Goal: Contribute content: Contribute content

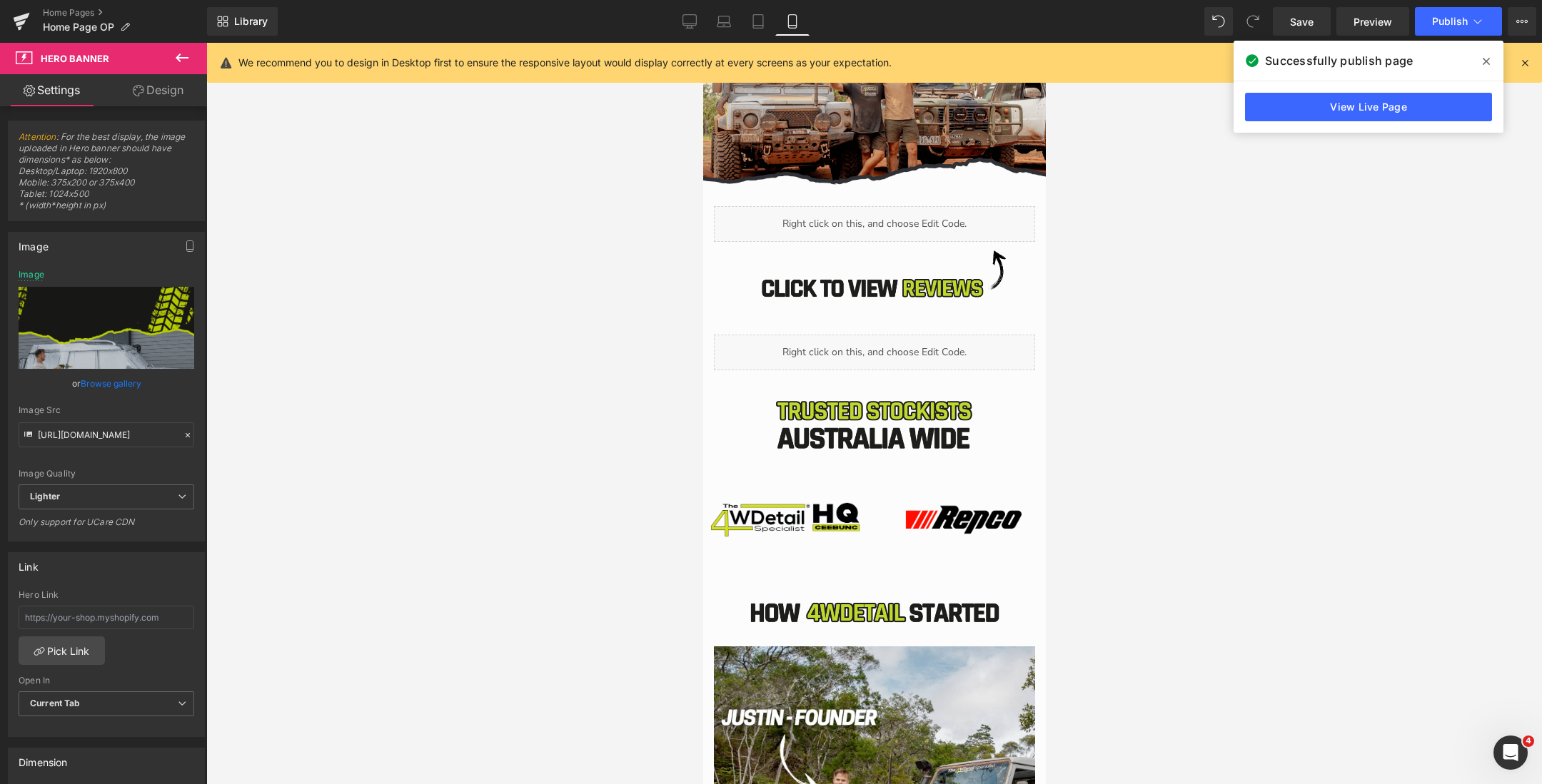
scroll to position [4162, 0]
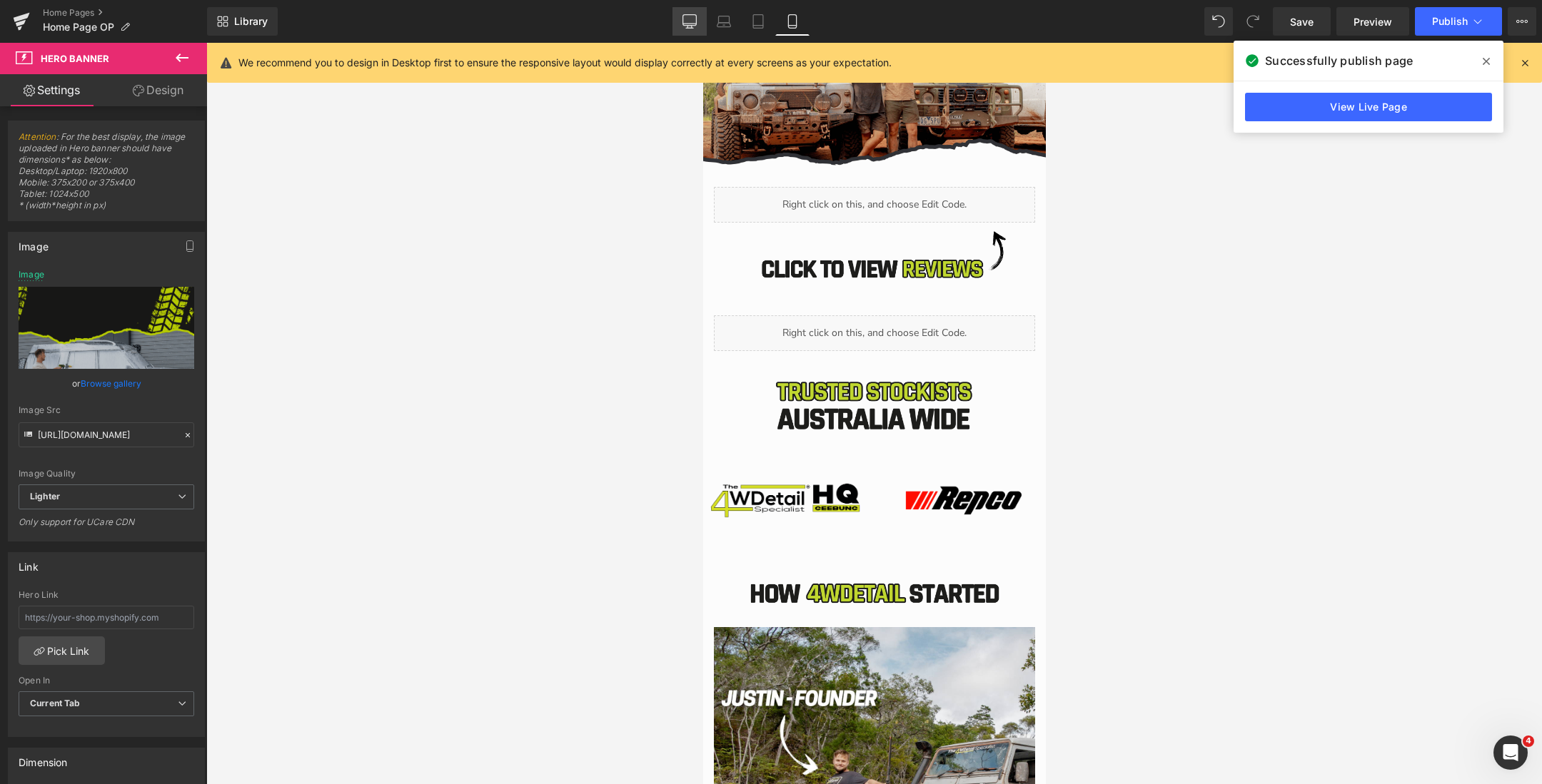
click at [689, 20] on icon at bounding box center [689, 21] width 14 height 14
type input "[URL][DOMAIN_NAME]"
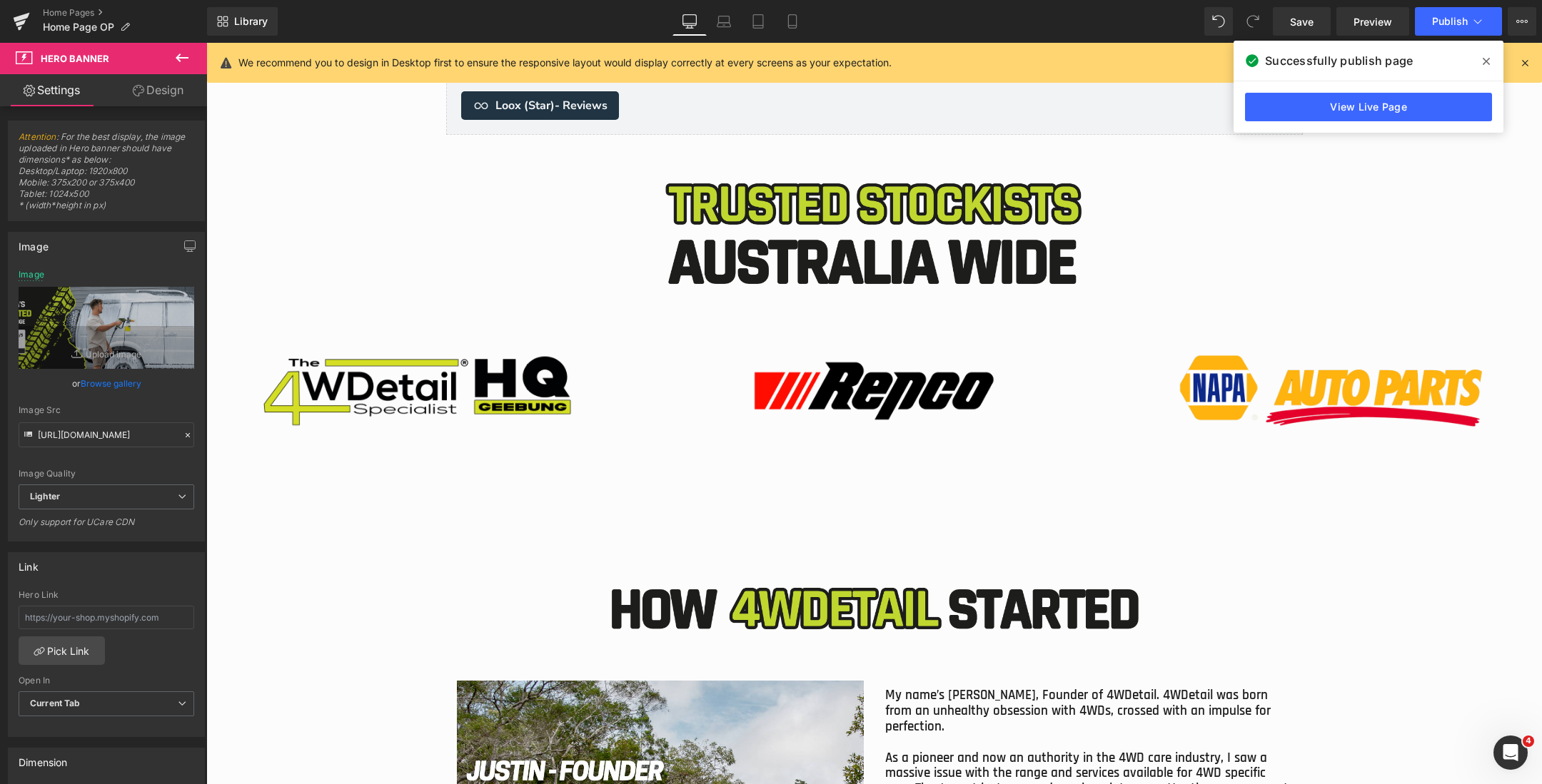
scroll to position [4987, 0]
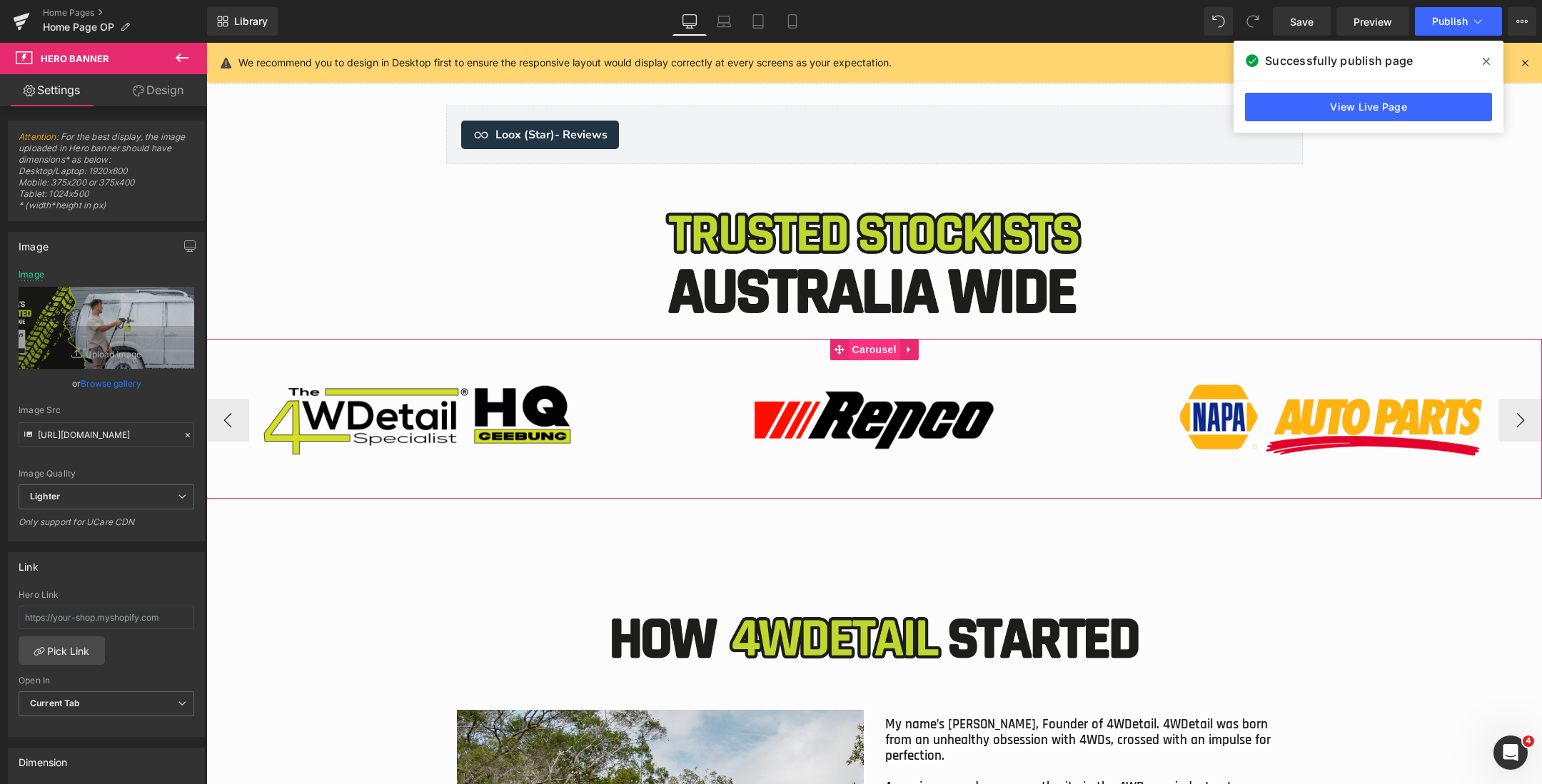
click at [867, 351] on span "Carousel" at bounding box center [874, 349] width 51 height 22
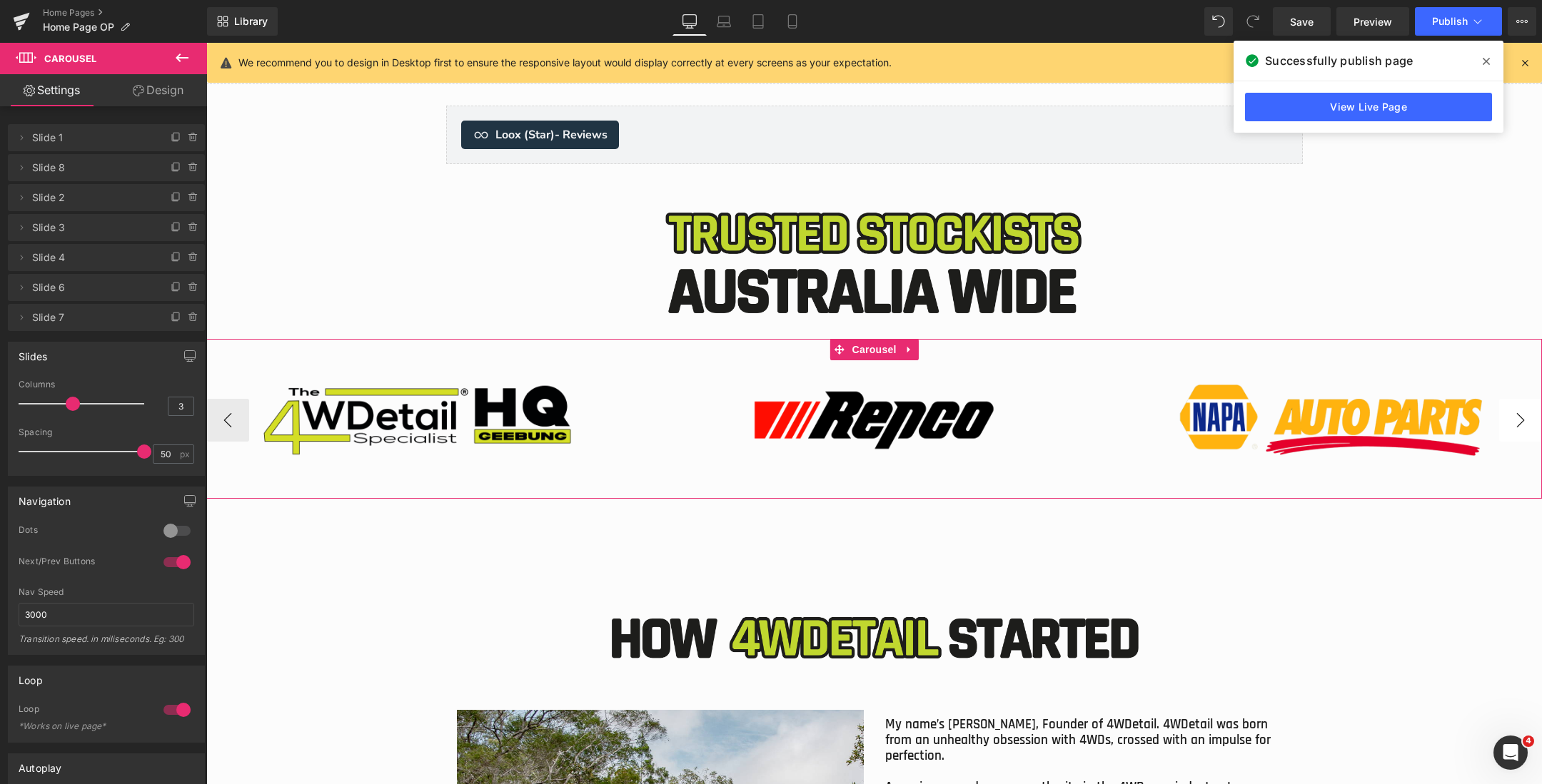
click at [1506, 423] on button "›" at bounding box center [1519, 420] width 43 height 43
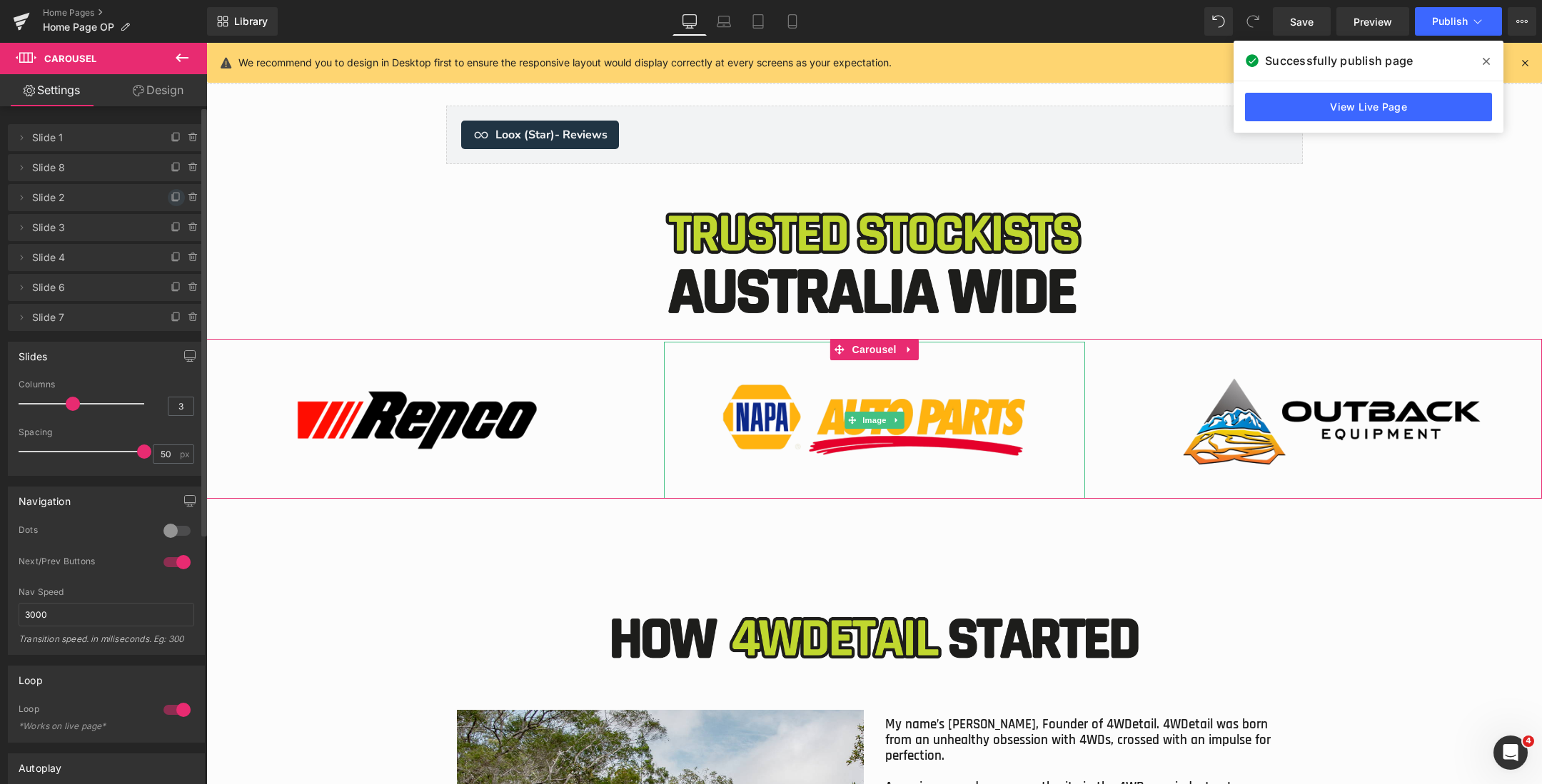
click at [170, 195] on icon at bounding box center [176, 198] width 12 height 12
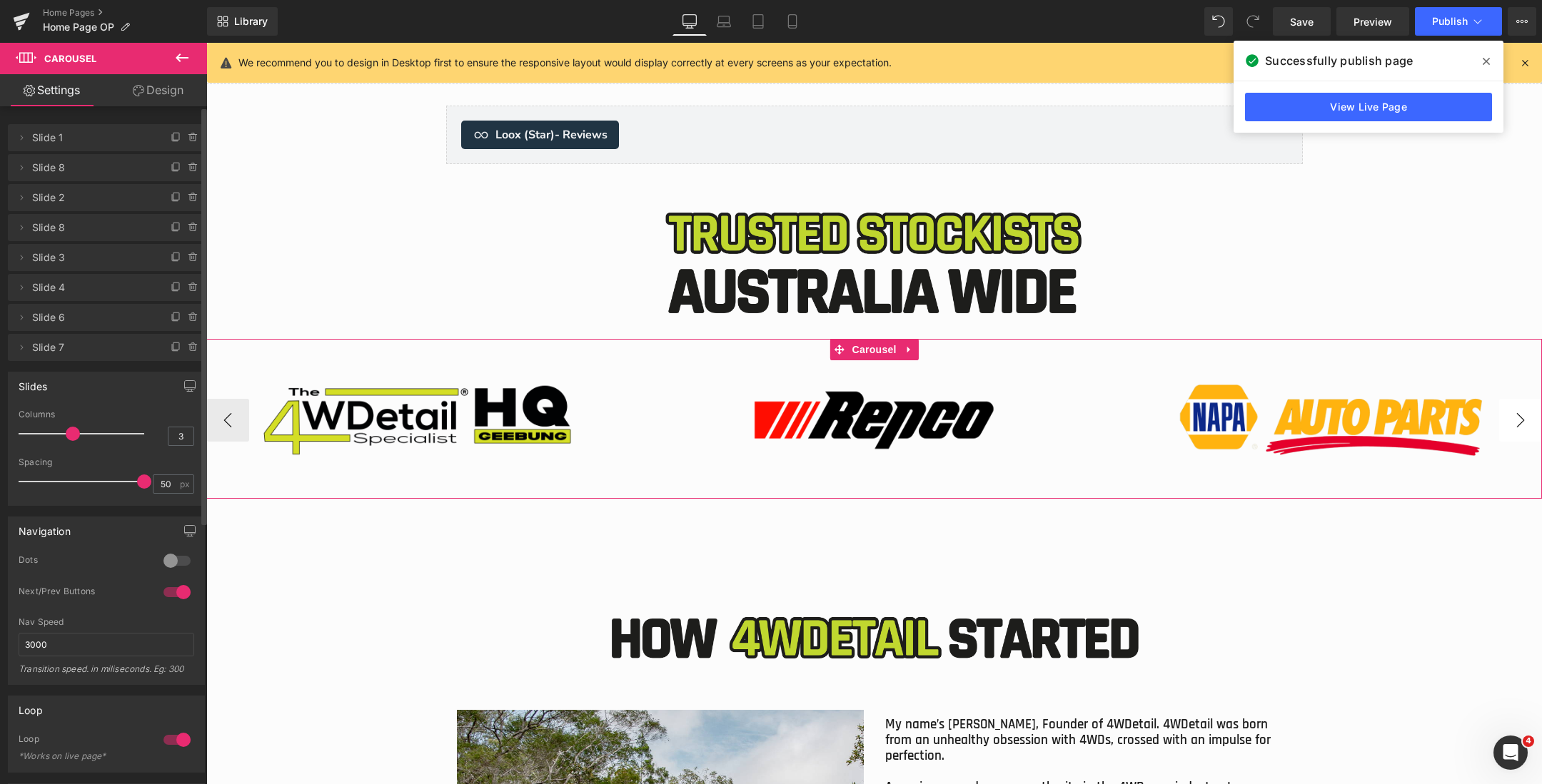
click at [1522, 432] on button "›" at bounding box center [1519, 420] width 43 height 43
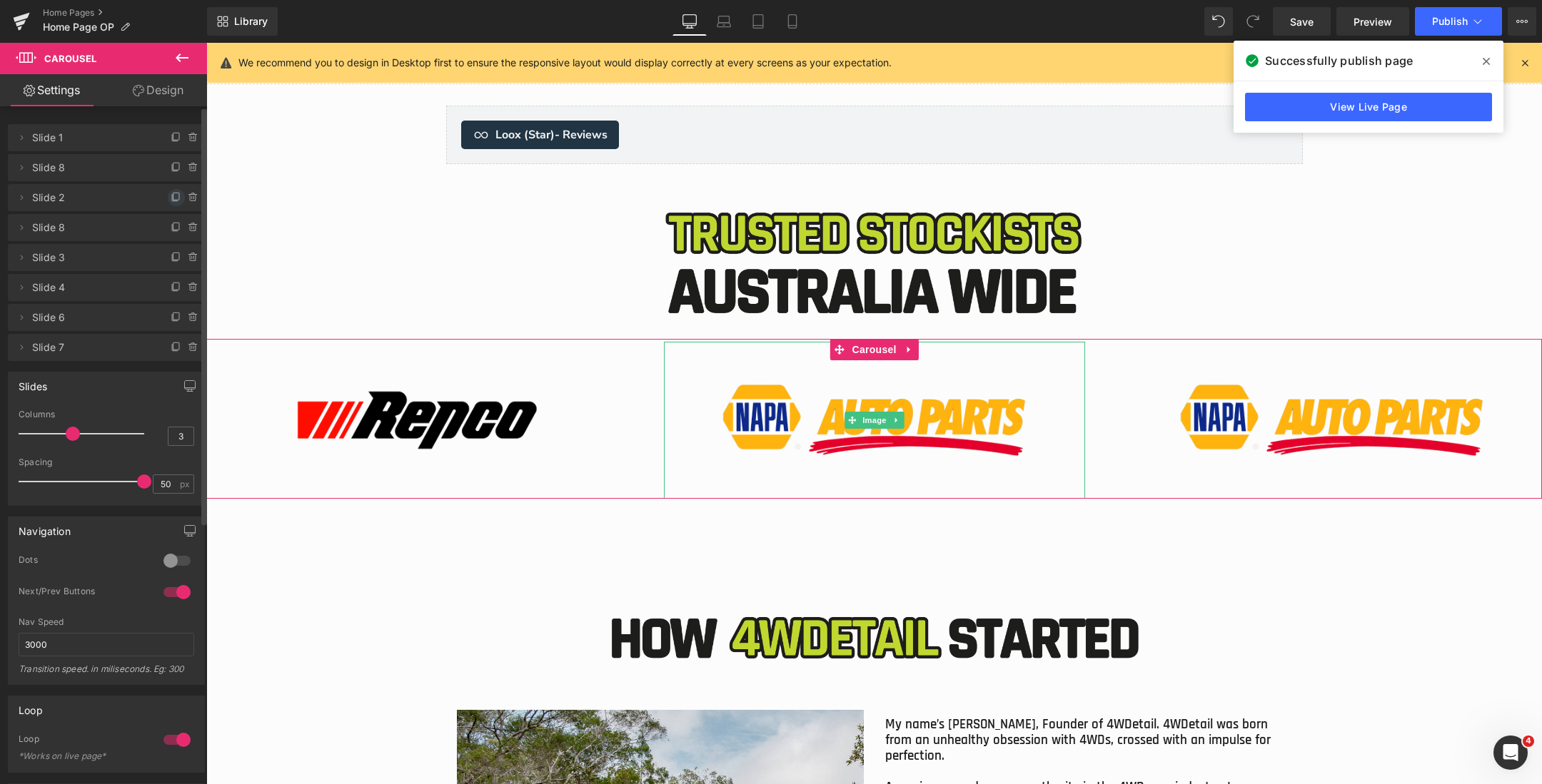
click at [170, 195] on icon at bounding box center [176, 198] width 12 height 12
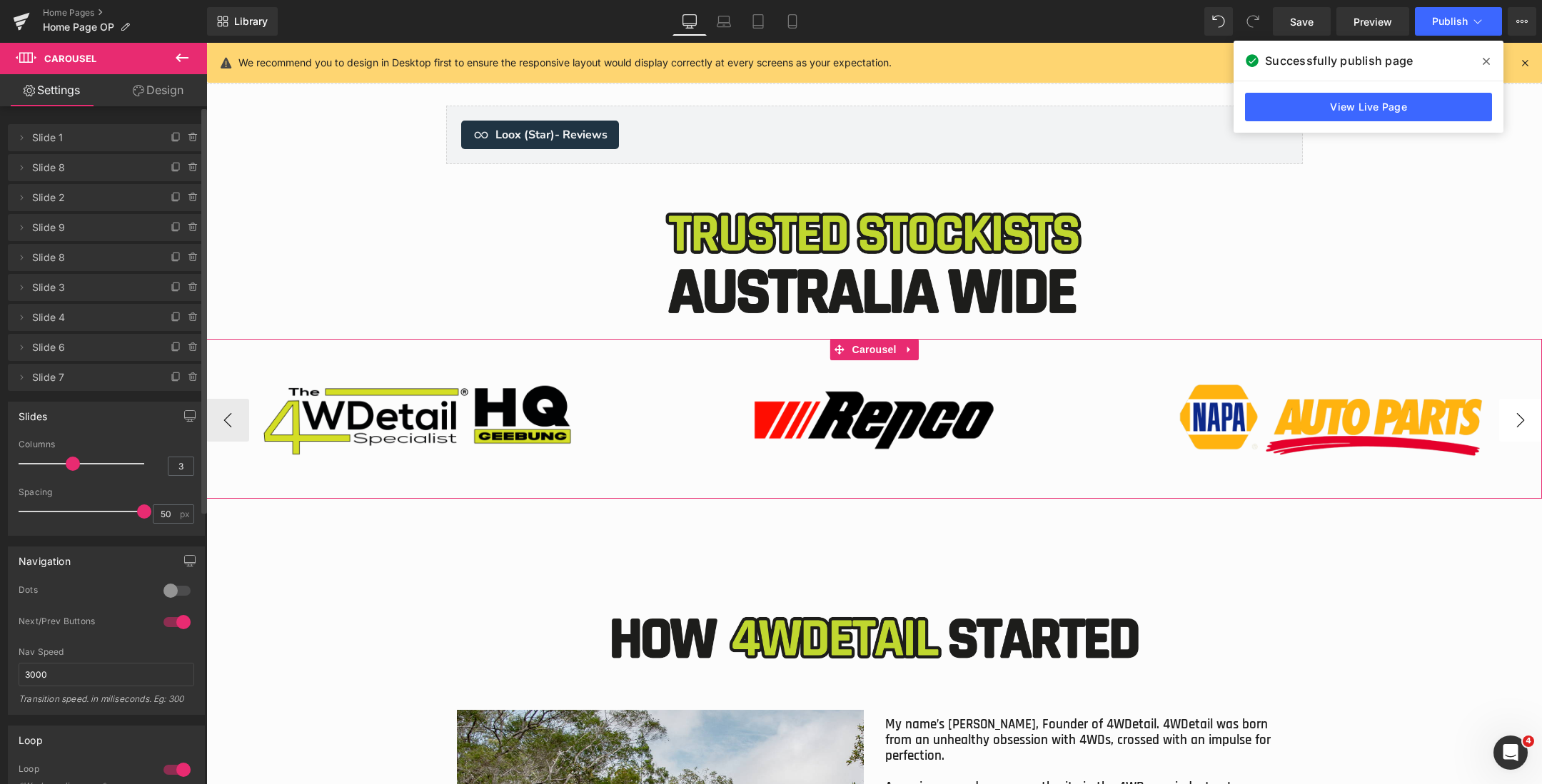
click at [1529, 421] on button "›" at bounding box center [1519, 420] width 43 height 43
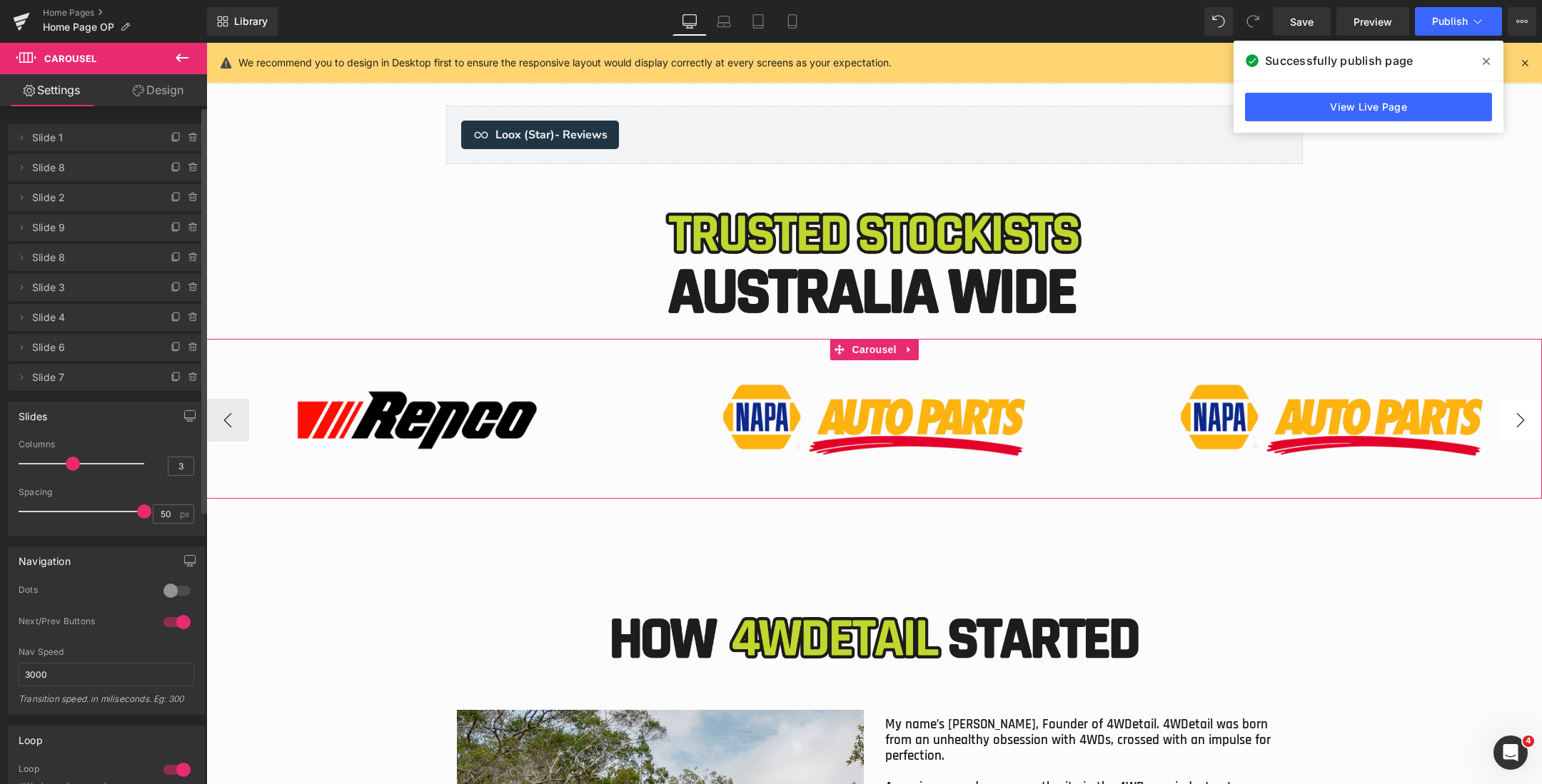
click at [1524, 421] on button "›" at bounding box center [1519, 420] width 43 height 43
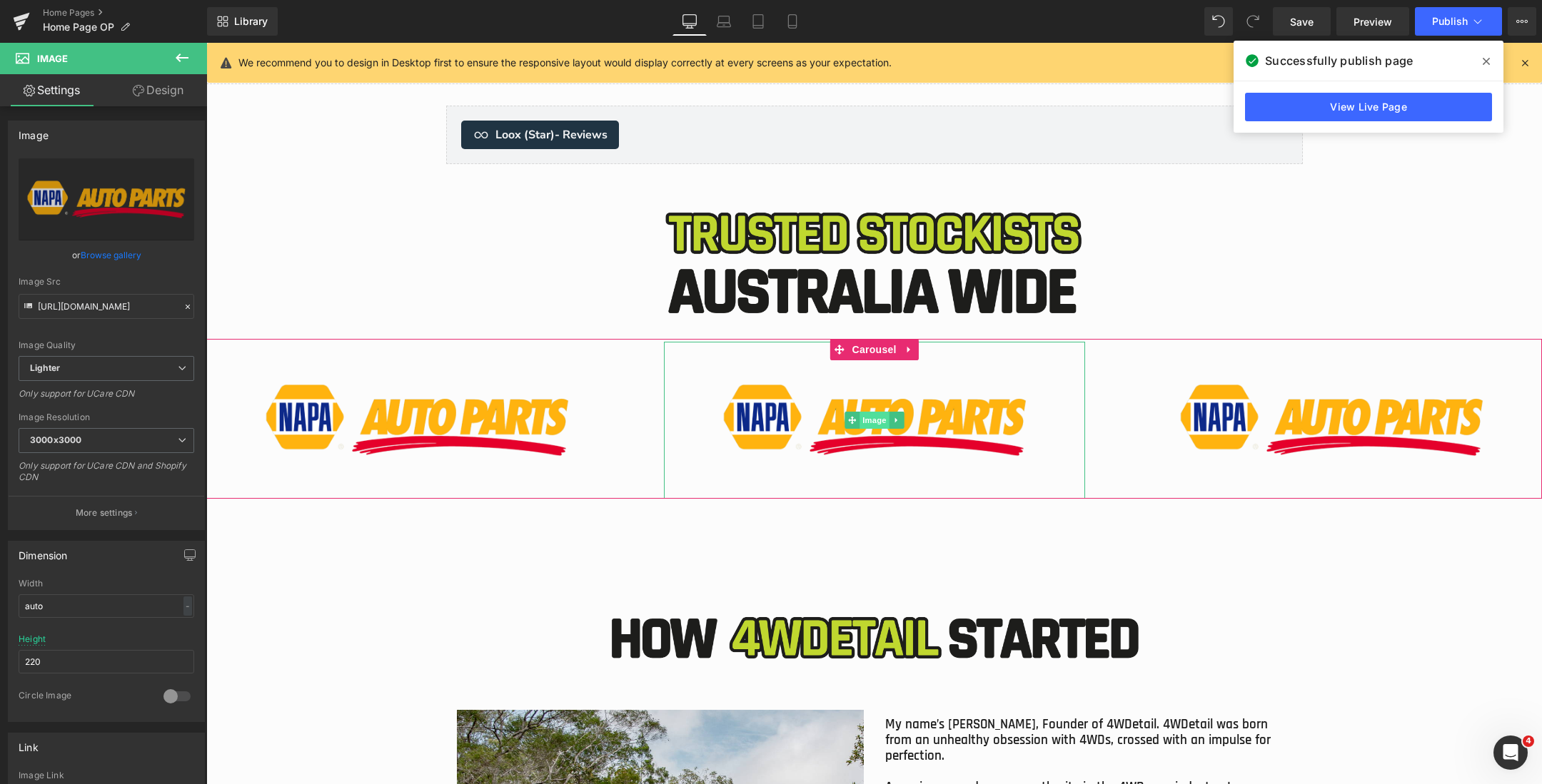
click at [867, 420] on span "Image" at bounding box center [874, 420] width 30 height 17
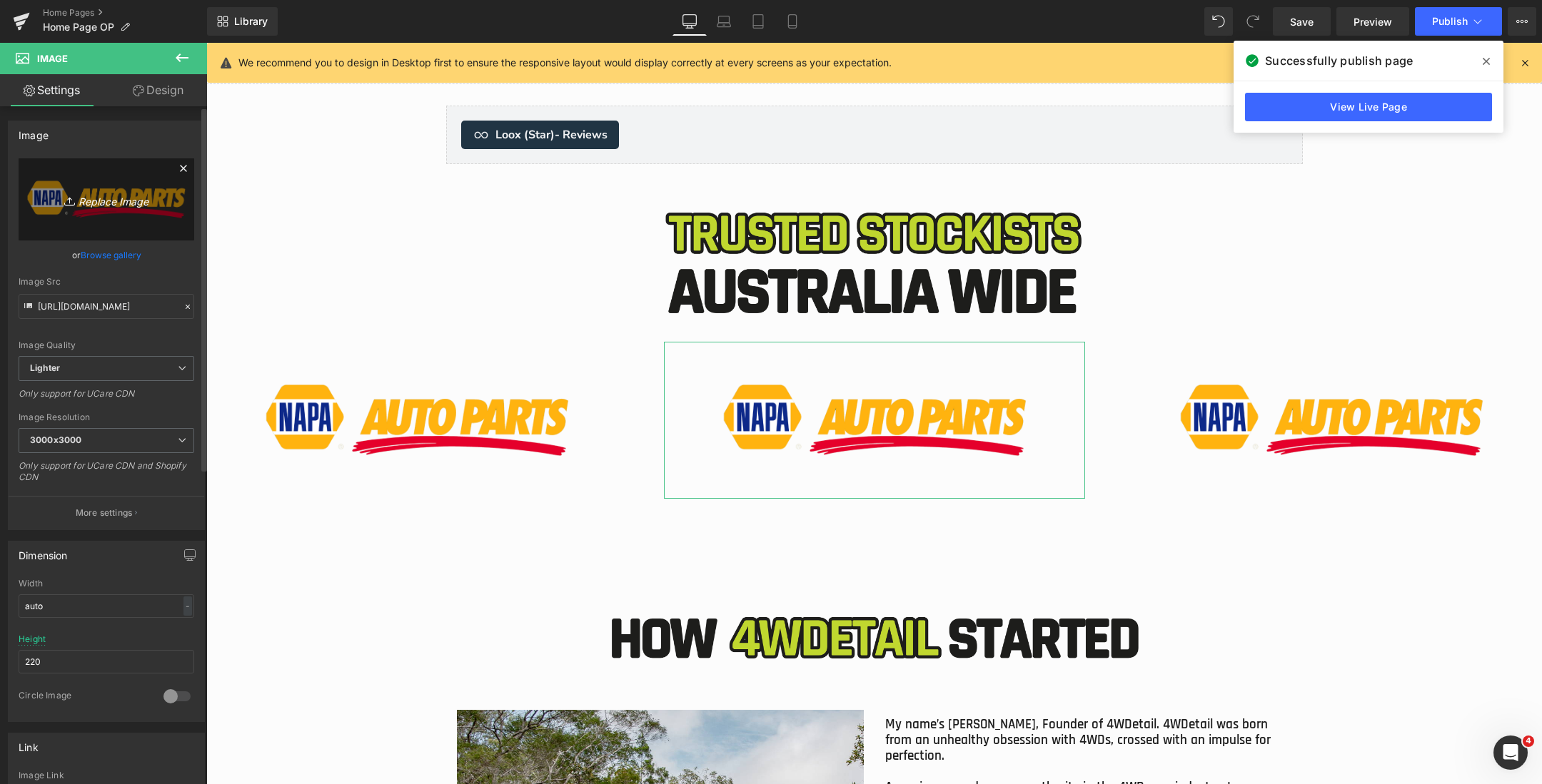
click at [88, 194] on icon "Replace Image" at bounding box center [106, 199] width 114 height 18
type input "C:\fakepath\STOCKISTS BANNER (13).png"
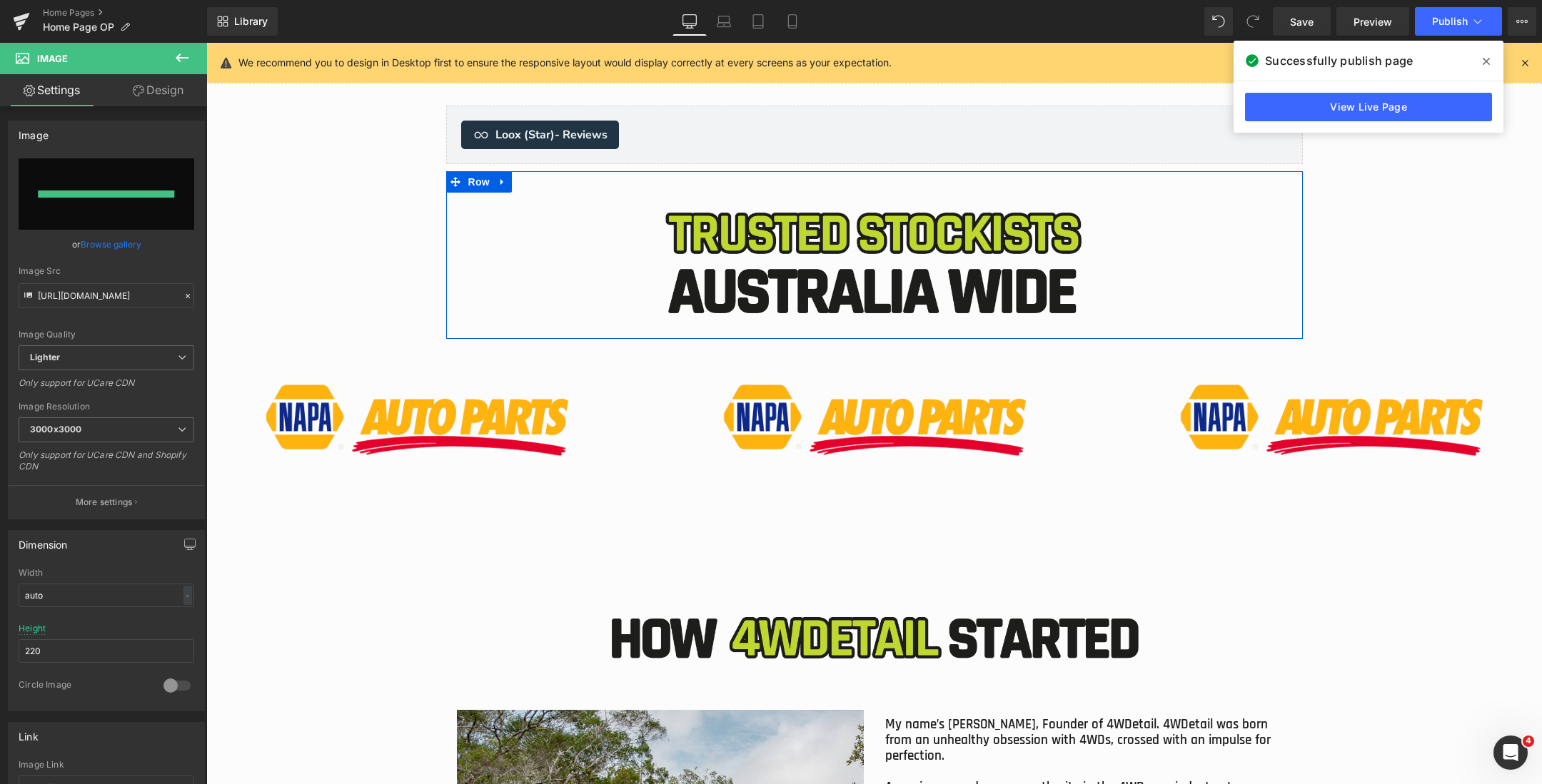
type input "[URL][DOMAIN_NAME]"
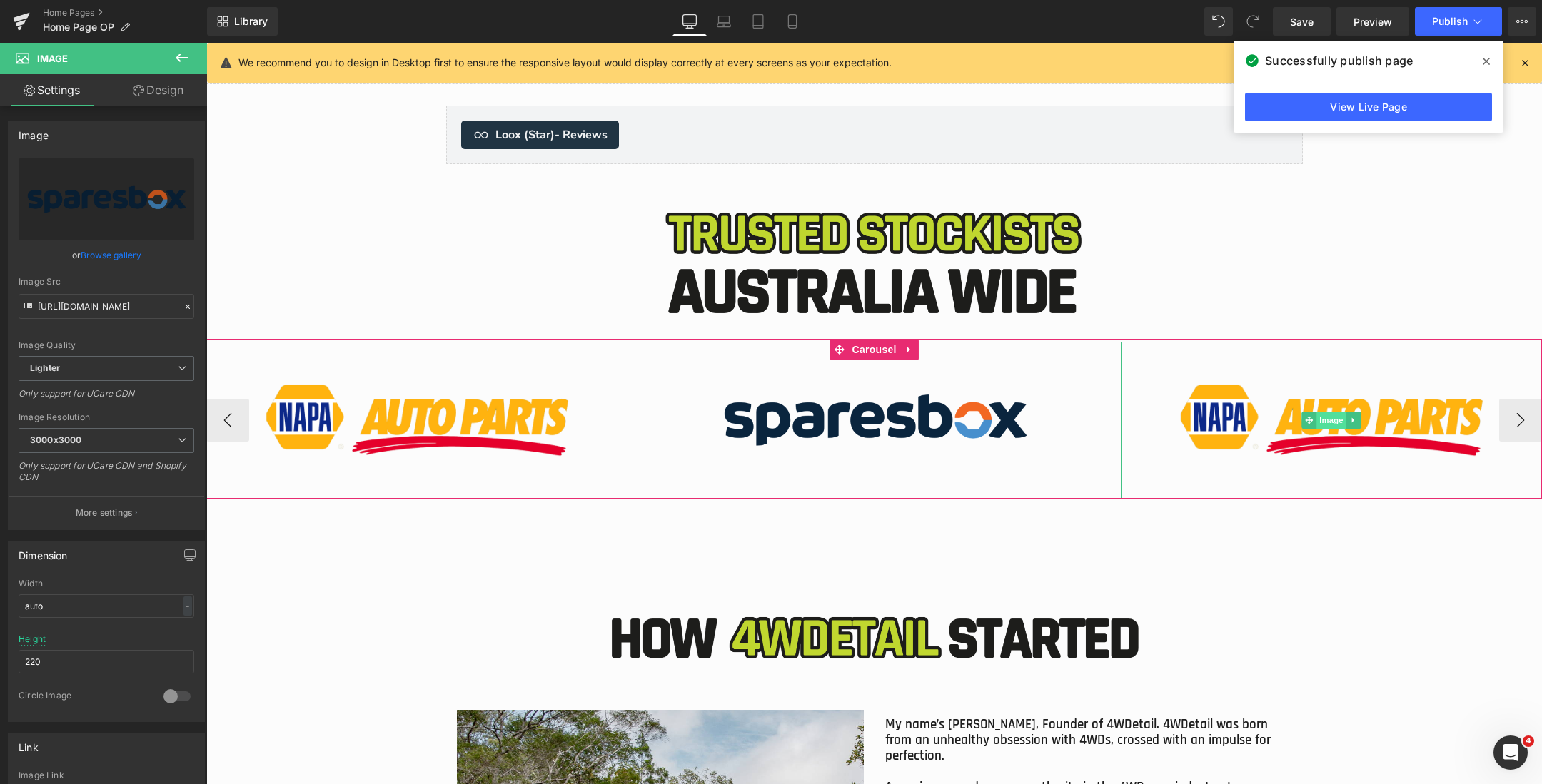
click at [1335, 422] on span "Image" at bounding box center [1332, 420] width 30 height 17
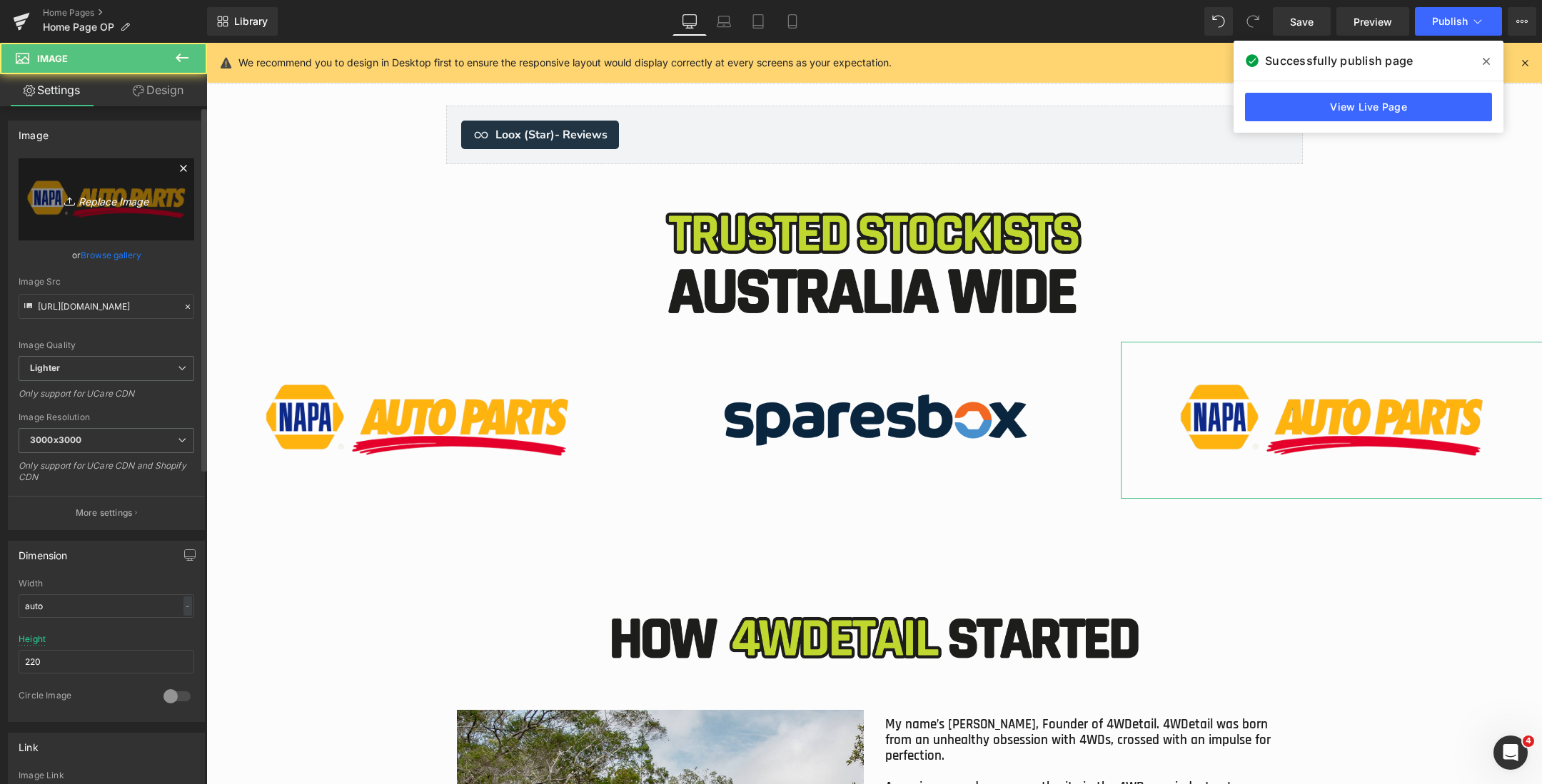
click at [124, 201] on icon "Replace Image" at bounding box center [106, 199] width 114 height 18
type input "C:\fakepath\STOCKISTS BANNER (14).png"
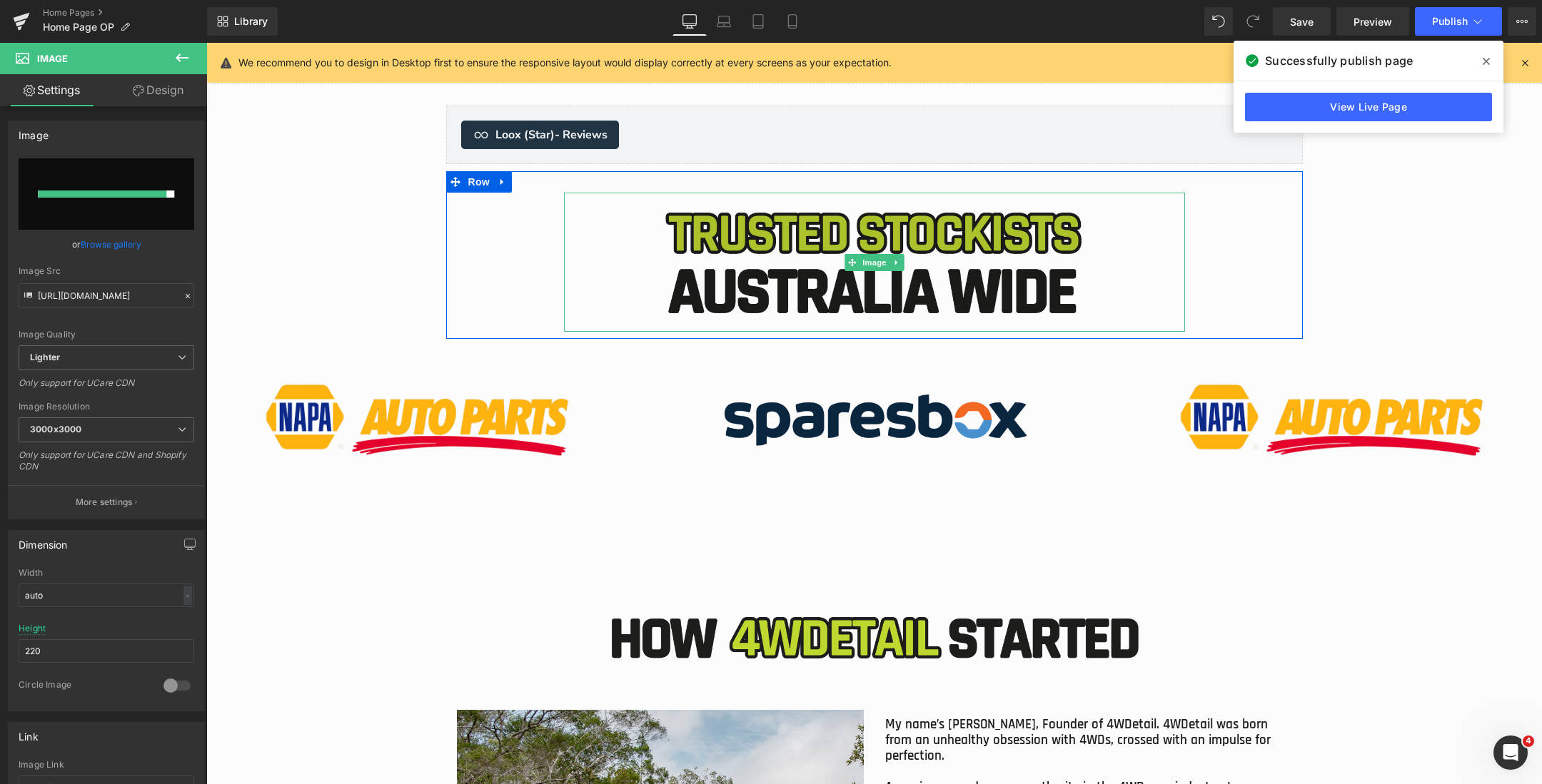
type input "[URL][DOMAIN_NAME]"
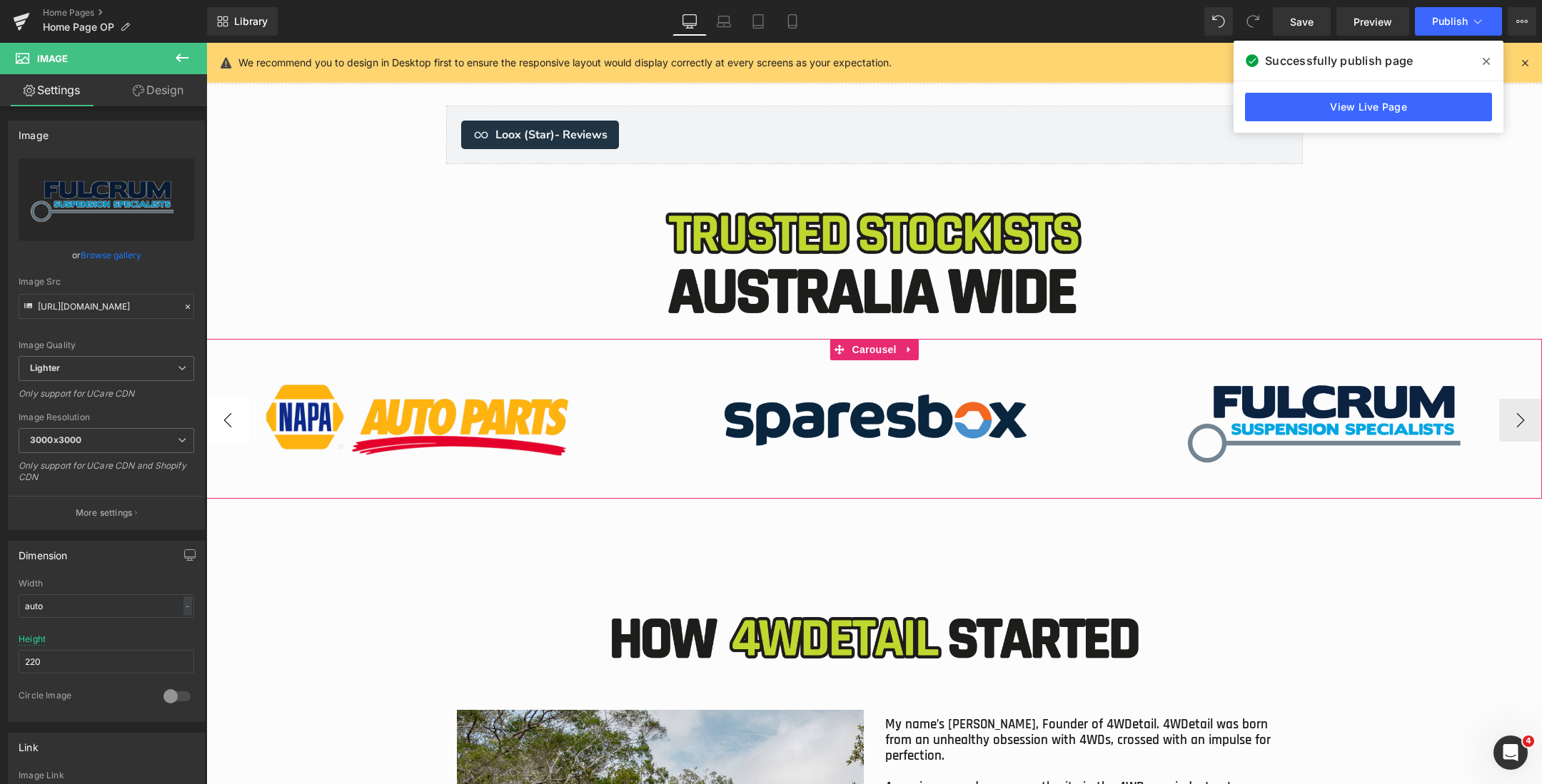
click at [234, 420] on button "‹" at bounding box center [227, 420] width 43 height 43
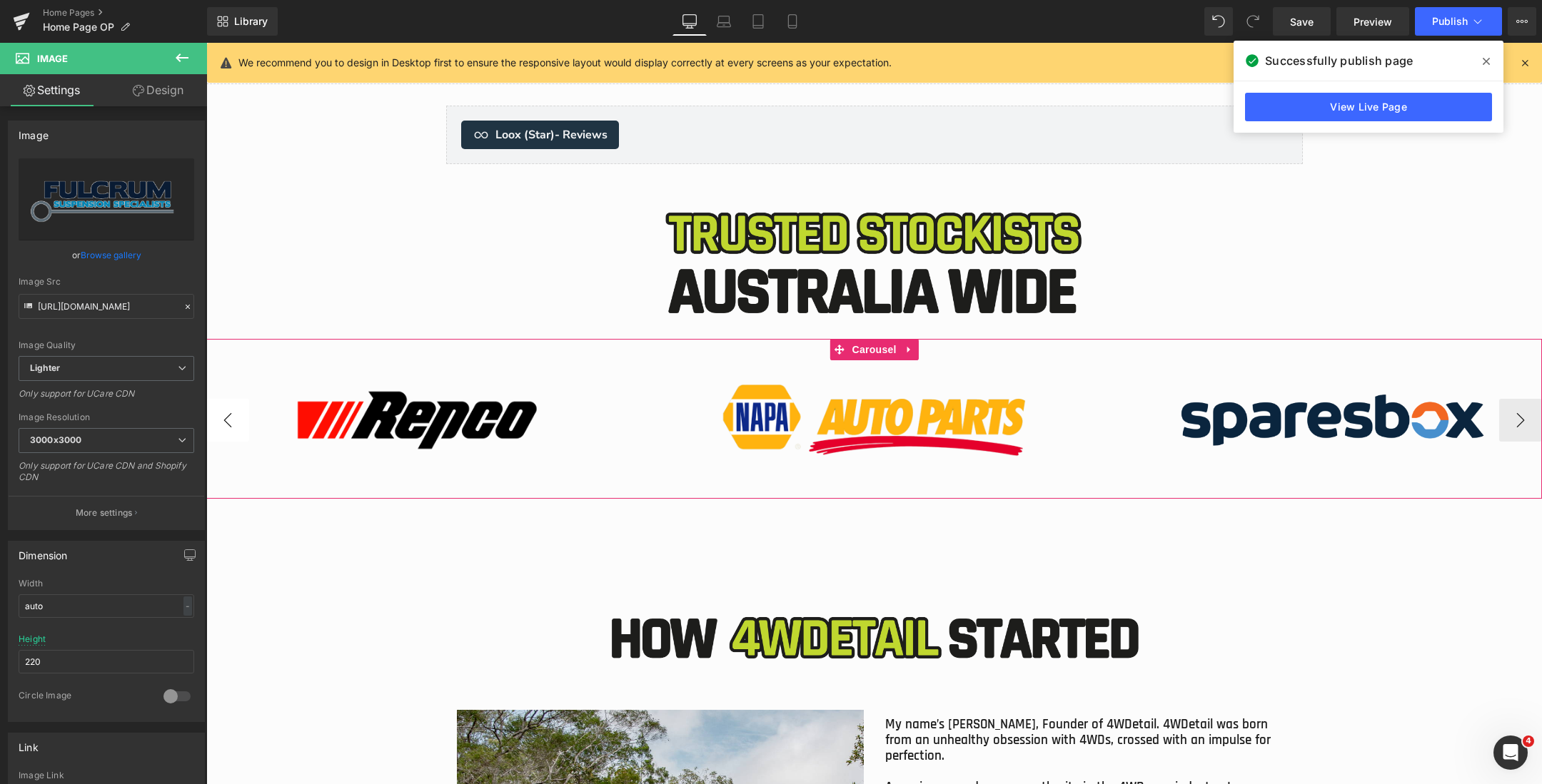
click at [234, 420] on button "‹" at bounding box center [227, 420] width 43 height 43
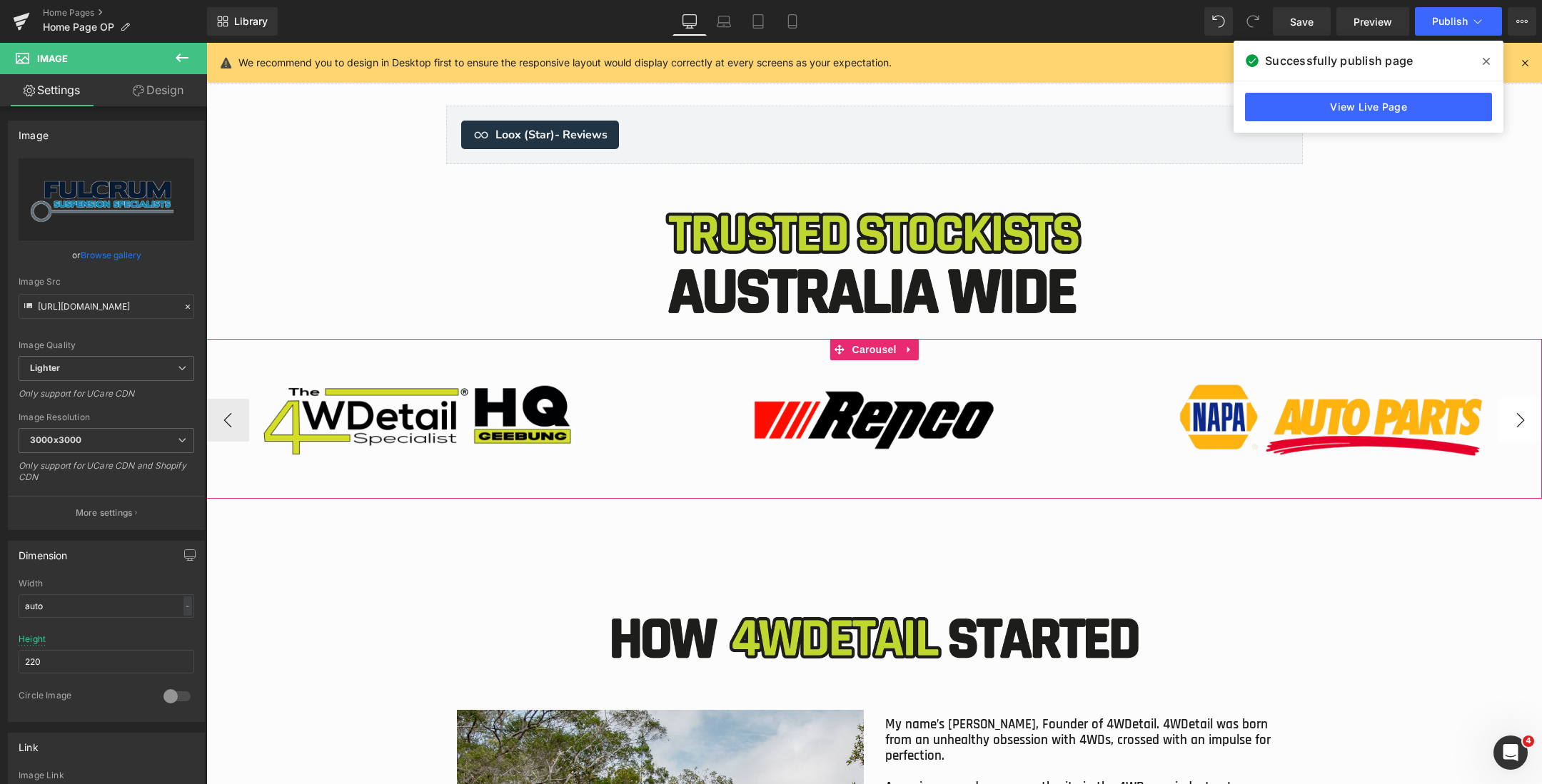
click at [1513, 425] on button "›" at bounding box center [1519, 420] width 43 height 43
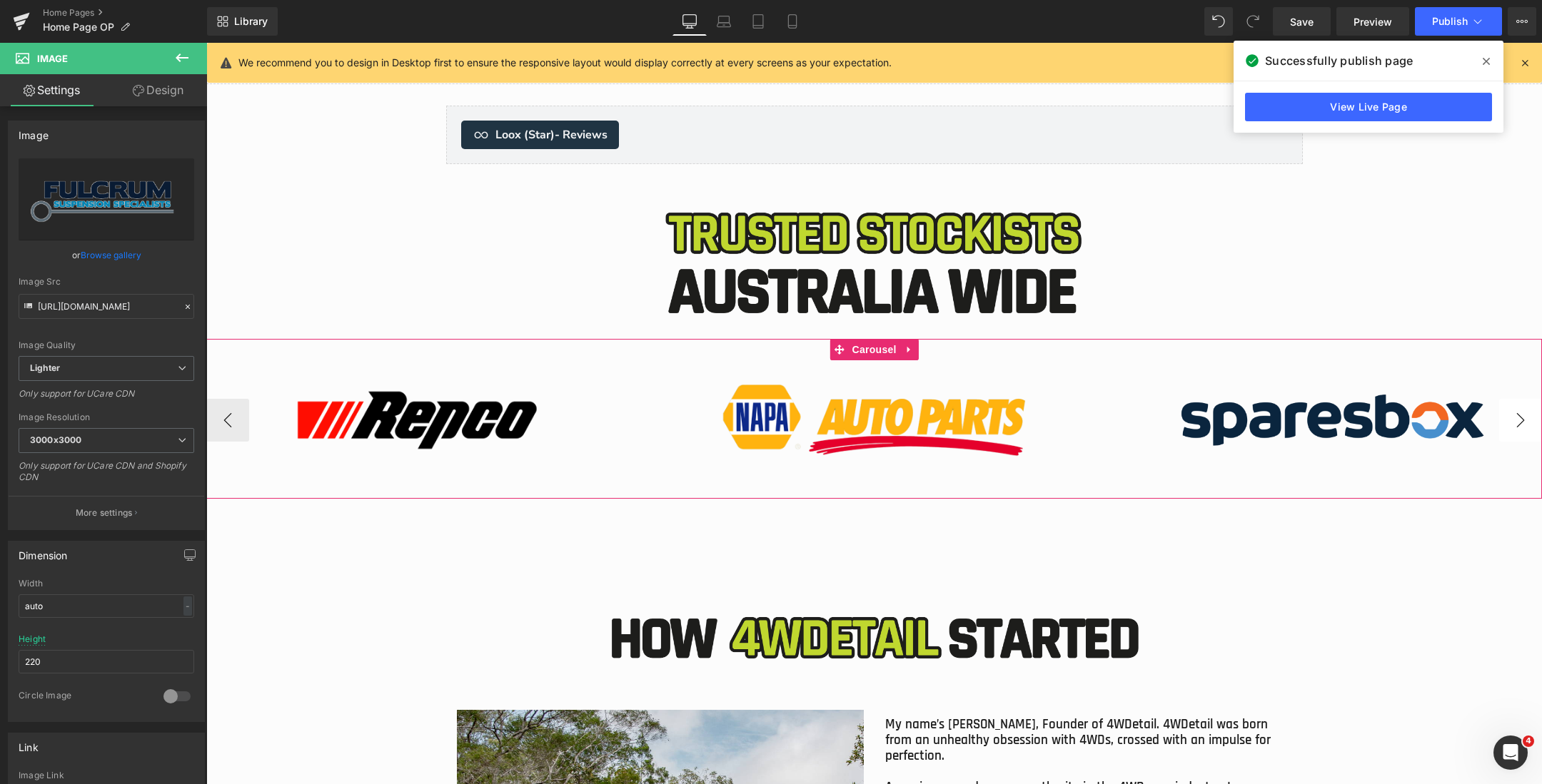
click at [1513, 425] on button "›" at bounding box center [1519, 420] width 43 height 43
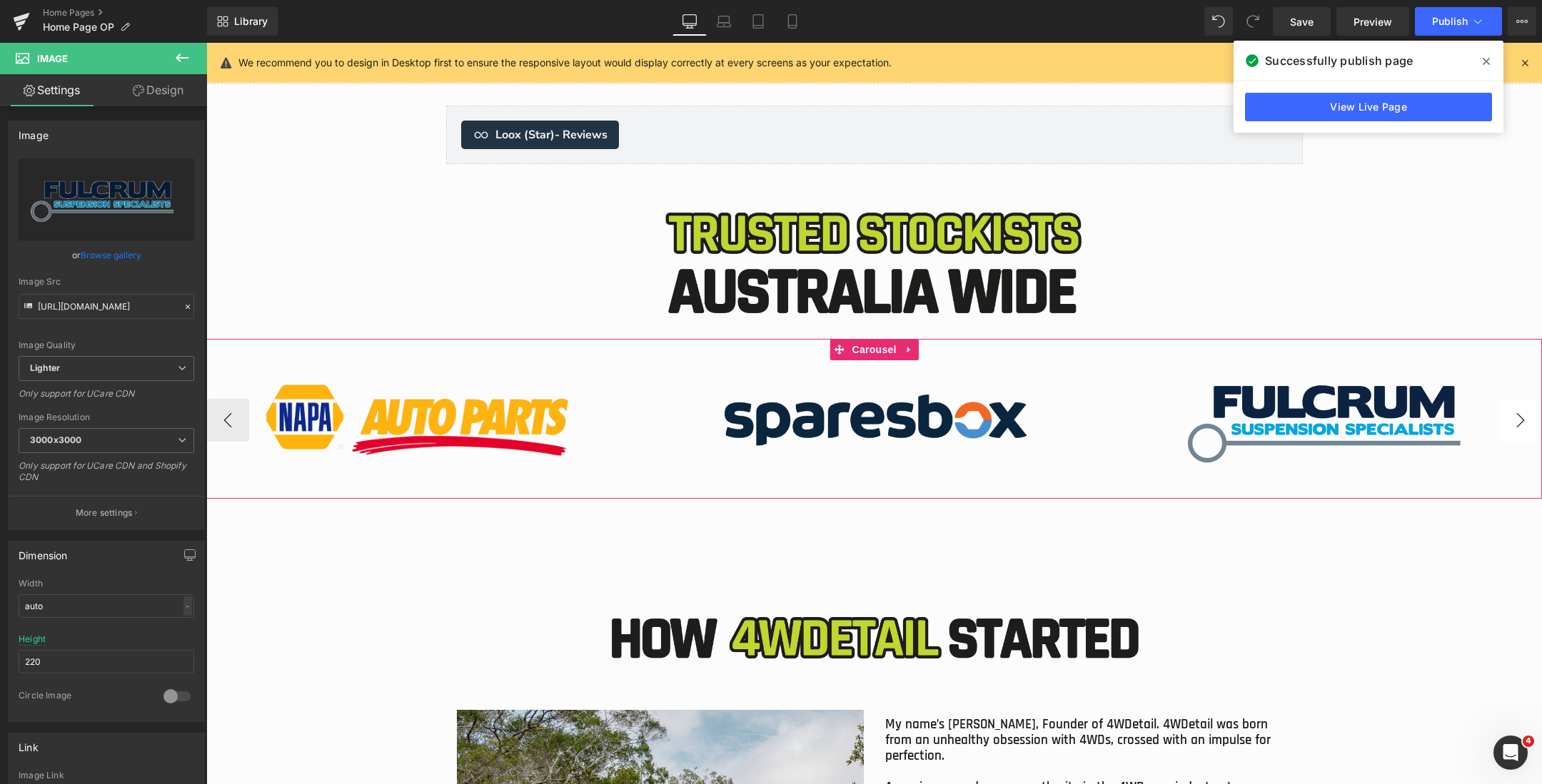
click at [1513, 425] on button "›" at bounding box center [1519, 420] width 43 height 43
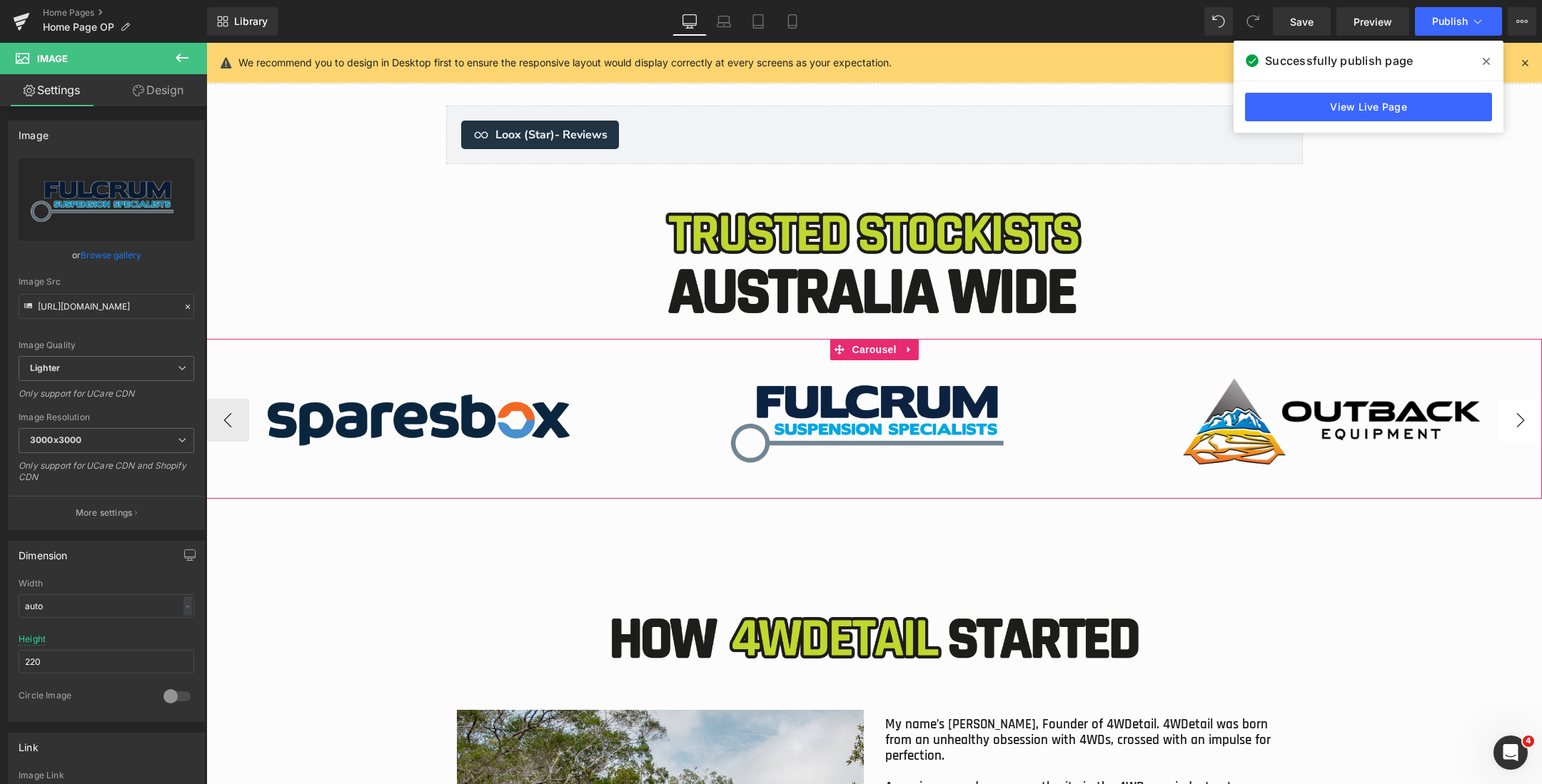
click at [1513, 425] on button "›" at bounding box center [1519, 420] width 43 height 43
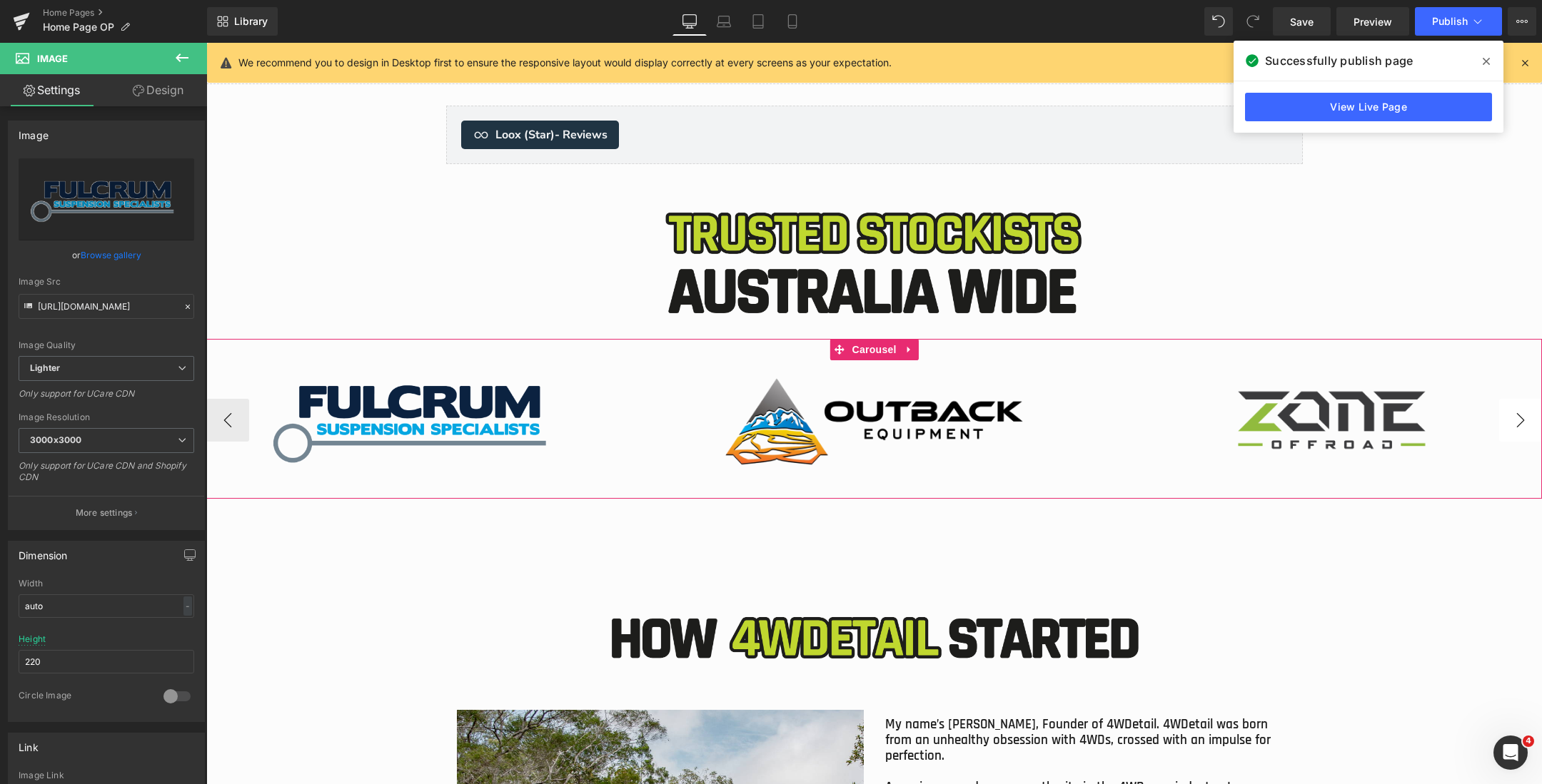
click at [1513, 425] on button "›" at bounding box center [1519, 420] width 43 height 43
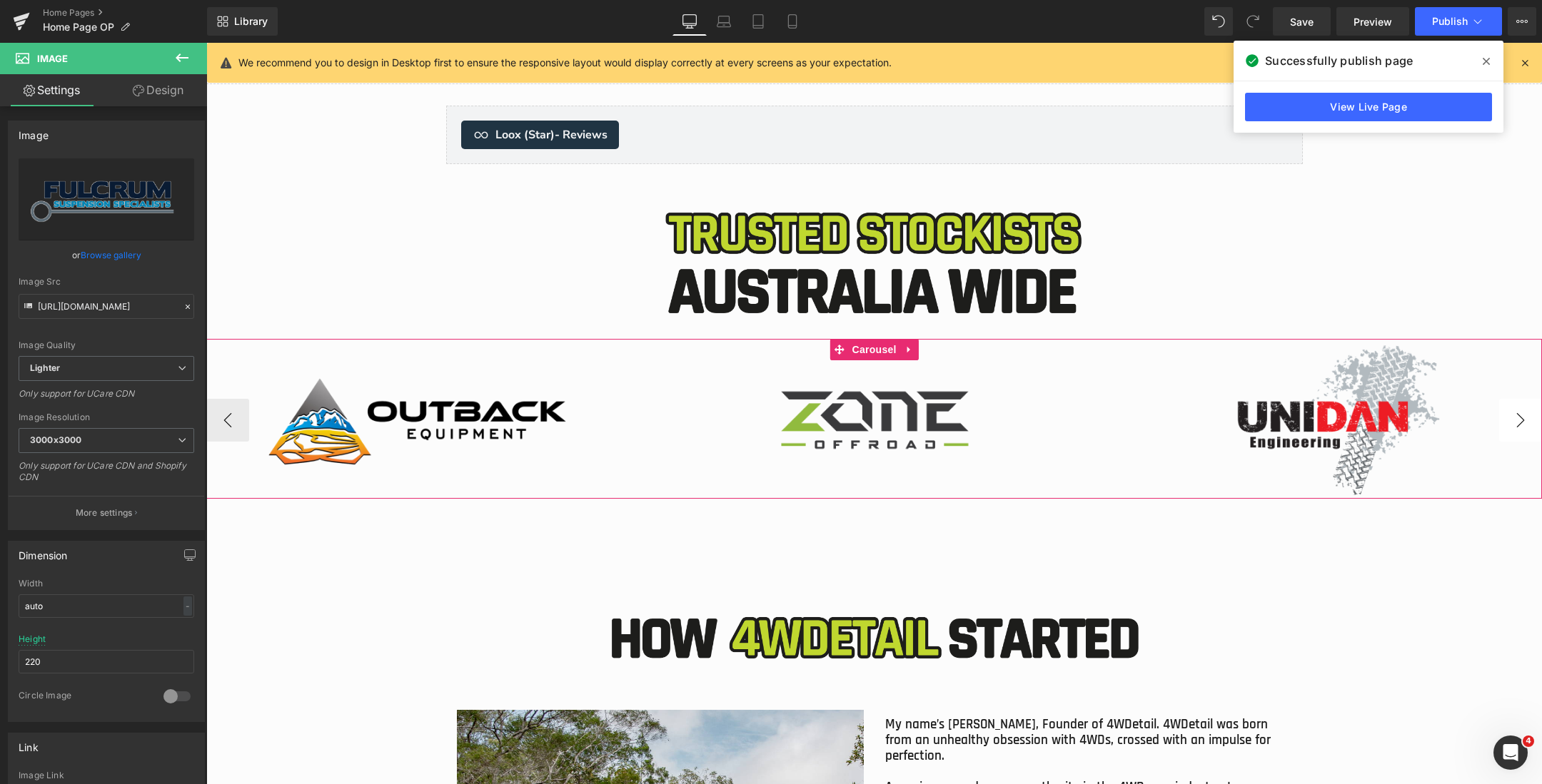
click at [1513, 425] on button "›" at bounding box center [1519, 420] width 43 height 43
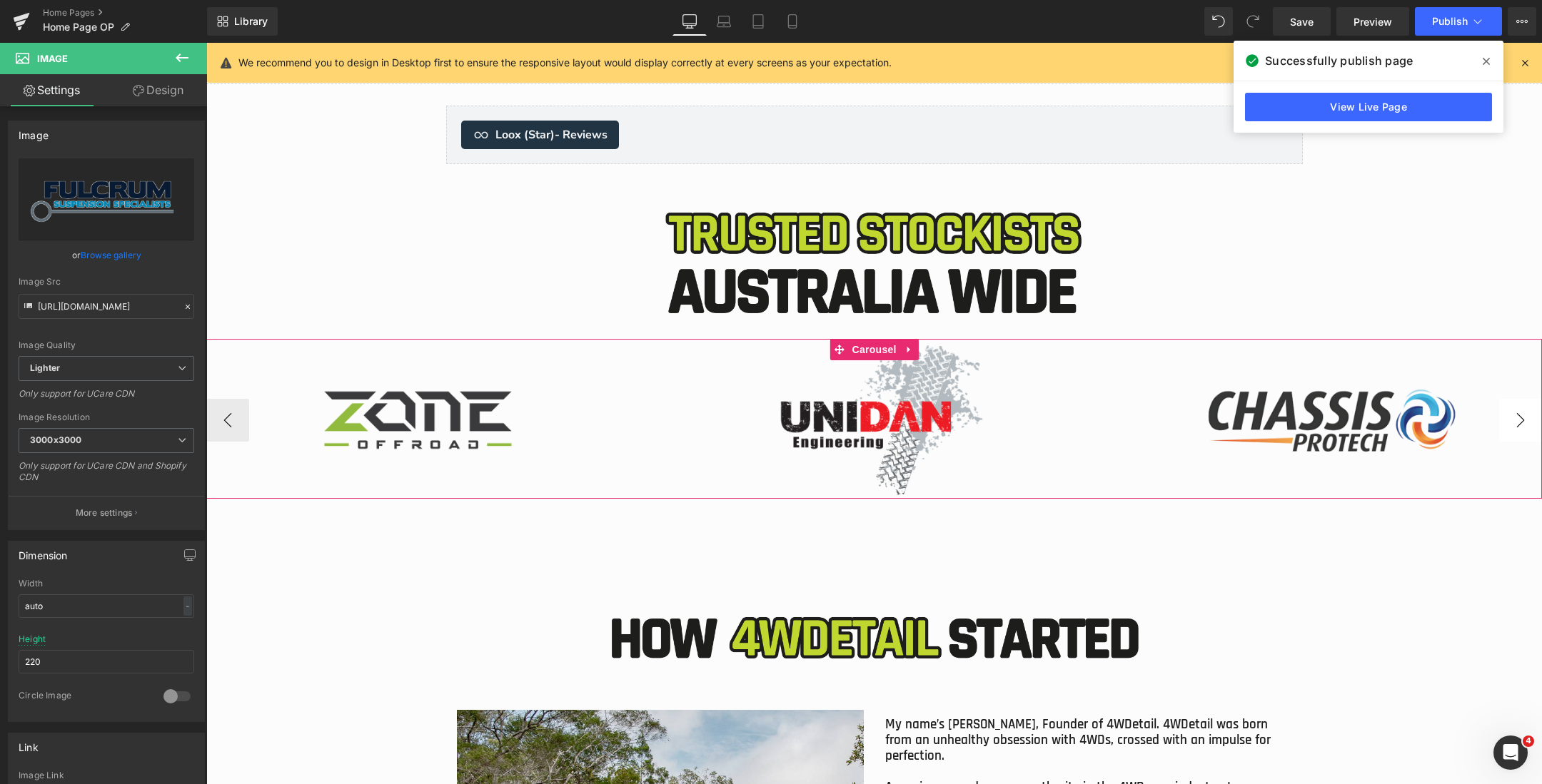
click at [1513, 424] on button "›" at bounding box center [1519, 420] width 43 height 43
drag, startPoint x: 716, startPoint y: 18, endPoint x: 248, endPoint y: 53, distance: 469.3
click at [716, 18] on link "Laptop" at bounding box center [723, 21] width 35 height 29
type input "auto"
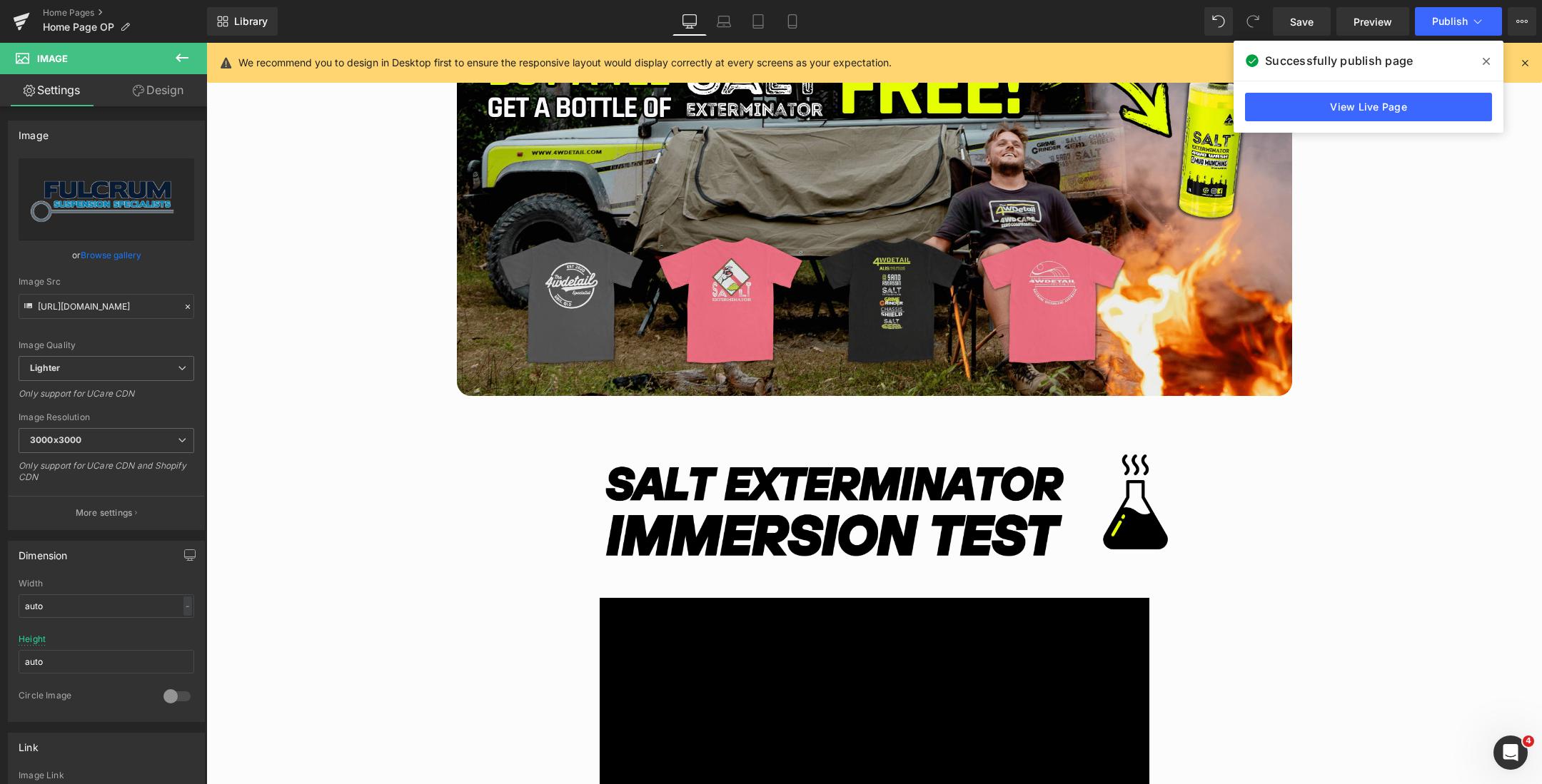
scroll to position [3338, 0]
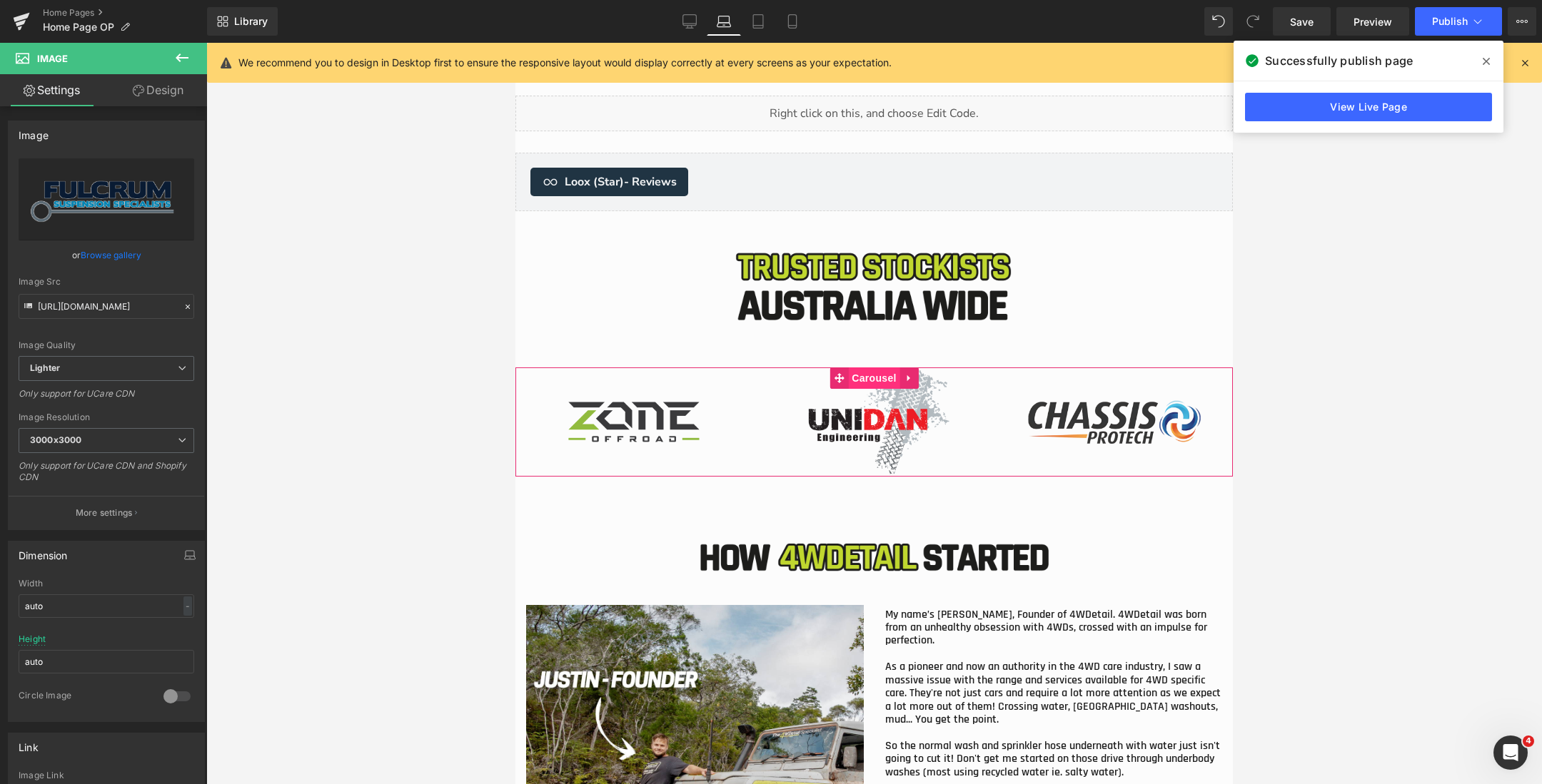
click at [879, 376] on span "Carousel" at bounding box center [874, 378] width 51 height 22
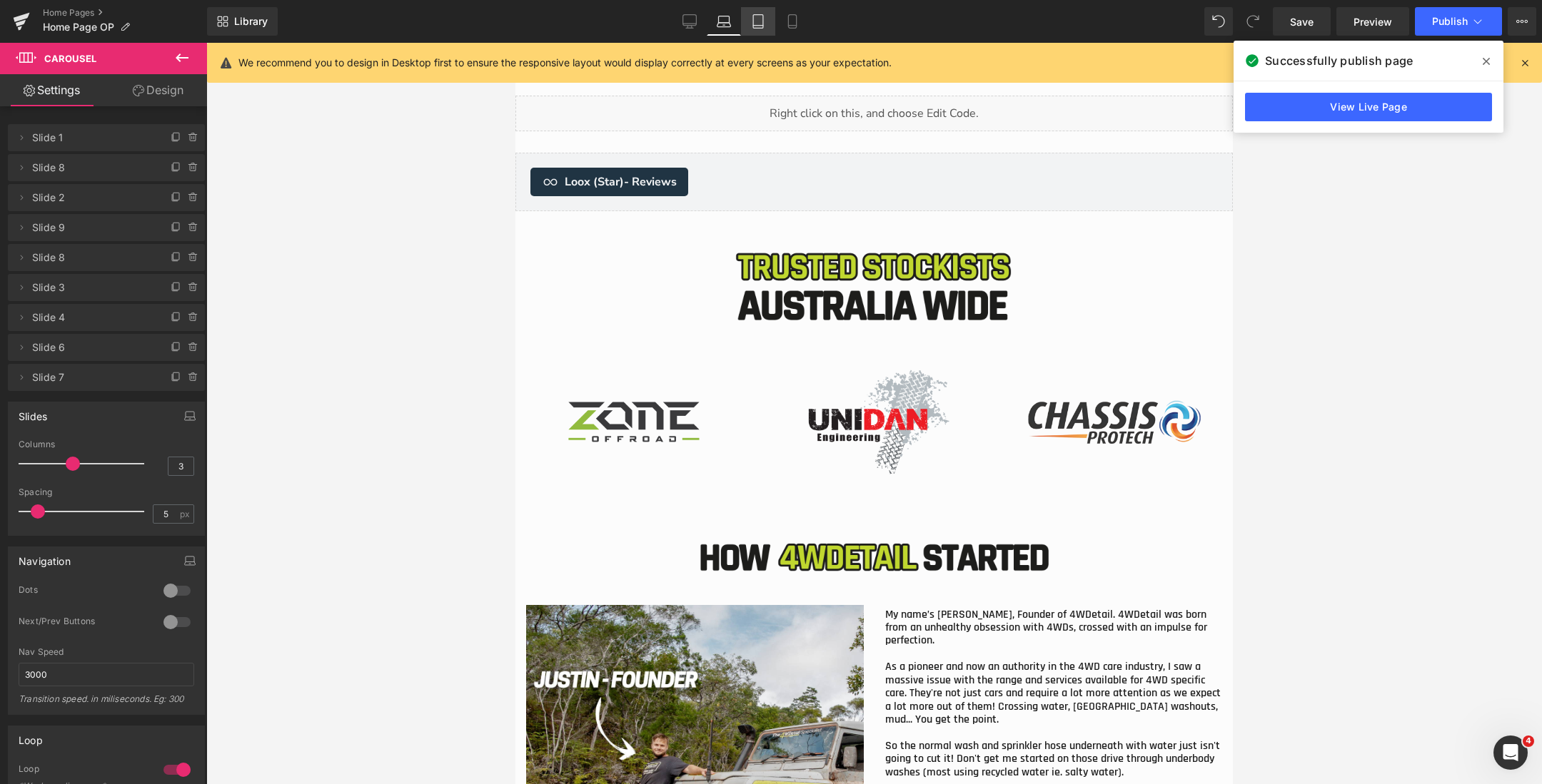
click at [754, 30] on link "Tablet" at bounding box center [758, 21] width 35 height 29
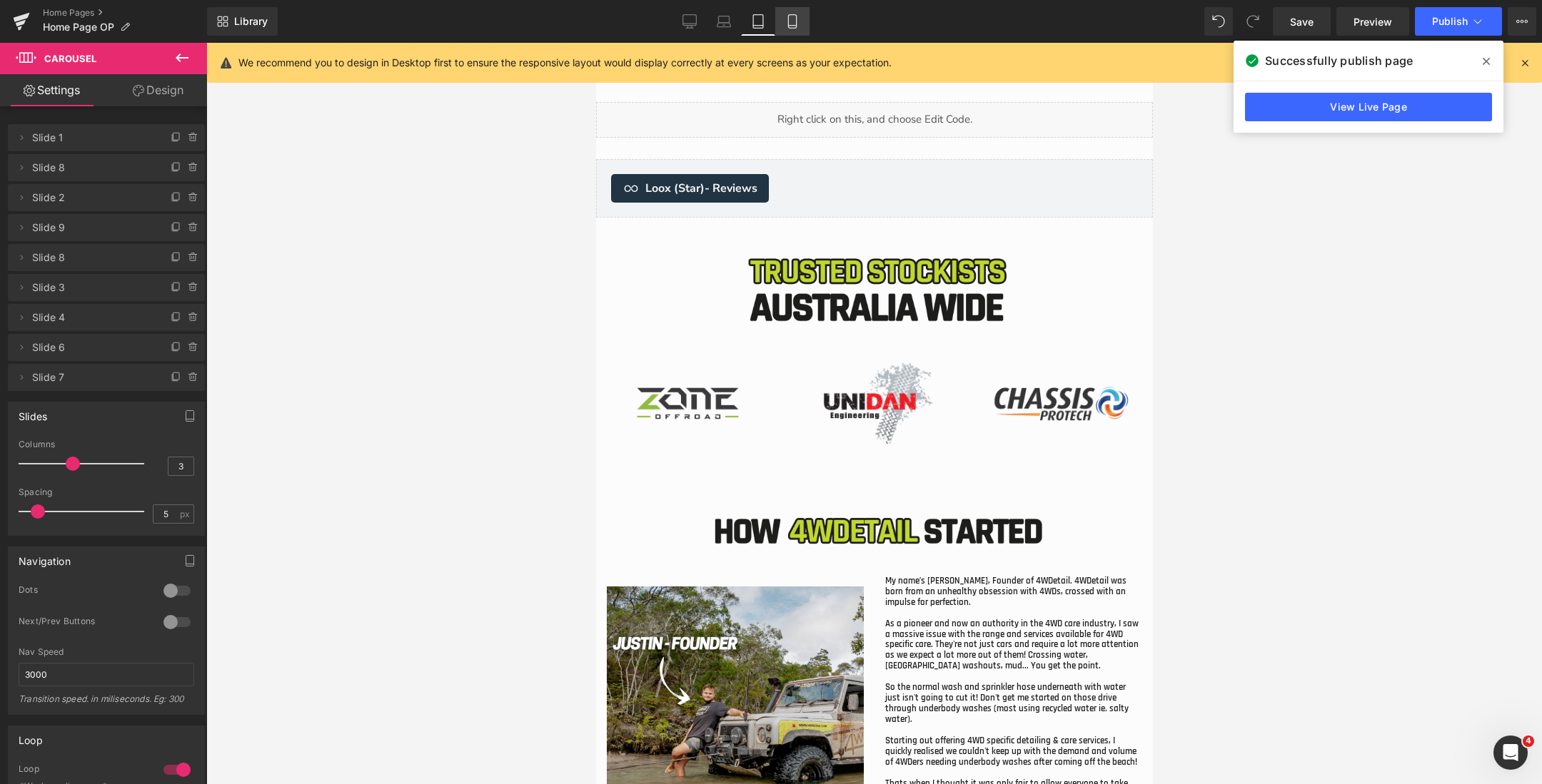
click at [788, 19] on icon at bounding box center [792, 22] width 8 height 14
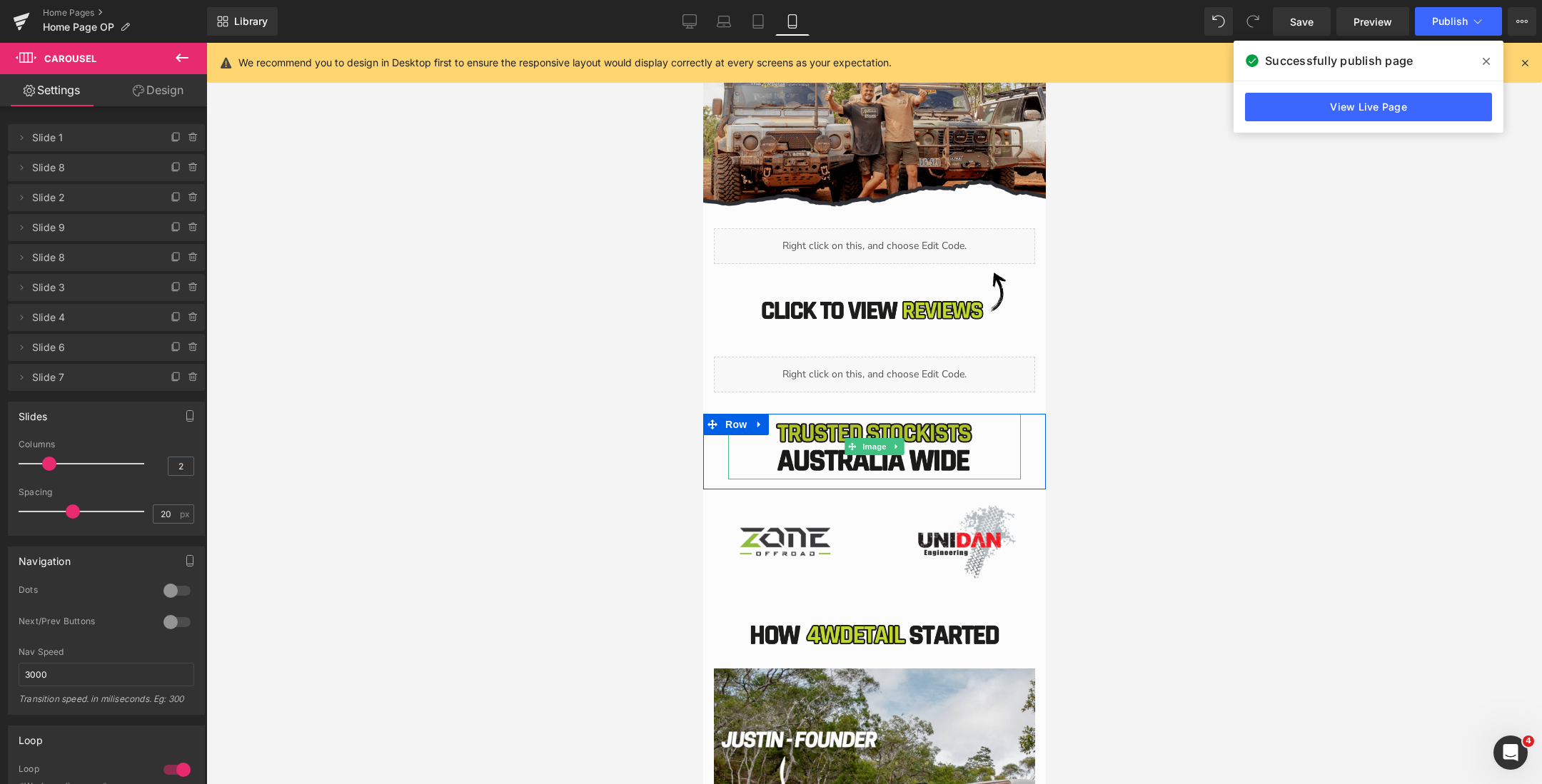
scroll to position [4177, 0]
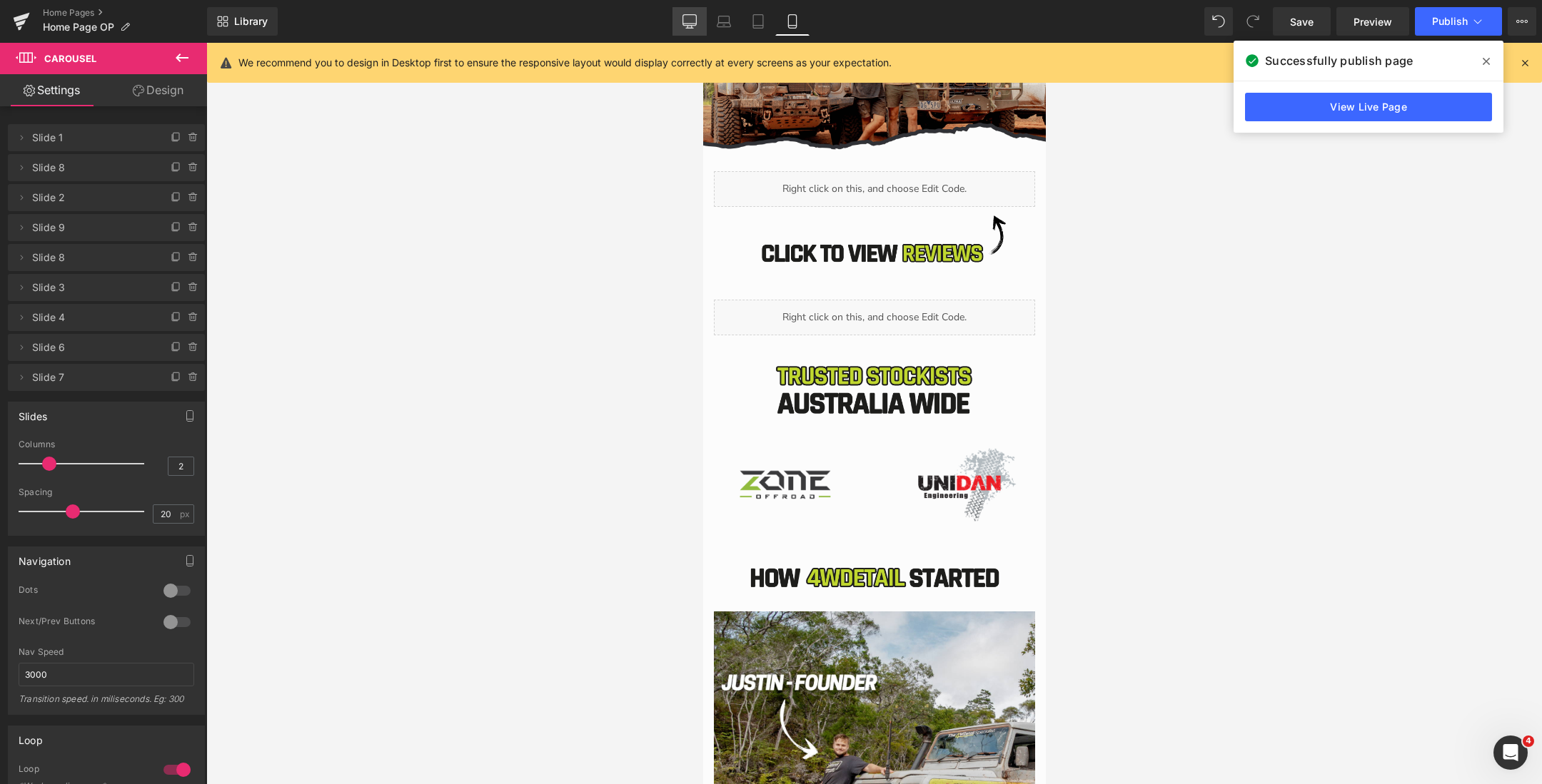
click at [684, 18] on icon at bounding box center [689, 21] width 14 height 14
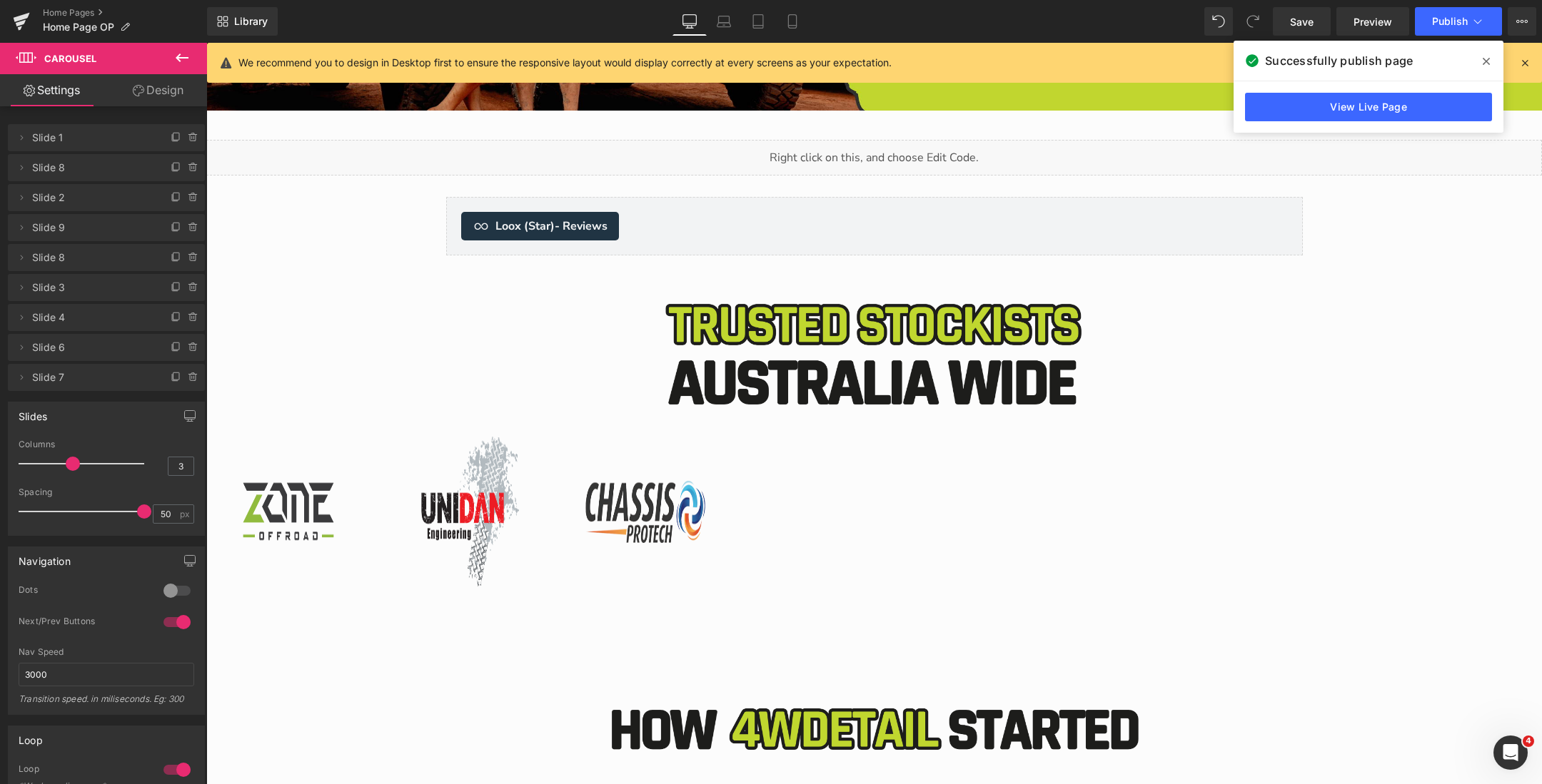
scroll to position [4894, 0]
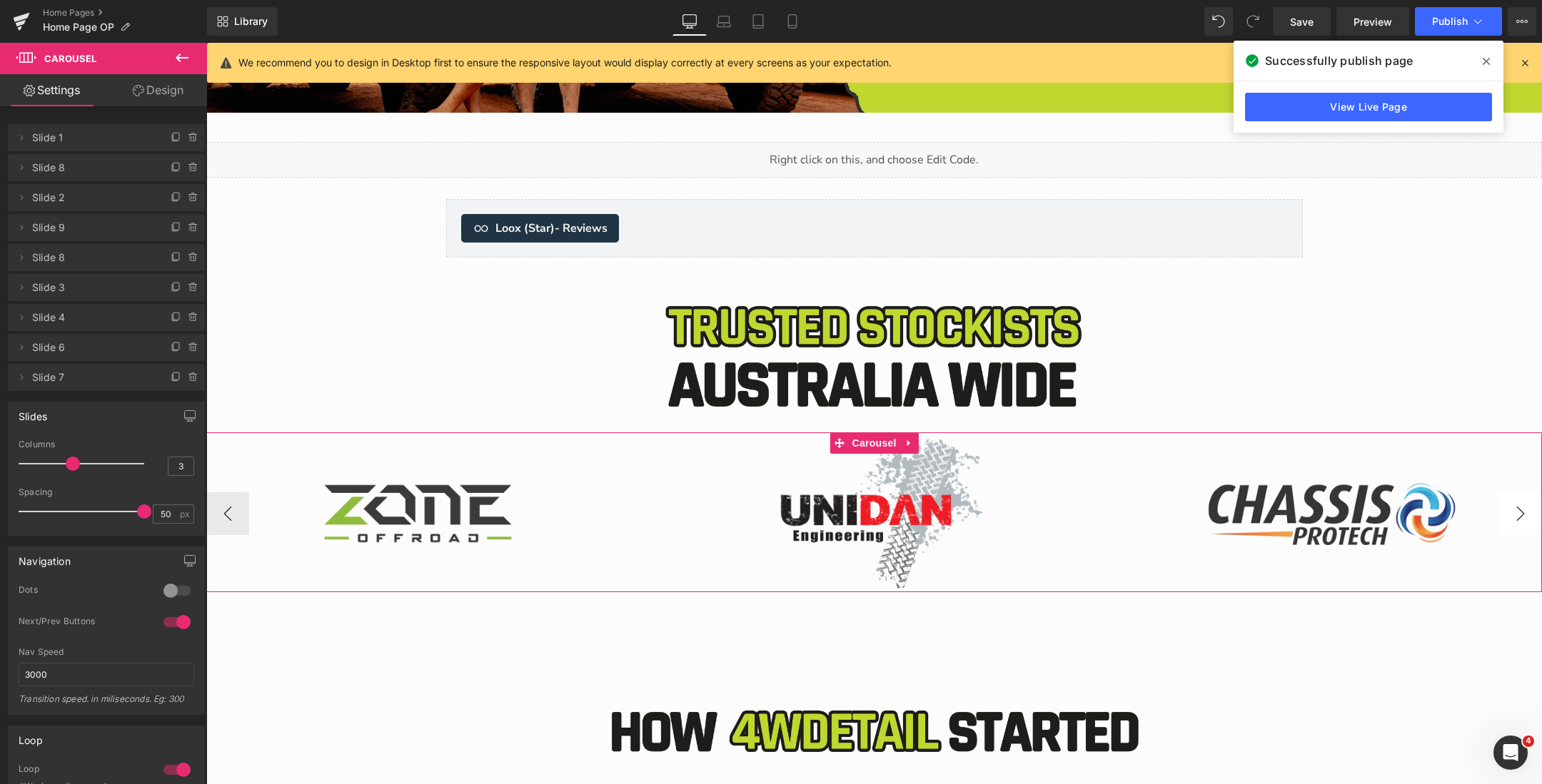
click at [1506, 515] on button "›" at bounding box center [1519, 513] width 43 height 43
click at [224, 507] on button "‹" at bounding box center [227, 513] width 43 height 43
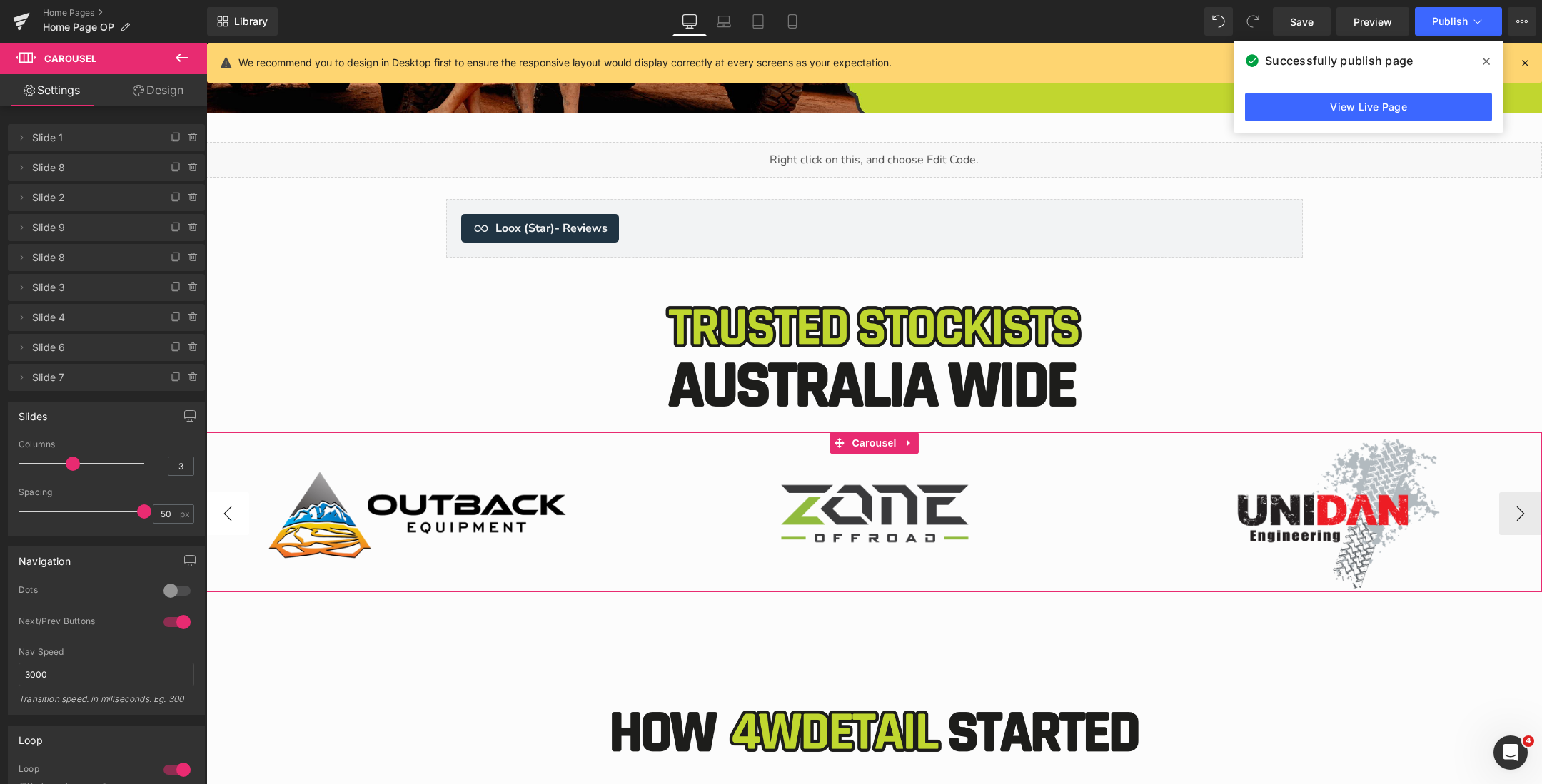
click at [224, 507] on button "‹" at bounding box center [227, 513] width 43 height 43
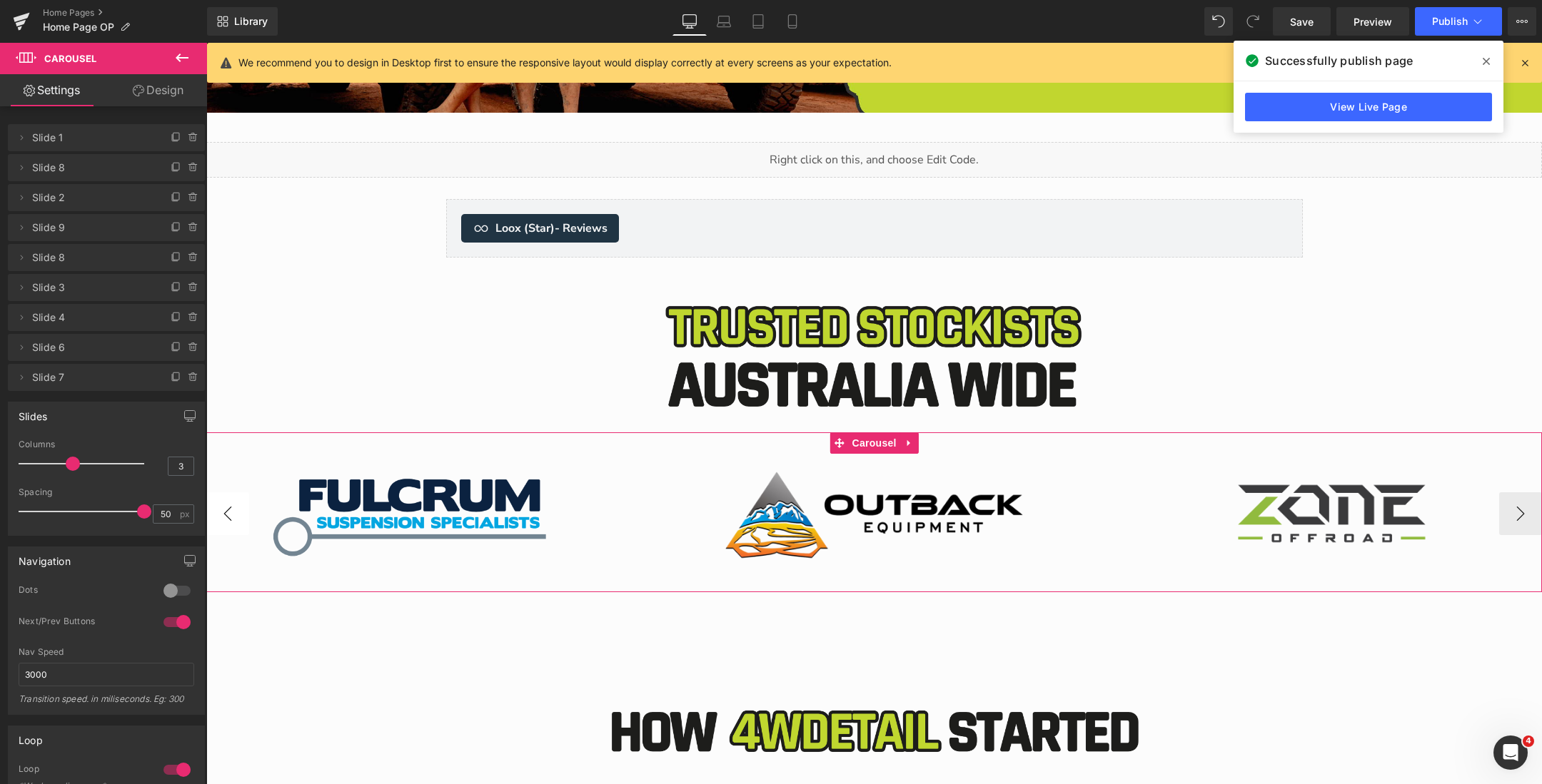
click at [224, 507] on button "‹" at bounding box center [227, 513] width 43 height 43
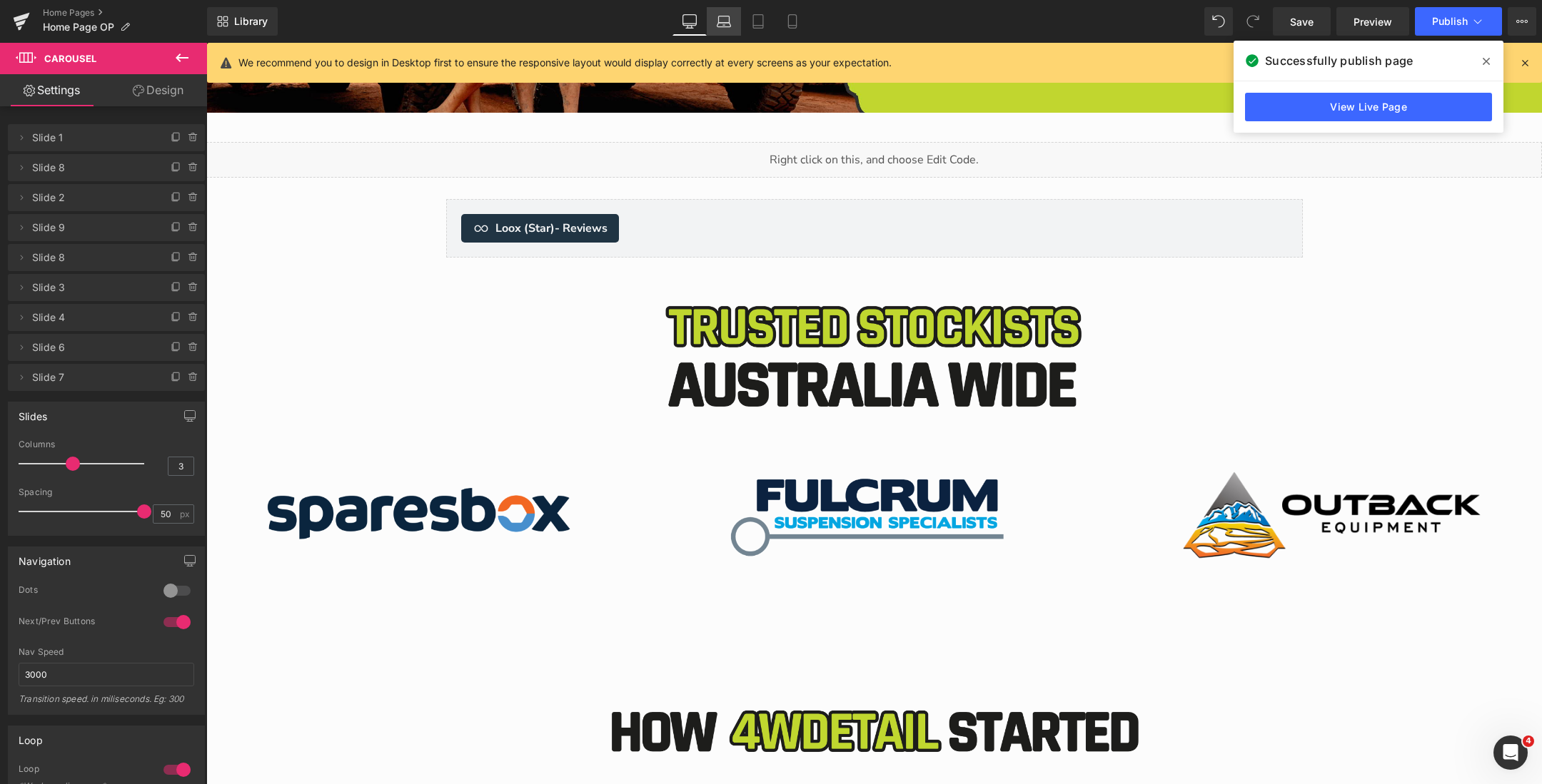
click at [726, 20] on icon at bounding box center [724, 21] width 14 height 14
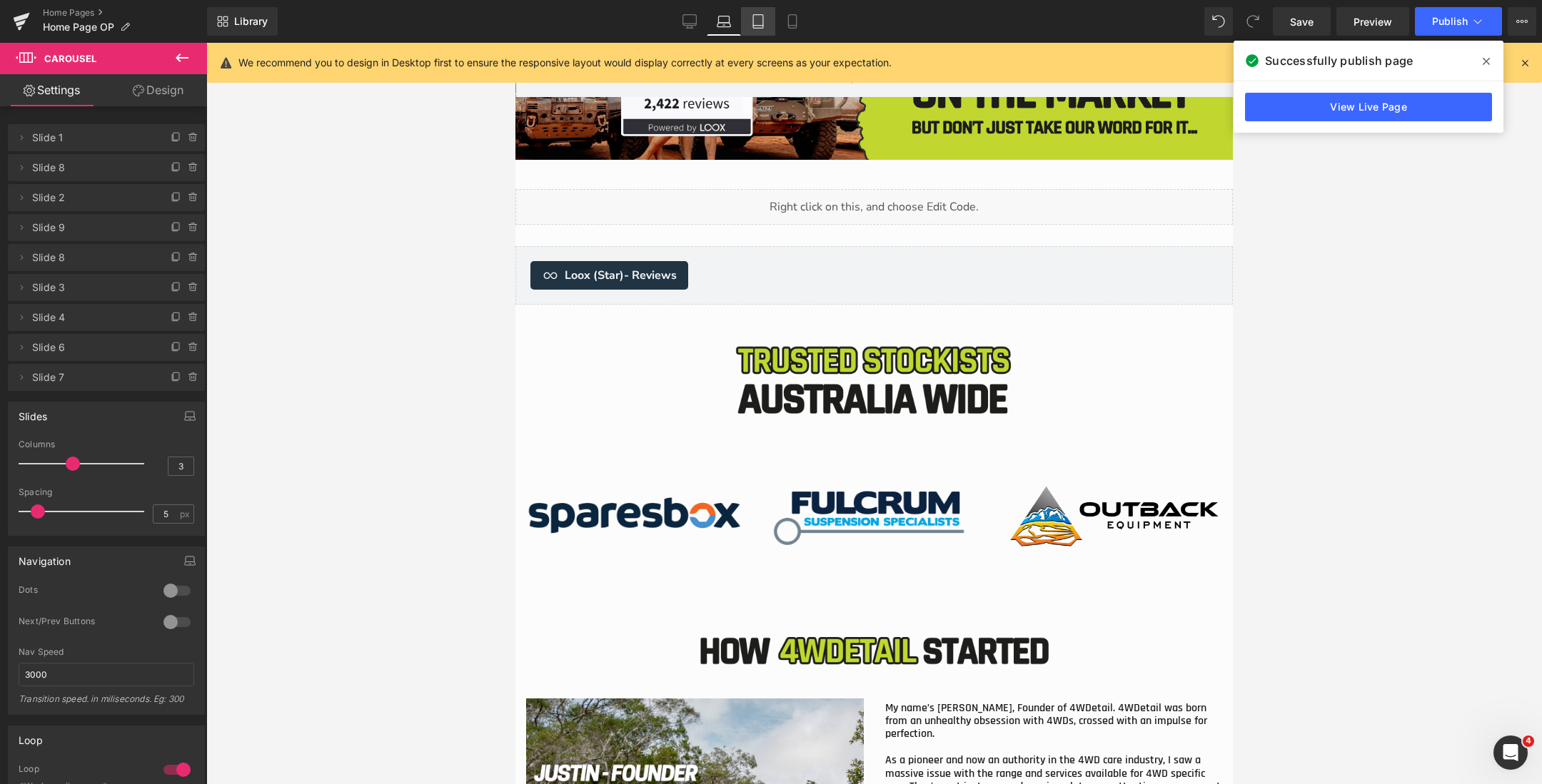
click at [764, 27] on icon at bounding box center [758, 21] width 14 height 14
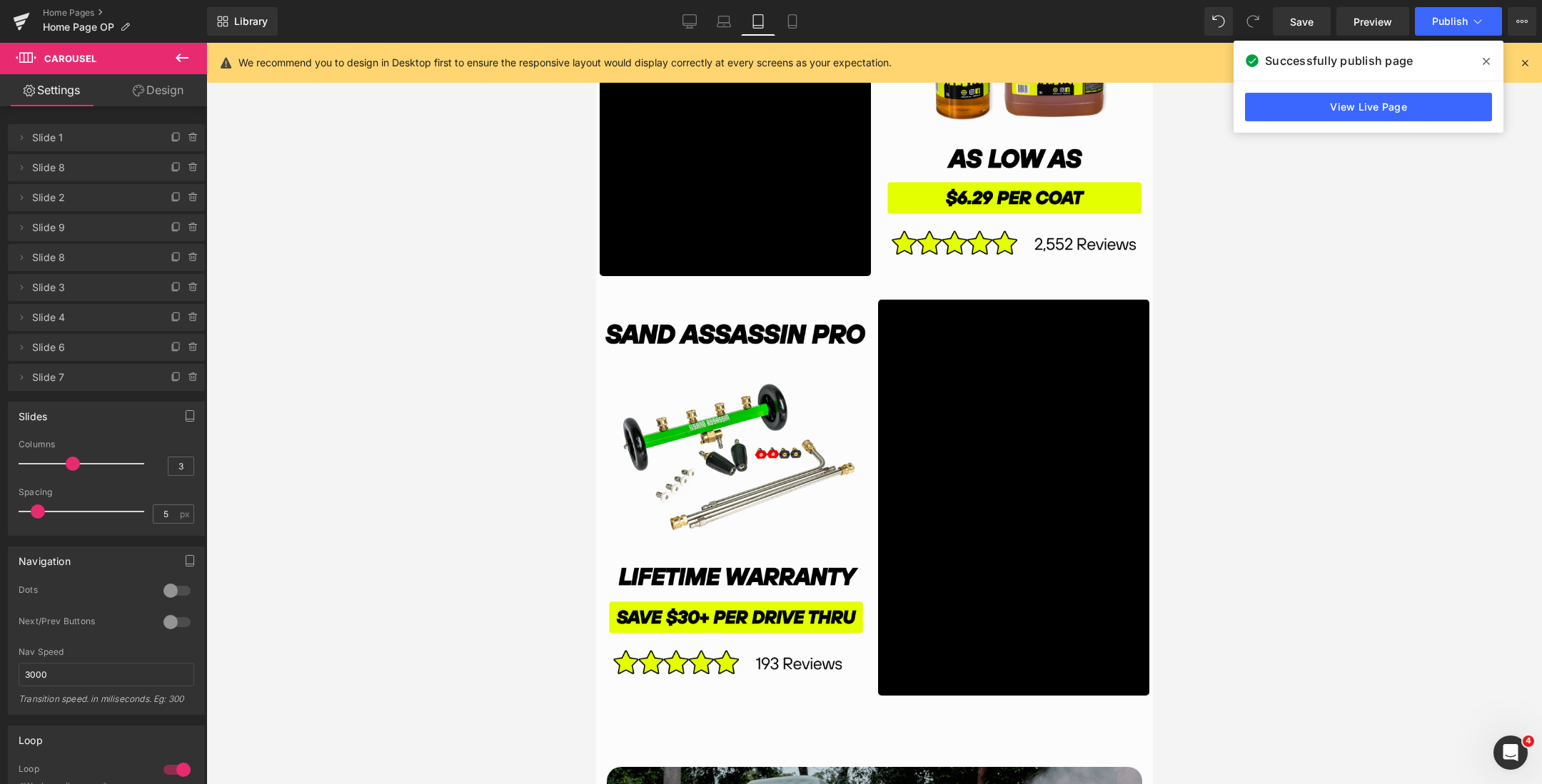
scroll to position [4969, 0]
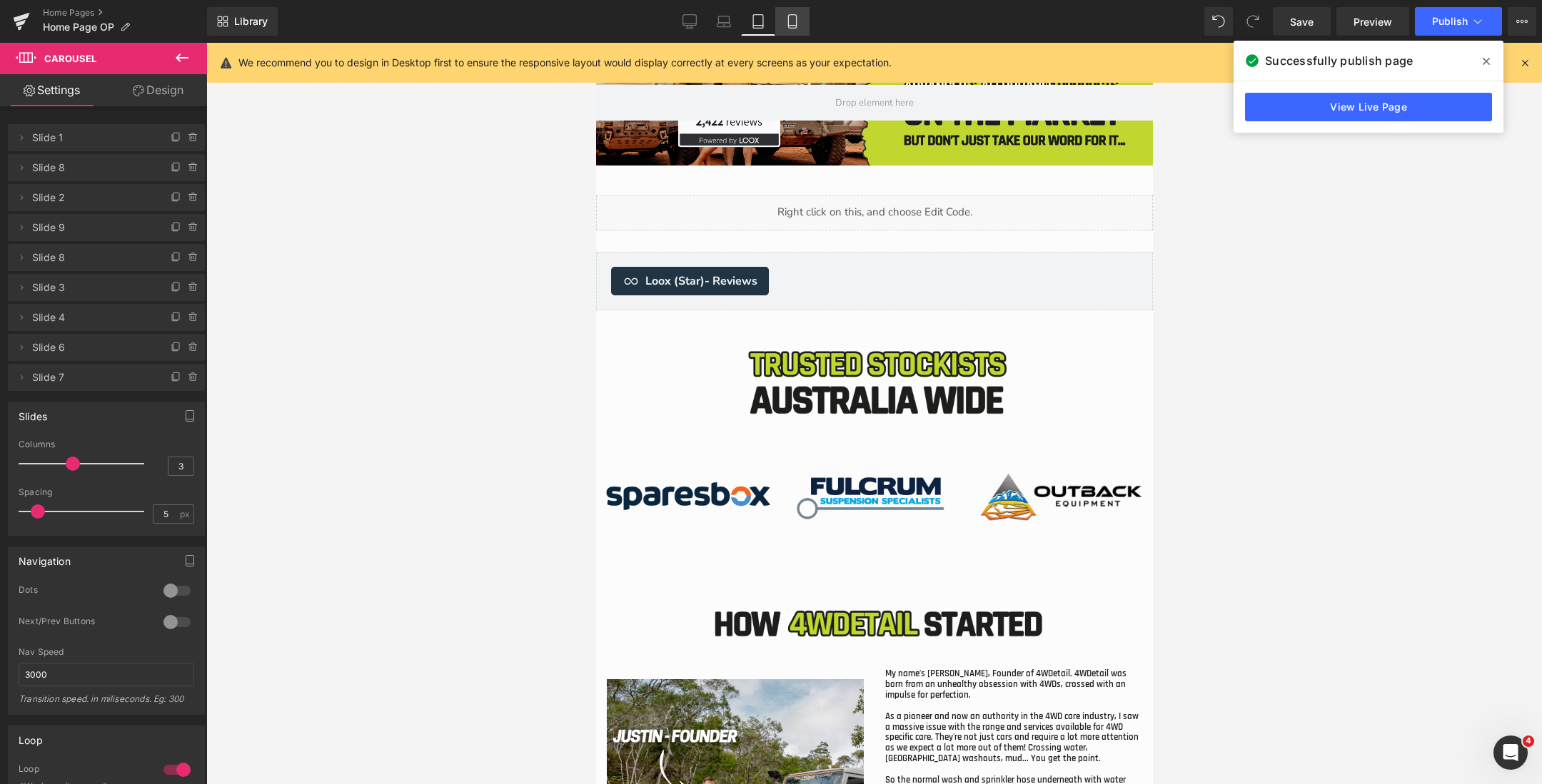
click at [789, 25] on icon at bounding box center [792, 21] width 14 height 14
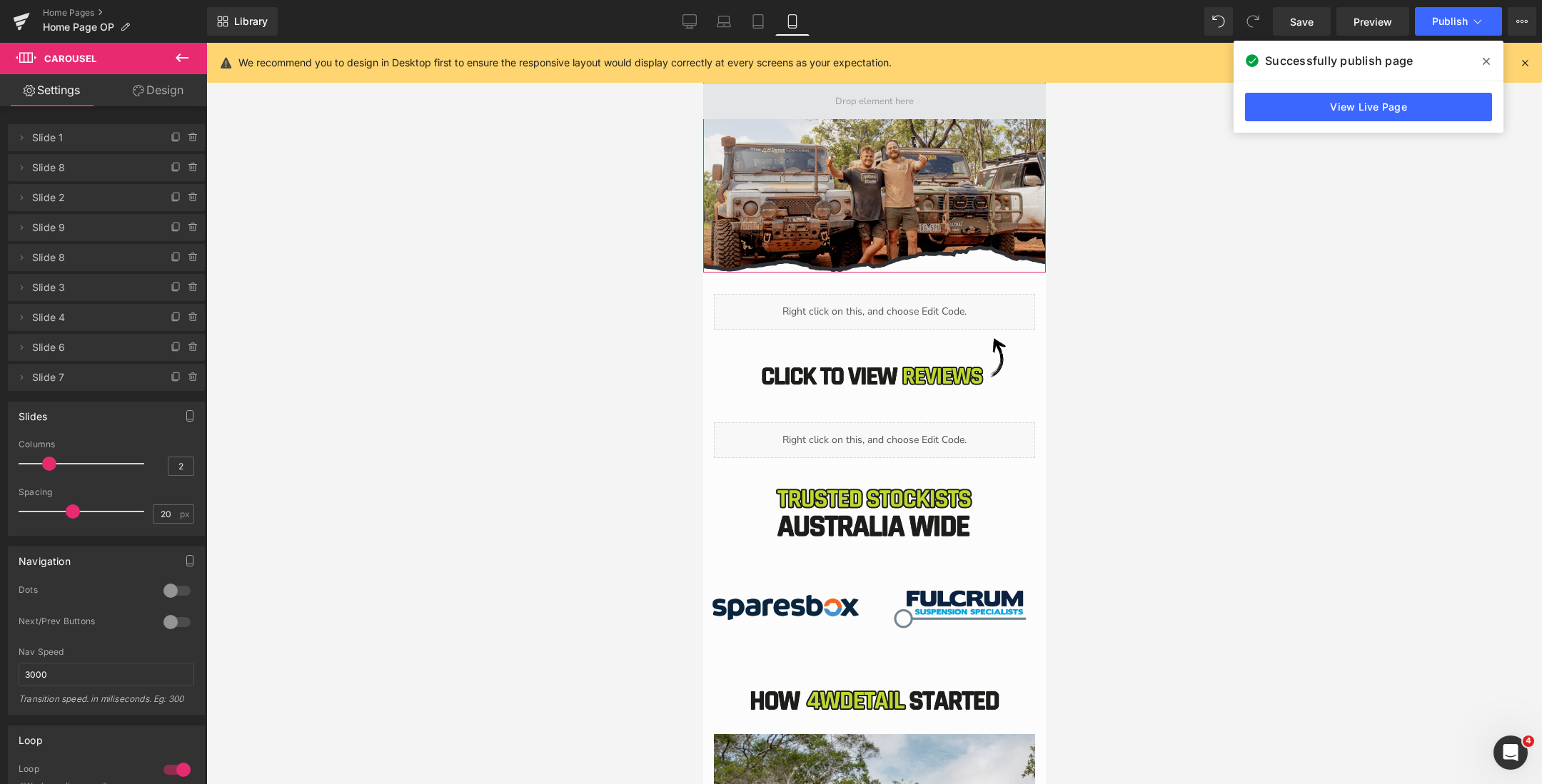
scroll to position [4072, 0]
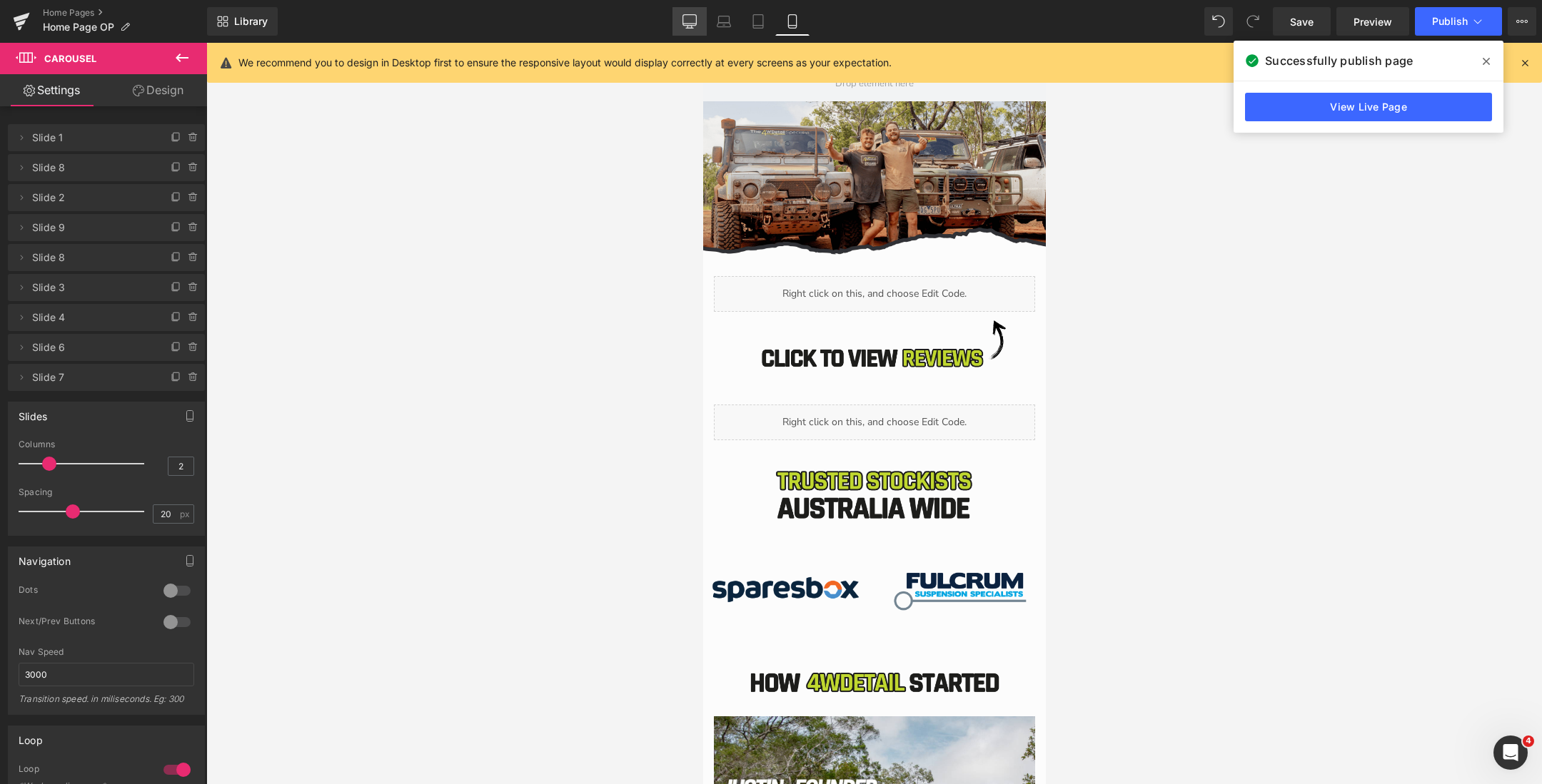
click at [684, 14] on icon at bounding box center [689, 21] width 14 height 14
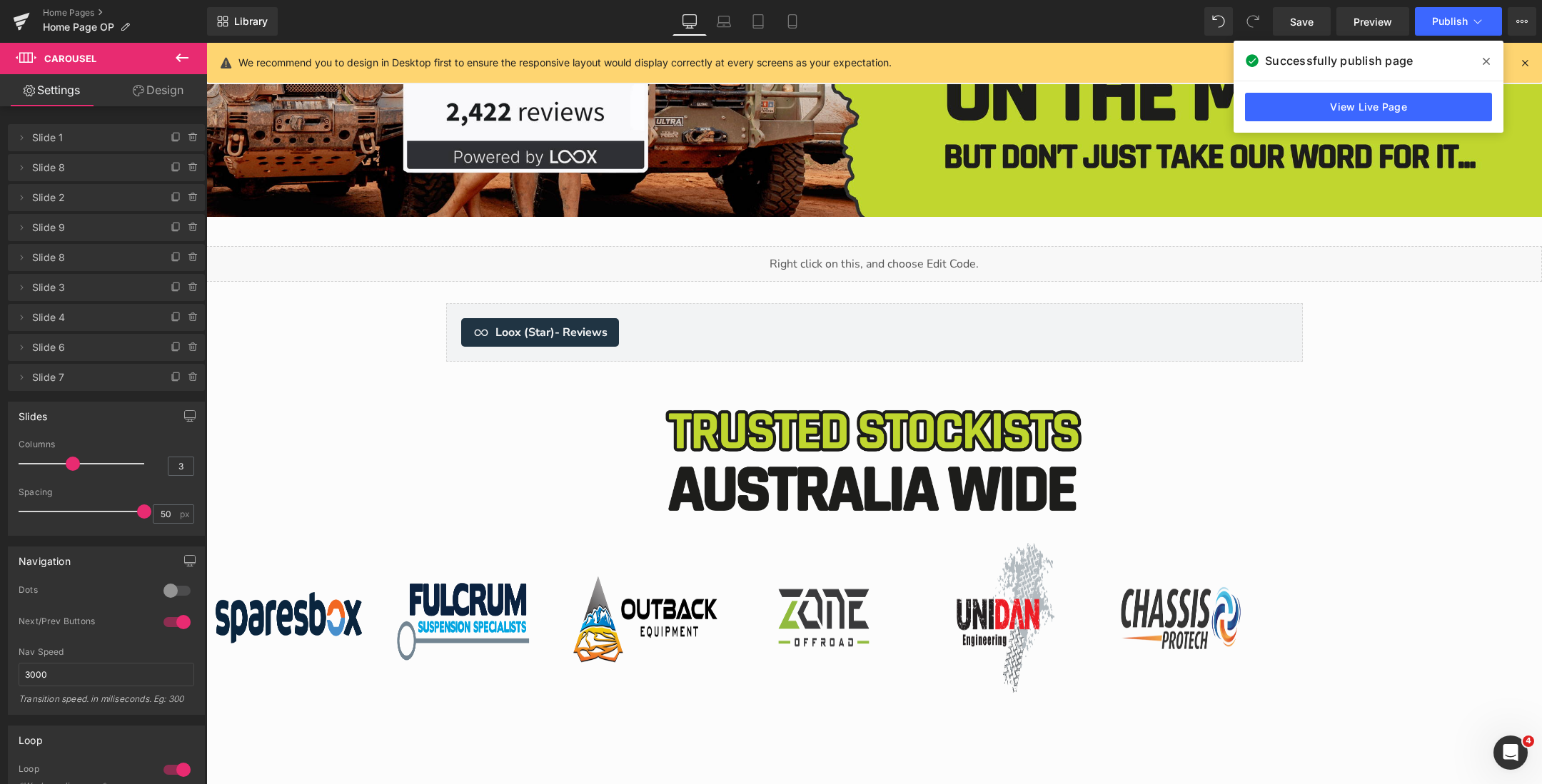
scroll to position [4789, 0]
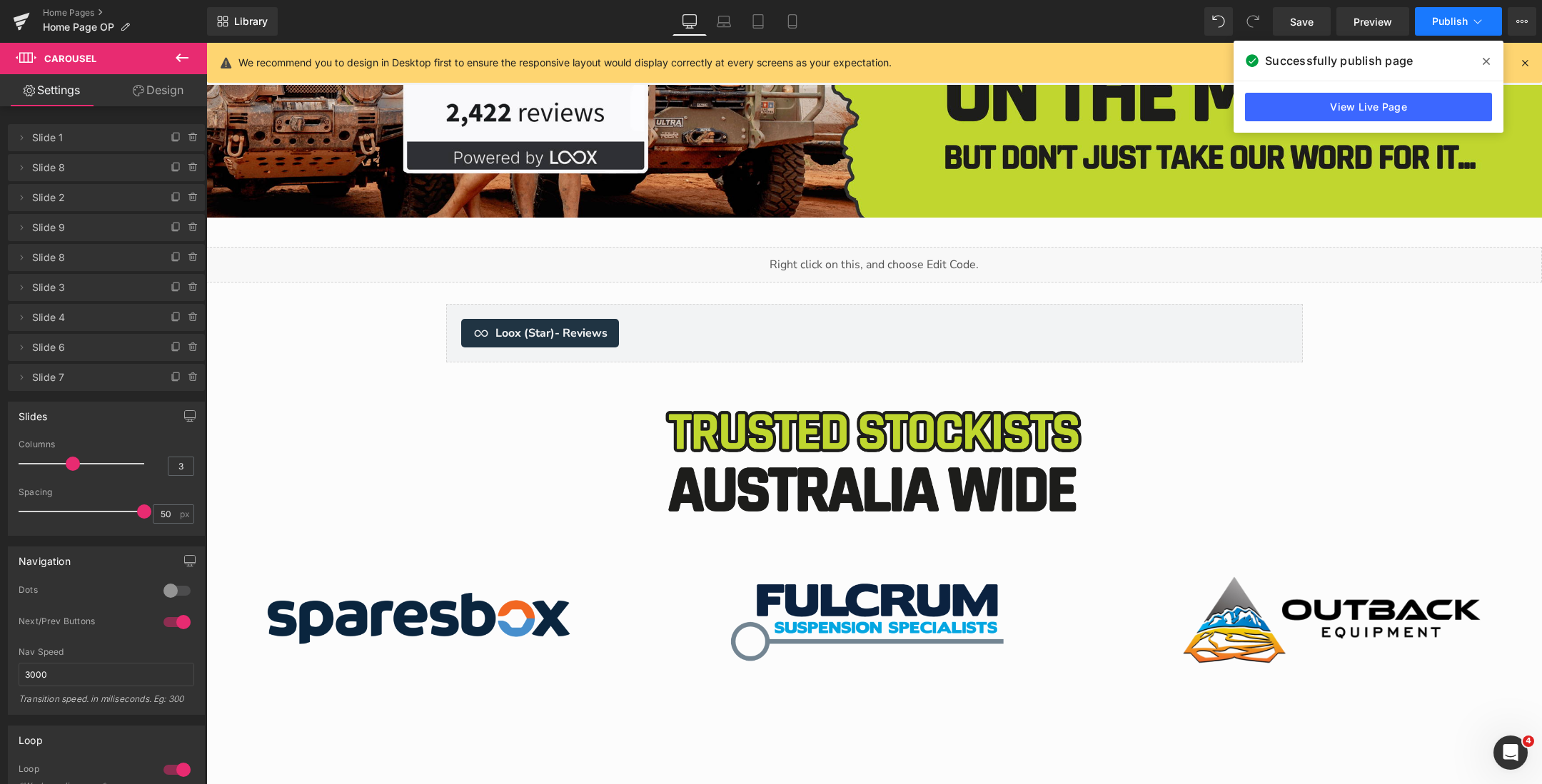
click at [1432, 28] on button "Publish" at bounding box center [1458, 21] width 87 height 29
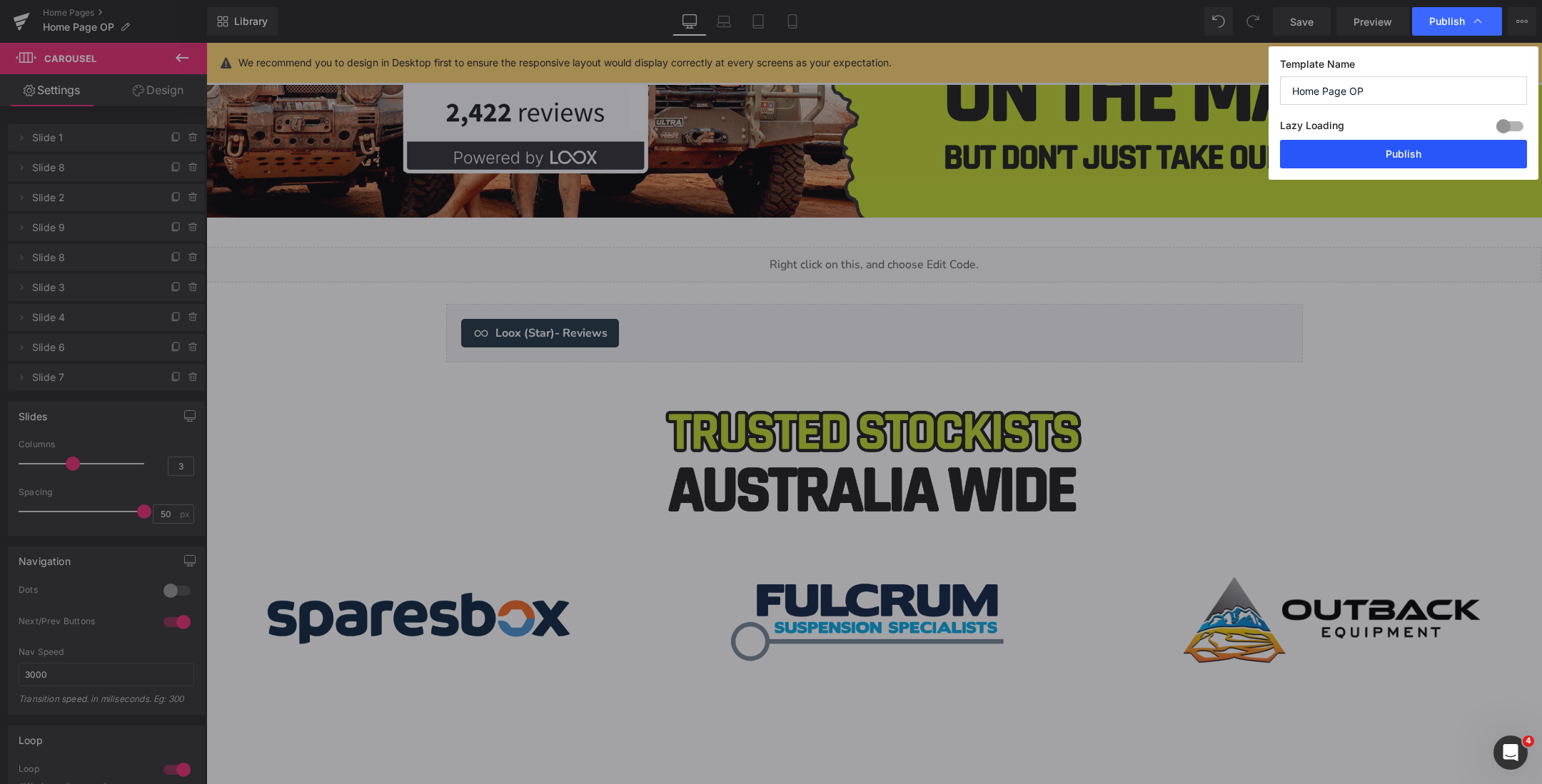
click at [1367, 148] on button "Publish" at bounding box center [1402, 153] width 247 height 29
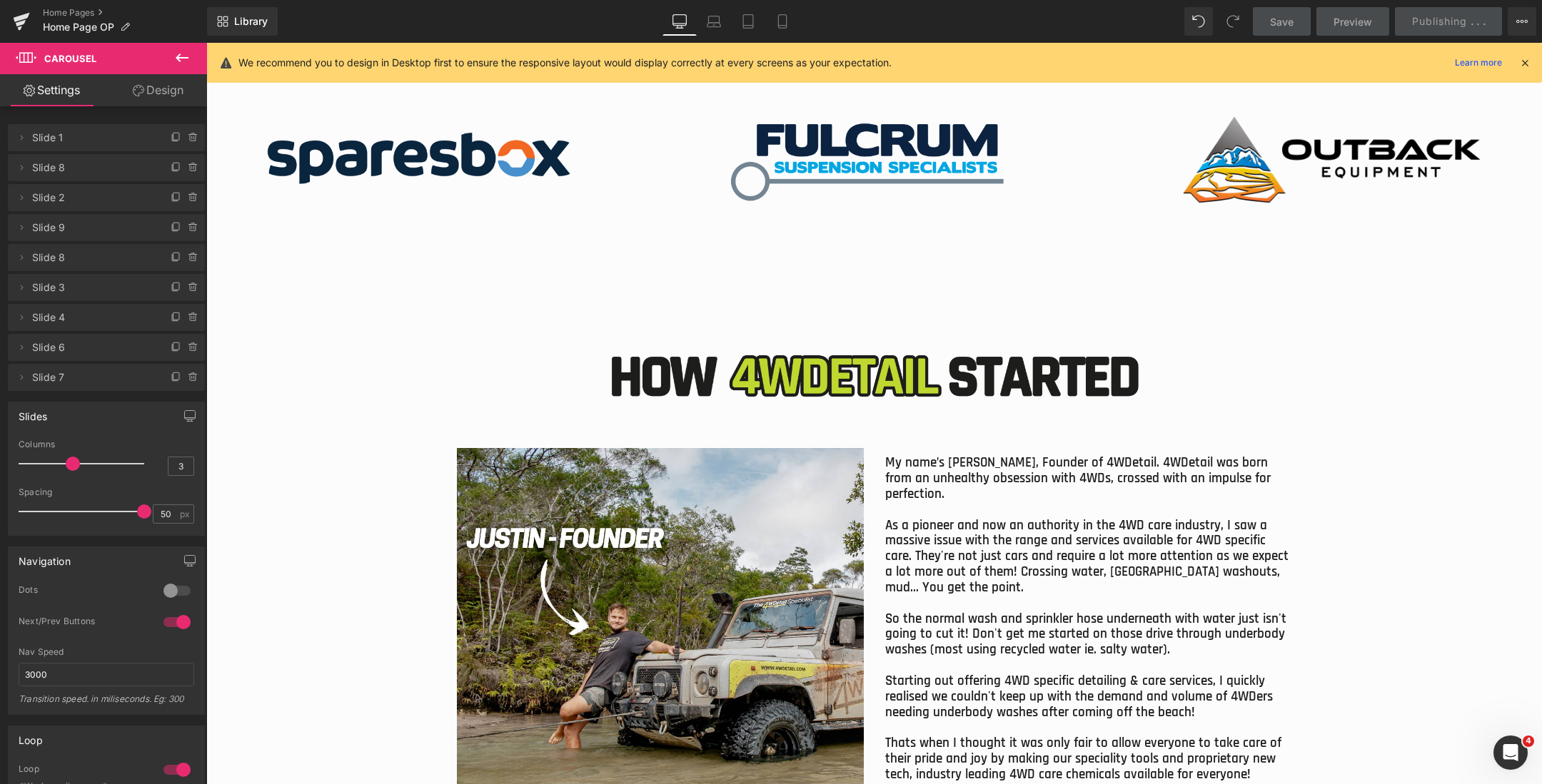
scroll to position [5430, 0]
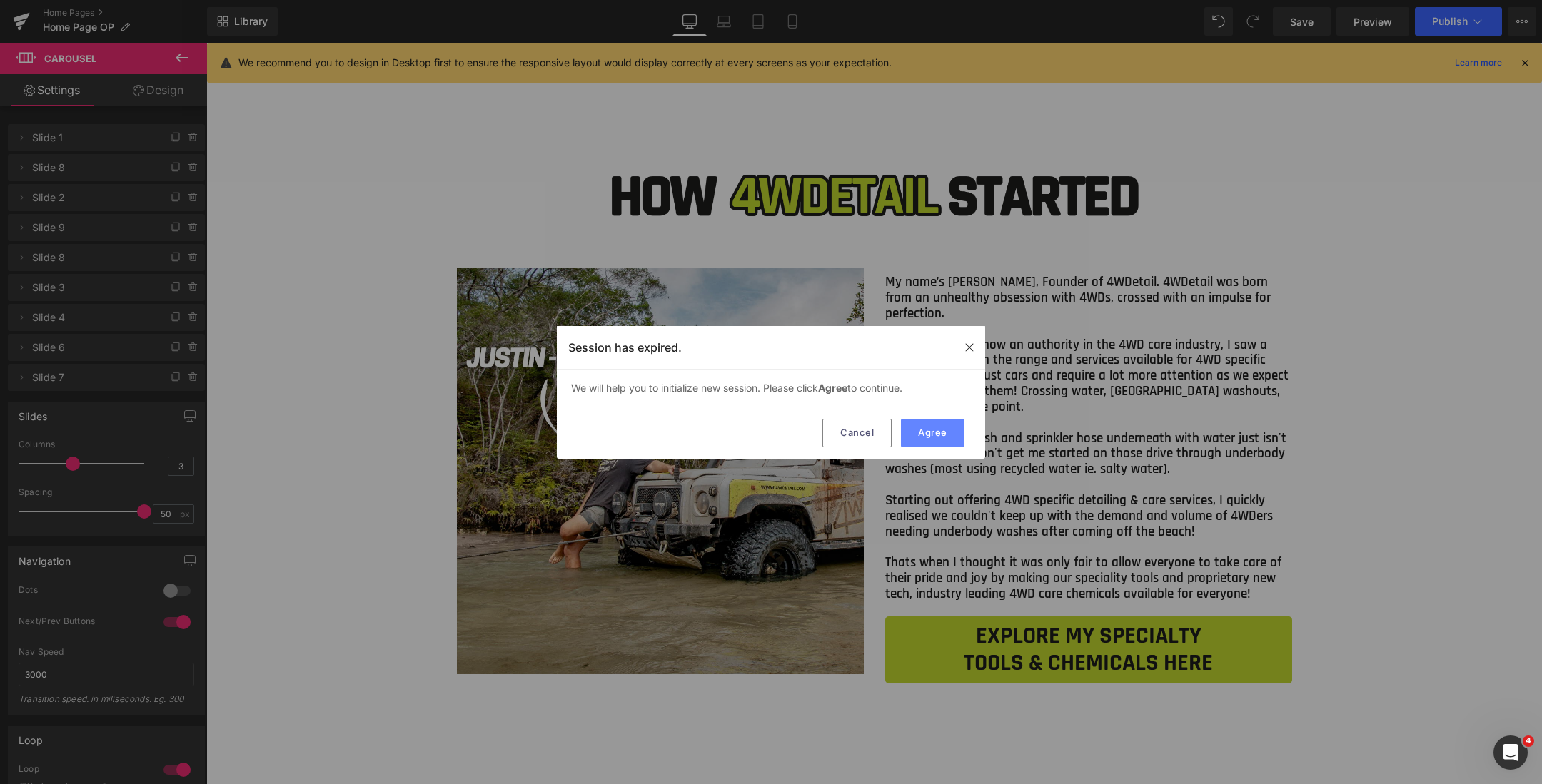
click at [932, 428] on button "Agree" at bounding box center [933, 433] width 63 height 29
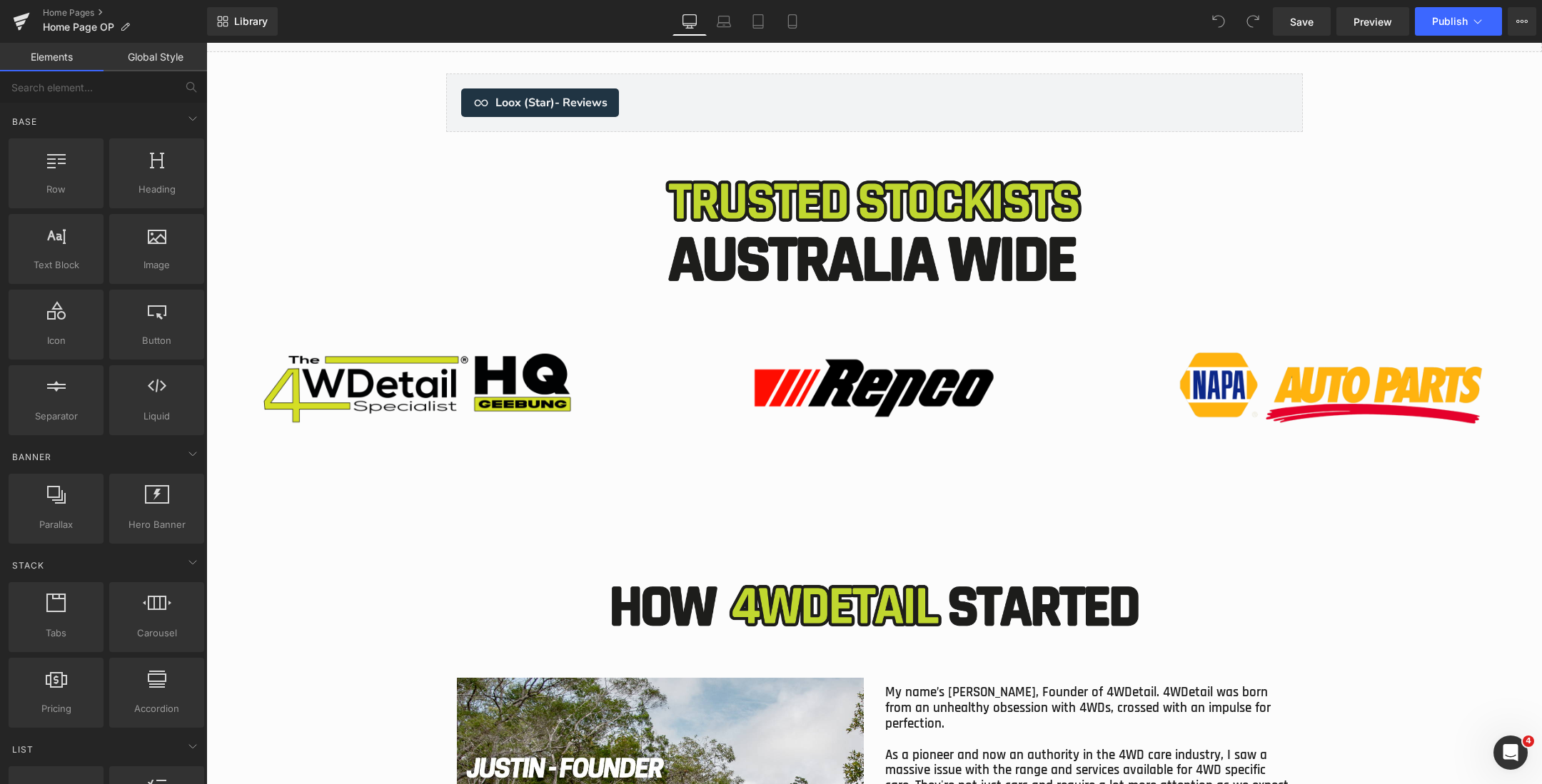
scroll to position [4939, 0]
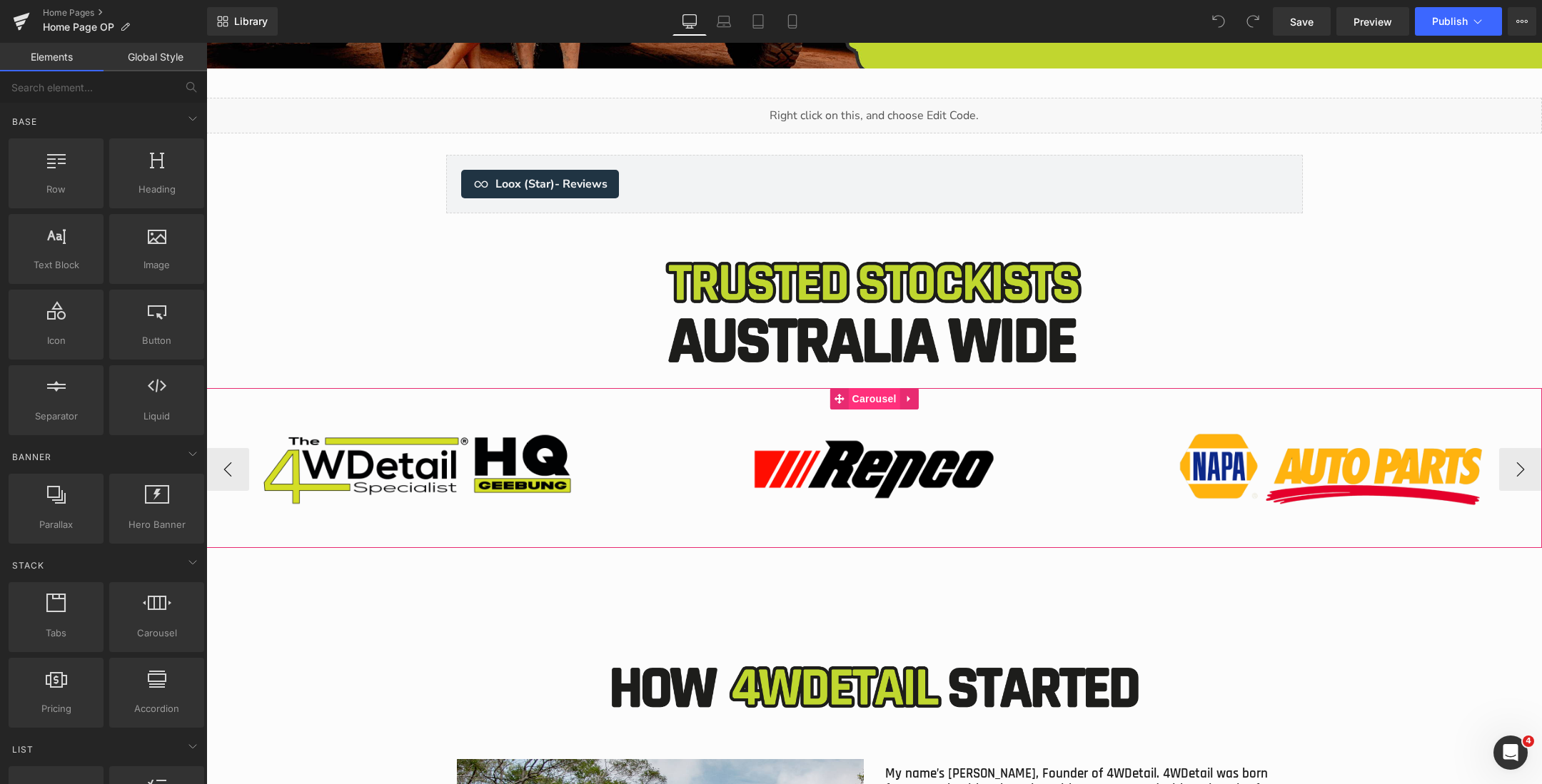
click at [873, 400] on span "Carousel" at bounding box center [874, 399] width 51 height 22
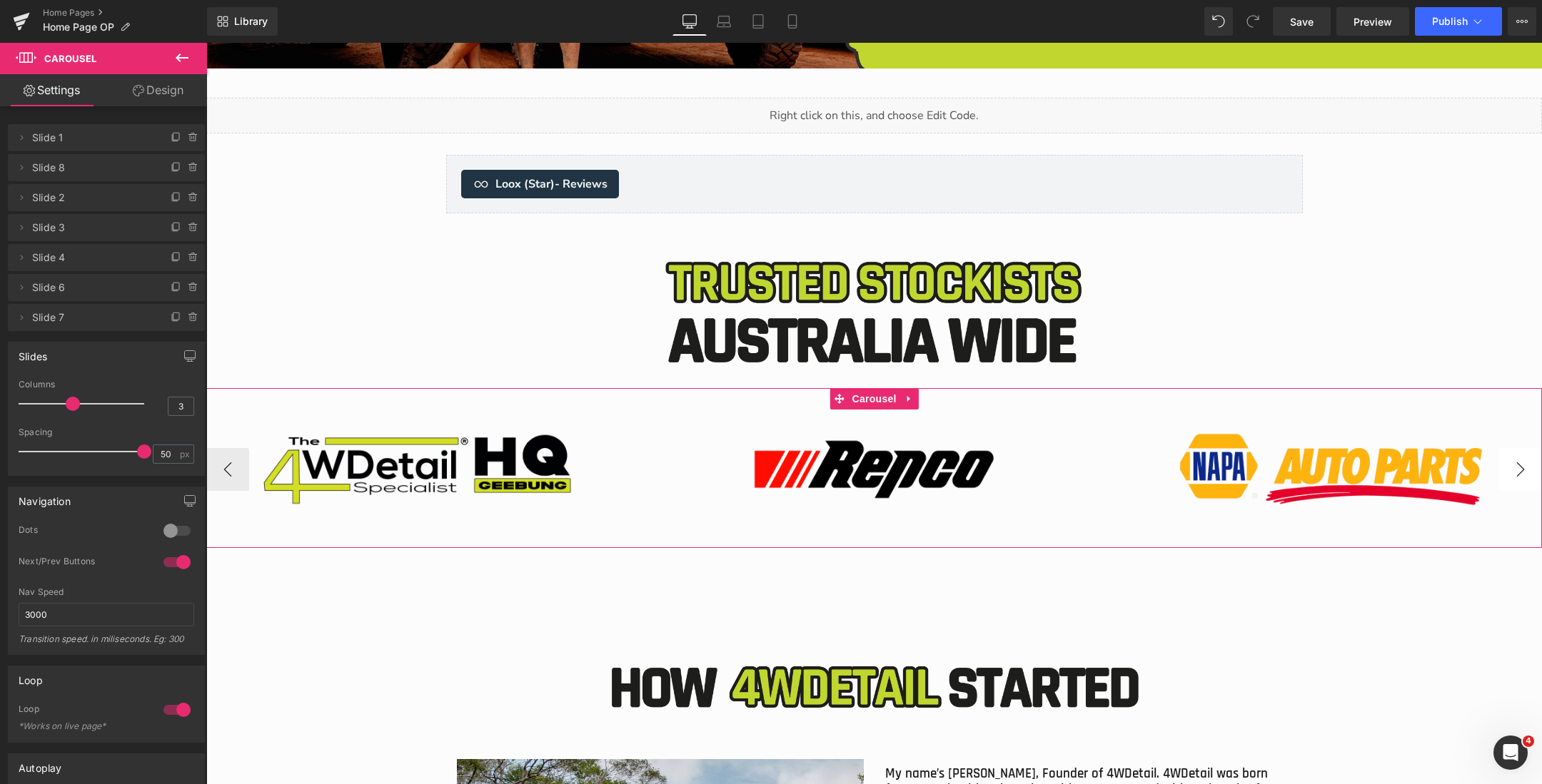
click at [1519, 467] on button "›" at bounding box center [1519, 469] width 43 height 43
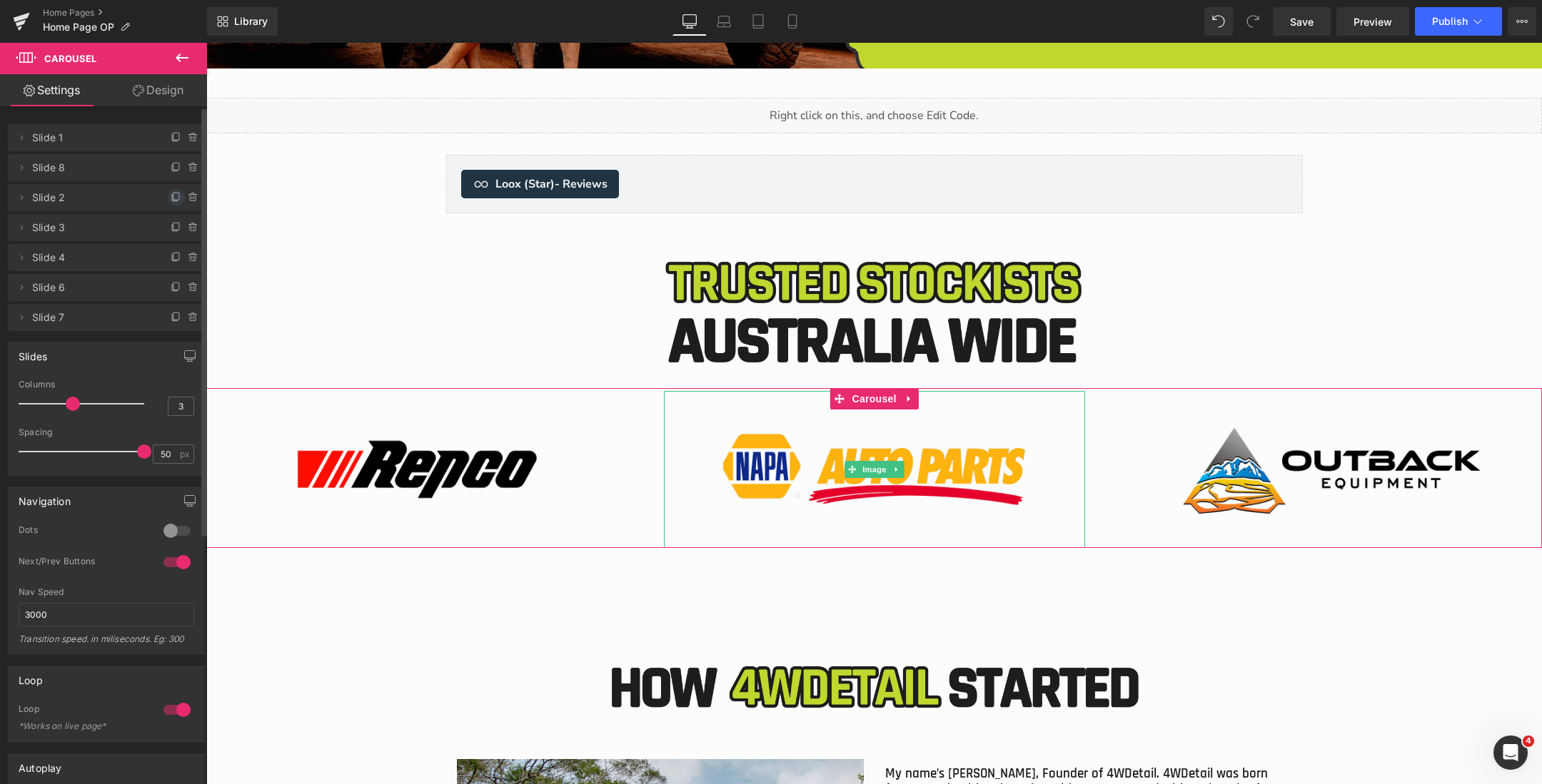
click at [170, 198] on icon at bounding box center [176, 198] width 12 height 12
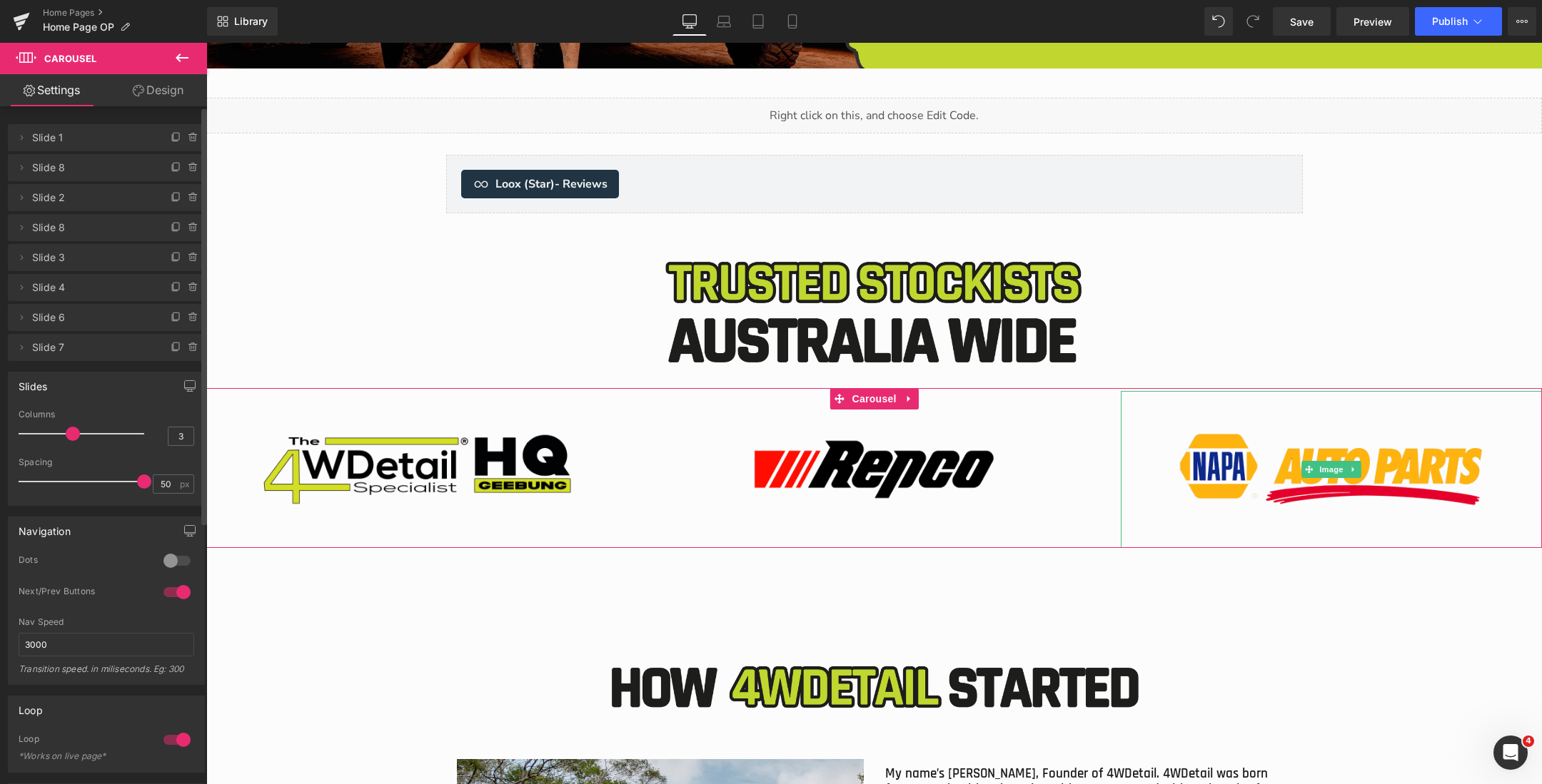
click at [170, 198] on icon at bounding box center [176, 198] width 12 height 12
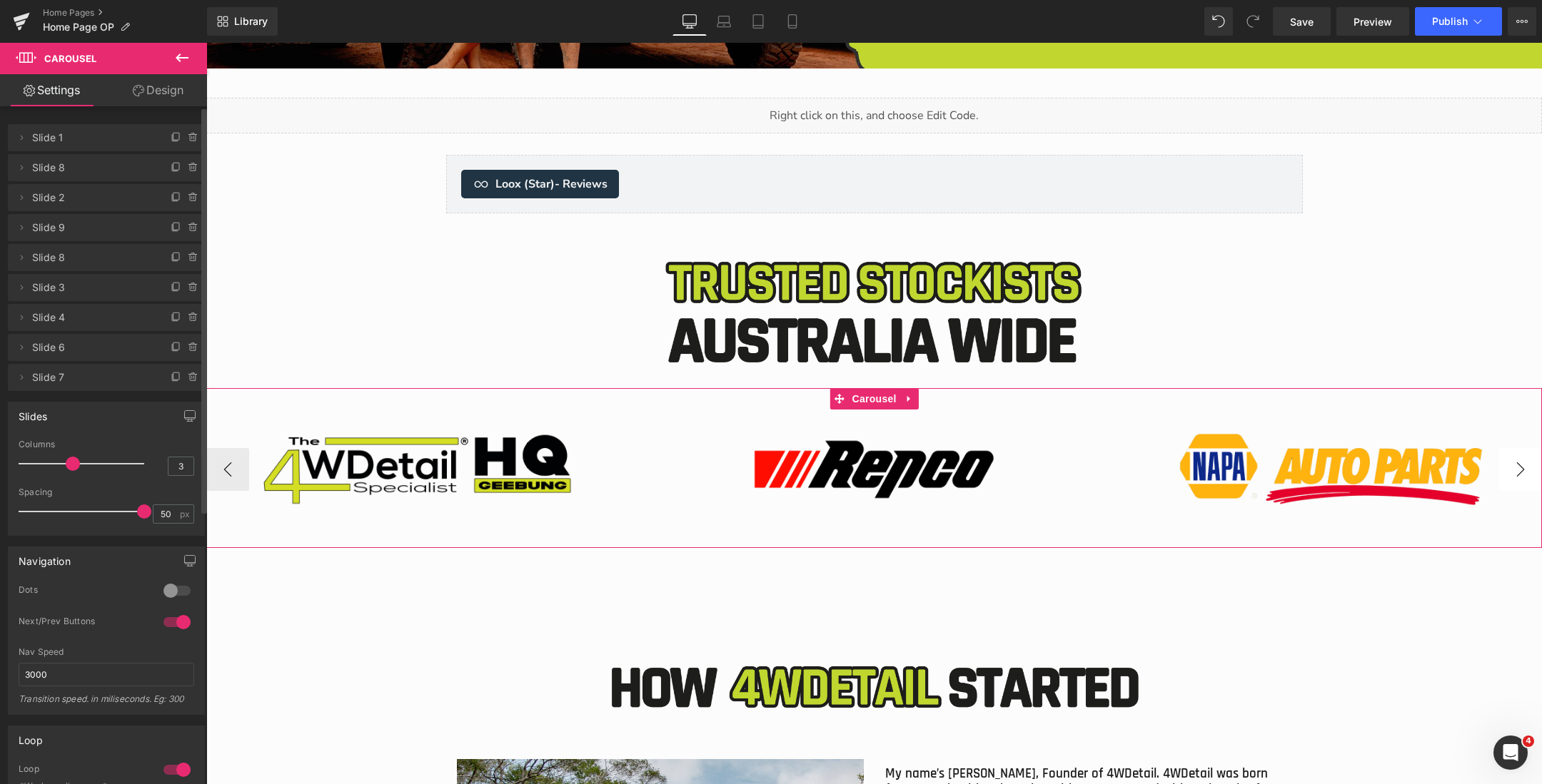
click at [1522, 469] on button "›" at bounding box center [1519, 469] width 43 height 43
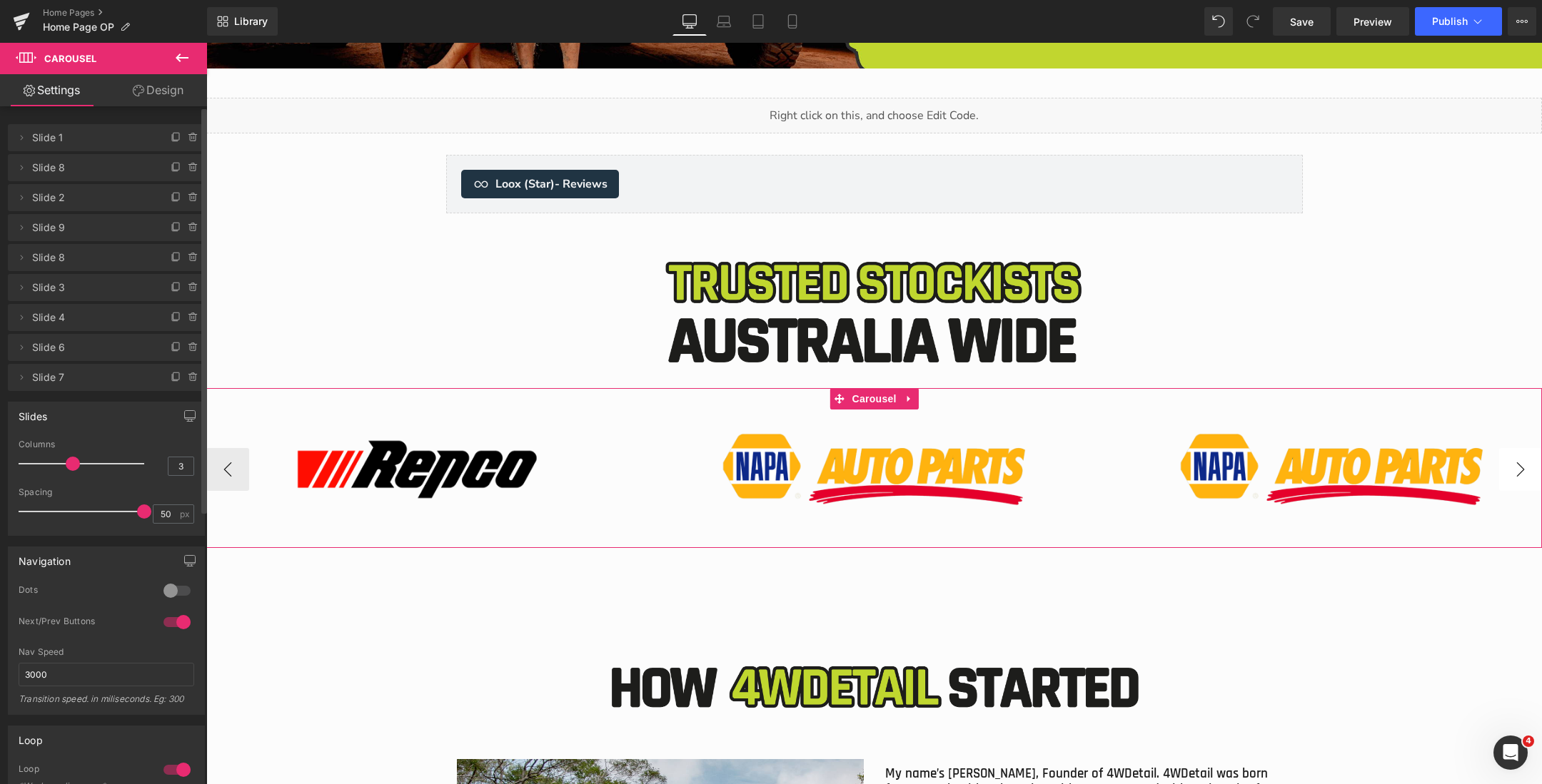
click at [1522, 469] on button "›" at bounding box center [1519, 469] width 43 height 43
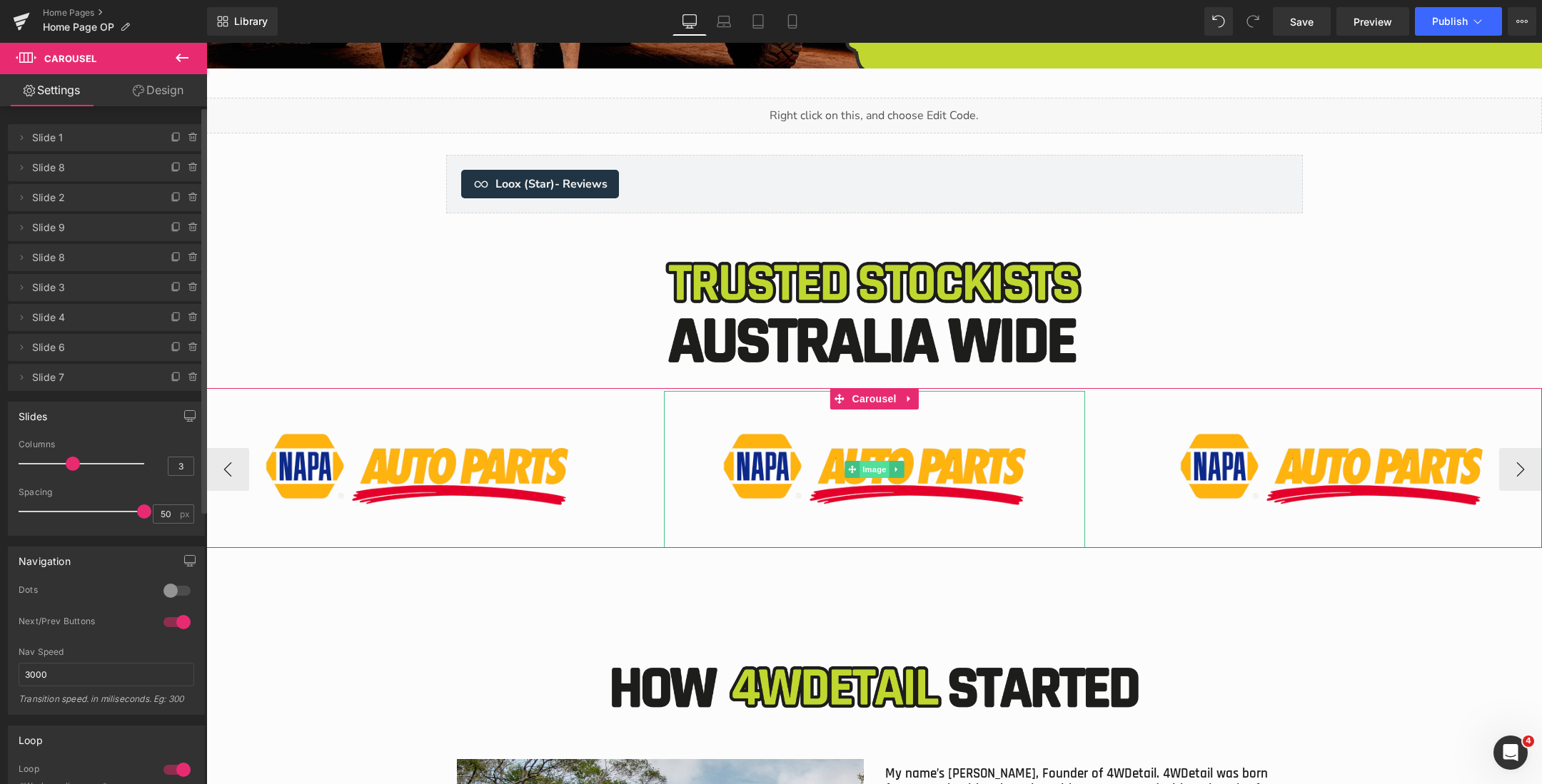
click at [878, 469] on span "Image" at bounding box center [874, 469] width 30 height 17
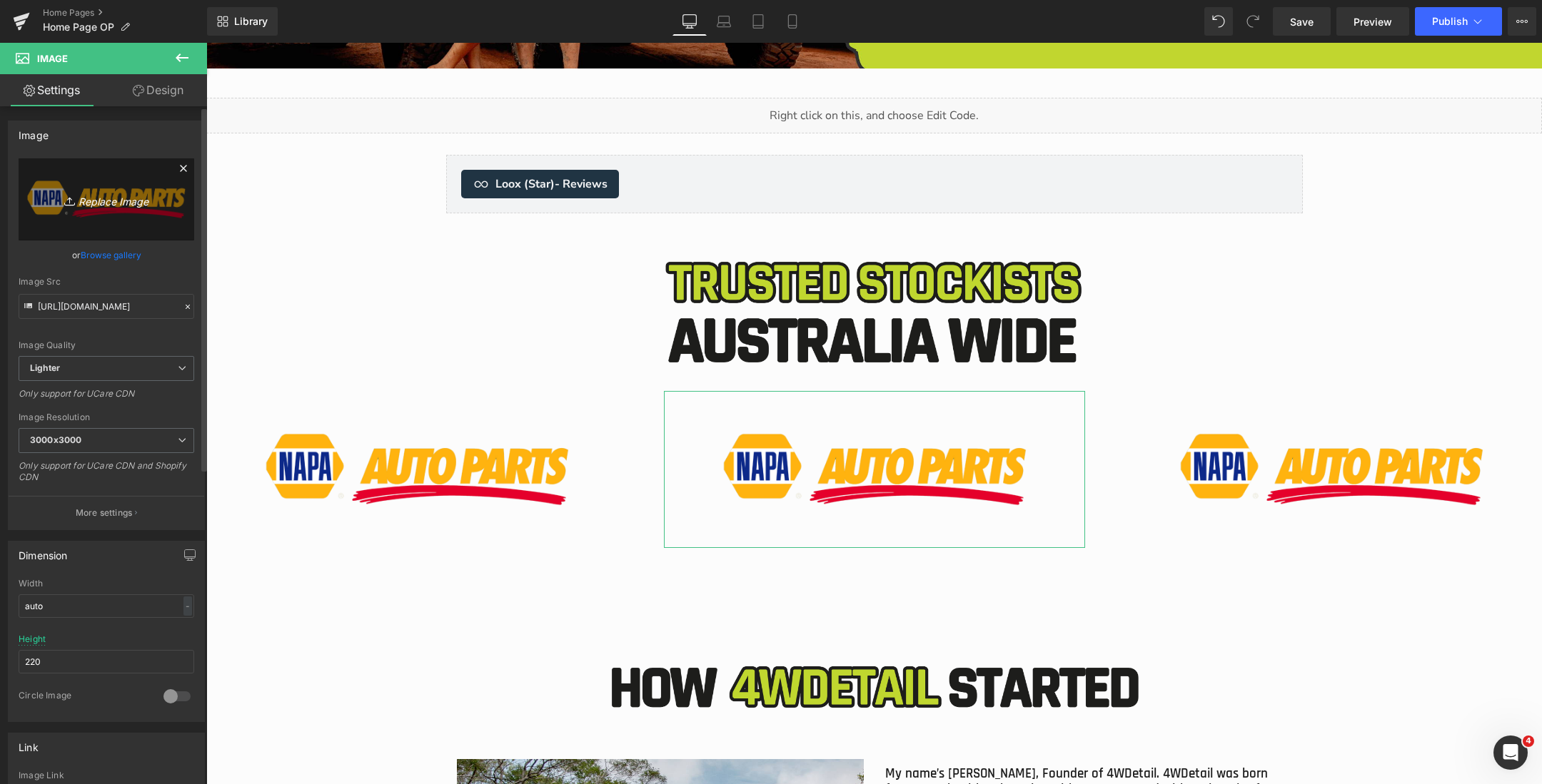
click at [106, 206] on icon "Replace Image" at bounding box center [106, 199] width 114 height 18
type input "C:\fakepath\STOCKISTS BANNER (13).png"
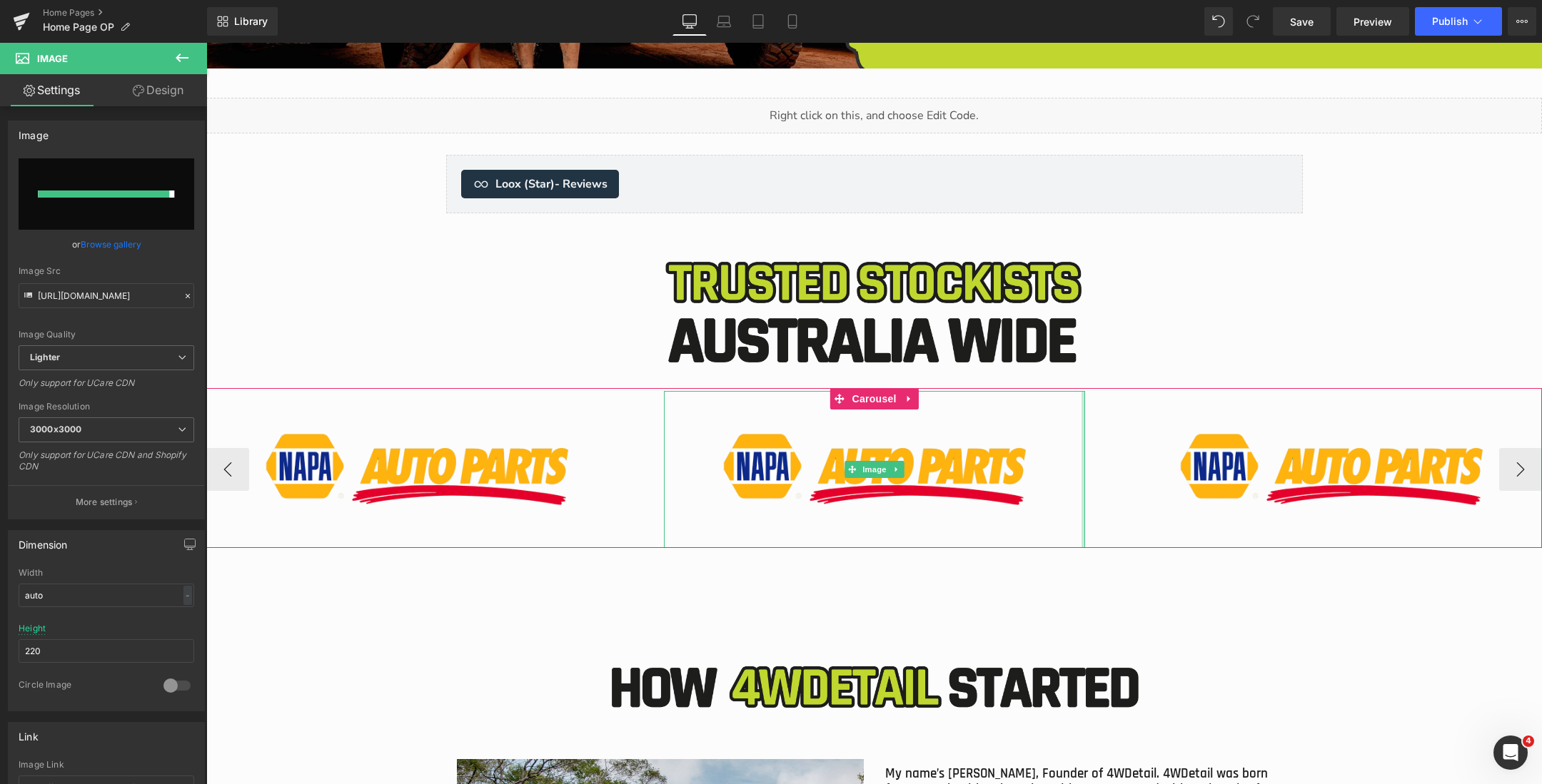
type input "https://ucarecdn.com/6679468c-2b5b-4748-9feb-50fc6571a96d/-/format/auto/-/previ…"
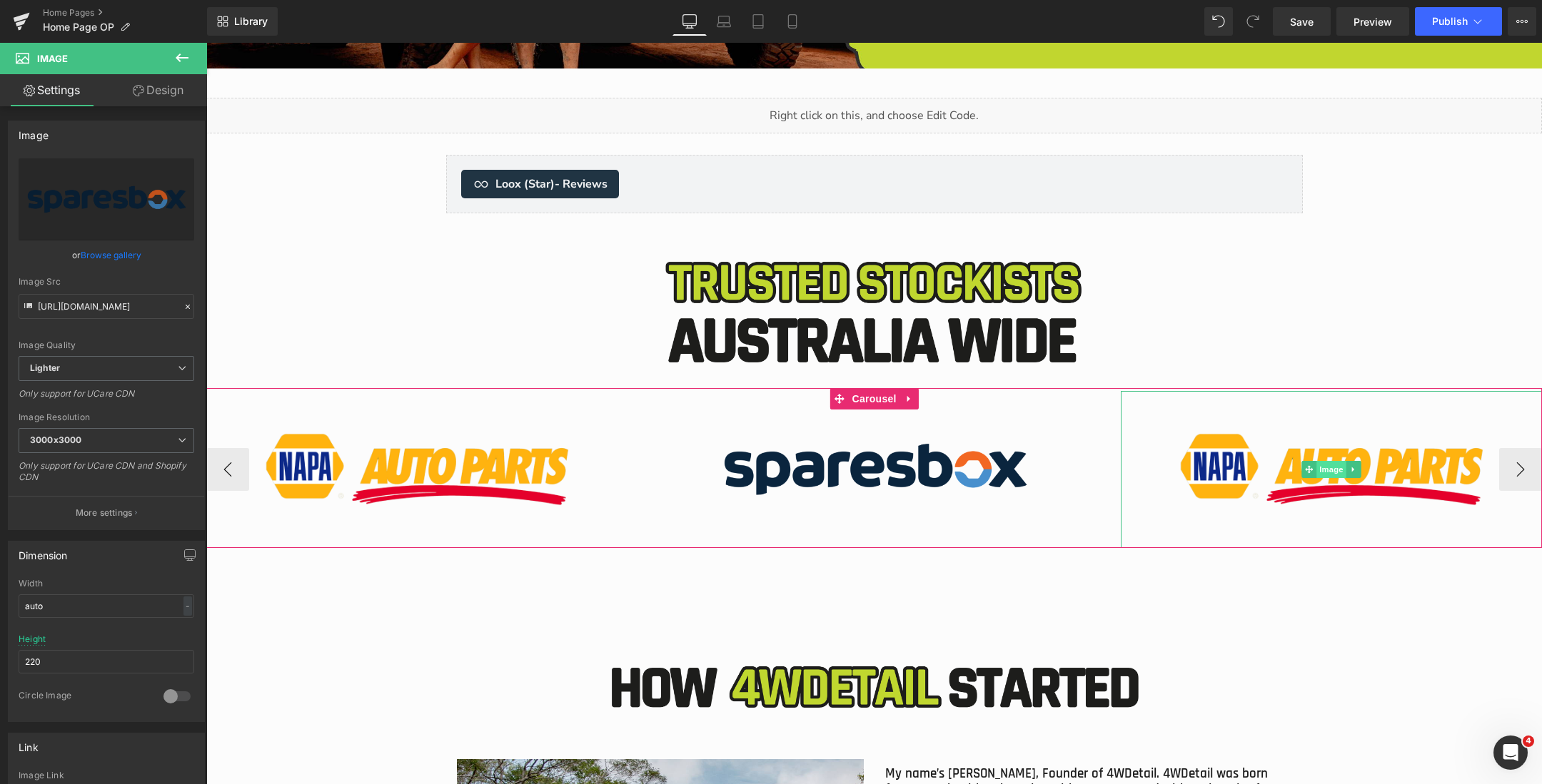
click at [1322, 468] on span "Image" at bounding box center [1332, 469] width 30 height 17
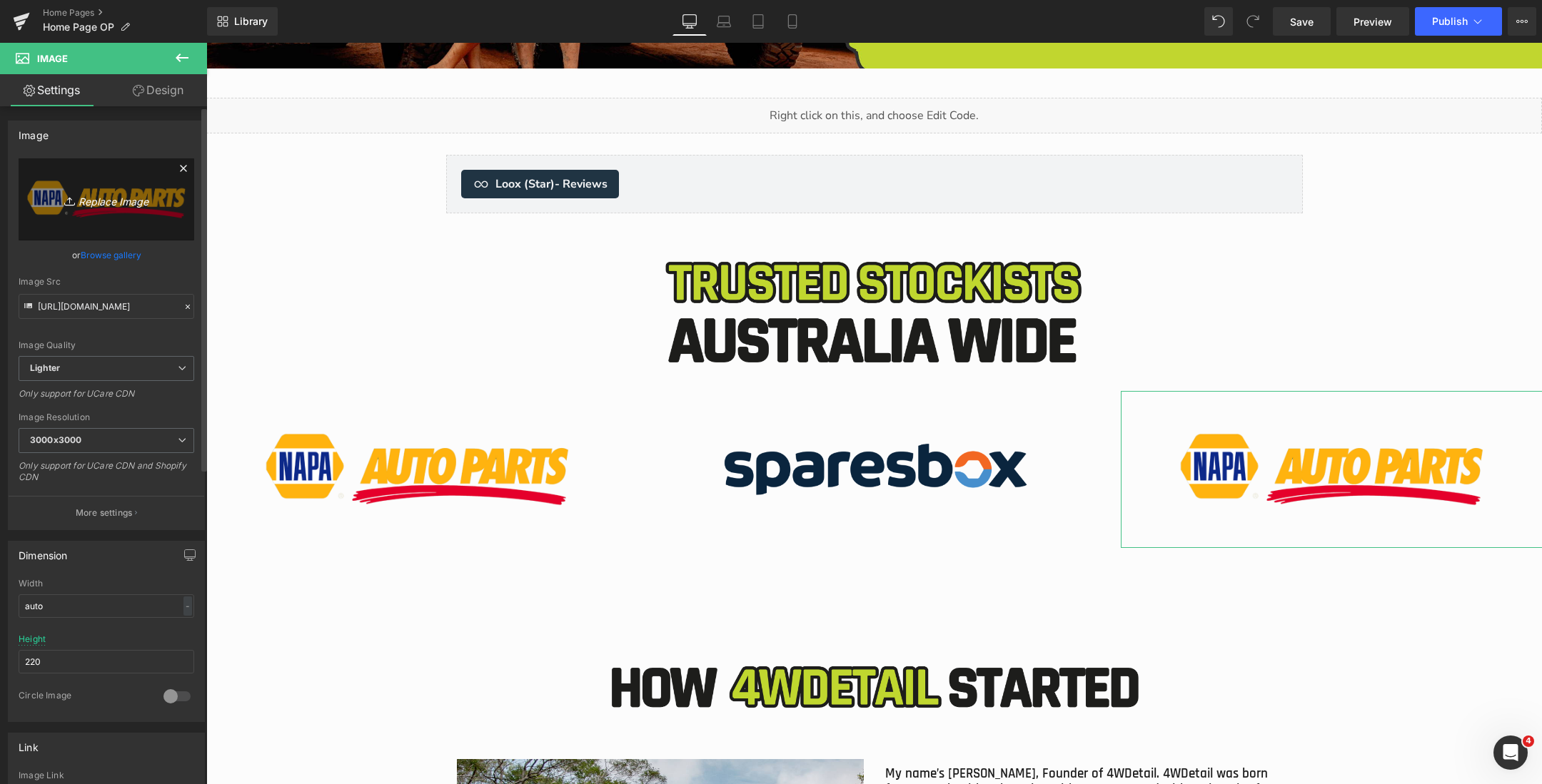
click at [110, 203] on icon "Replace Image" at bounding box center [106, 199] width 114 height 18
type input "C:\fakepath\STOCKISTS BANNER (14).png"
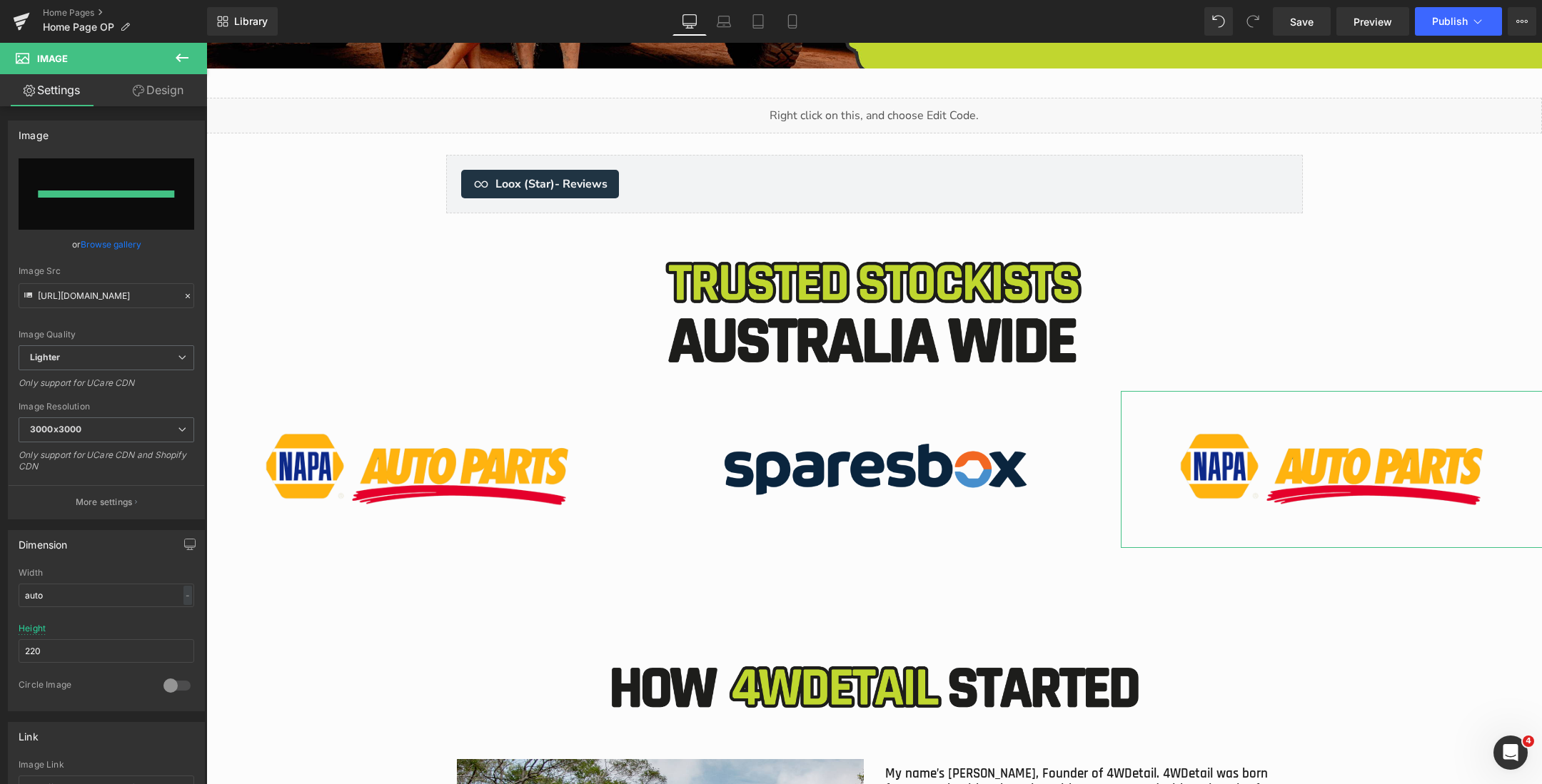
type input "https://ucarecdn.com/672f763c-0782-4b61-b854-0f01796732bc/-/format/auto/-/previ…"
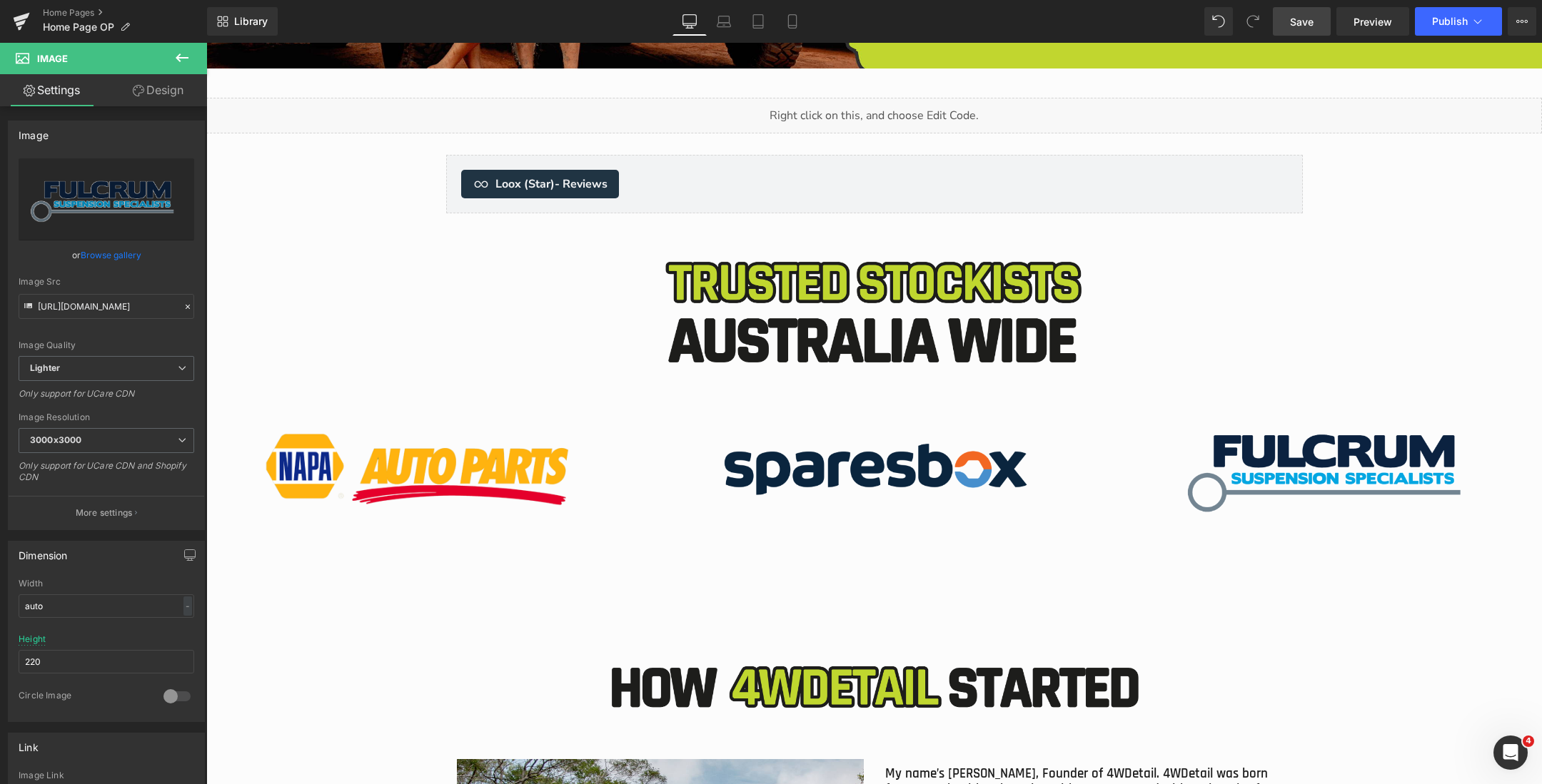
click at [1298, 19] on span "Save" at bounding box center [1301, 21] width 24 height 15
click at [1509, 476] on button "›" at bounding box center [1519, 469] width 43 height 43
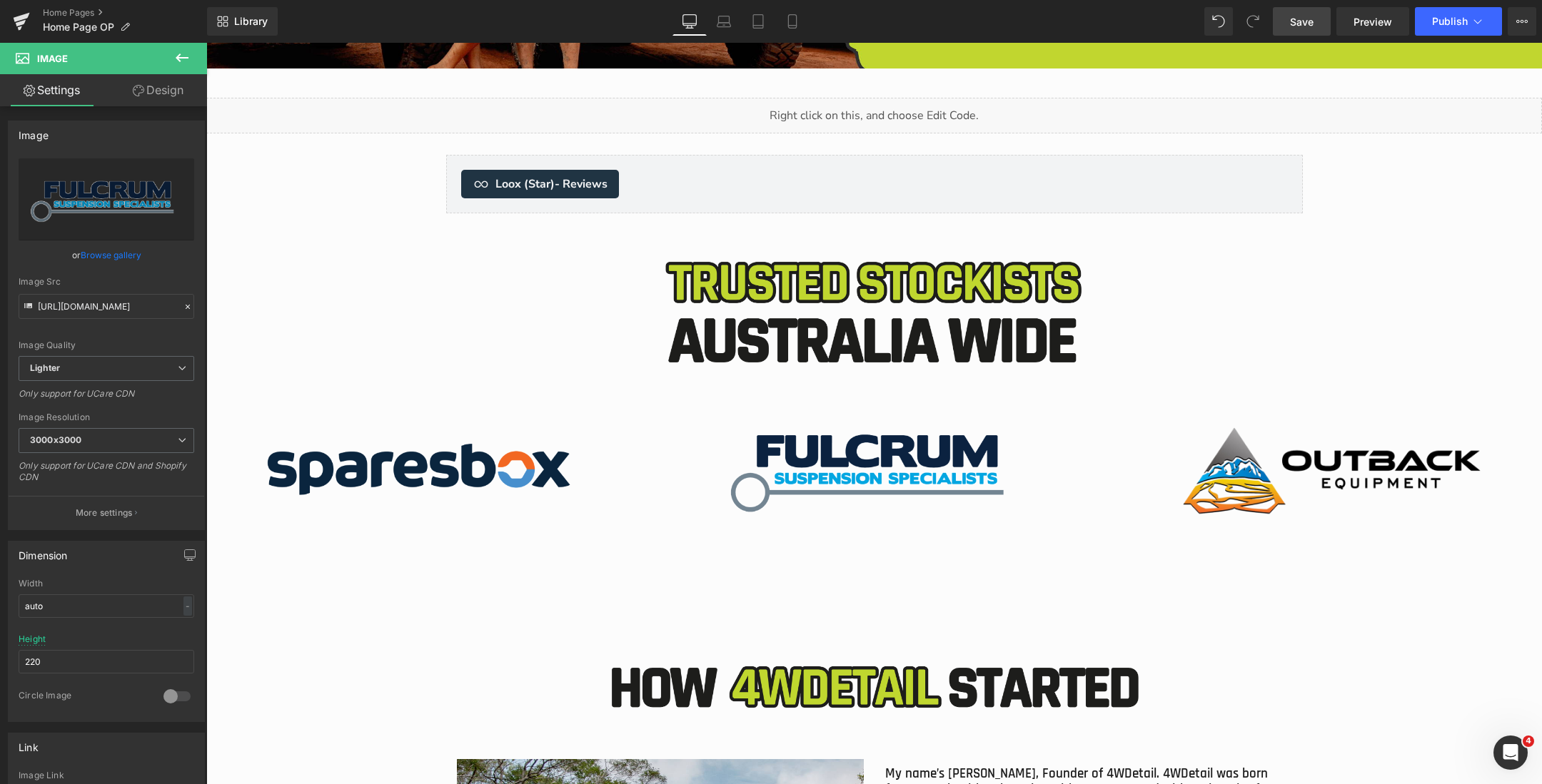
click at [1287, 25] on link "Save" at bounding box center [1301, 21] width 57 height 29
click at [730, 20] on icon at bounding box center [724, 20] width 11 height 6
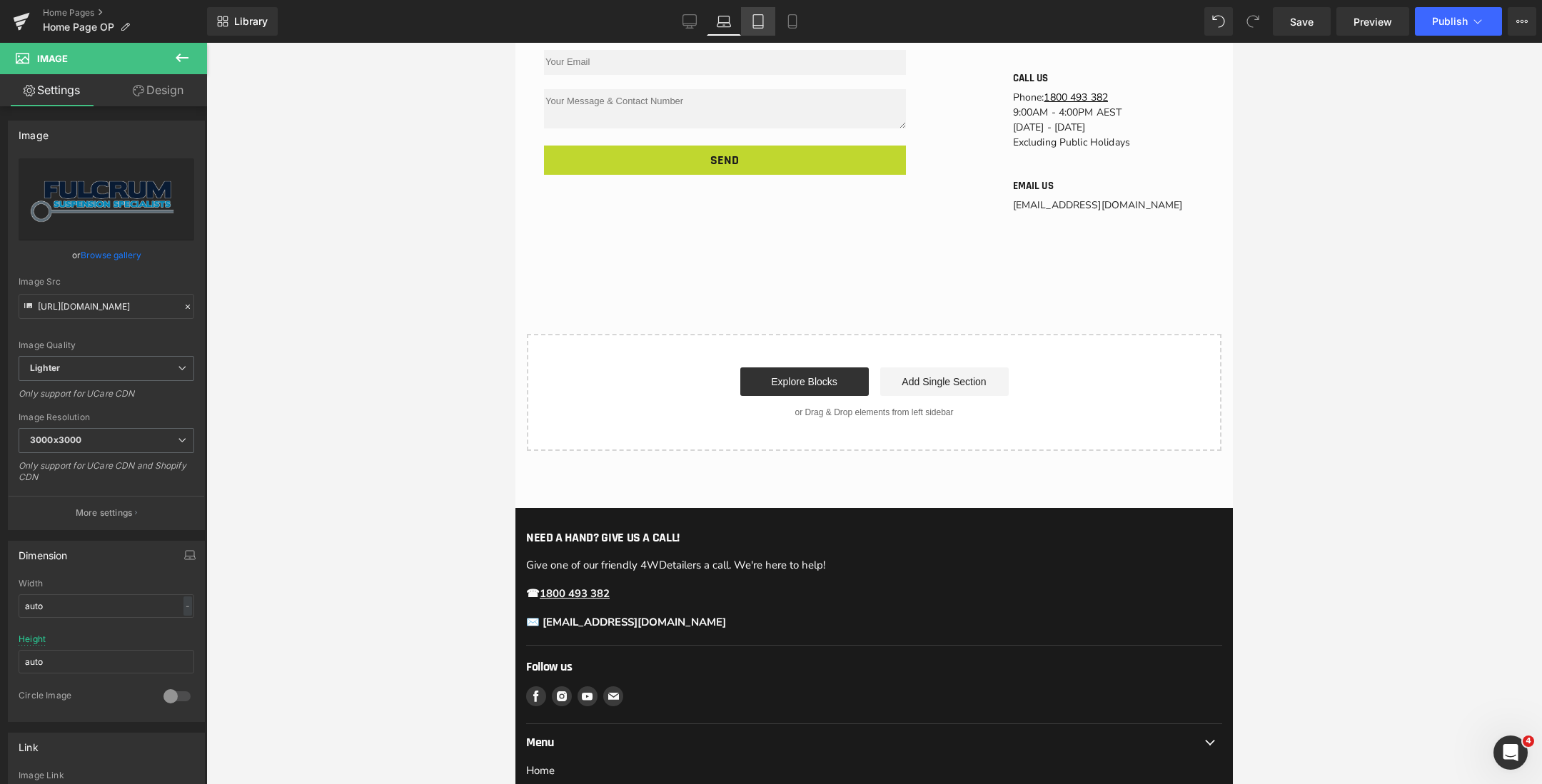
scroll to position [3387, 0]
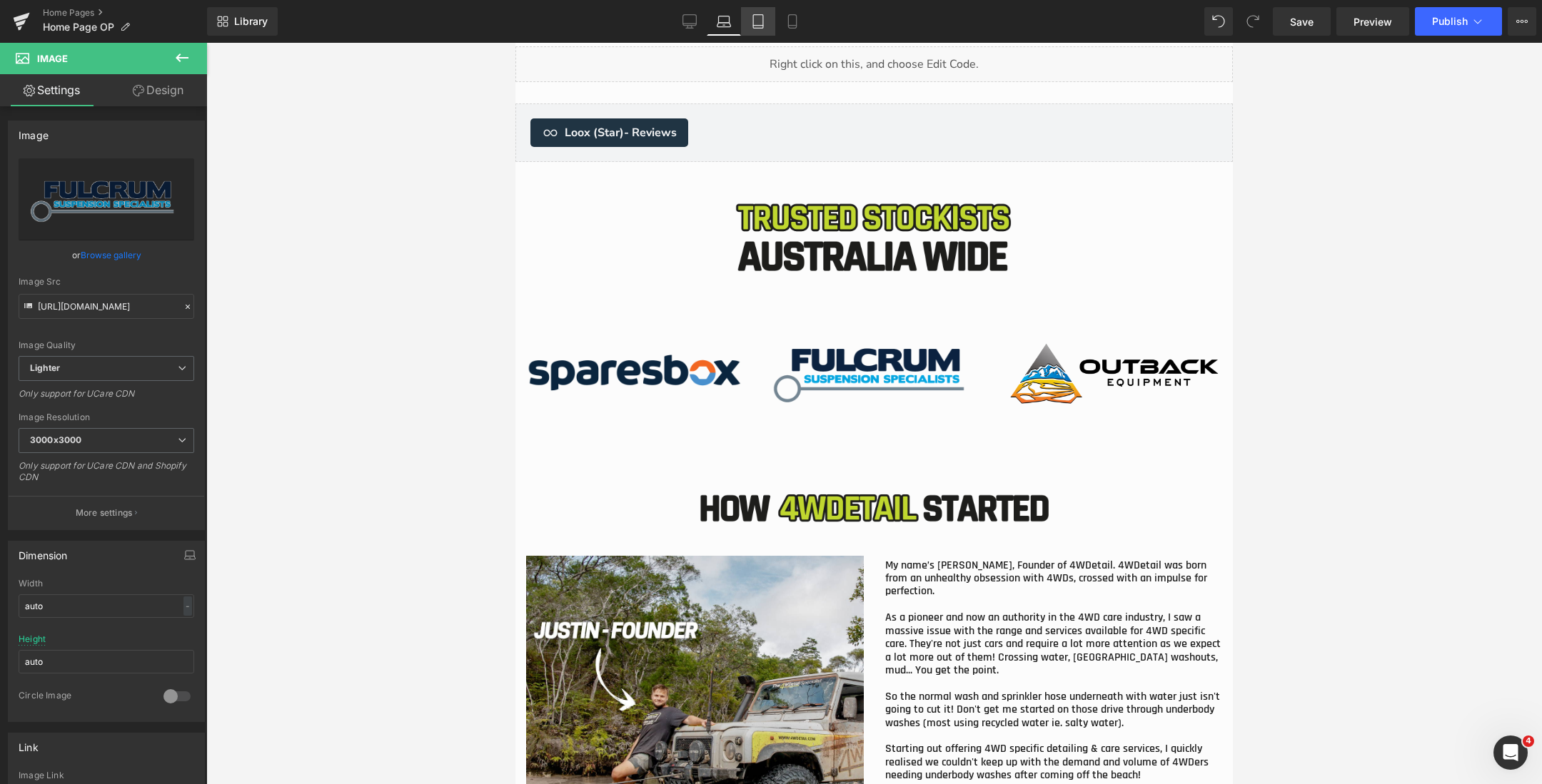
click at [762, 20] on icon at bounding box center [758, 21] width 14 height 14
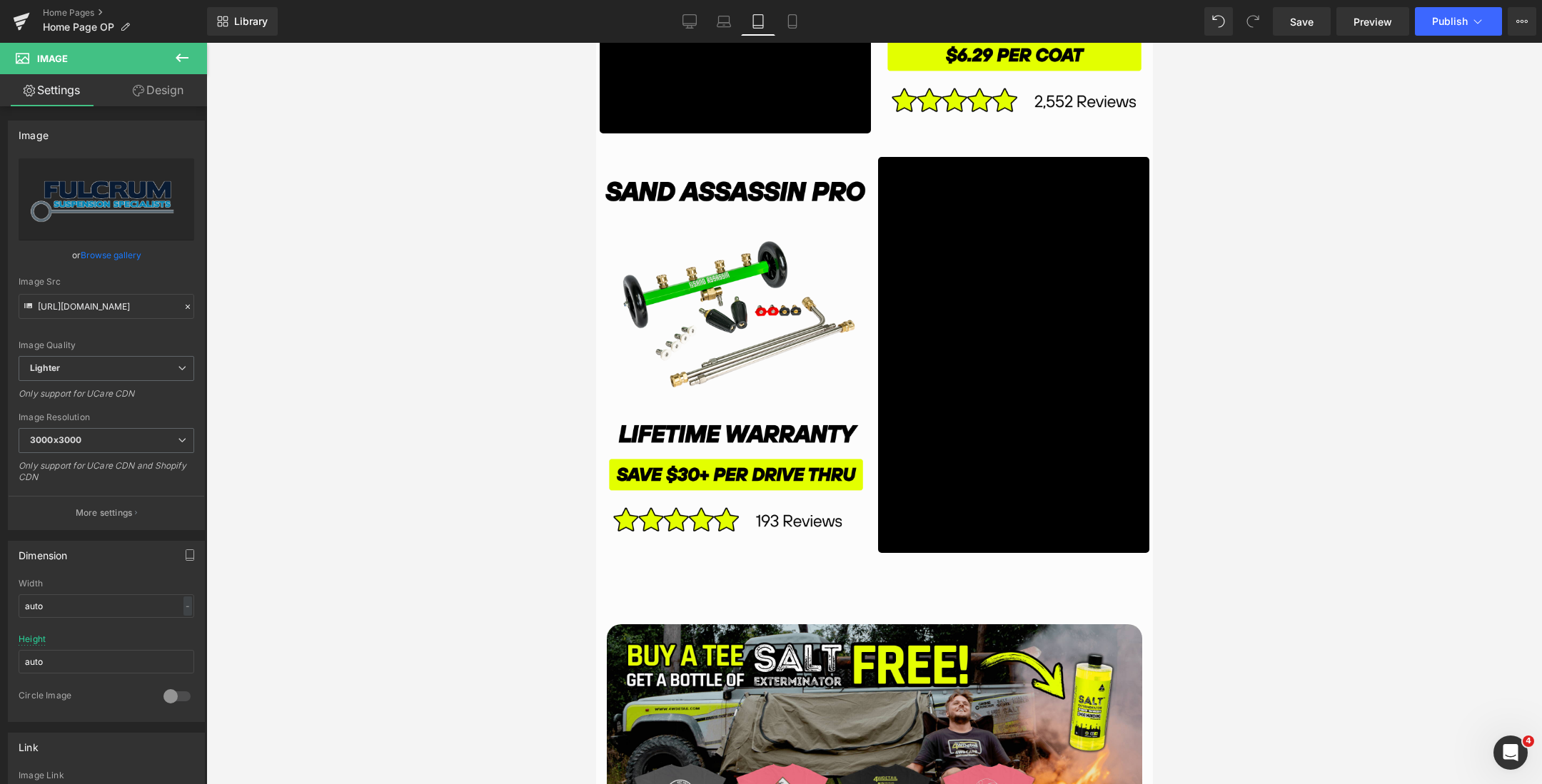
scroll to position [5112, 0]
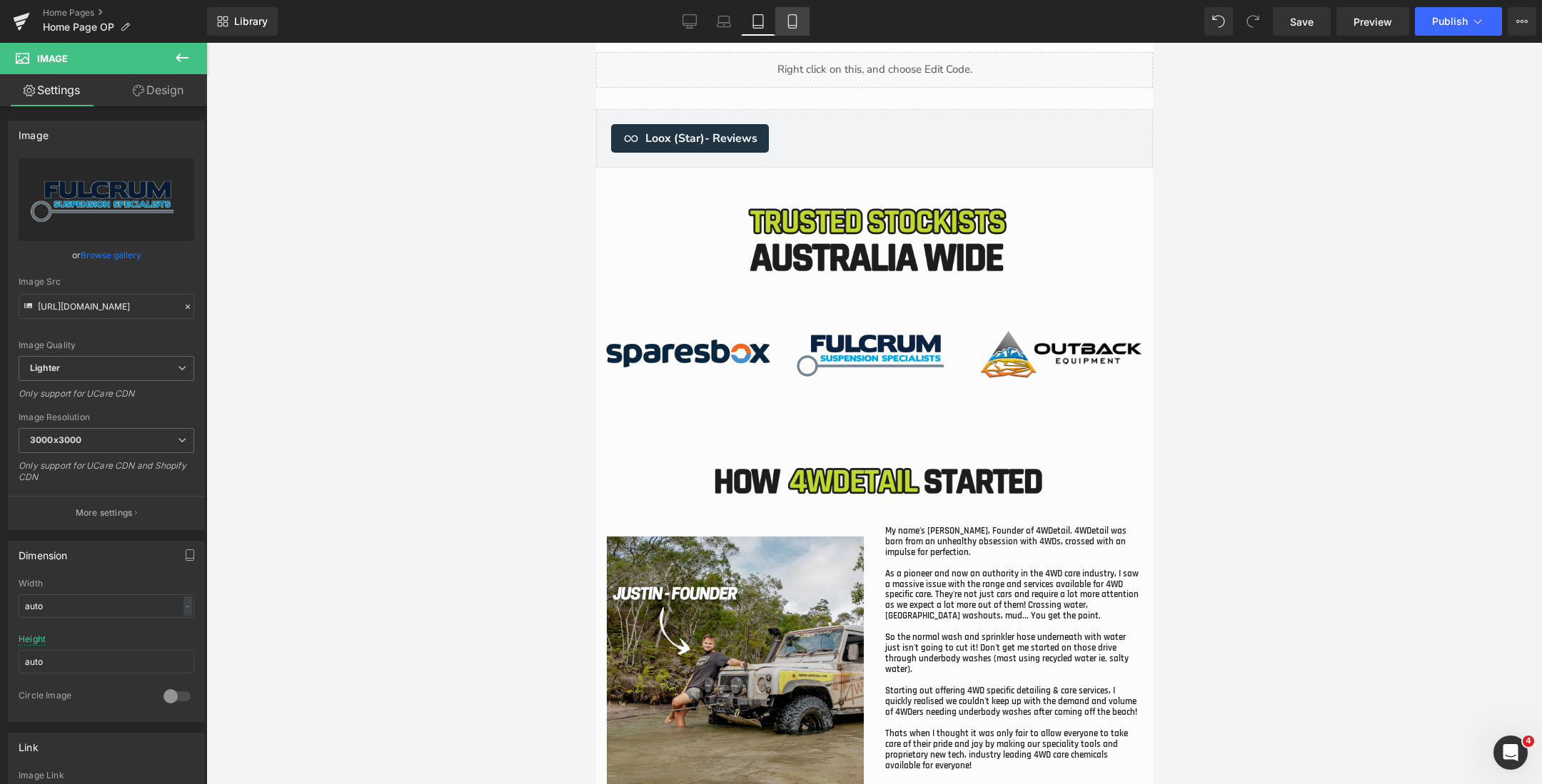
click at [798, 25] on icon at bounding box center [792, 21] width 14 height 14
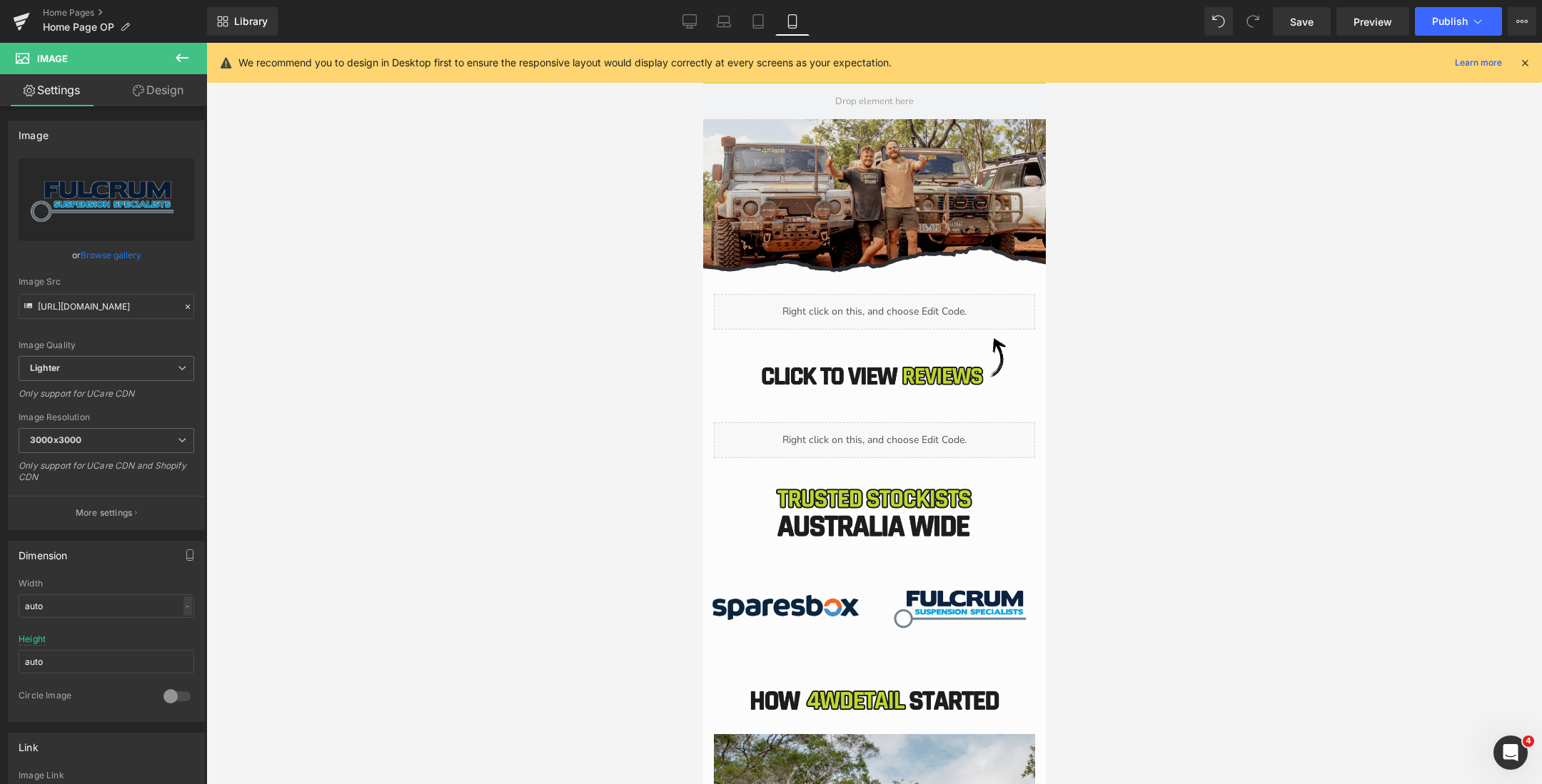
scroll to position [4320, 0]
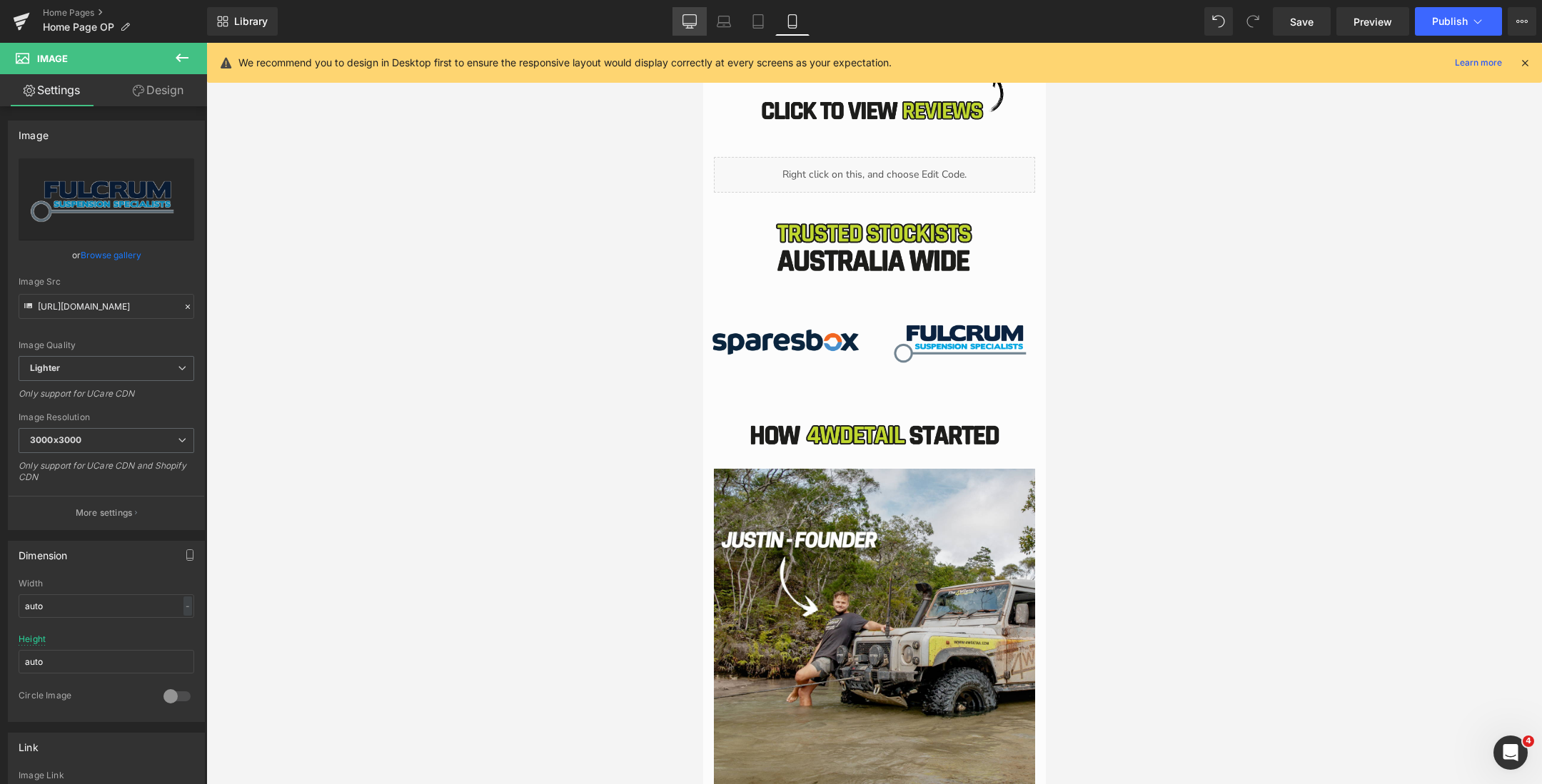
click at [688, 17] on icon at bounding box center [689, 21] width 14 height 14
type input "220"
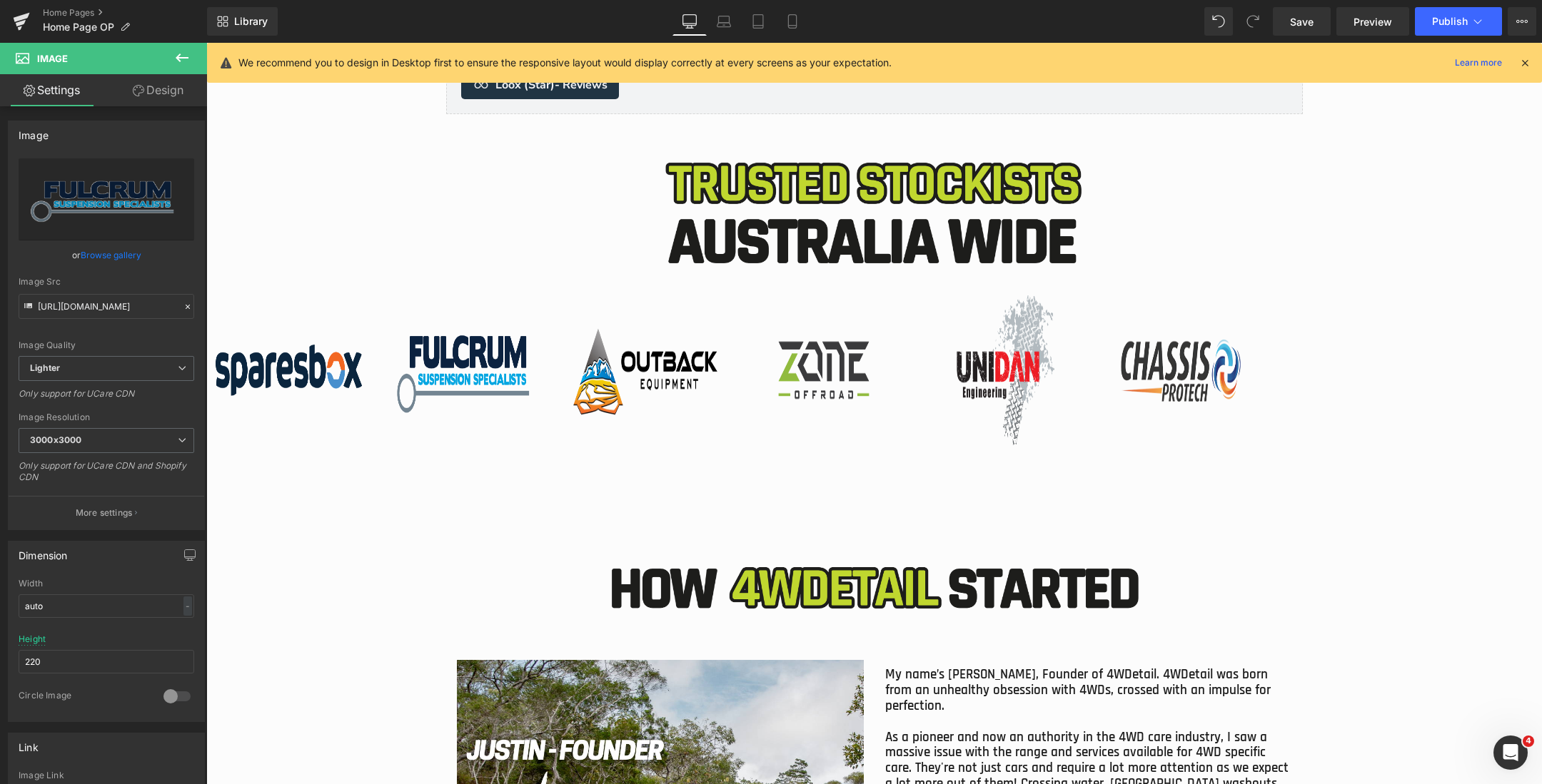
scroll to position [5037, 0]
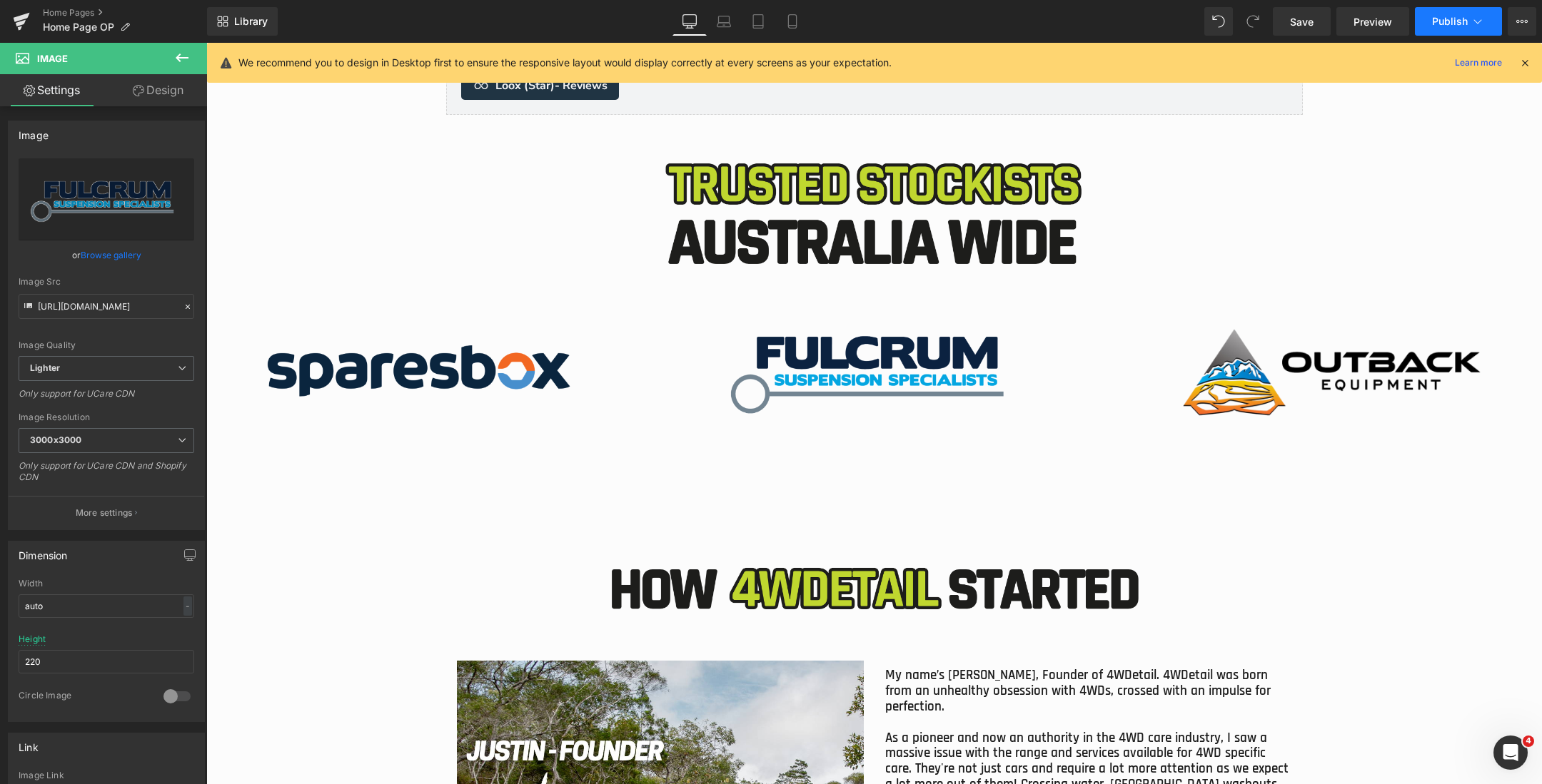
click at [1434, 21] on span "Publish" at bounding box center [1450, 22] width 36 height 12
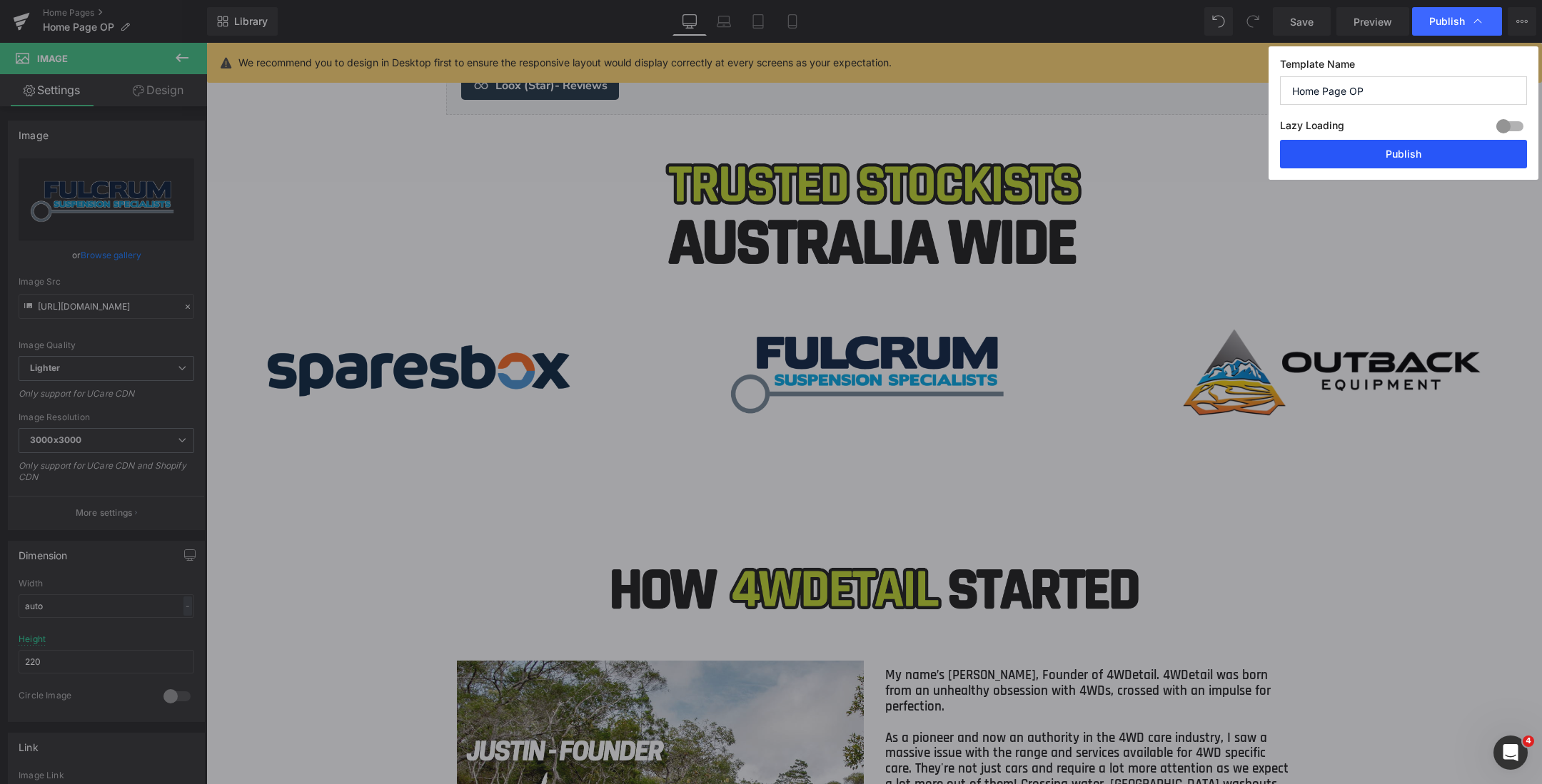
click at [1392, 150] on button "Publish" at bounding box center [1402, 153] width 247 height 29
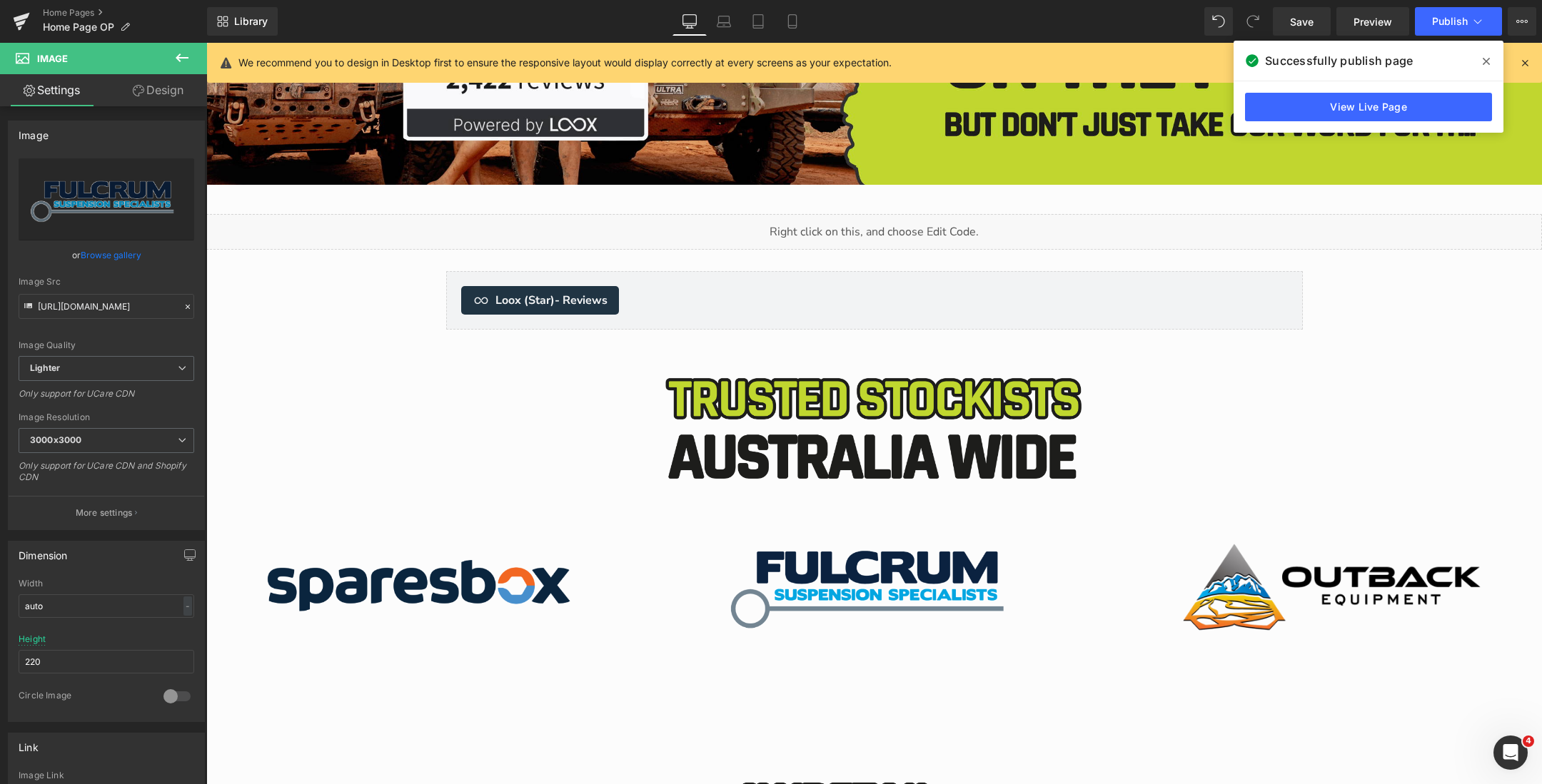
scroll to position [4884, 0]
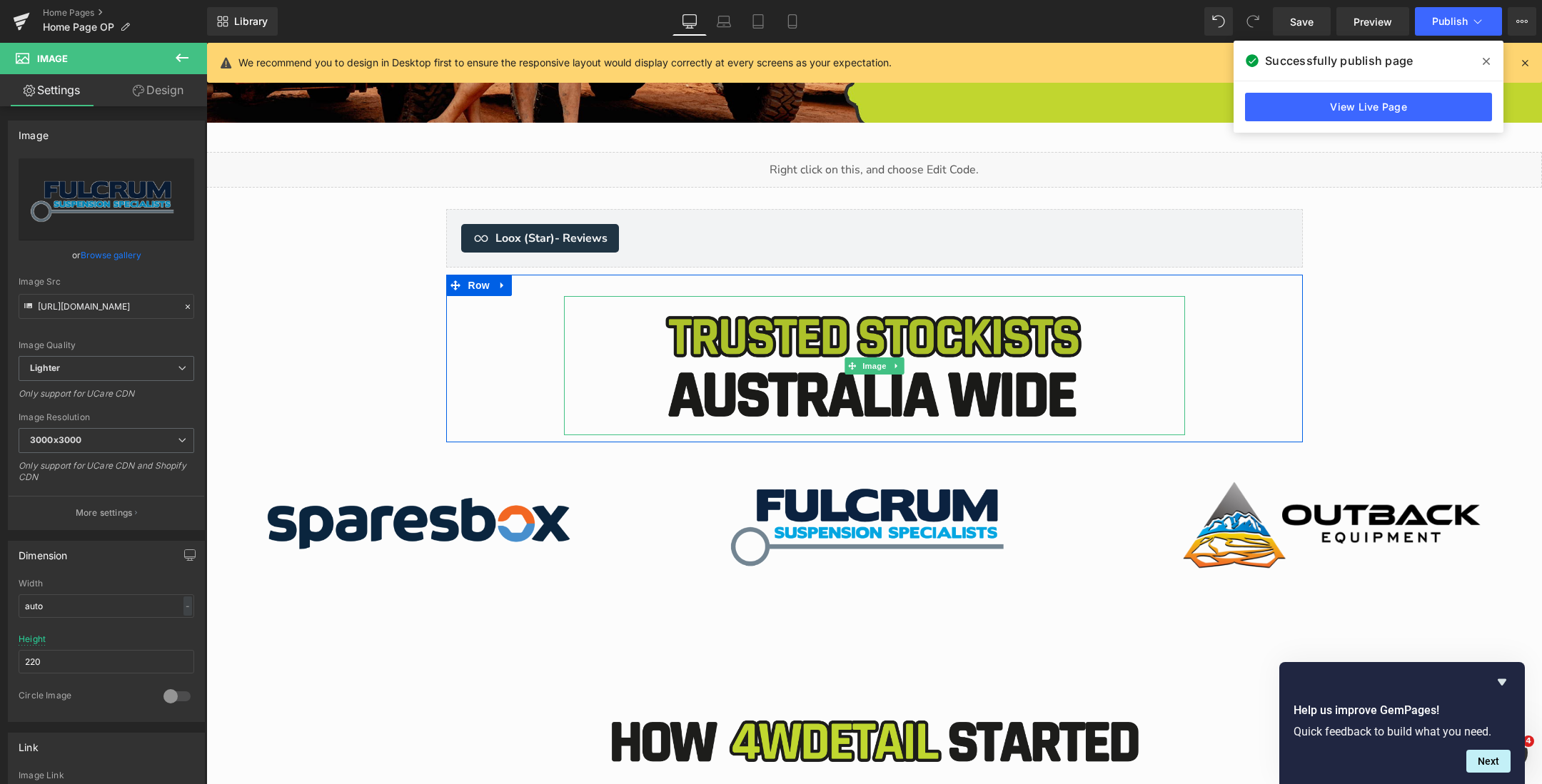
click at [901, 346] on img "Main content" at bounding box center [874, 365] width 621 height 140
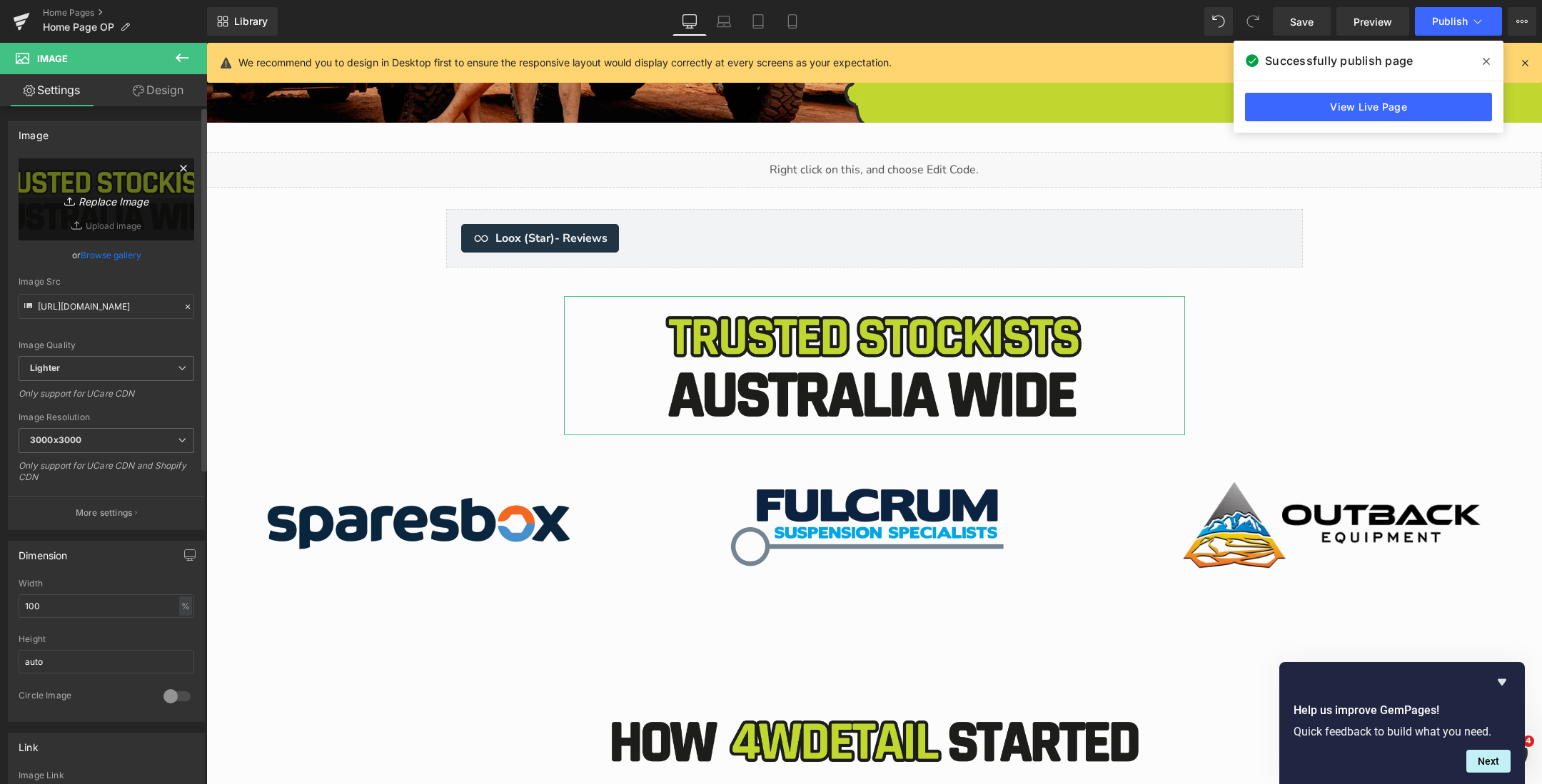
click at [107, 185] on link "Replace Image" at bounding box center [106, 199] width 175 height 82
type input "C:\fakepath\Australias (2000 x 450 px) (84).png"
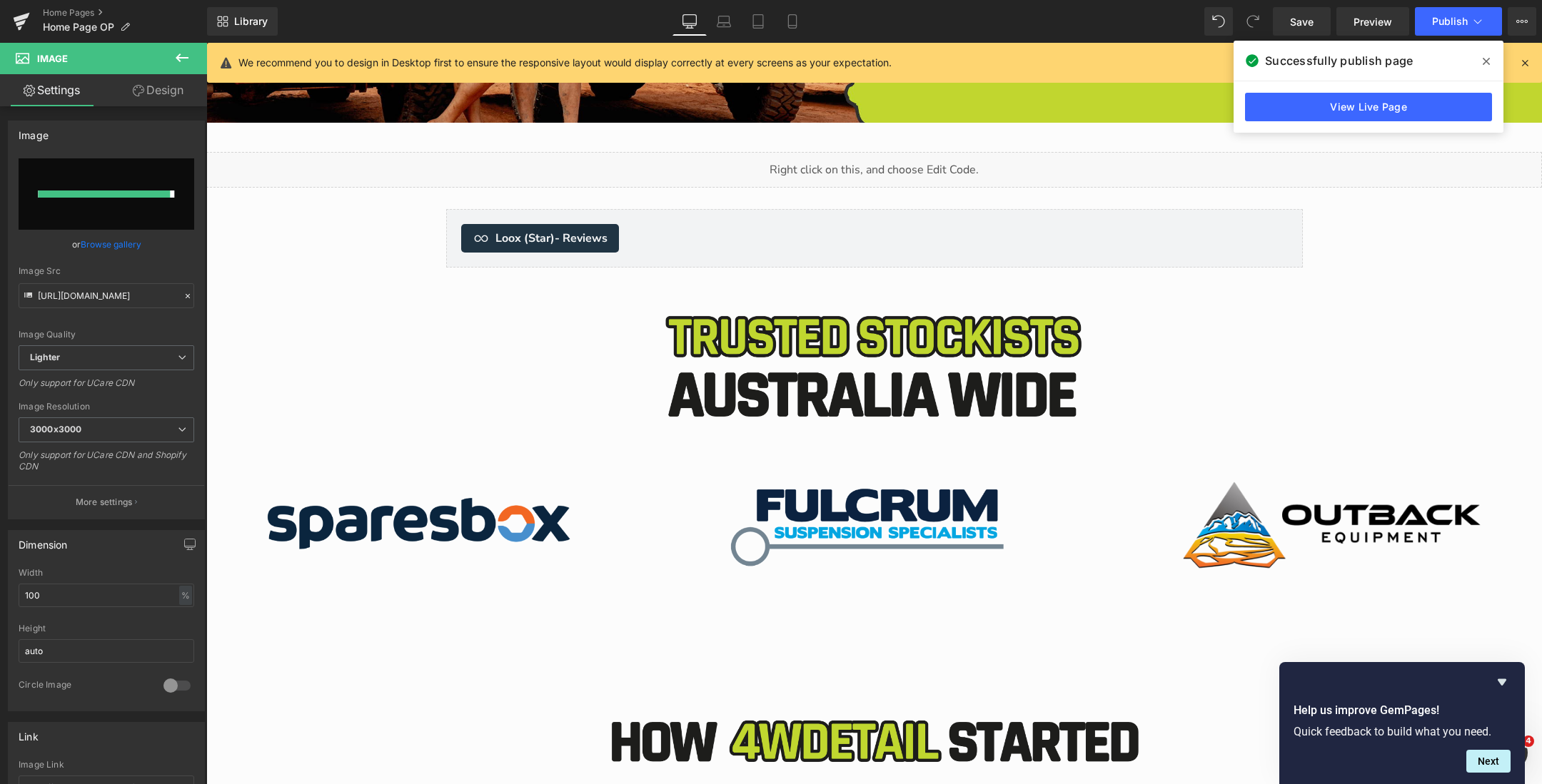
type input "https://ucarecdn.com/489e3eac-dc82-4984-a1ac-970751de732c/-/format/auto/-/previ…"
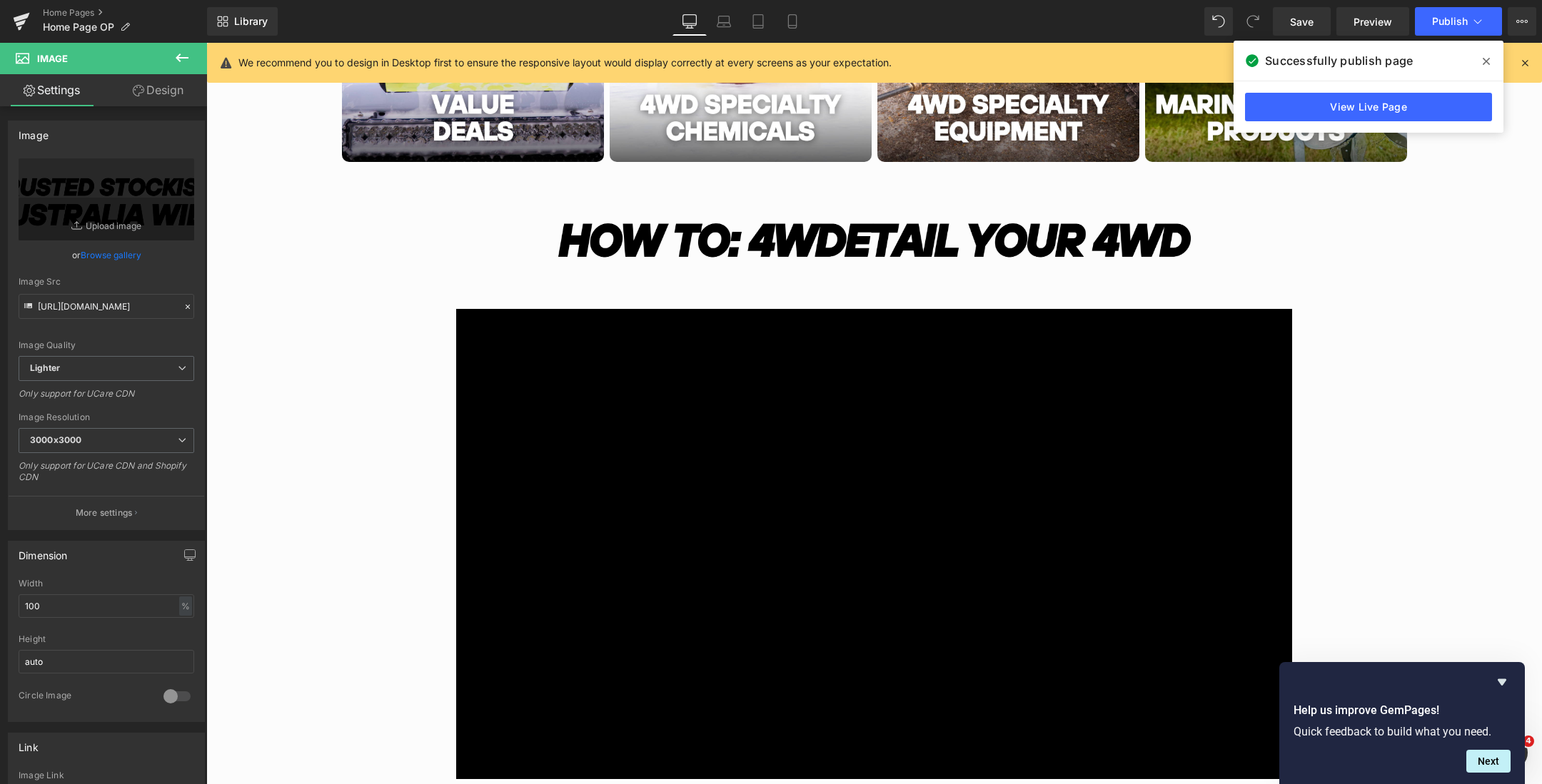
scroll to position [668, 0]
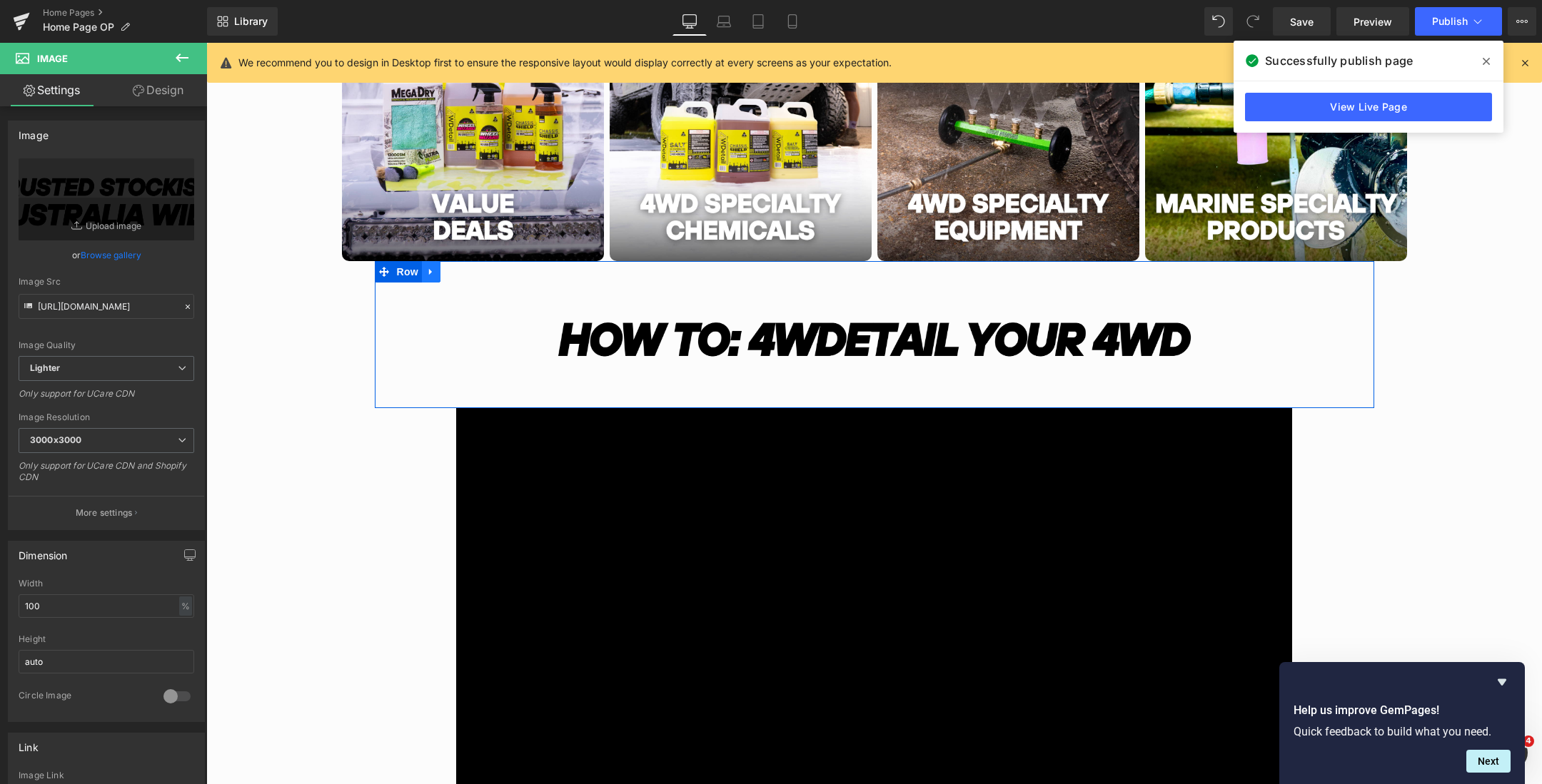
click at [430, 272] on icon "Main content" at bounding box center [430, 272] width 3 height 6
click at [449, 268] on icon "Main content" at bounding box center [450, 272] width 10 height 10
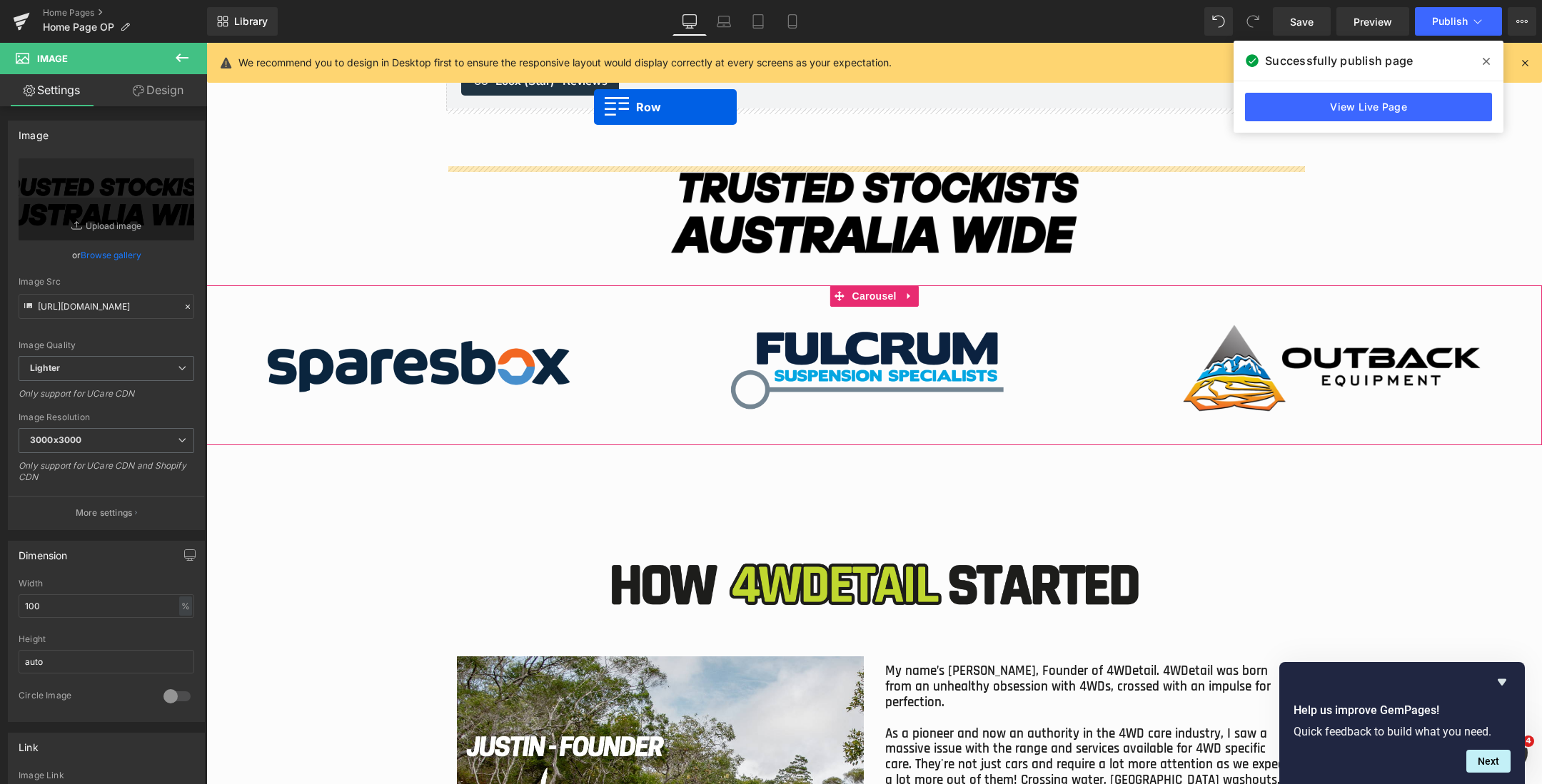
scroll to position [5005, 0]
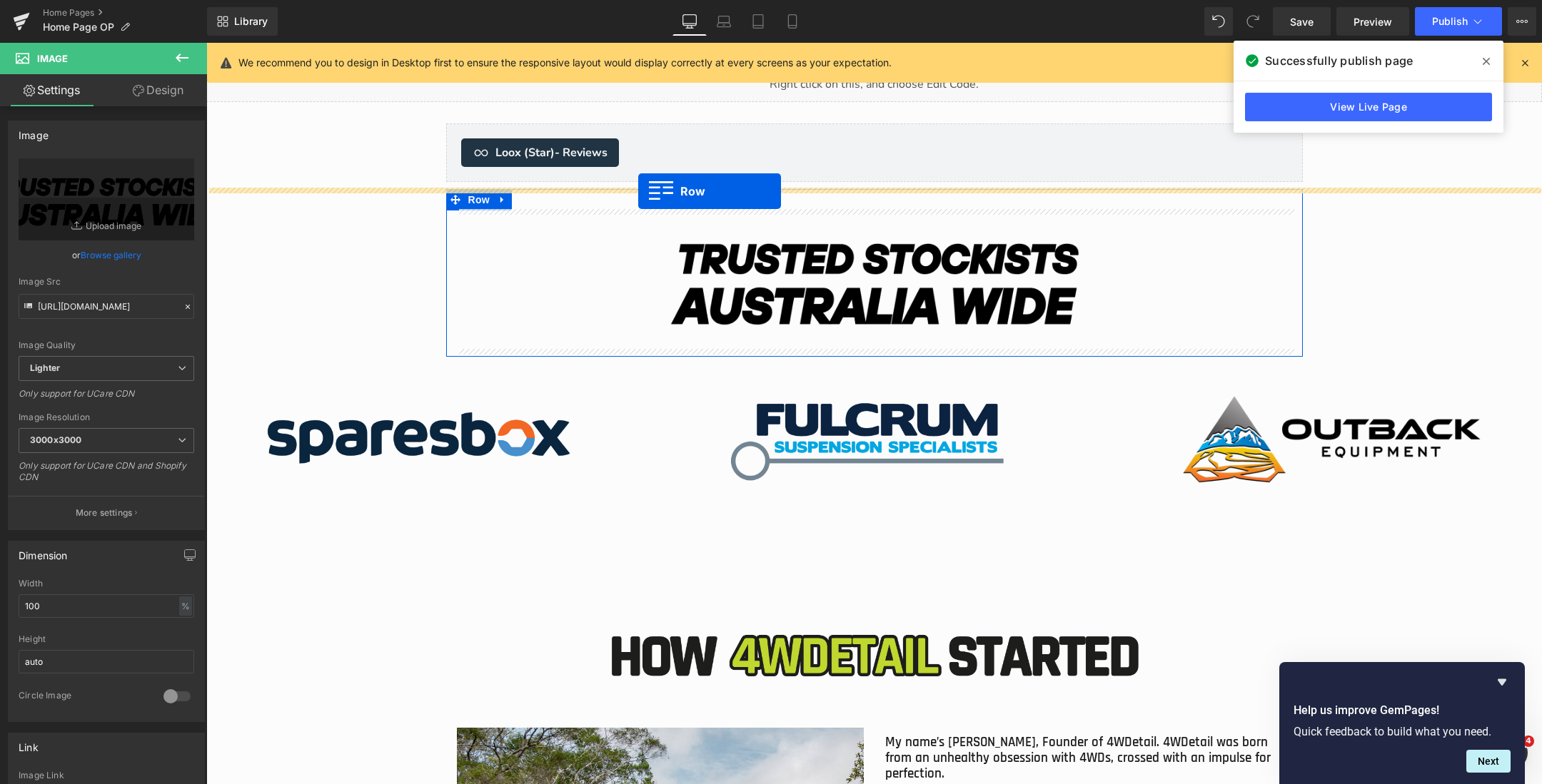
drag, startPoint x: 385, startPoint y: 418, endPoint x: 638, endPoint y: 191, distance: 339.9
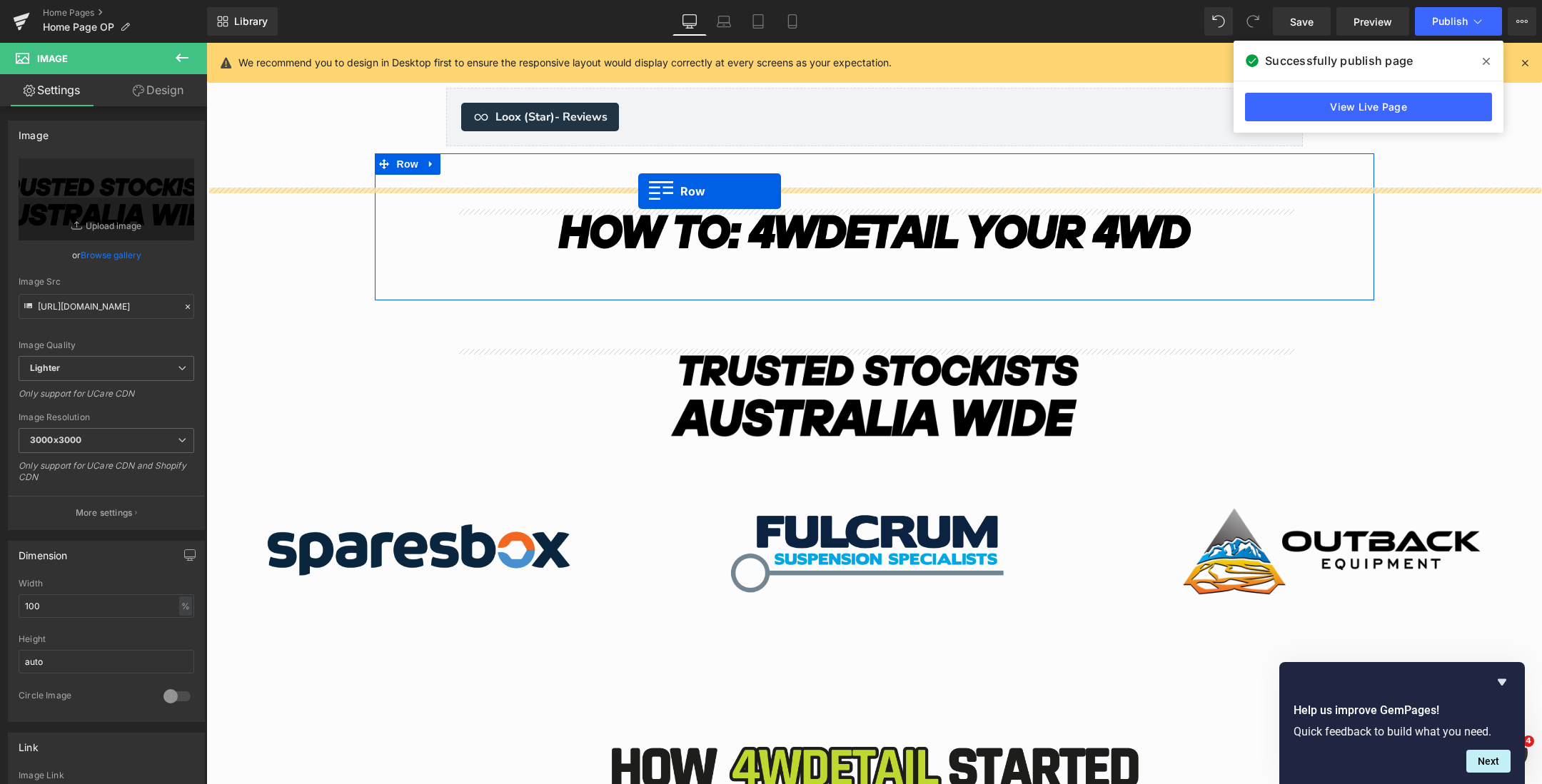
scroll to position [4969, 0]
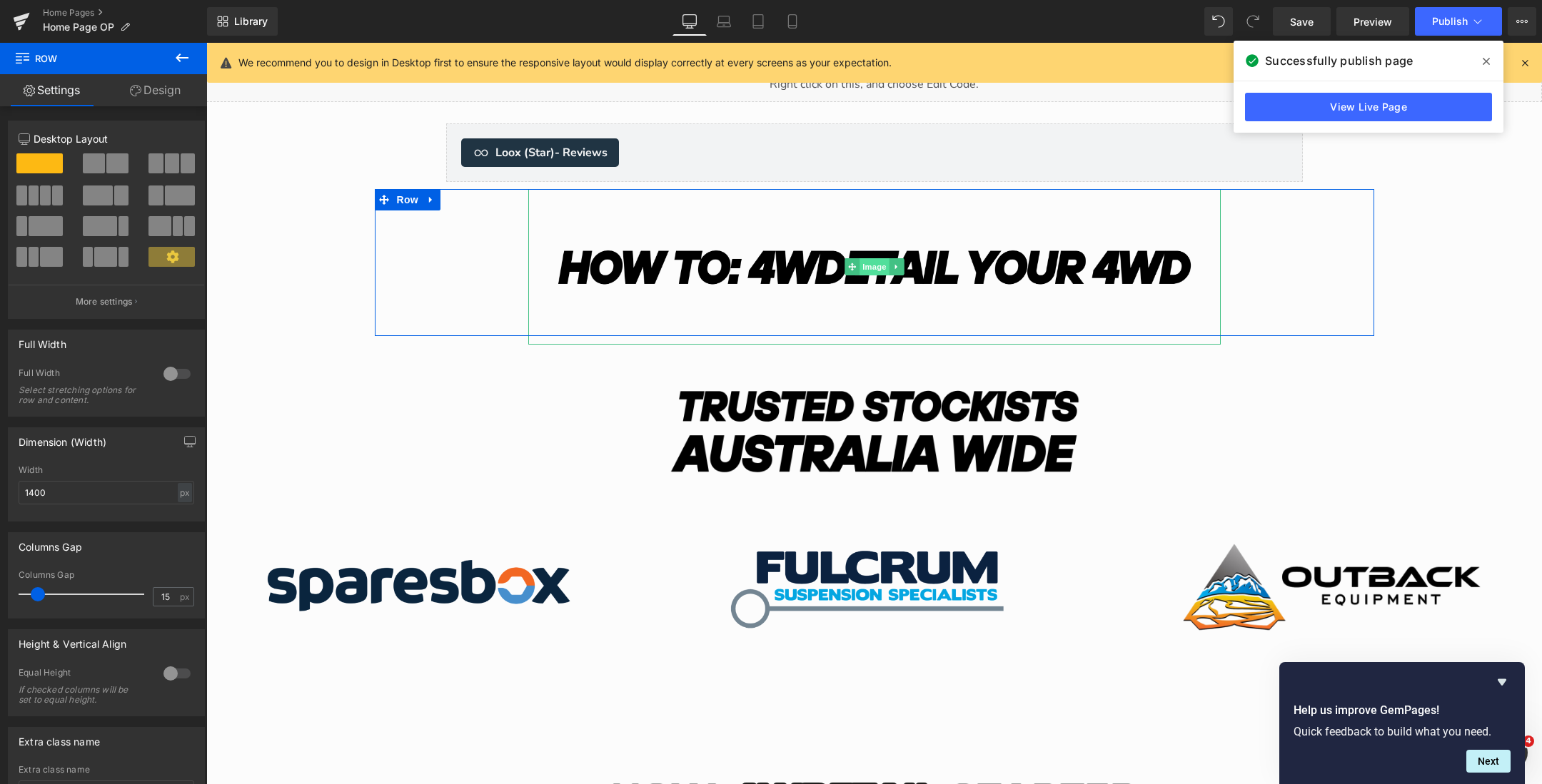
click at [872, 261] on span "Image" at bounding box center [874, 266] width 30 height 17
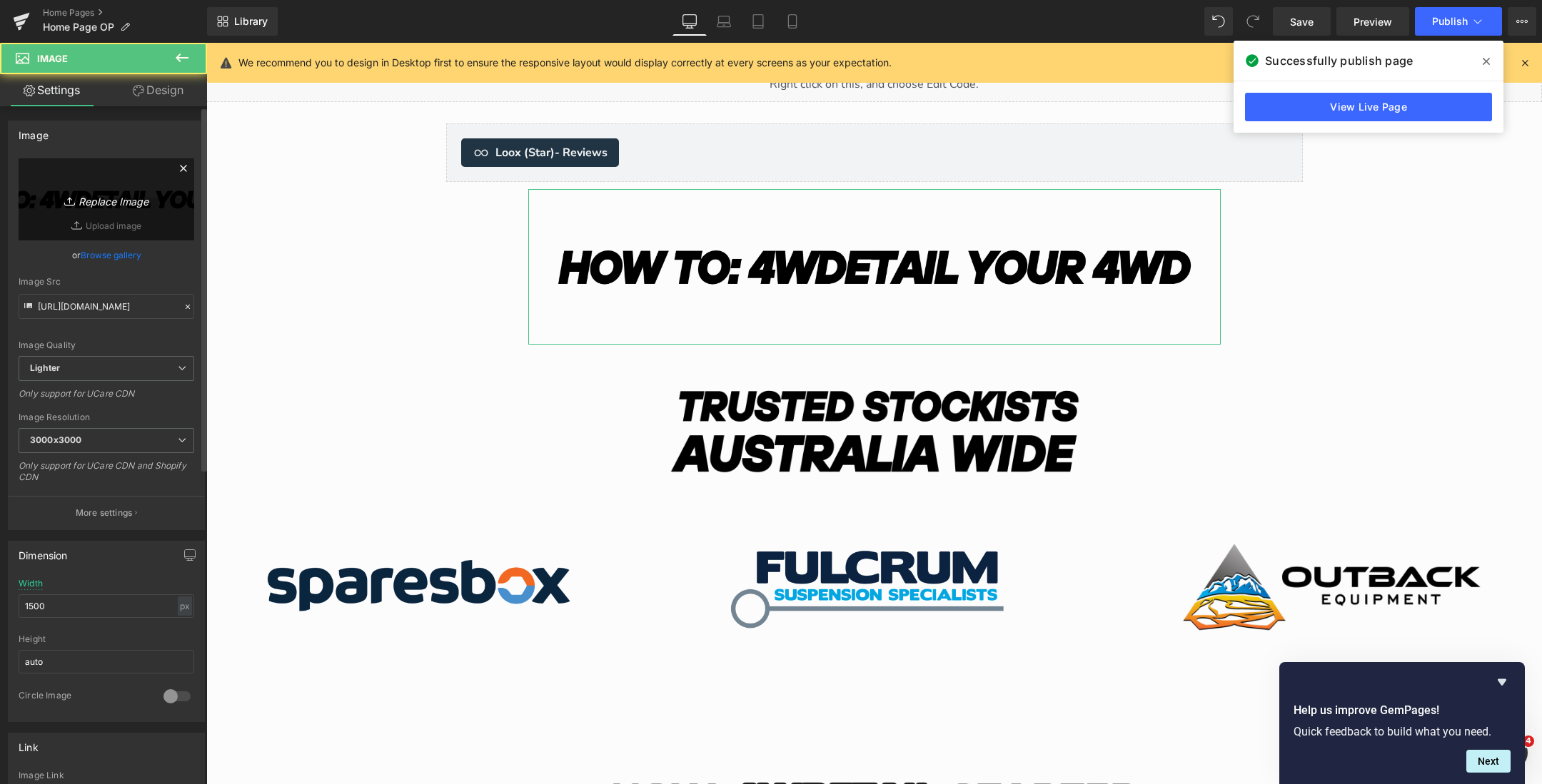
click at [114, 198] on icon "Replace Image" at bounding box center [106, 199] width 114 height 18
type input "C:\fakepath\Australias (2000 x 450 px) (84).png"
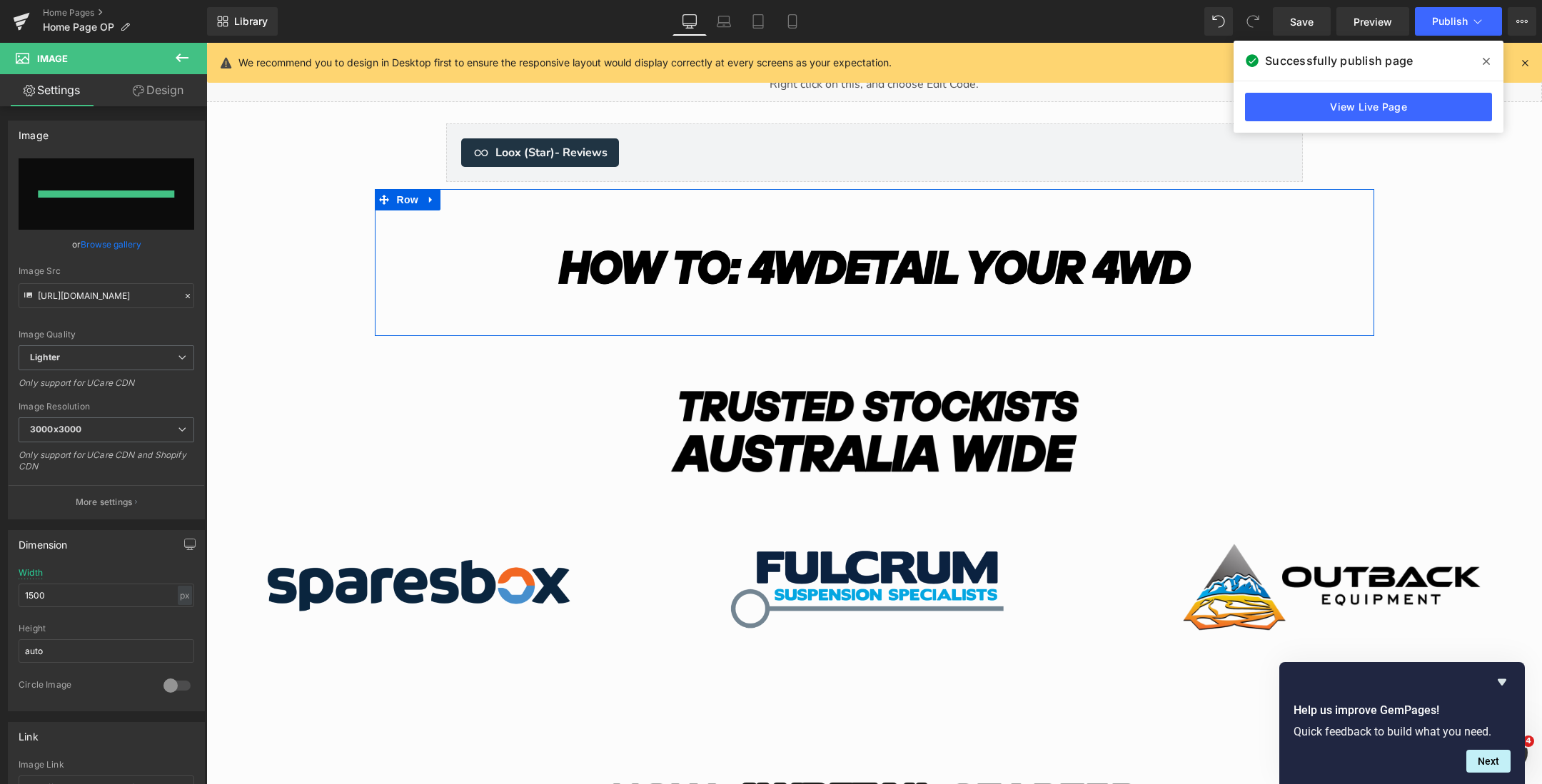
type input "https://ucarecdn.com/4a73f0e9-3d80-447f-9cde-7c16e3441095/-/format/auto/-/previ…"
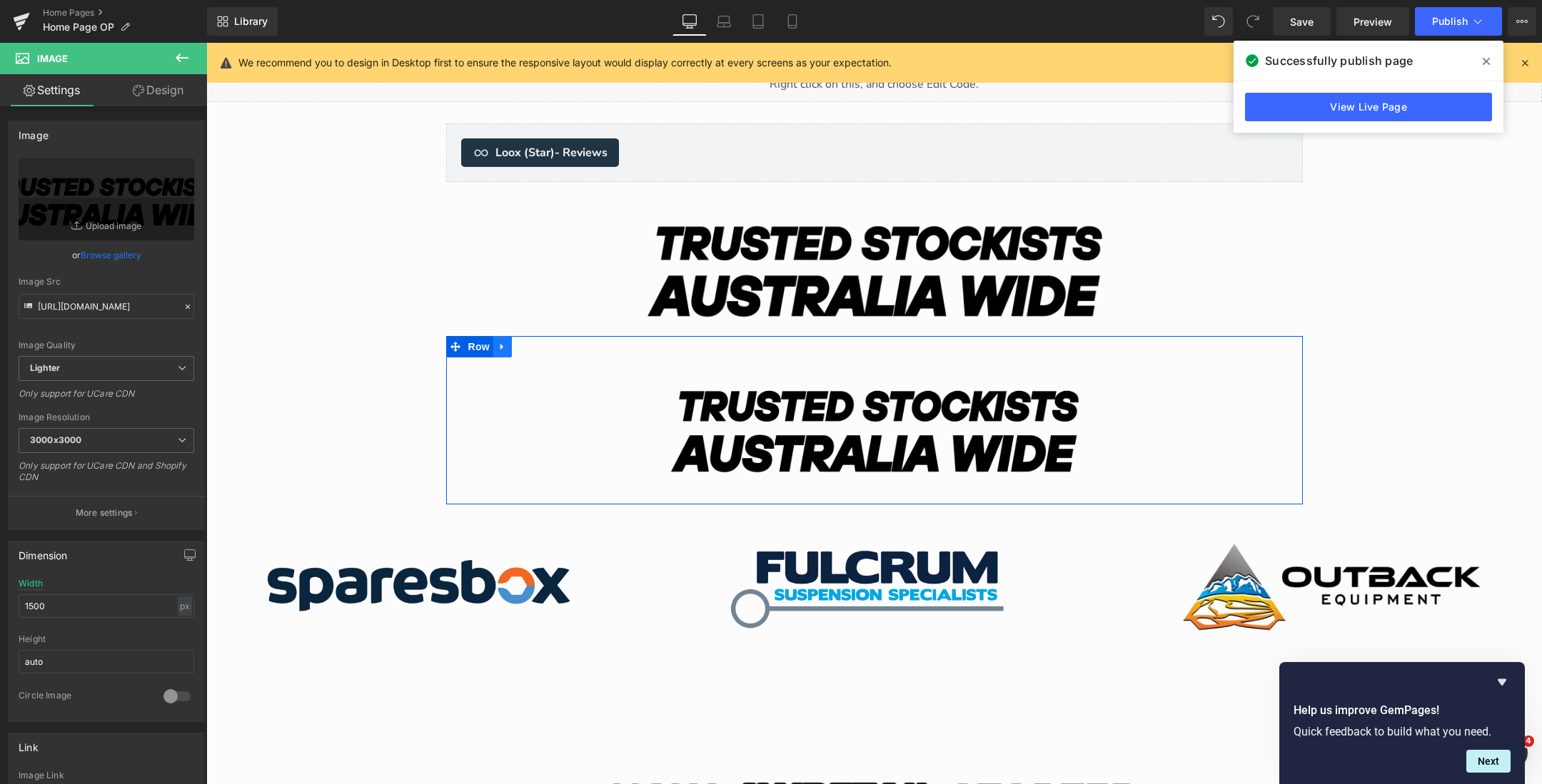
click at [505, 353] on link "Main content" at bounding box center [502, 346] width 19 height 22
click at [537, 347] on icon "Main content" at bounding box center [540, 346] width 10 height 10
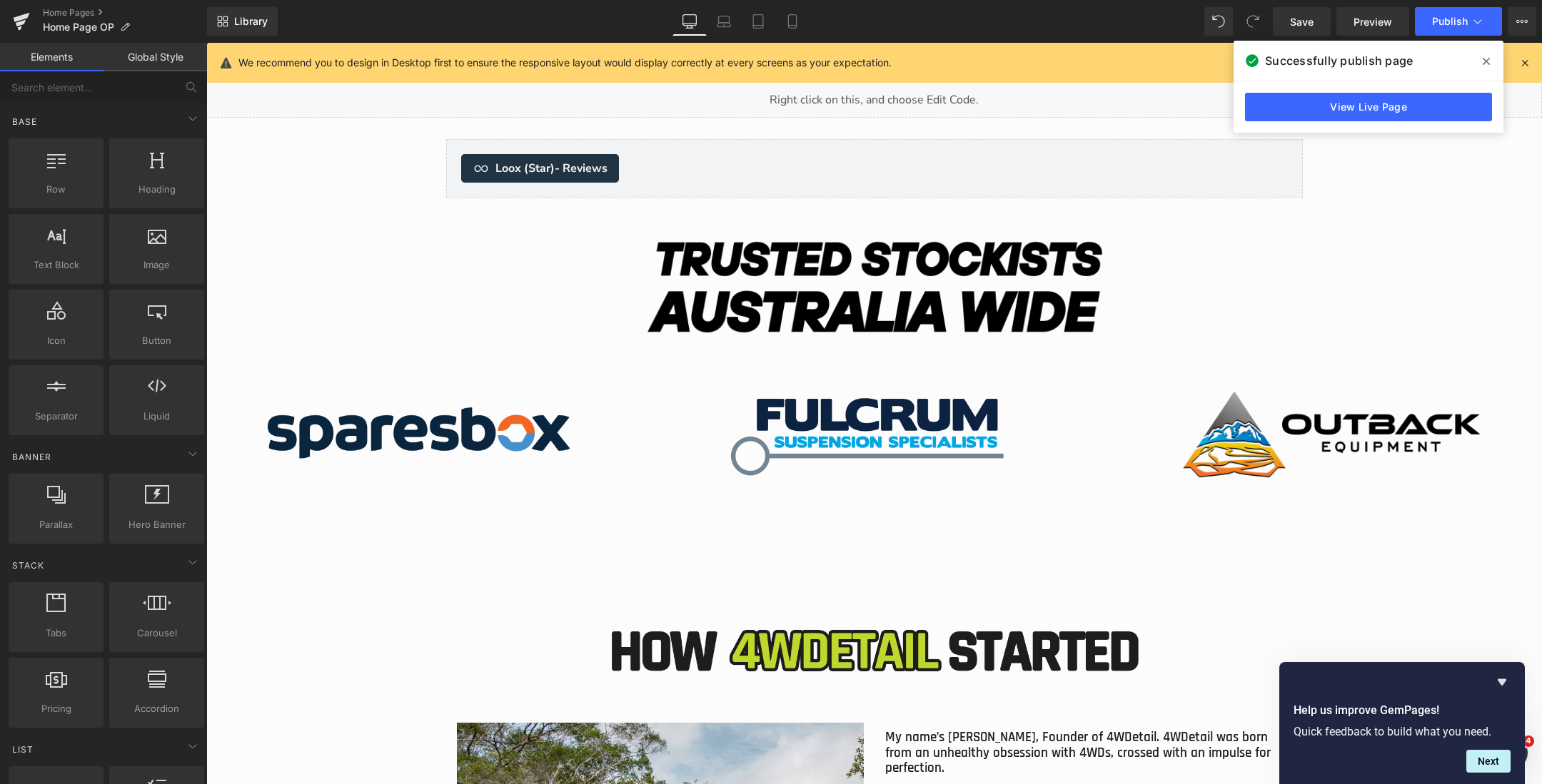
scroll to position [5008, 0]
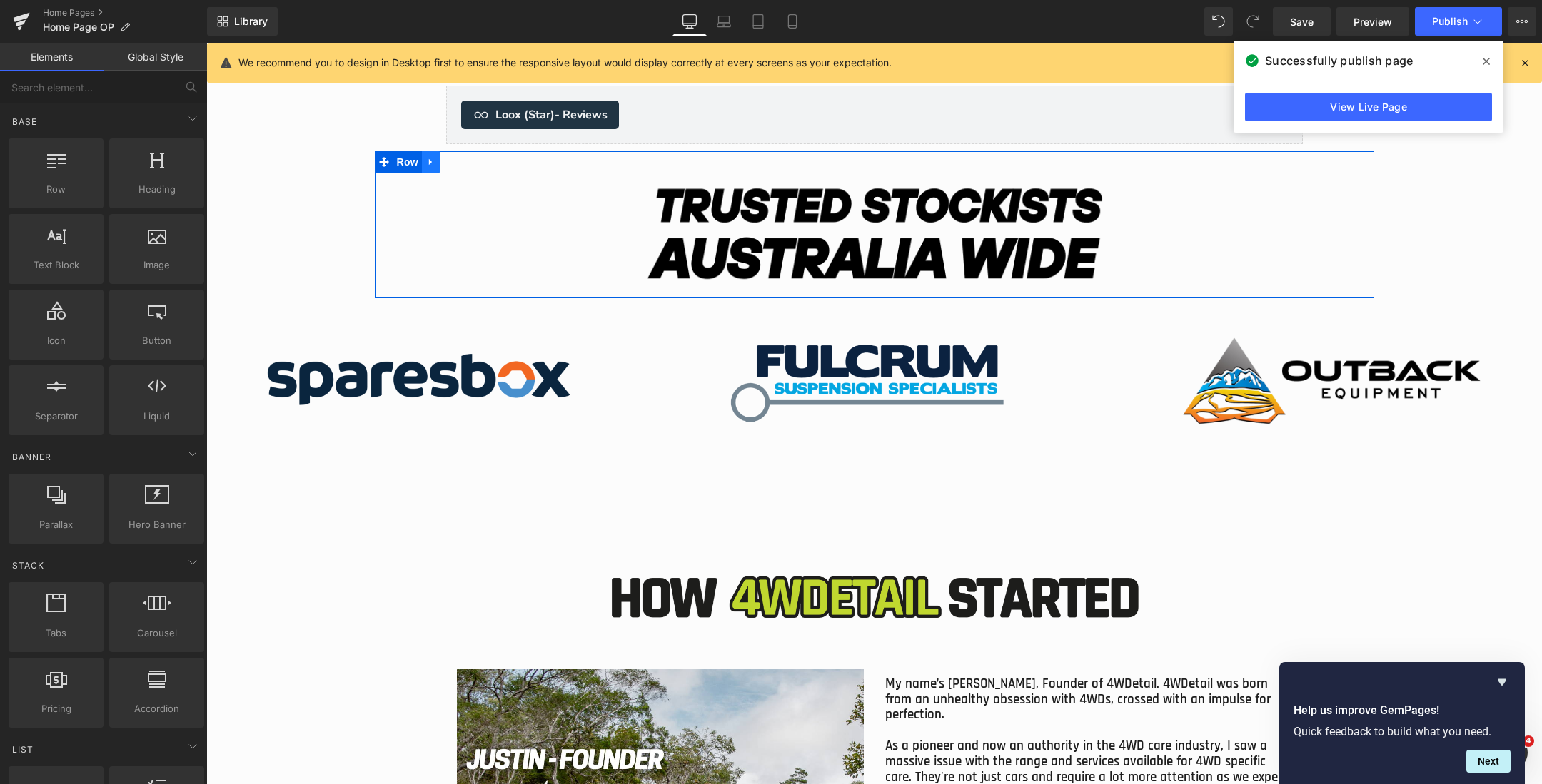
click at [431, 164] on icon "Main content" at bounding box center [431, 161] width 10 height 11
click at [446, 163] on icon "Main content" at bounding box center [450, 161] width 10 height 11
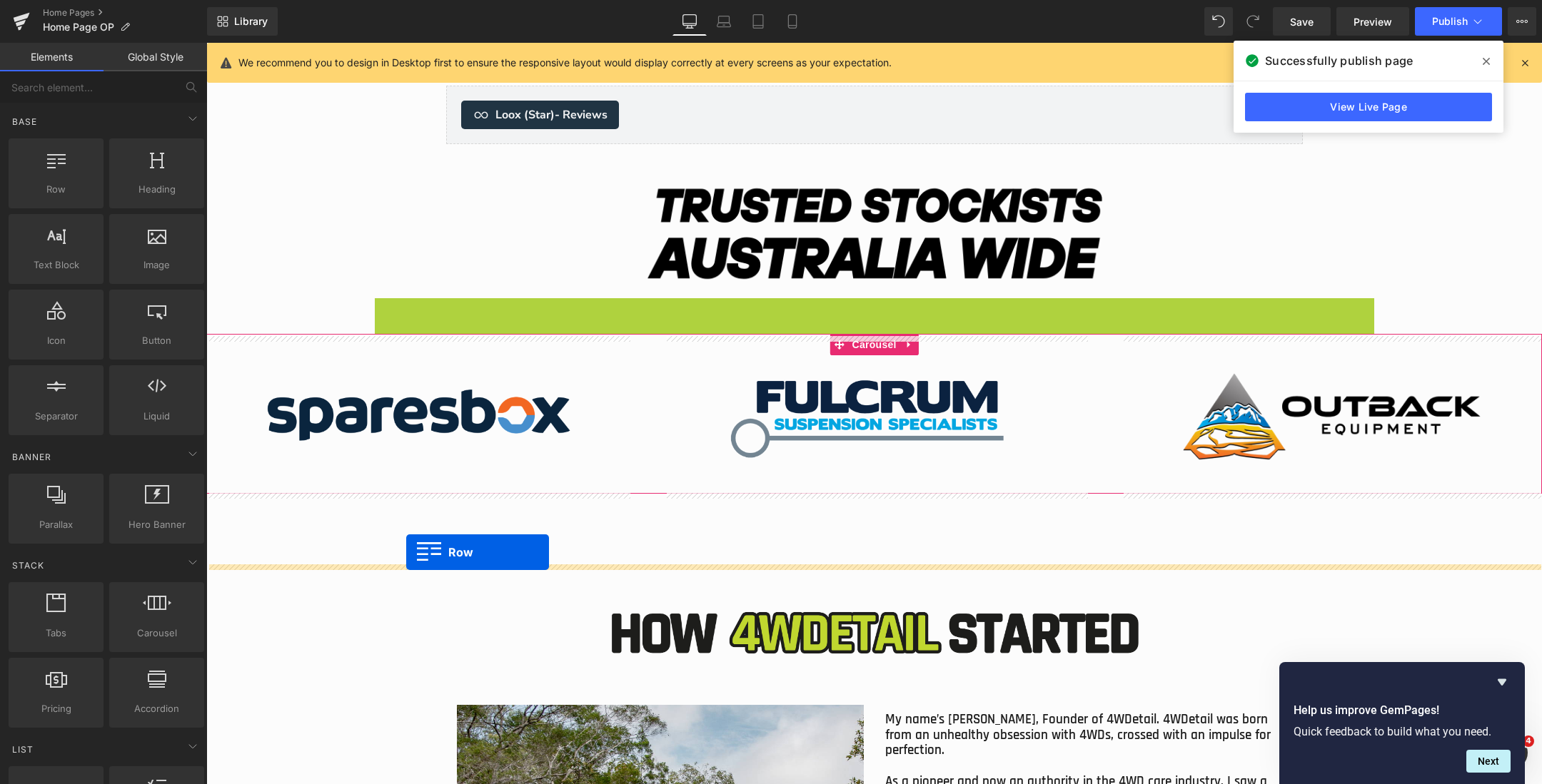
drag, startPoint x: 382, startPoint y: 305, endPoint x: 406, endPoint y: 552, distance: 248.2
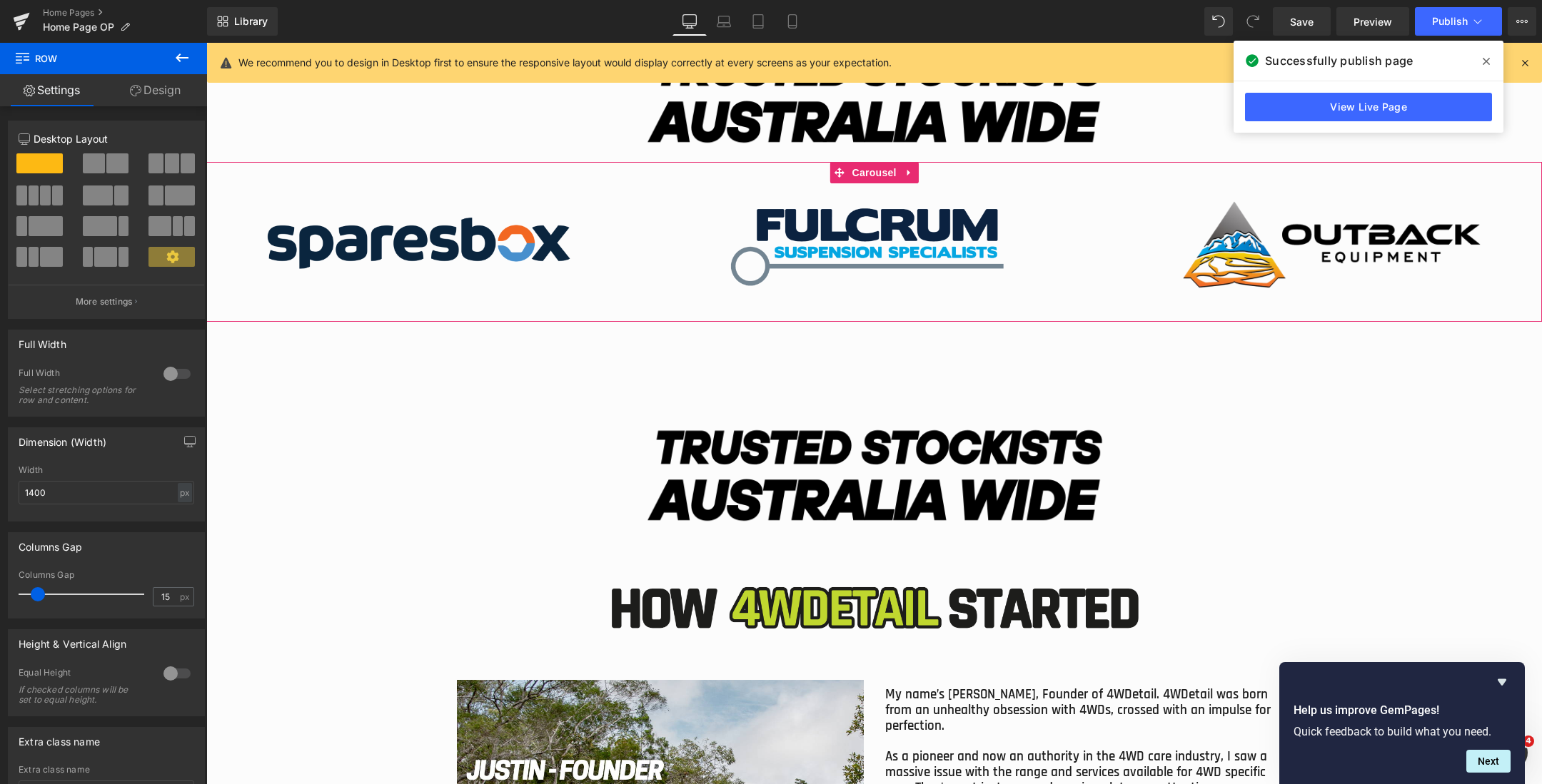
scroll to position [5158, 0]
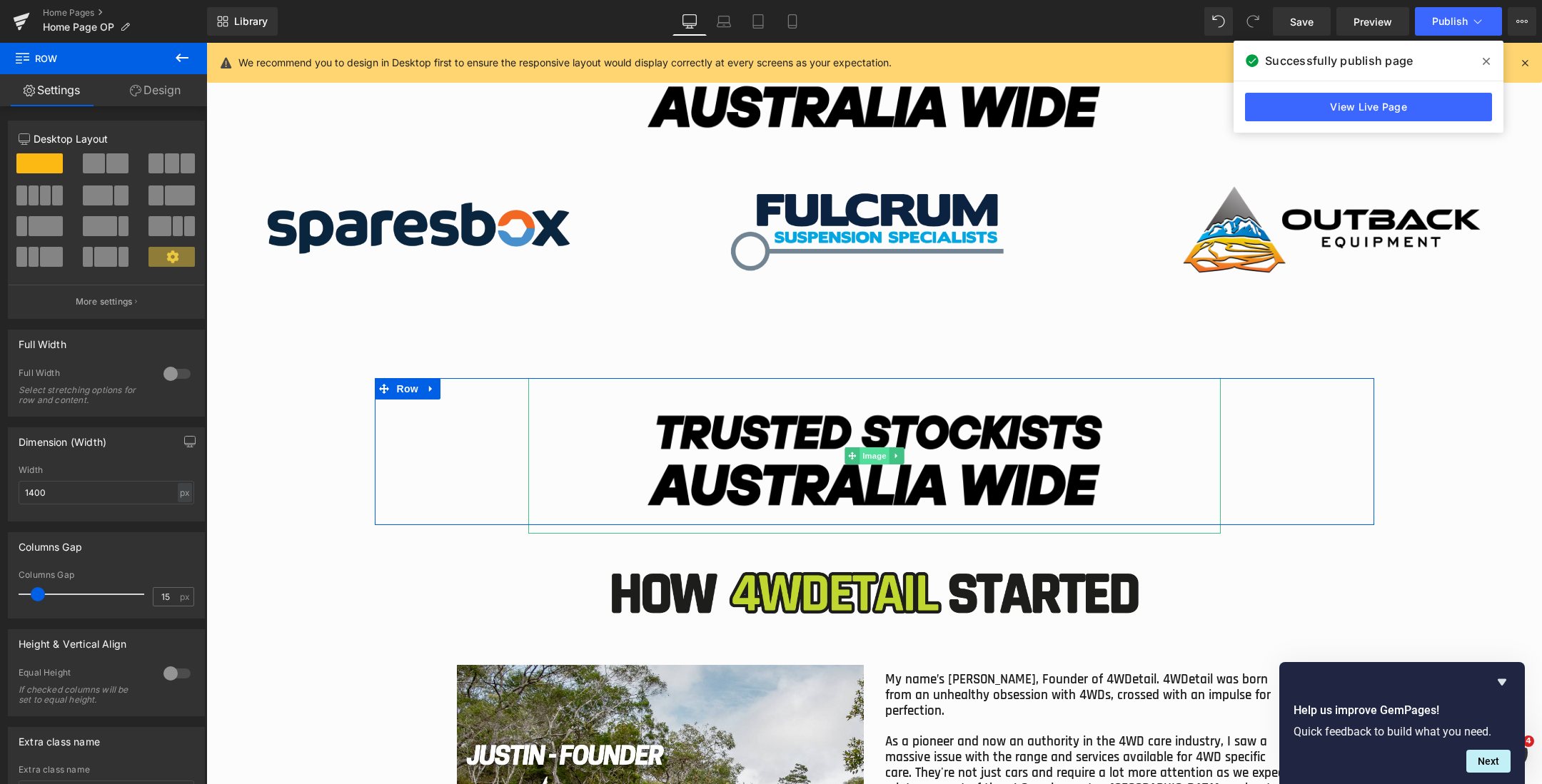
click at [875, 455] on span "Image" at bounding box center [874, 455] width 30 height 17
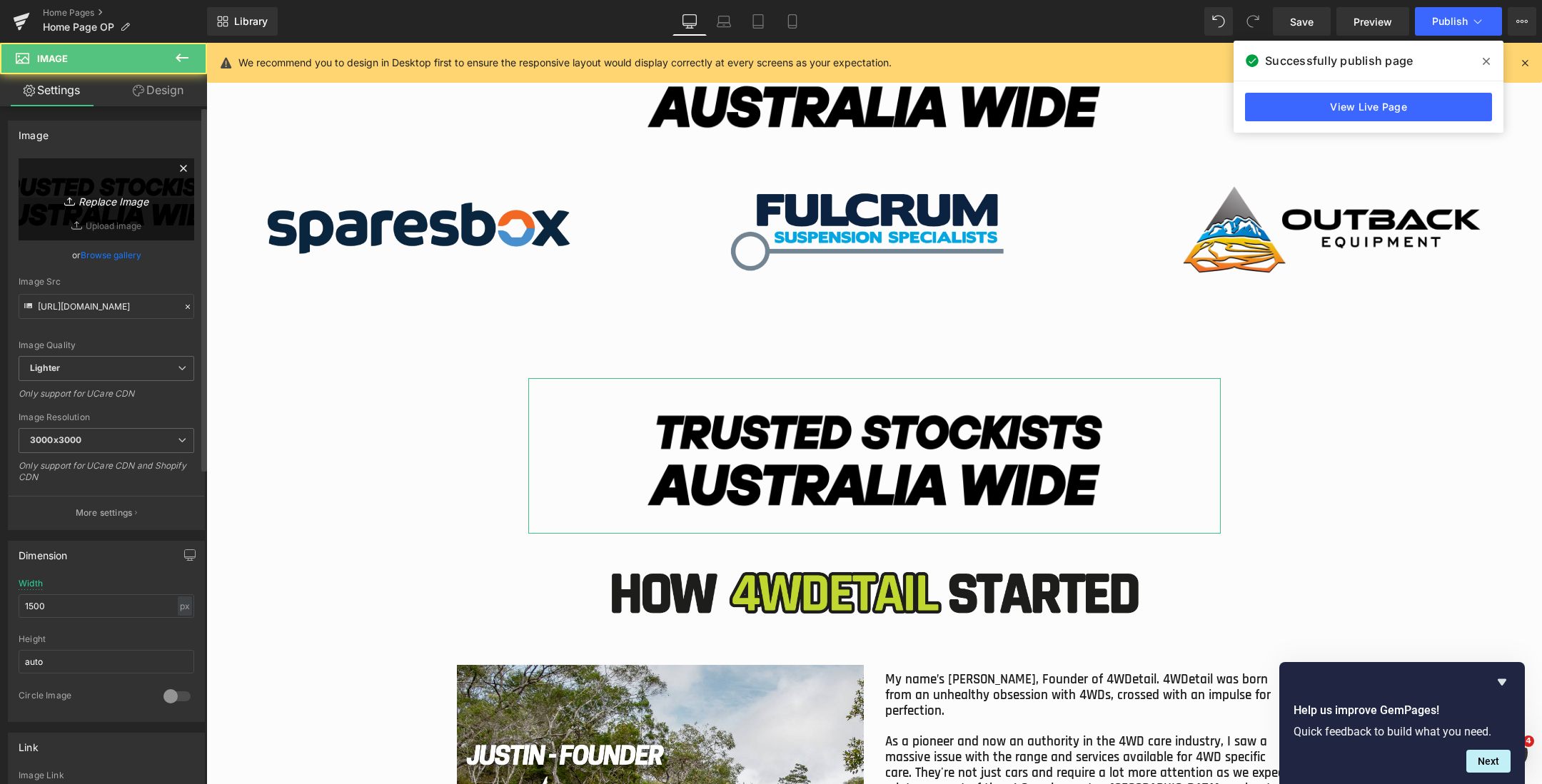
click at [96, 172] on link "Replace Image" at bounding box center [106, 199] width 175 height 82
type input "C:\fakepath\Australias (2000 x 450 px) (85).png"
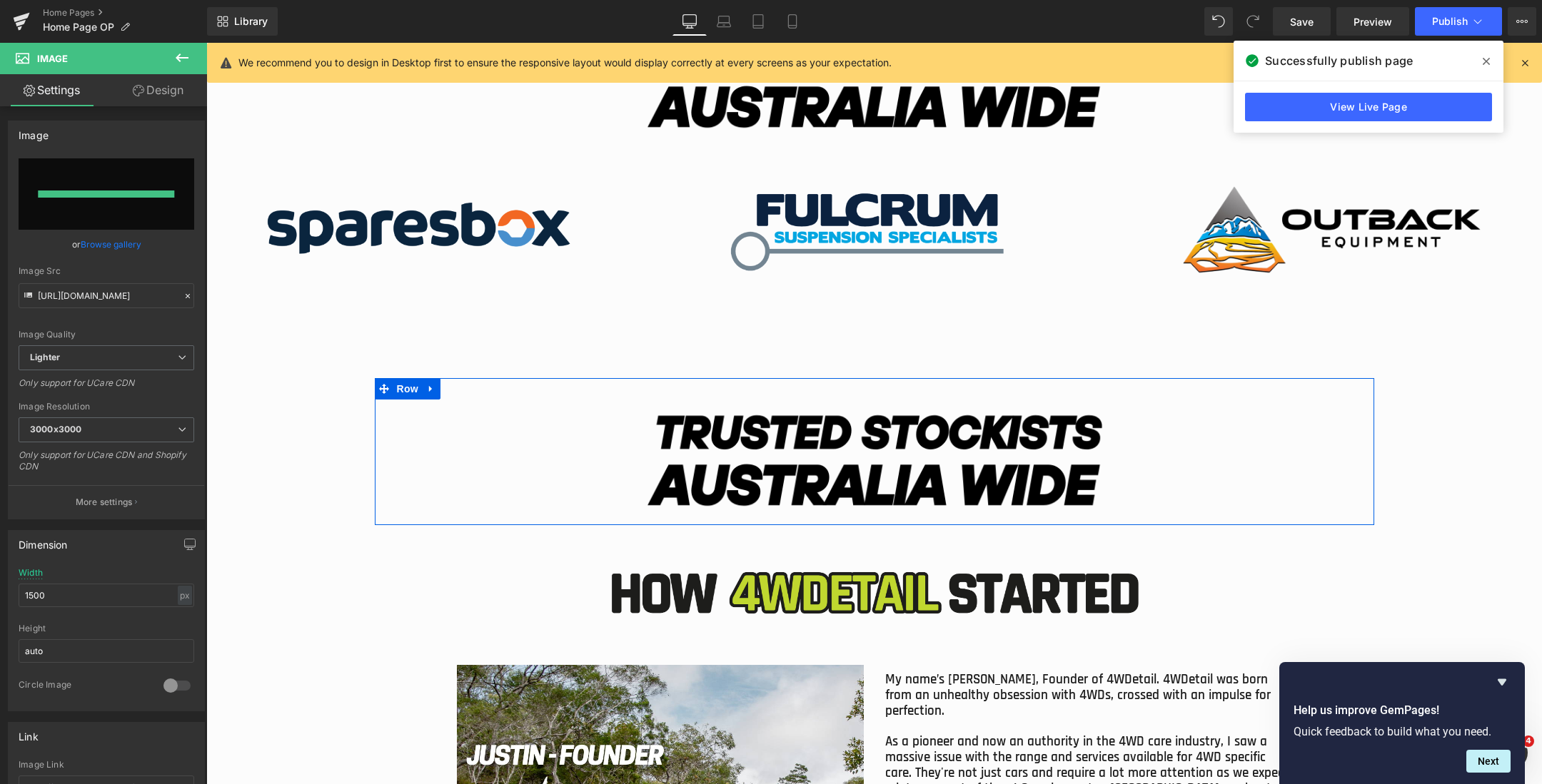
type input "https://ucarecdn.com/e0b812d5-1658-4d5b-a664-f2e118a78711/-/format/auto/-/previ…"
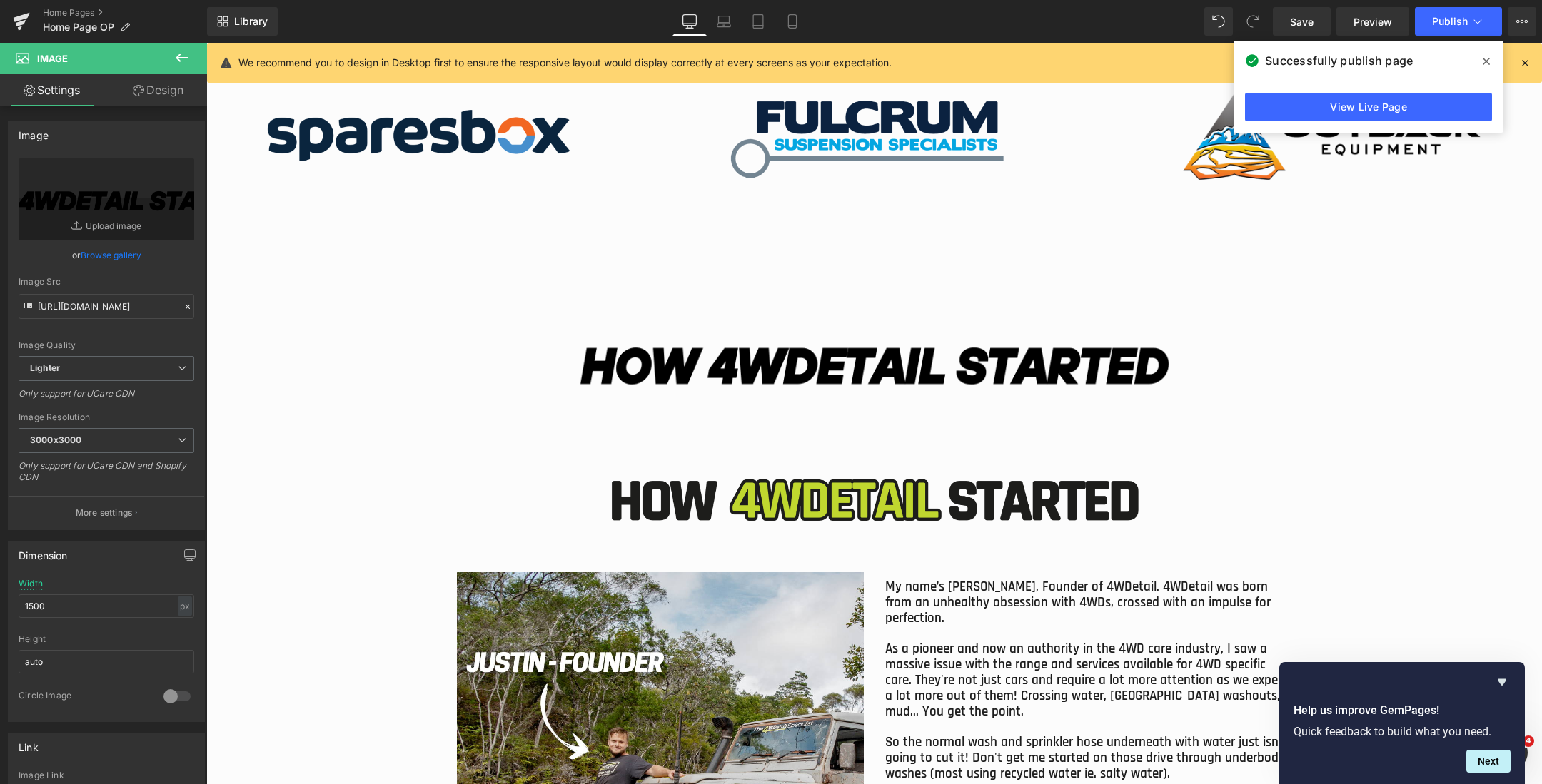
scroll to position [5325, 0]
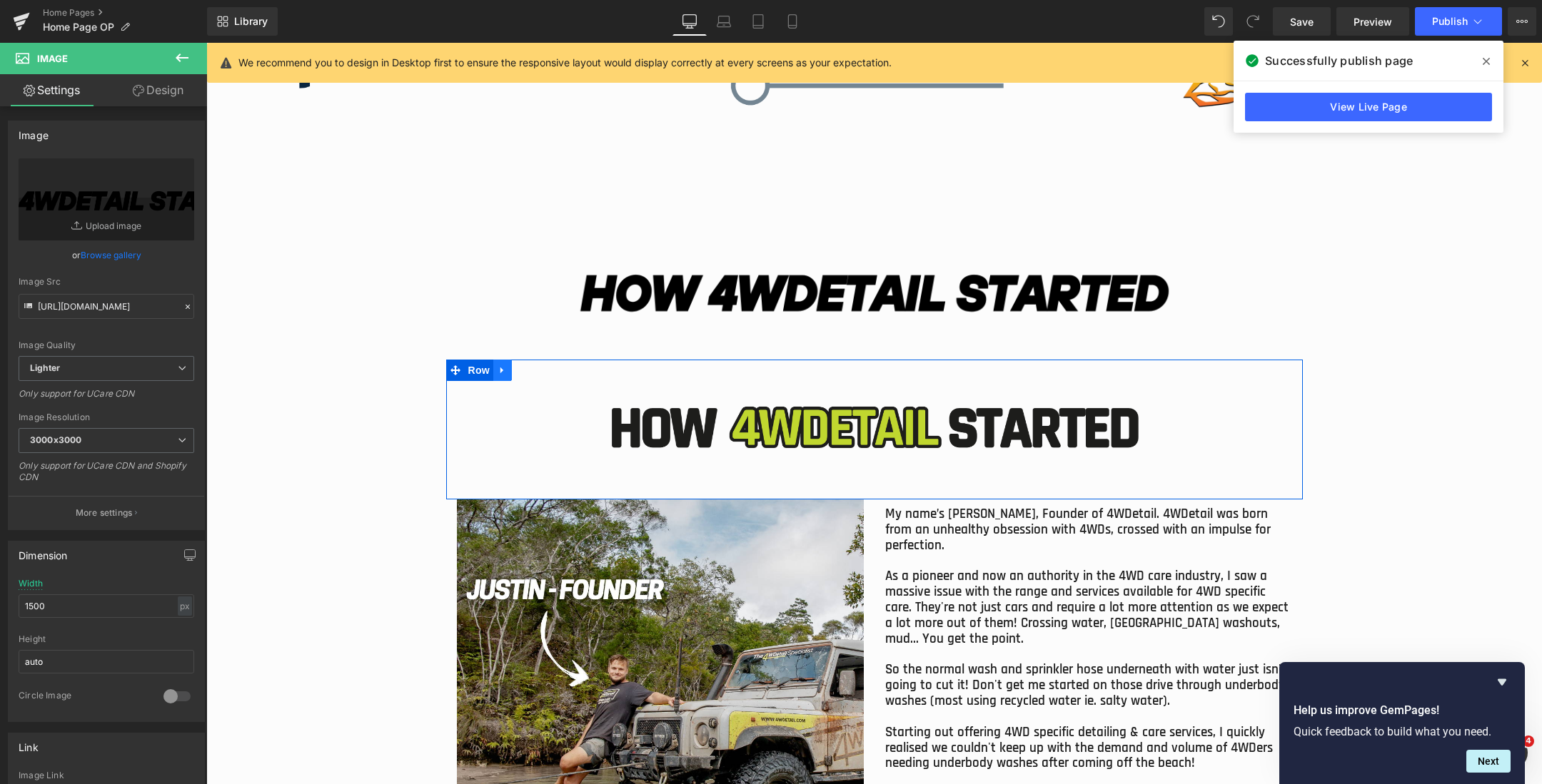
click at [500, 375] on link "Main content" at bounding box center [502, 370] width 19 height 22
click at [539, 374] on icon "Main content" at bounding box center [540, 370] width 10 height 10
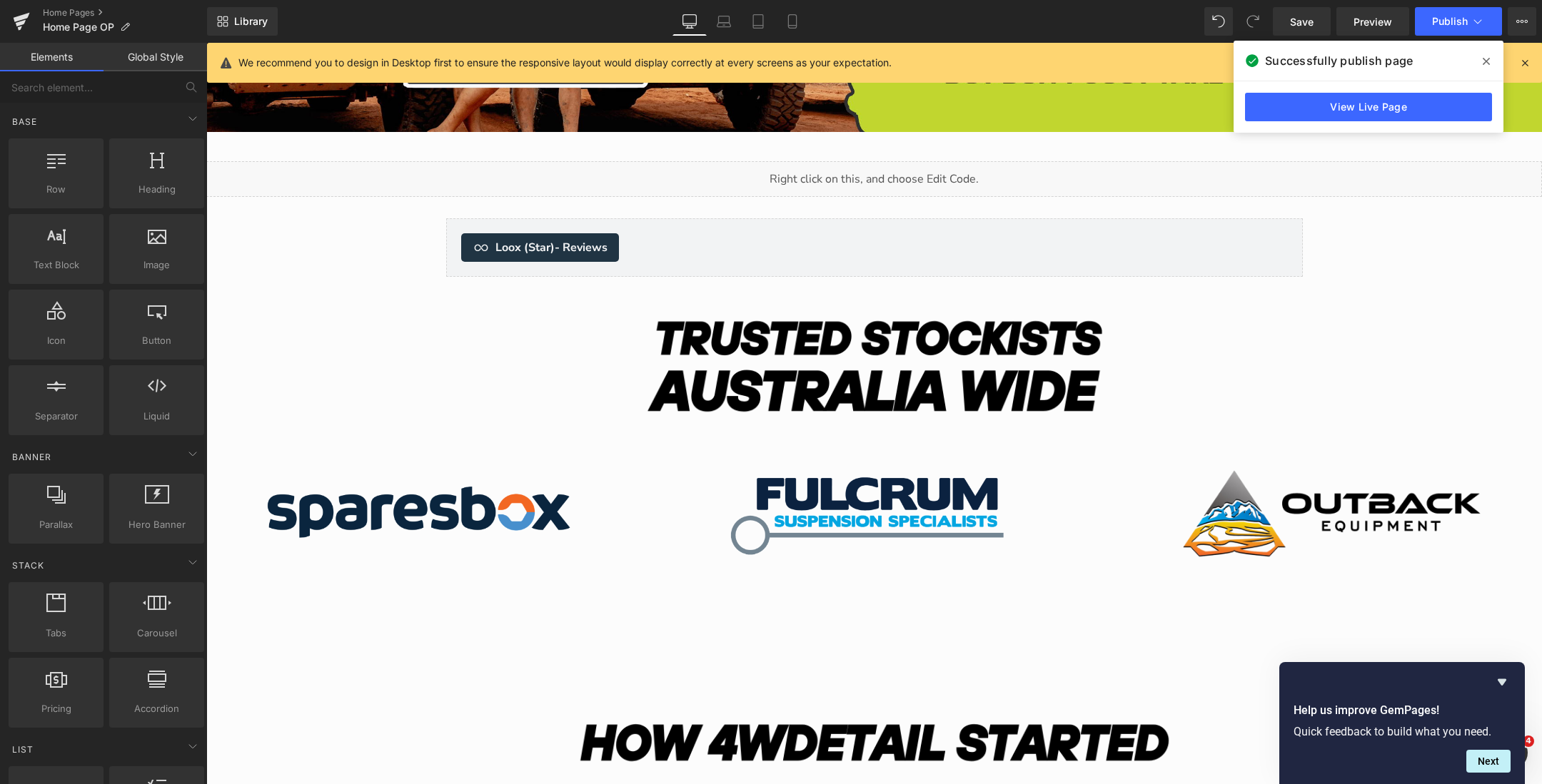
scroll to position [4844, 0]
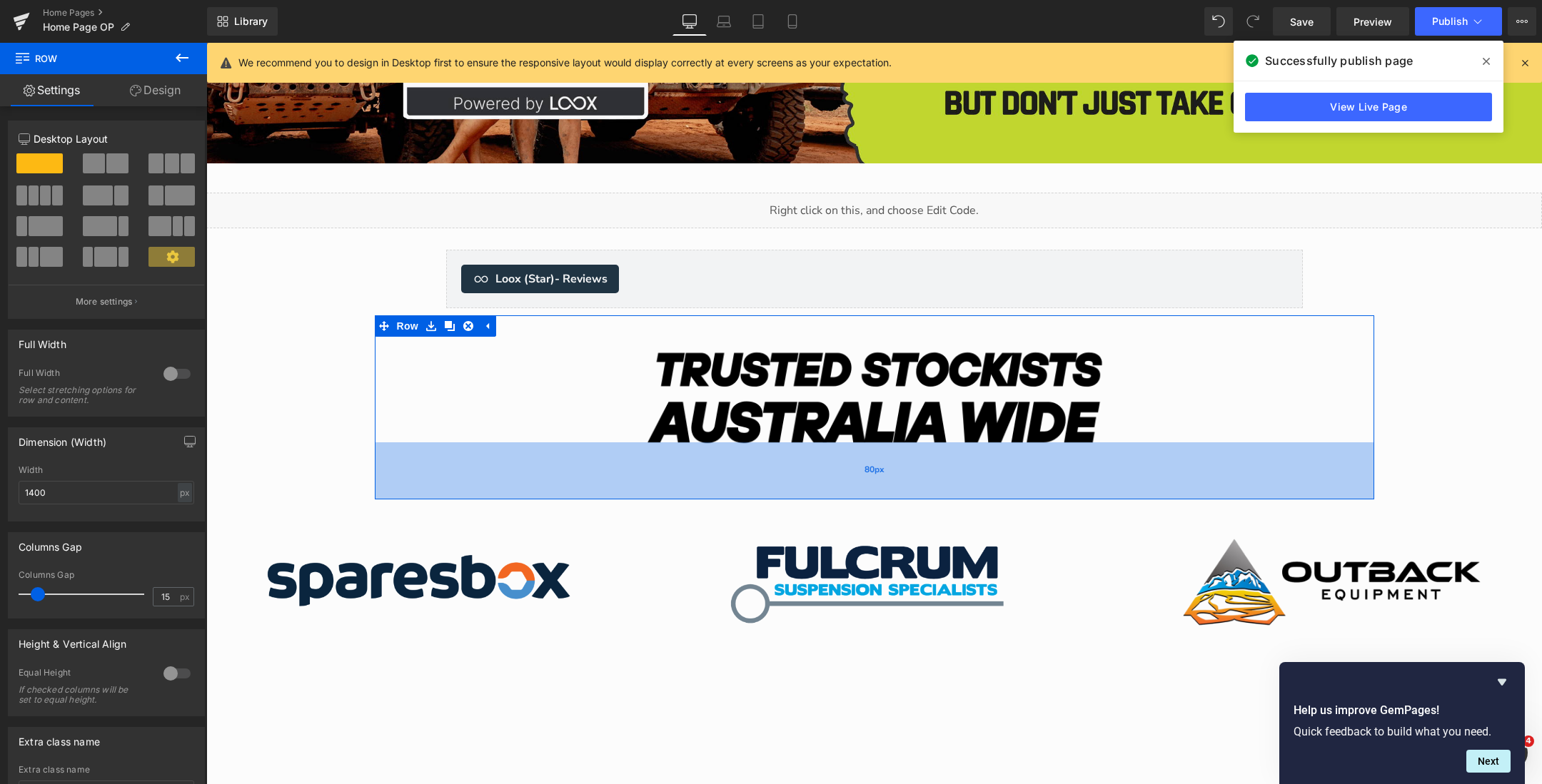
drag, startPoint x: 923, startPoint y: 457, endPoint x: 924, endPoint y: 494, distance: 37.0
click at [924, 494] on div "80px" at bounding box center [874, 471] width 999 height 57
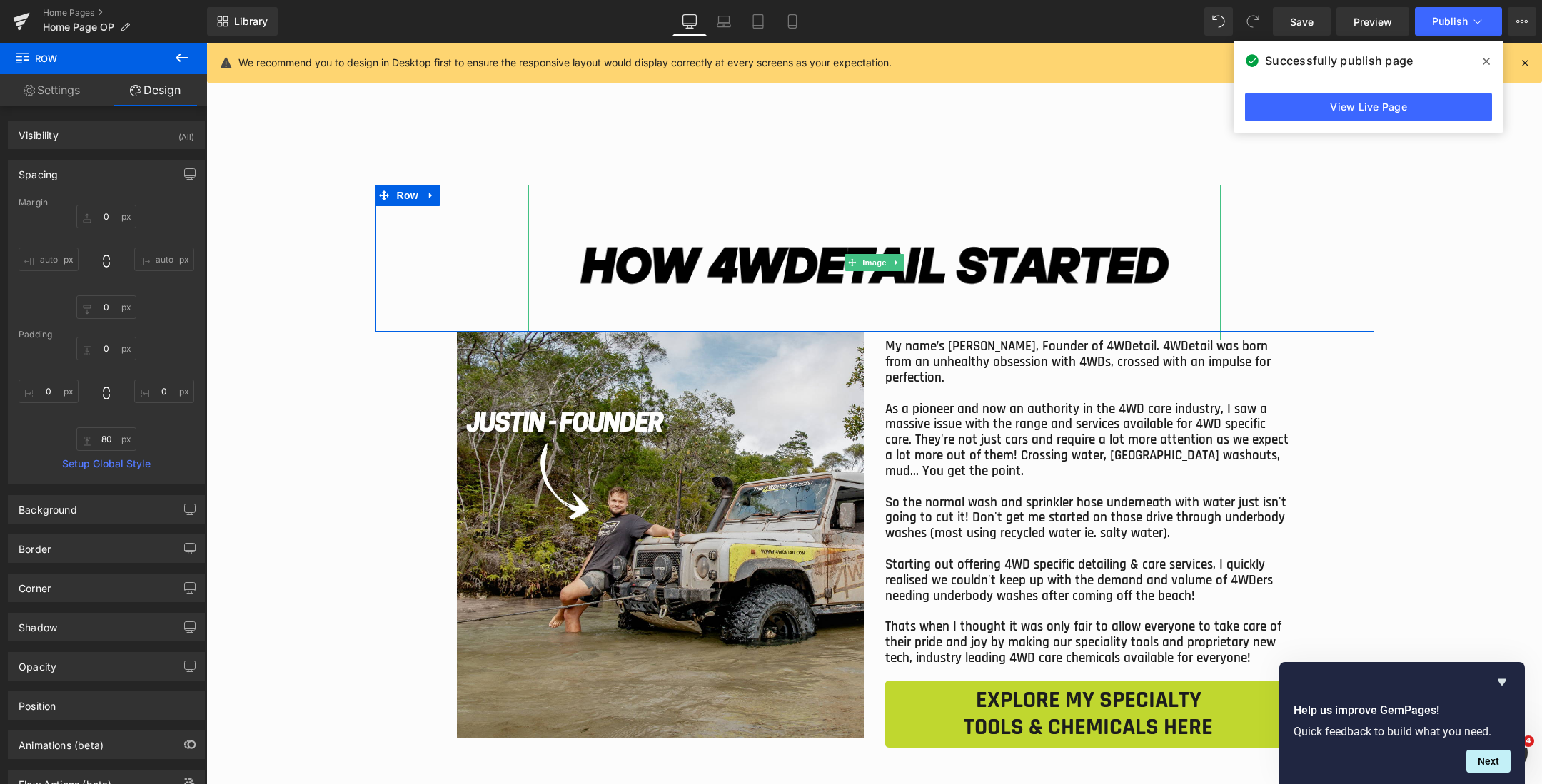
scroll to position [5360, 0]
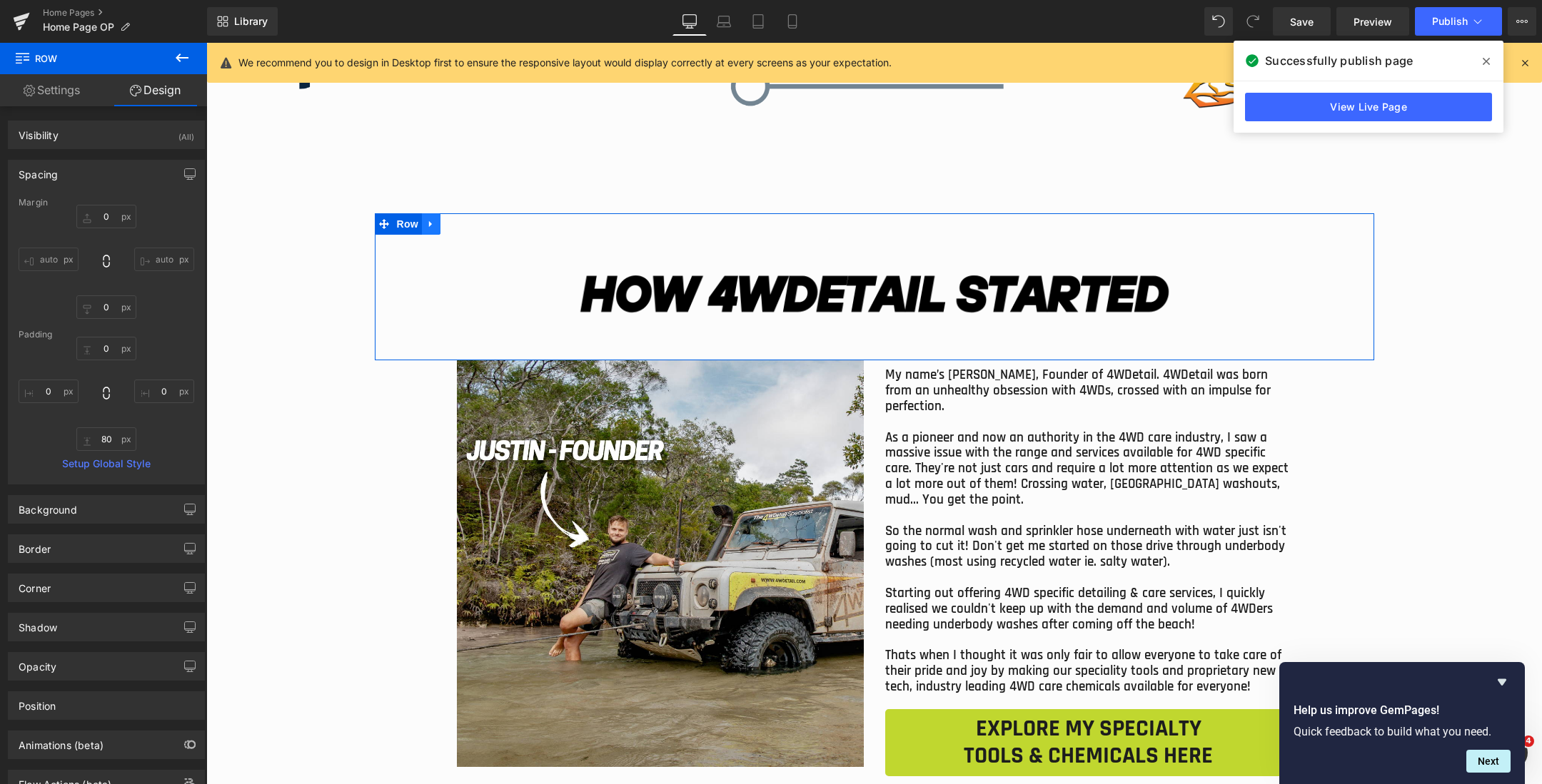
click at [428, 223] on icon "Main content" at bounding box center [431, 224] width 10 height 11
click at [449, 223] on icon "Main content" at bounding box center [450, 224] width 10 height 10
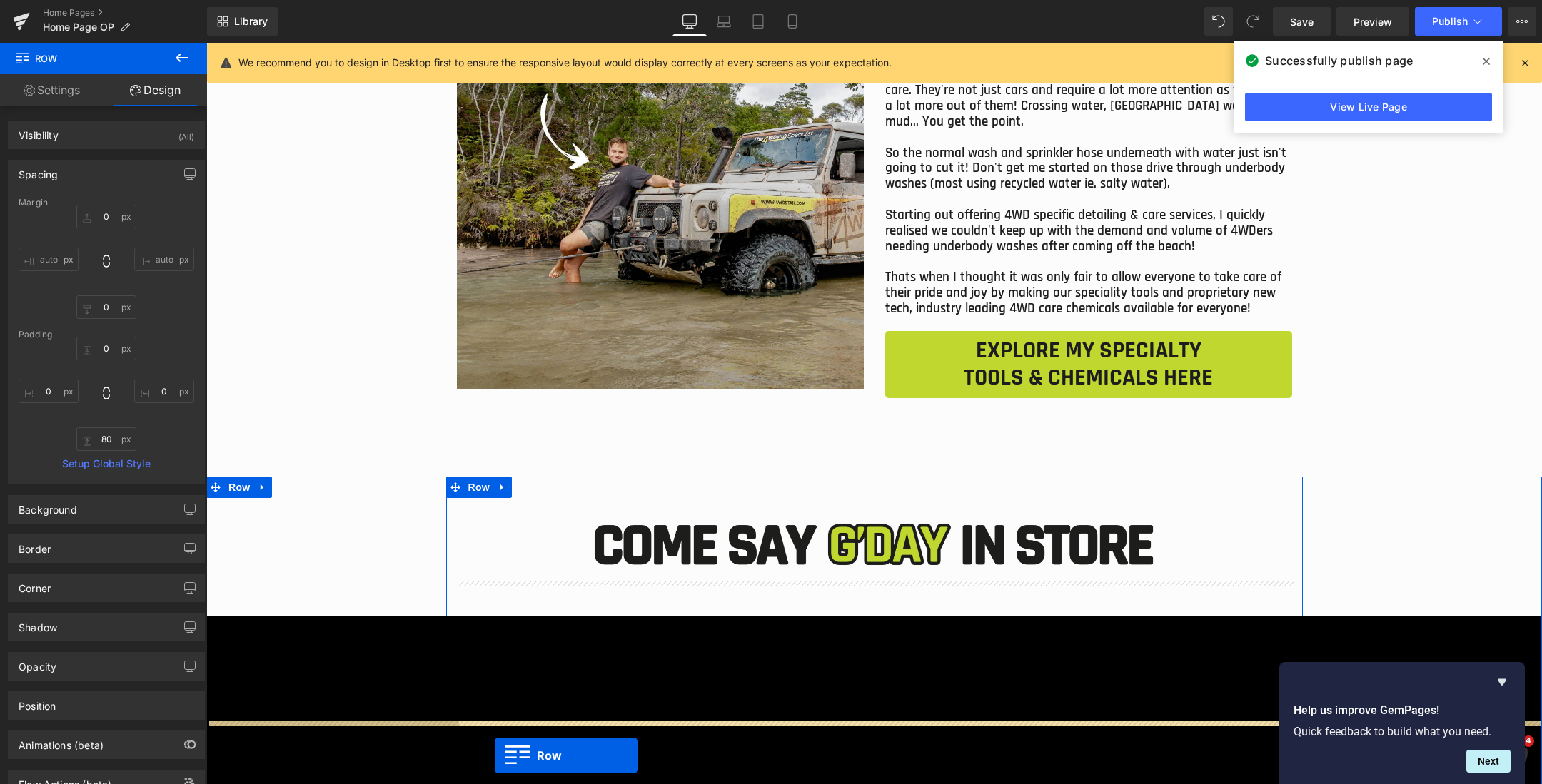
scroll to position [5874, 0]
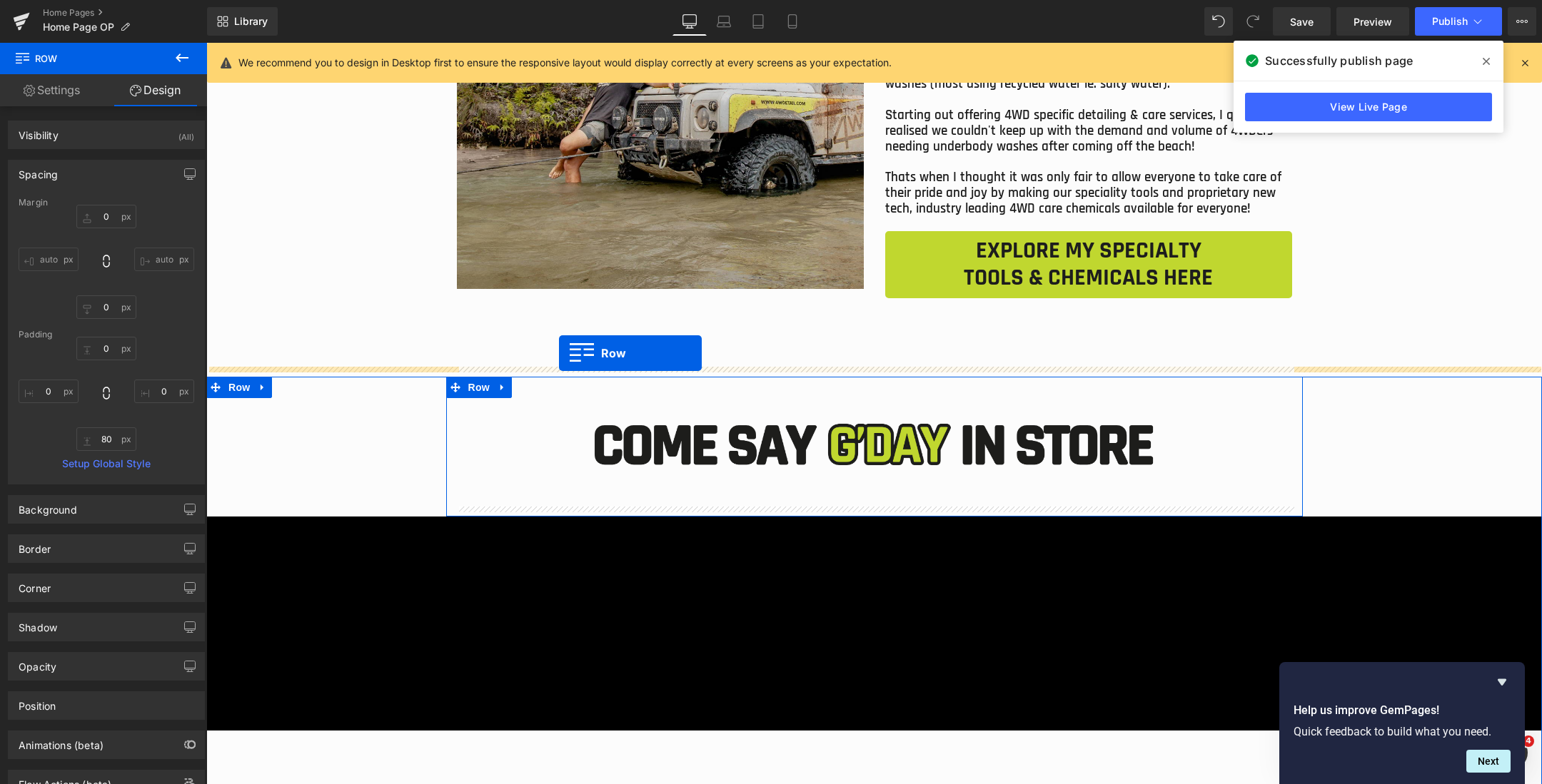
drag, startPoint x: 383, startPoint y: 370, endPoint x: 559, endPoint y: 352, distance: 176.9
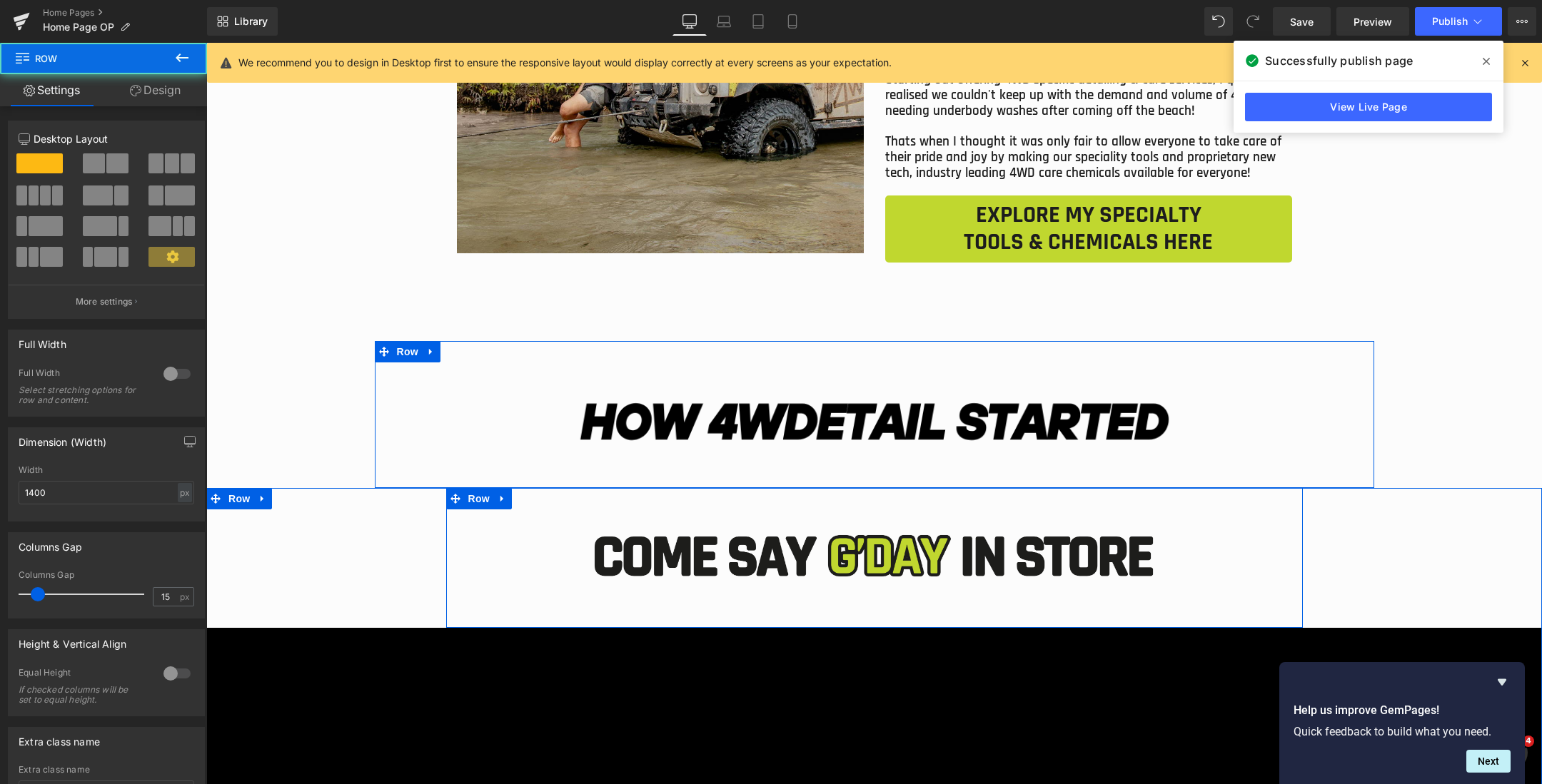
scroll to position [5838, 0]
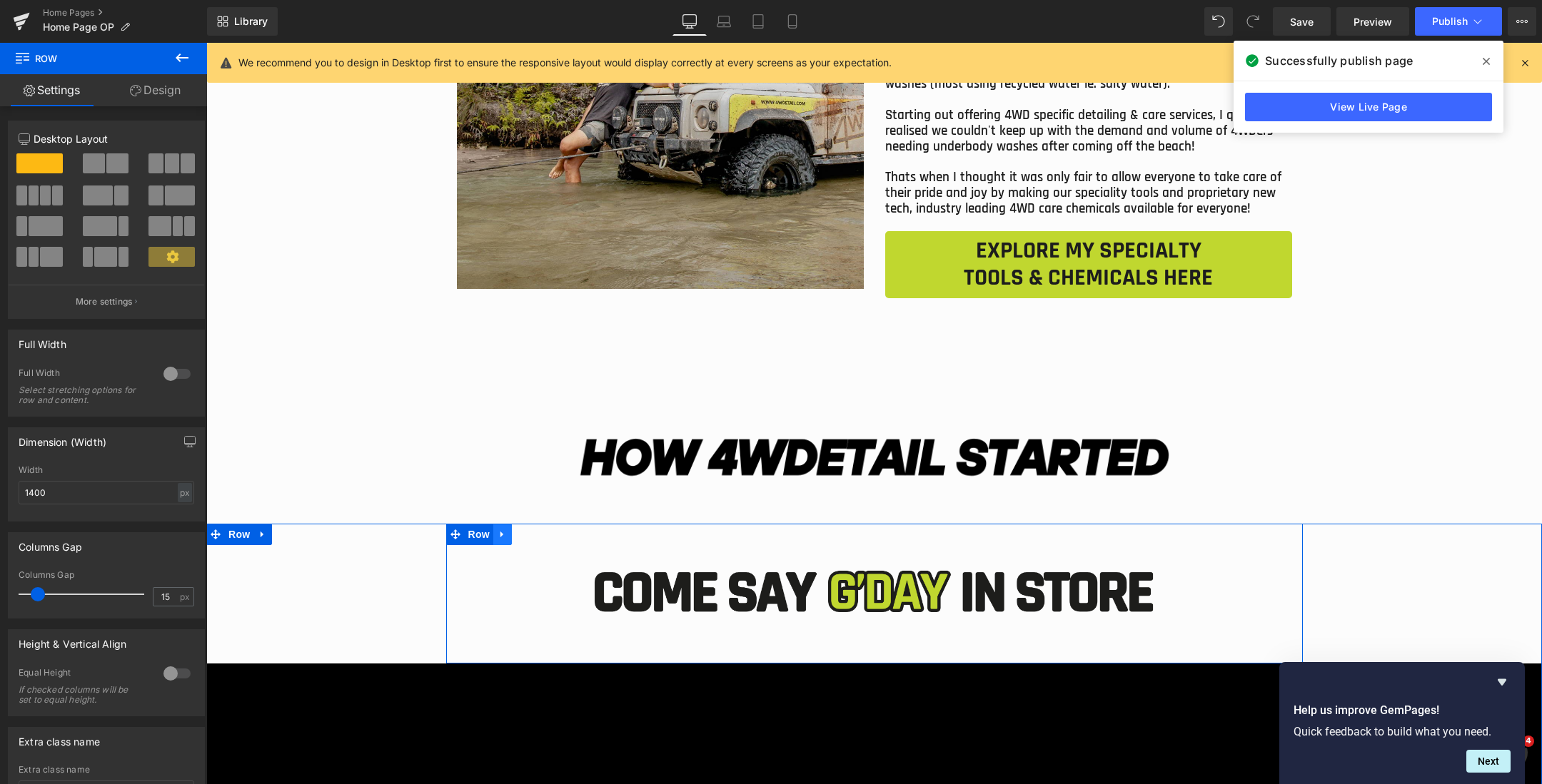
click at [502, 532] on icon "Main content" at bounding box center [501, 535] width 3 height 6
click at [538, 530] on icon "Main content" at bounding box center [540, 535] width 10 height 10
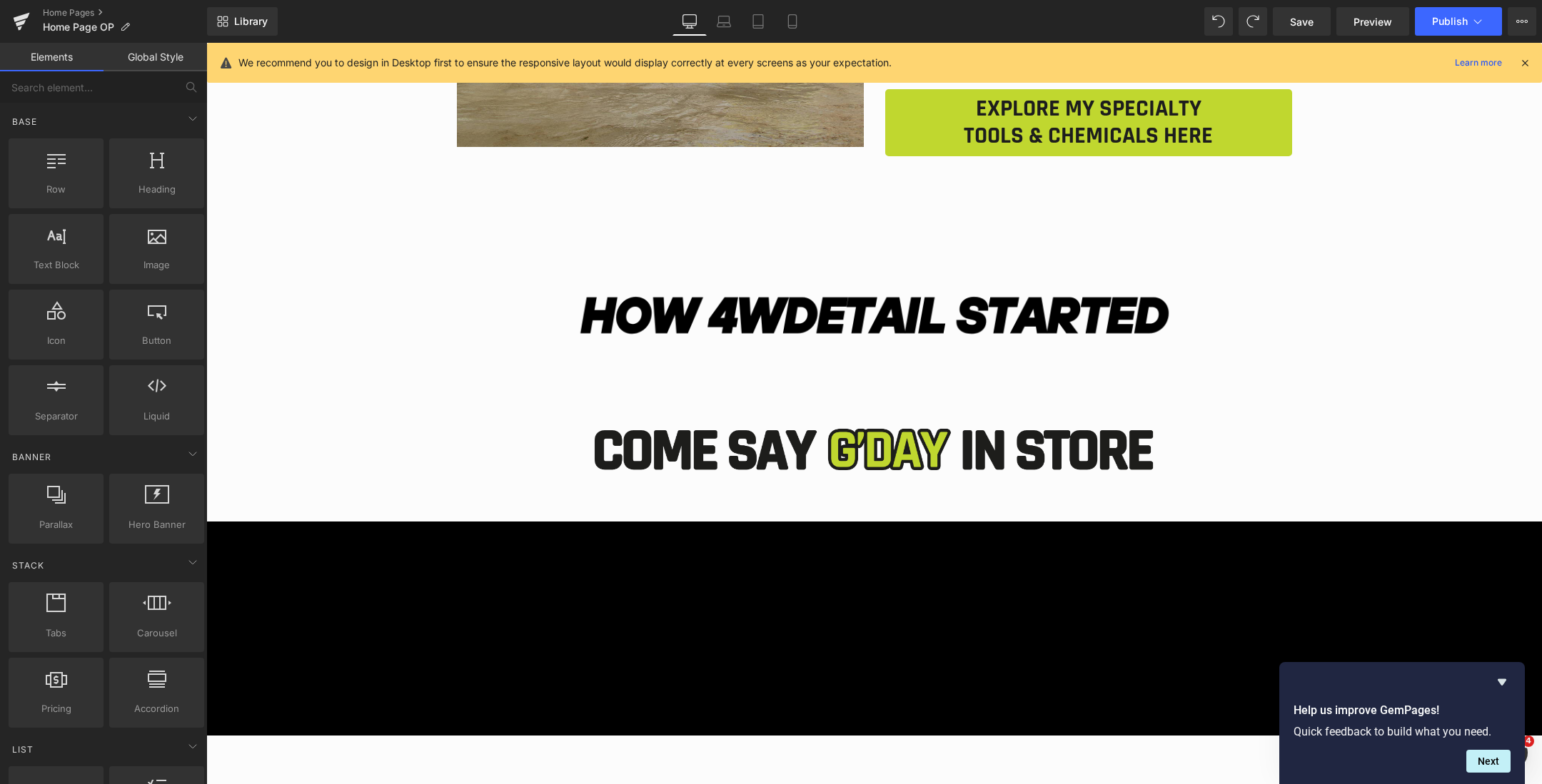
scroll to position [6104, 0]
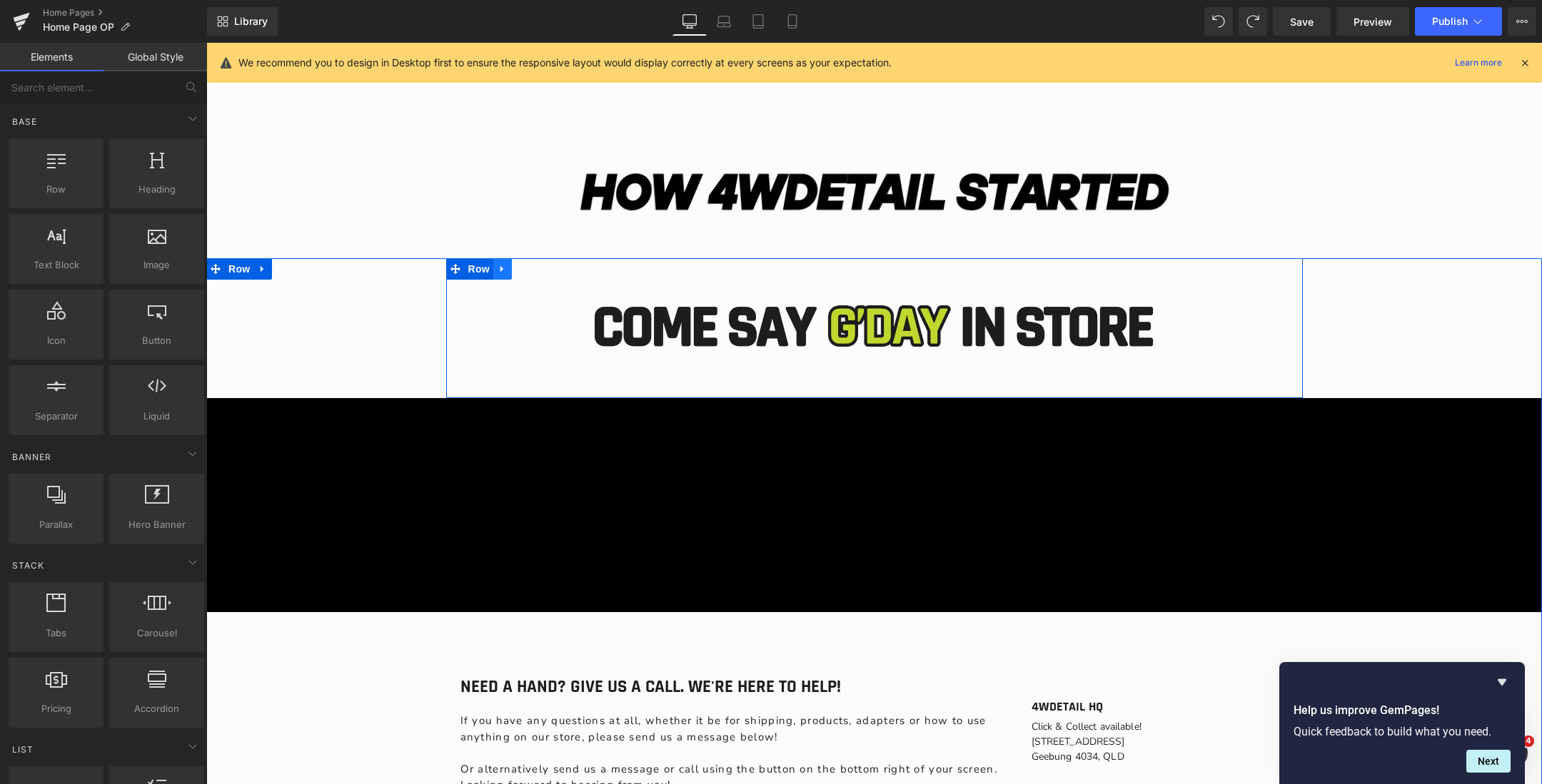
click at [505, 264] on icon "Main content" at bounding box center [502, 269] width 10 height 11
click at [539, 264] on icon "Main content" at bounding box center [540, 269] width 10 height 10
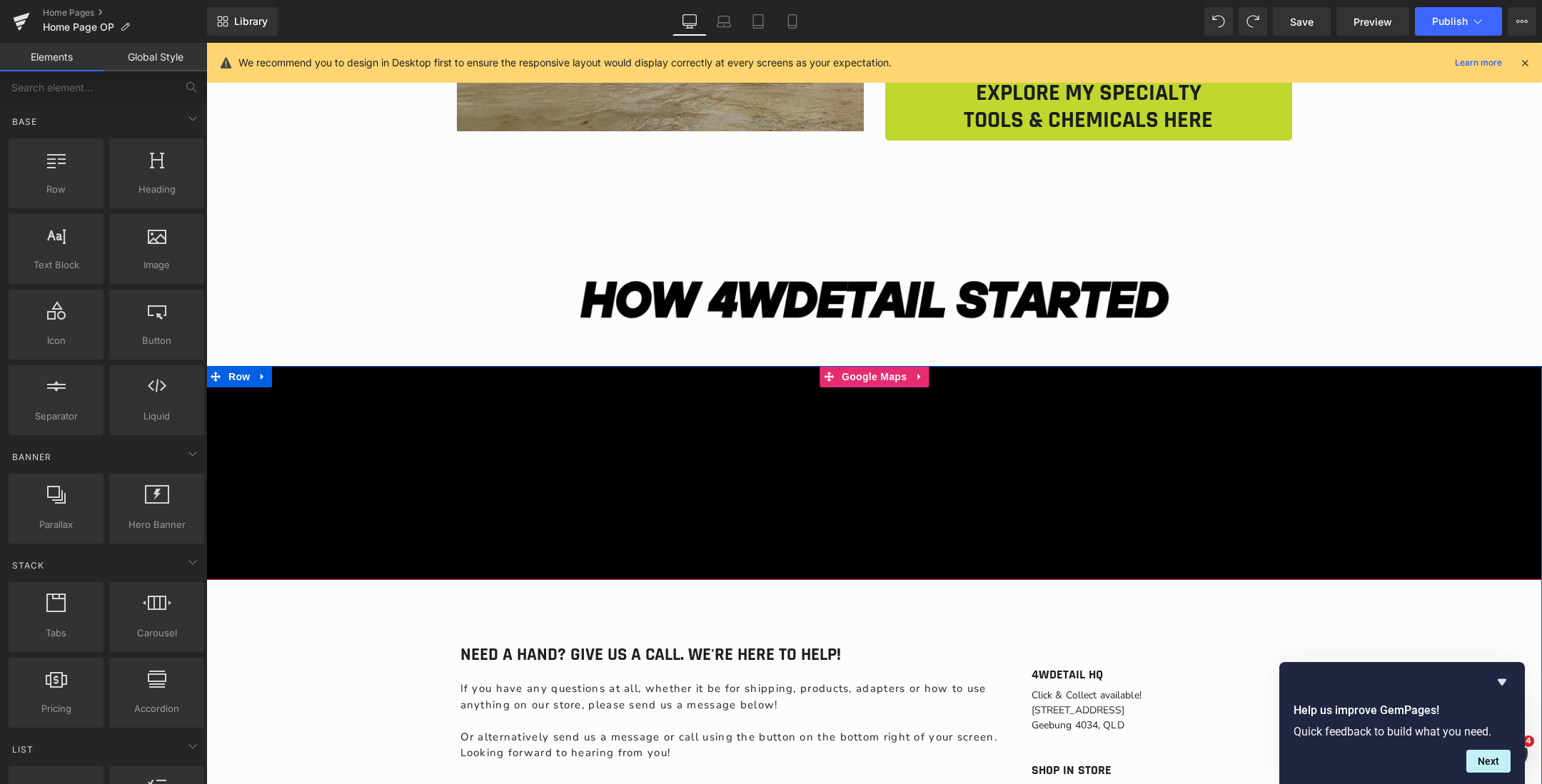
scroll to position [5945, 0]
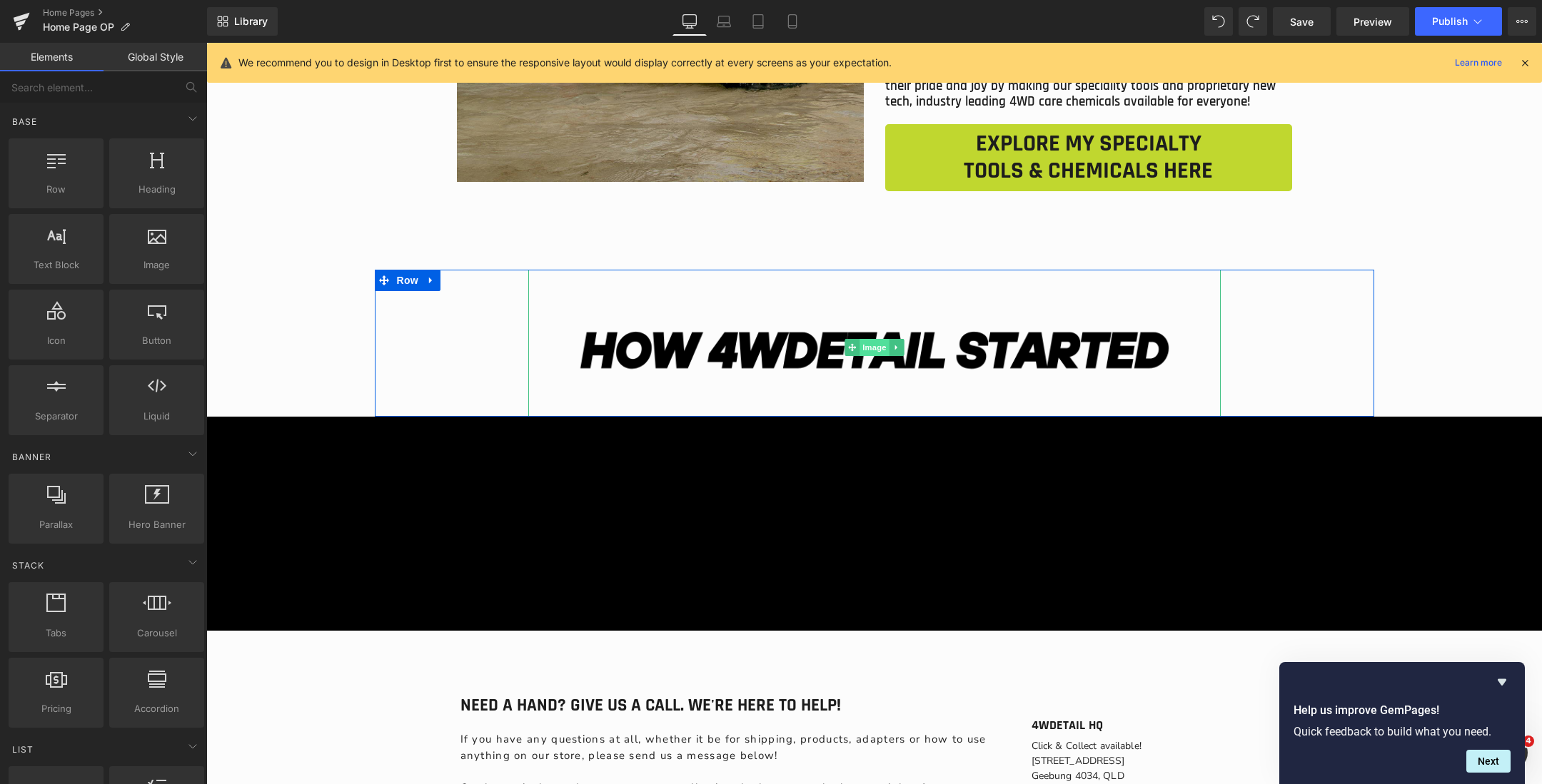
click at [871, 341] on span "Image" at bounding box center [874, 346] width 30 height 17
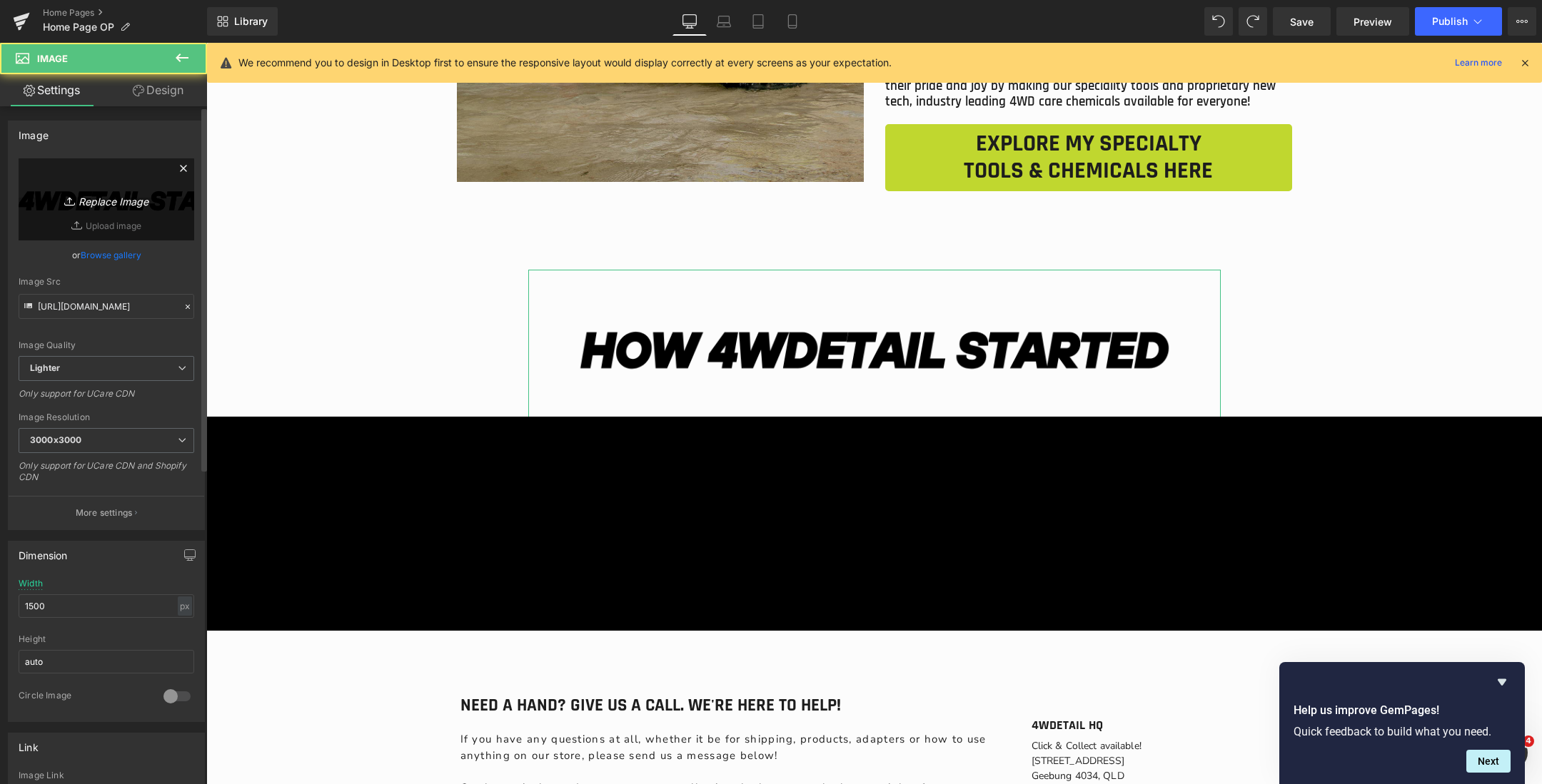
click at [75, 203] on icon "Replace Image" at bounding box center [106, 199] width 114 height 18
type input "C:\fakepath\Australias (2000 x 450 px) (86).png"
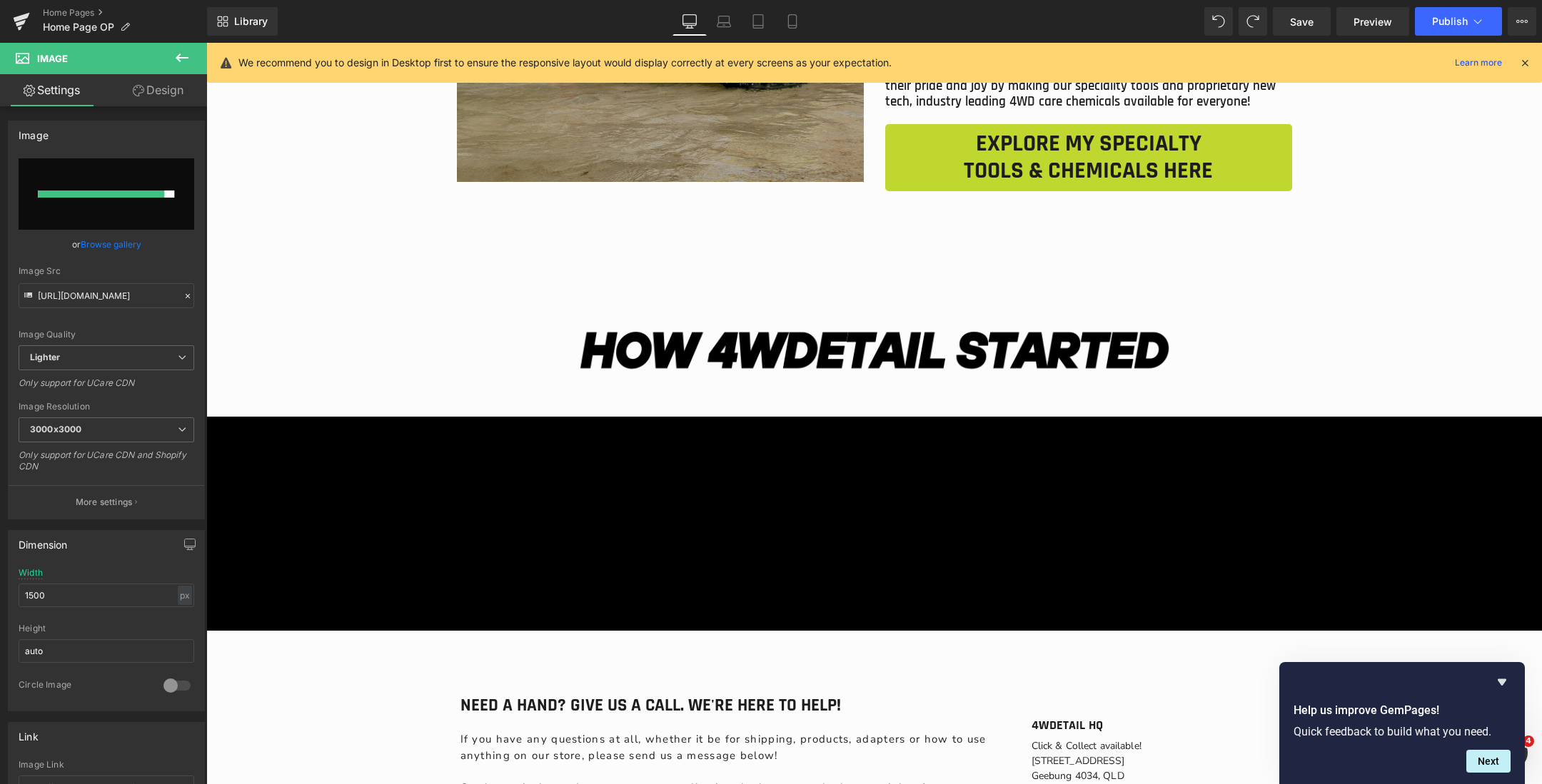
type input "https://ucarecdn.com/6d6be783-b96a-4264-b697-7f1ee1c00840/-/format/auto/-/previ…"
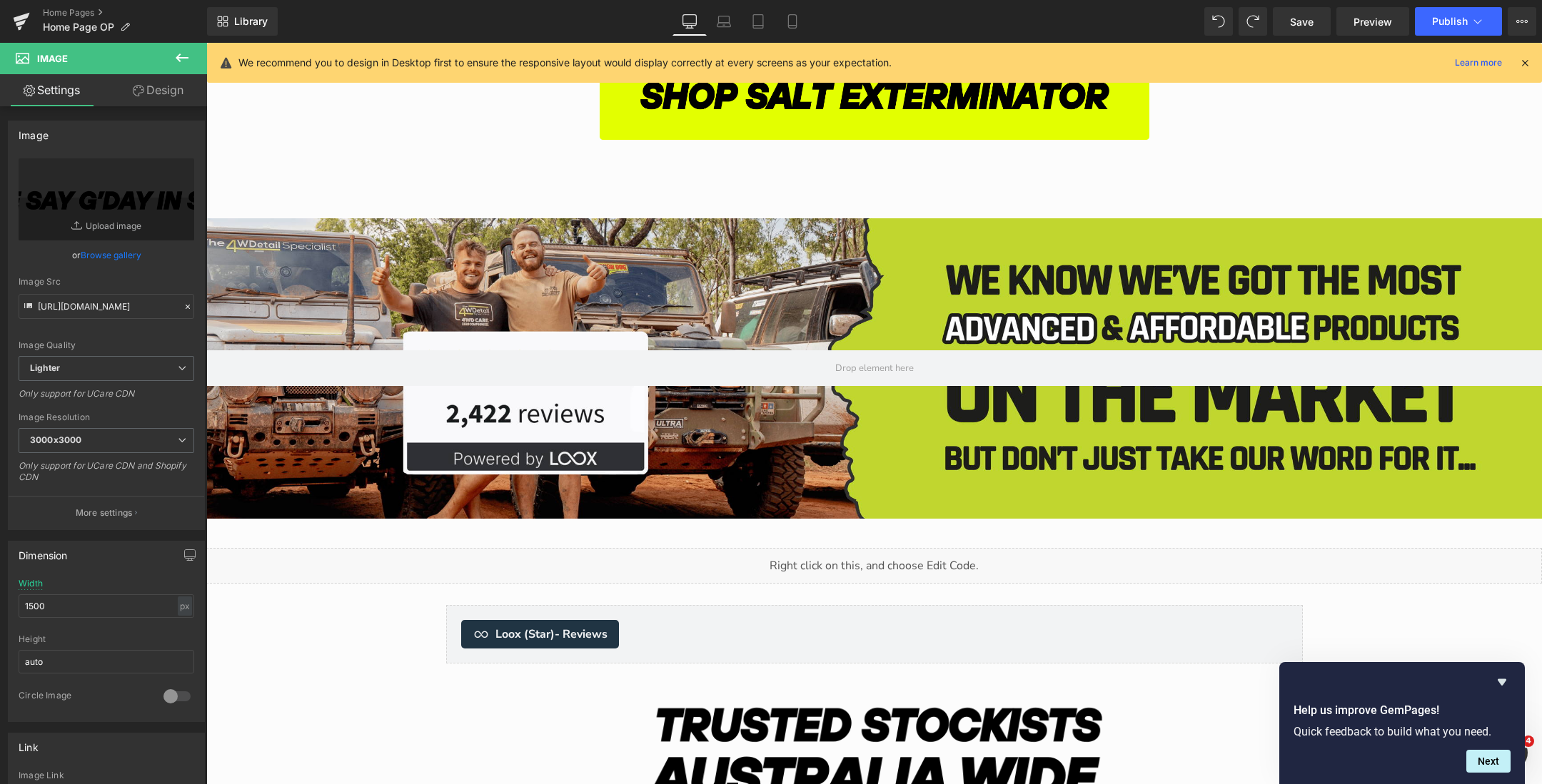
scroll to position [4642, 0]
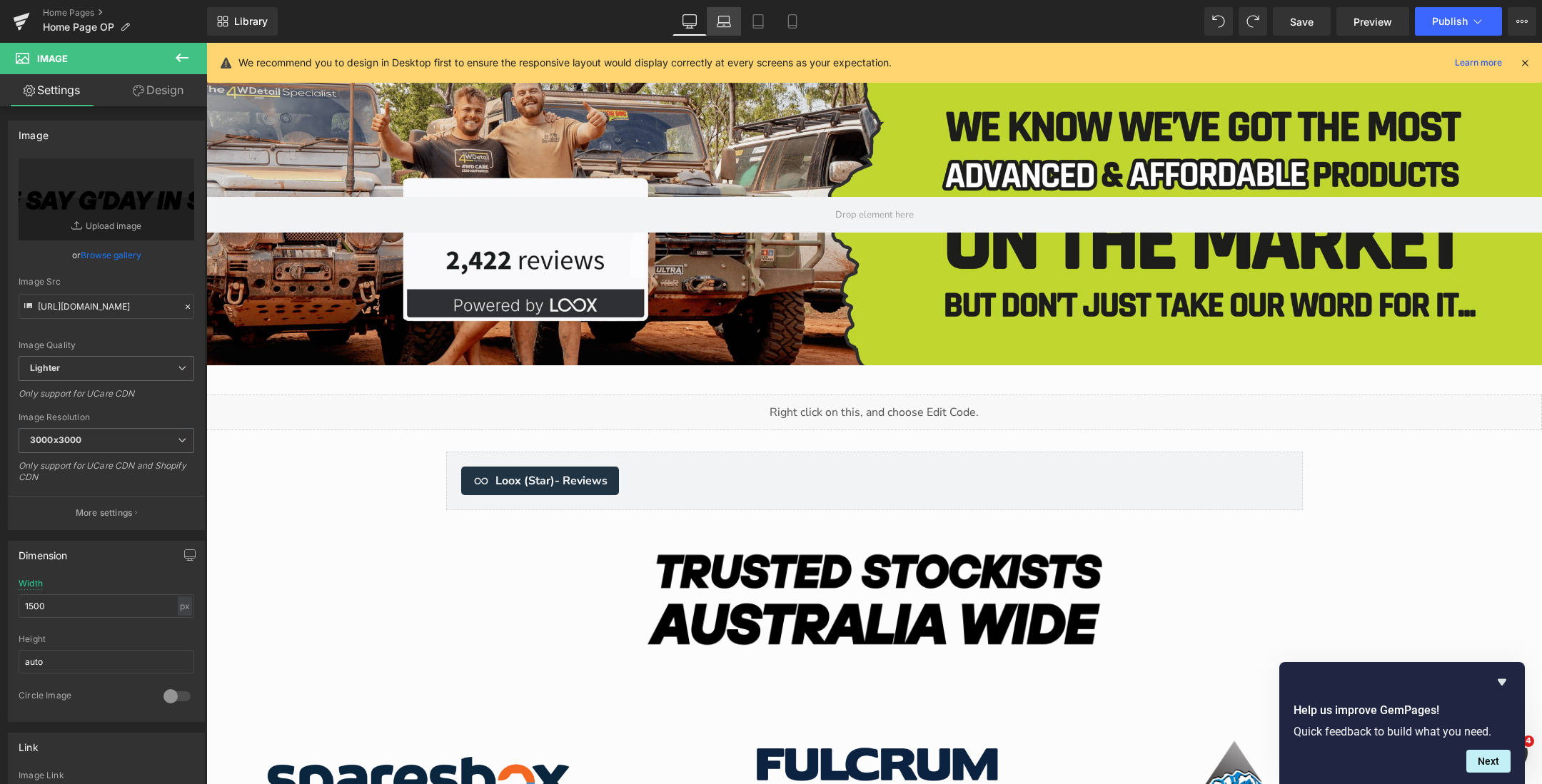
click at [717, 14] on link "Laptop" at bounding box center [723, 21] width 35 height 29
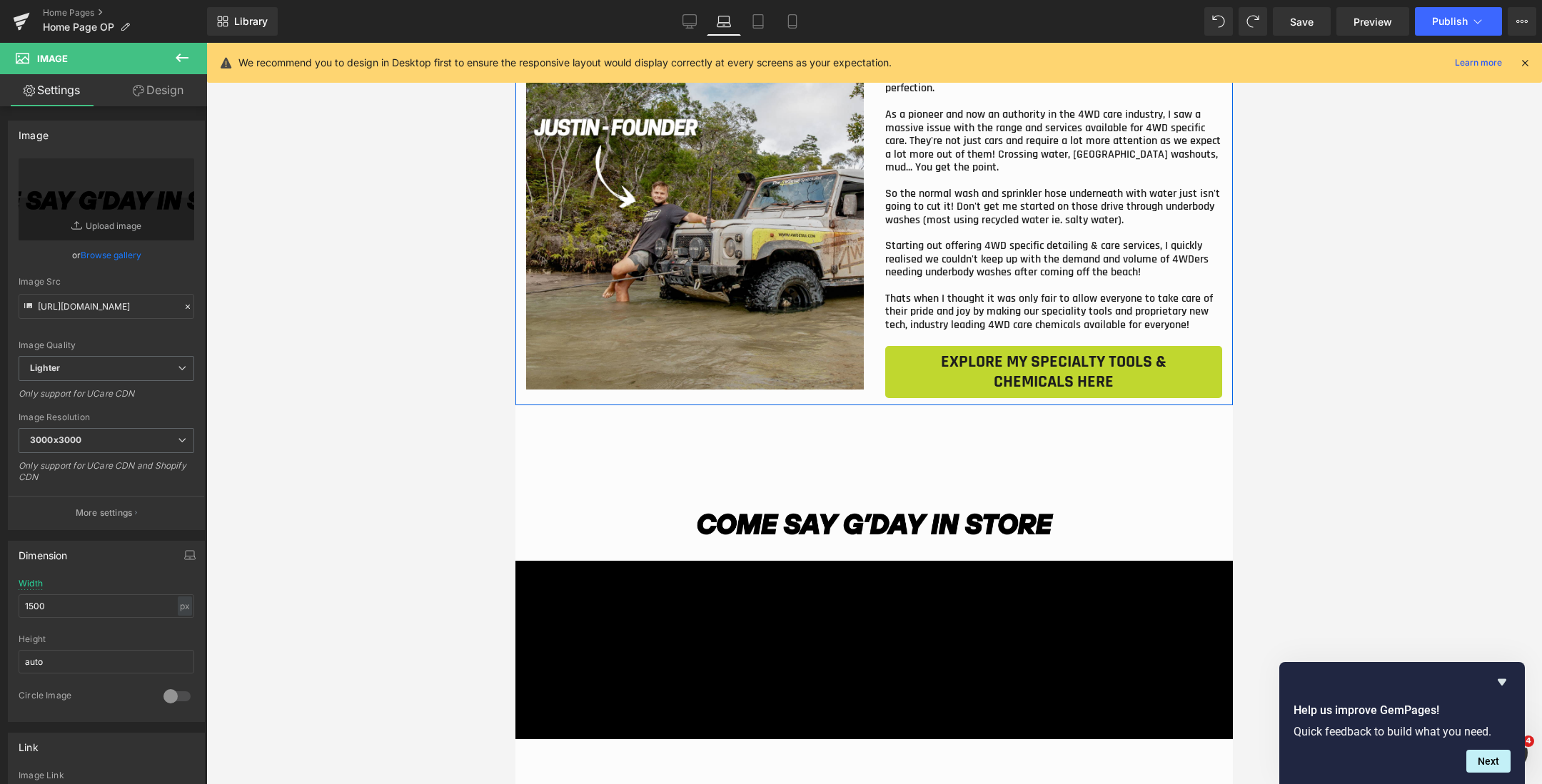
scroll to position [3978, 0]
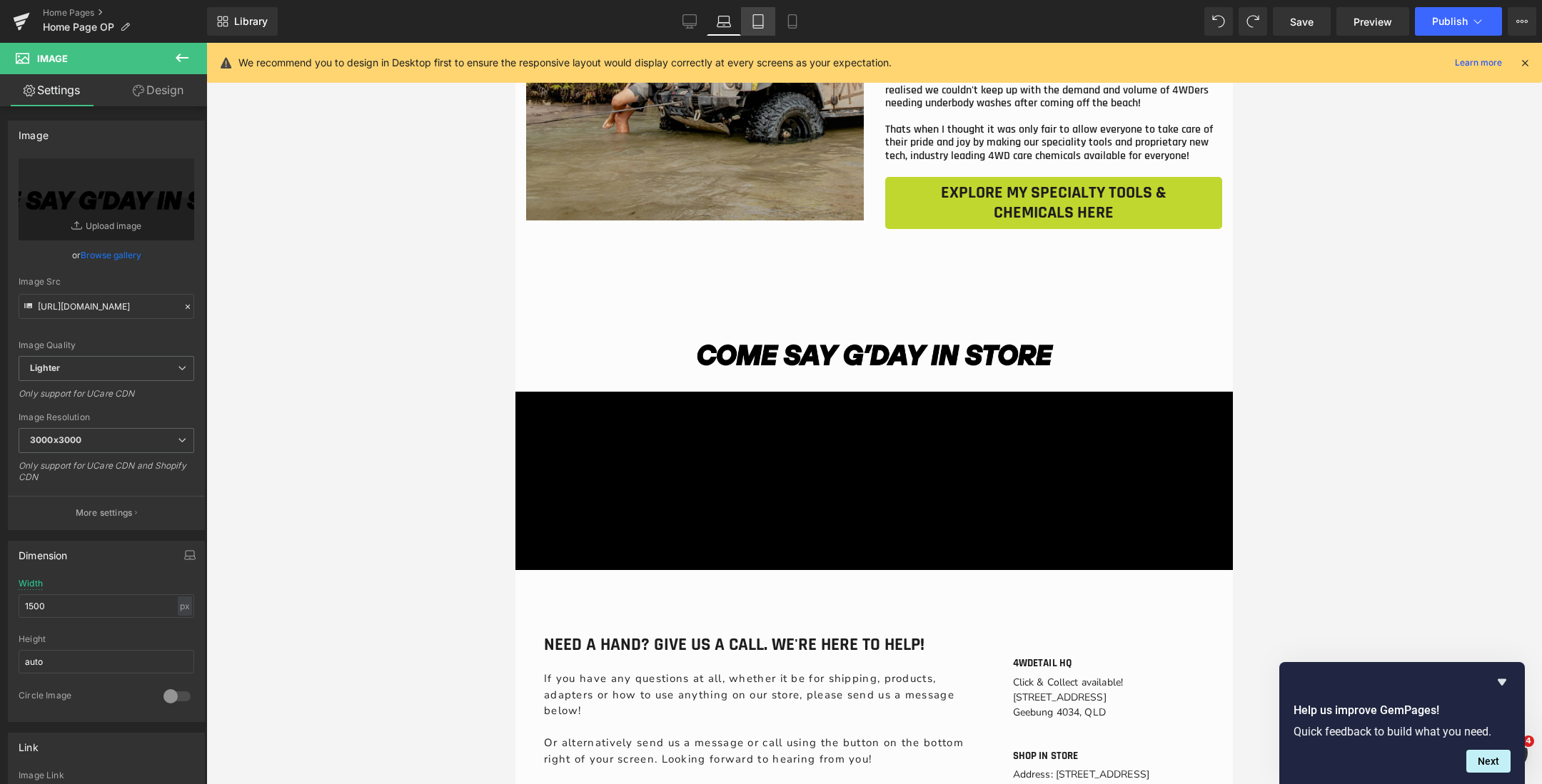
click at [769, 24] on link "Tablet" at bounding box center [758, 21] width 35 height 29
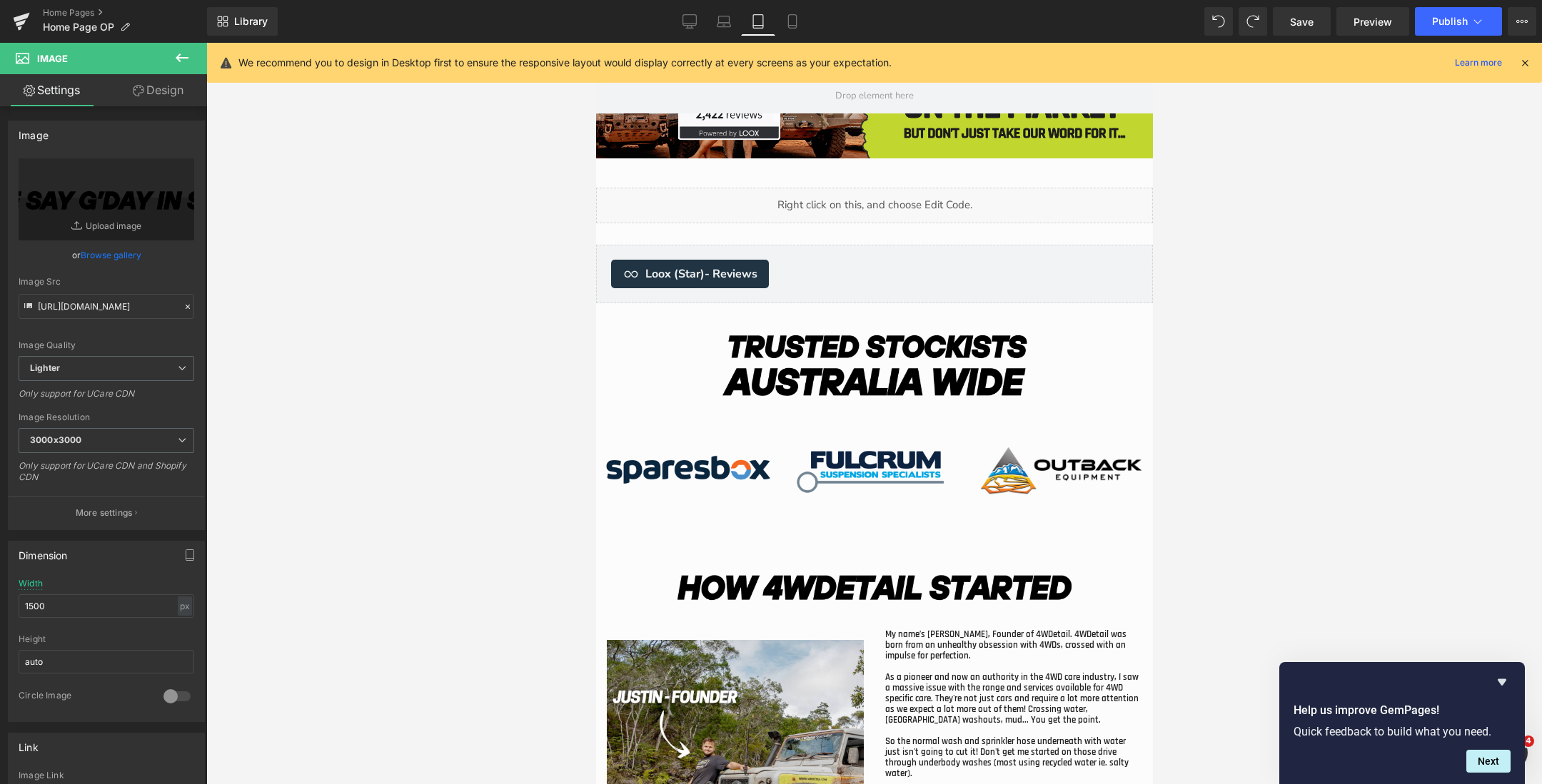
scroll to position [4896, 0]
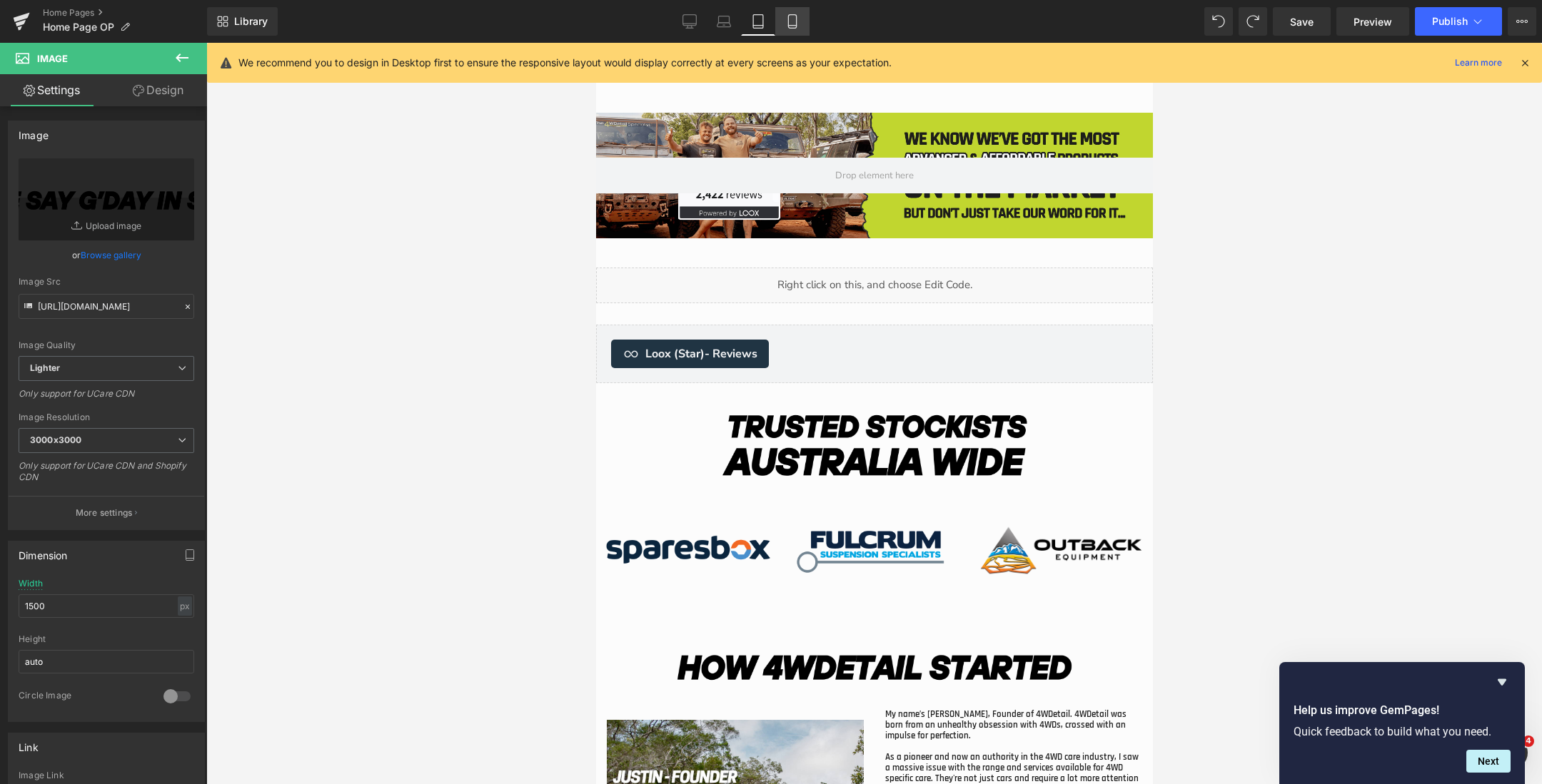
click at [788, 17] on icon at bounding box center [792, 21] width 14 height 14
type input "100"
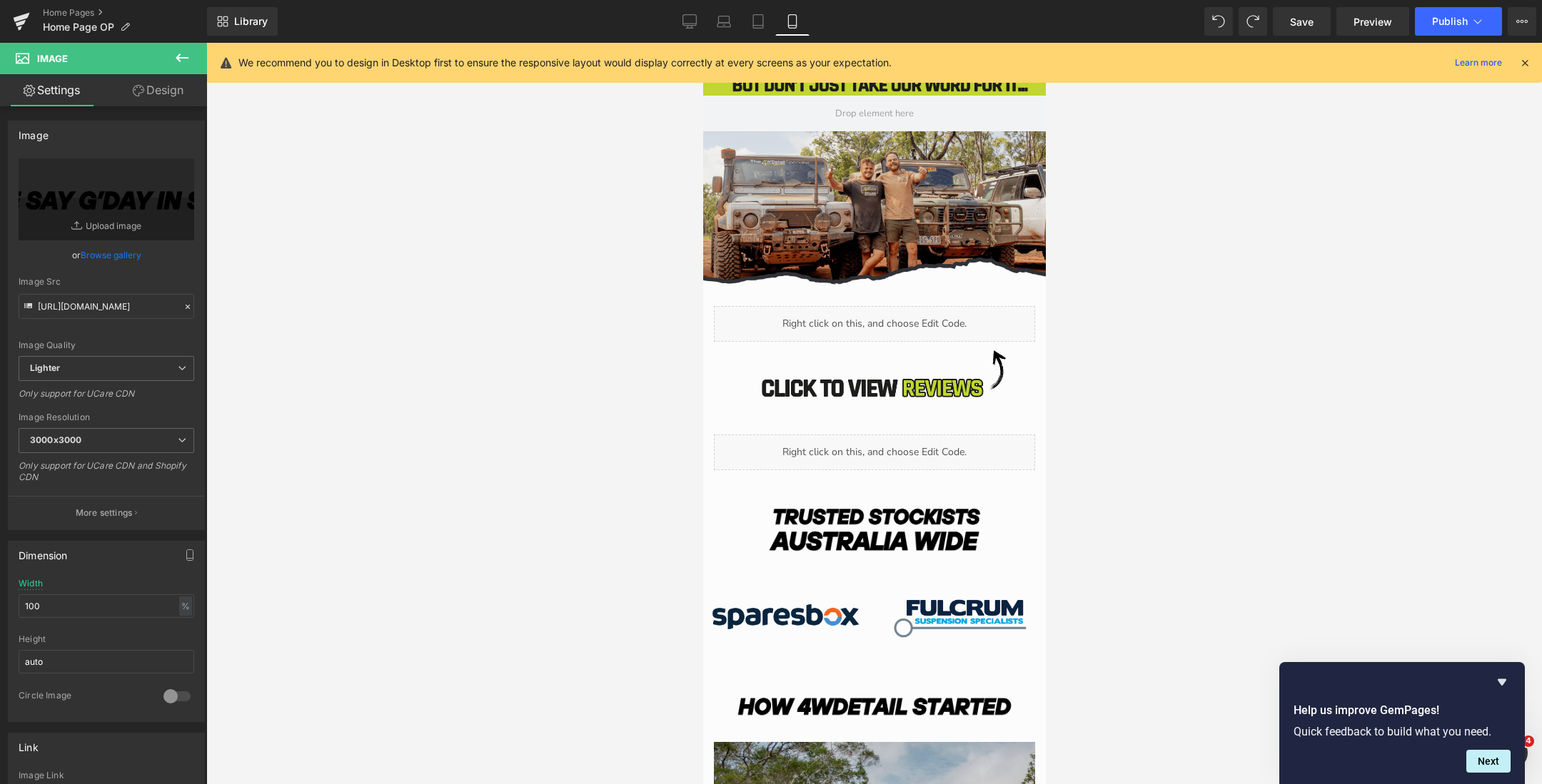
scroll to position [4040, 0]
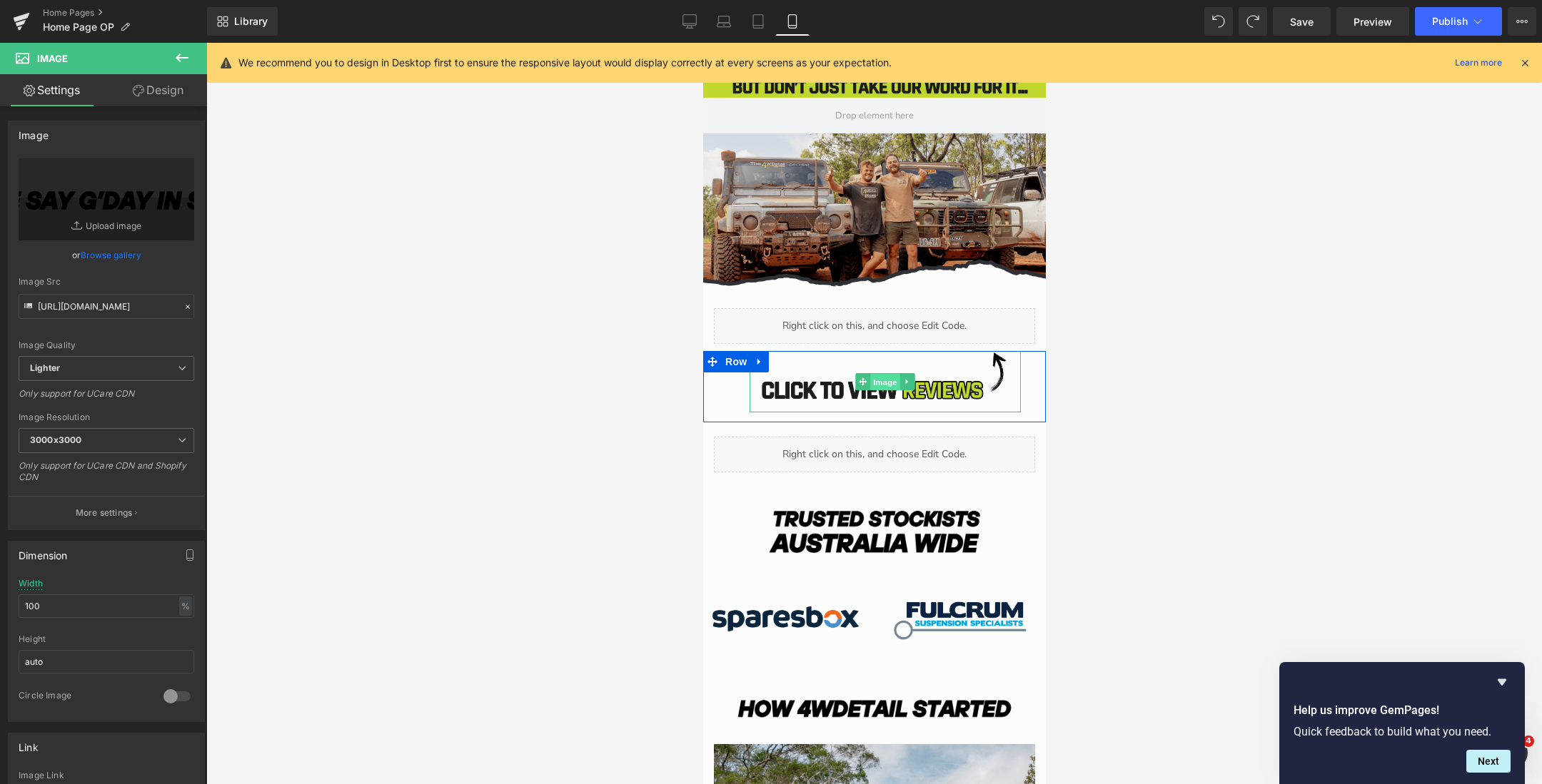
click at [880, 378] on span "Image" at bounding box center [884, 382] width 30 height 17
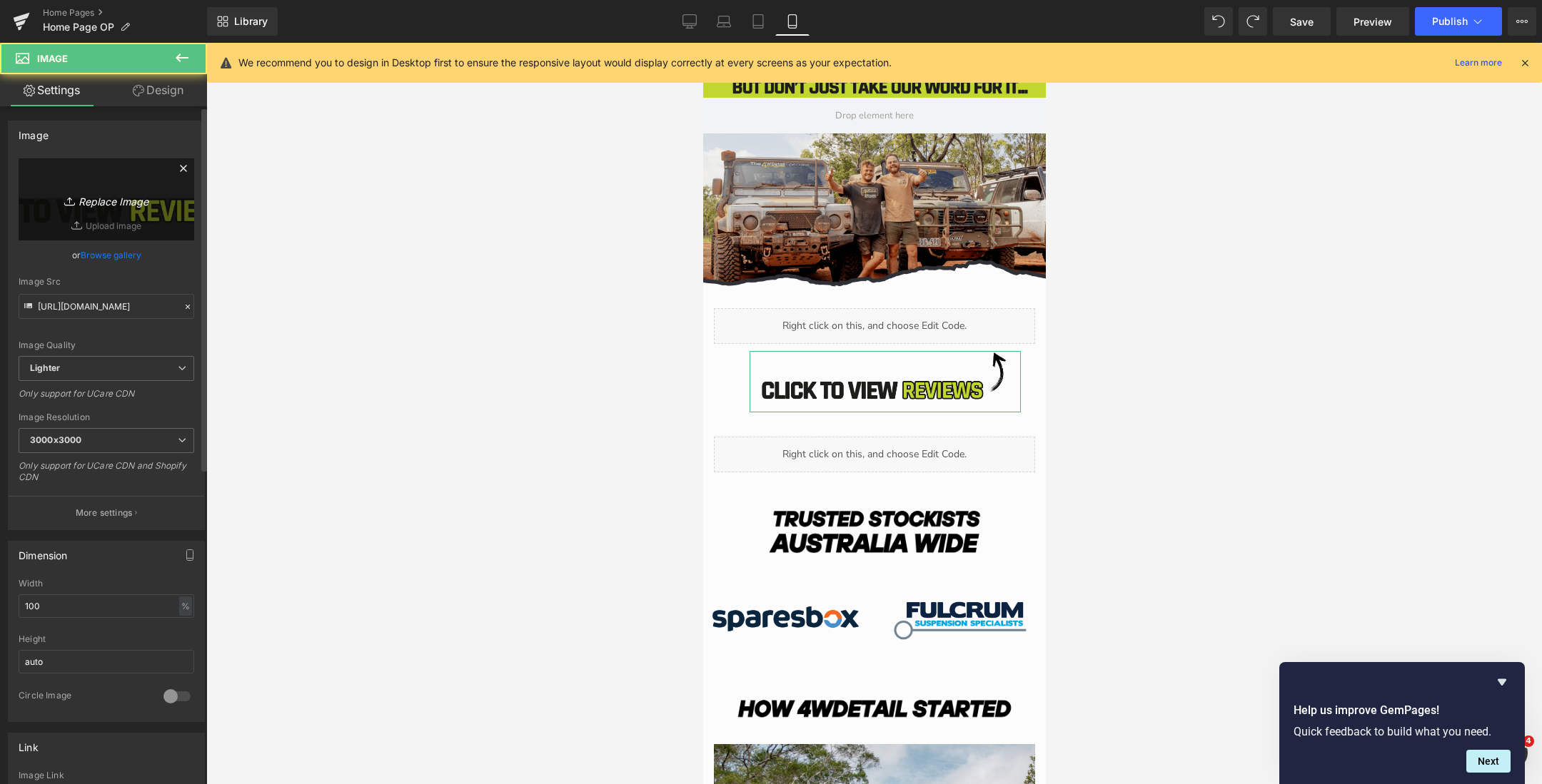
click at [120, 201] on icon "Replace Image" at bounding box center [106, 199] width 114 height 18
type input "C:\fakepath\Australias (2000 x 450 px) (87).png"
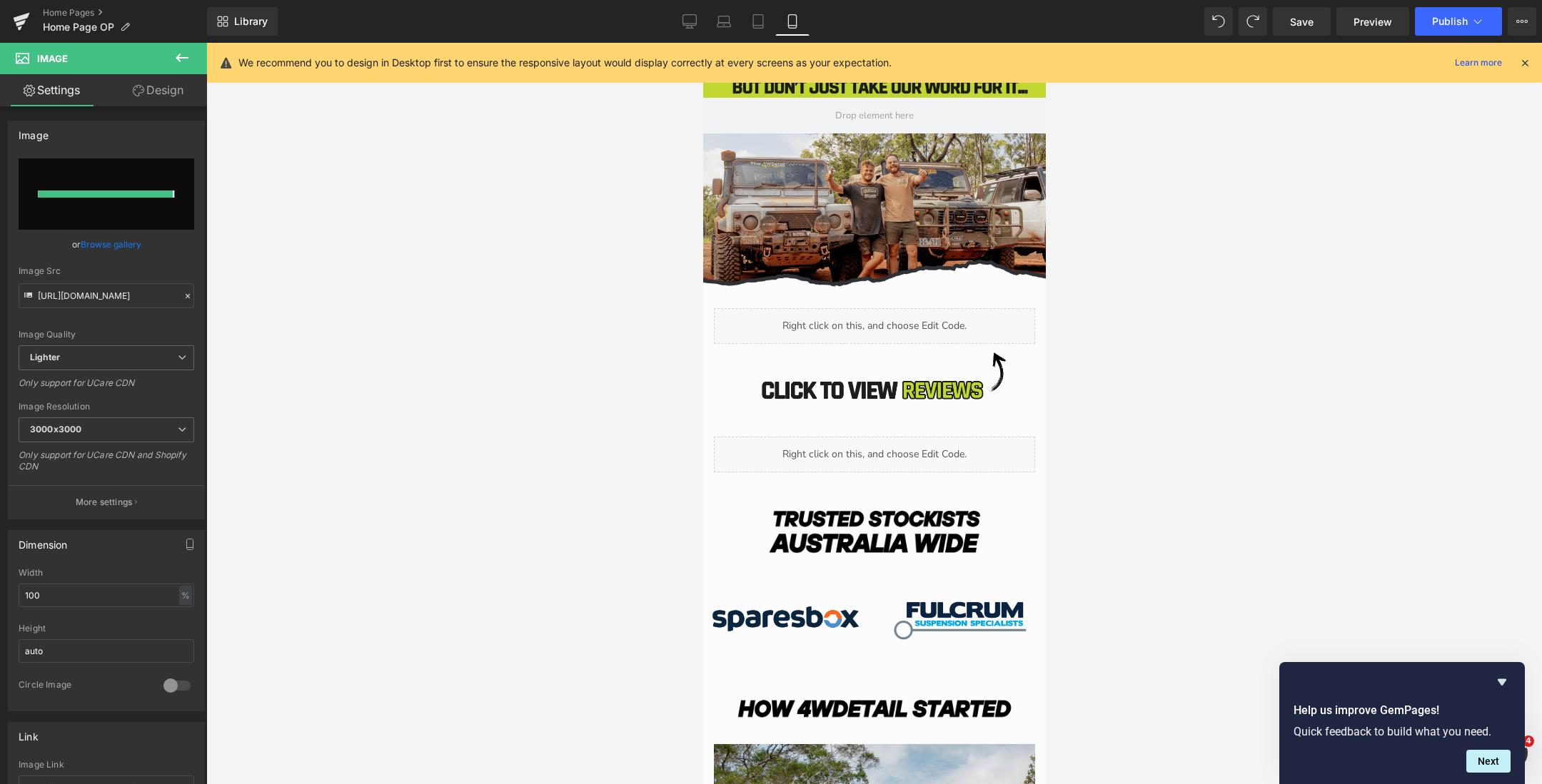
type input "https://ucarecdn.com/386c034f-0437-449c-ac69-e83eb3c62665/-/format/auto/-/previ…"
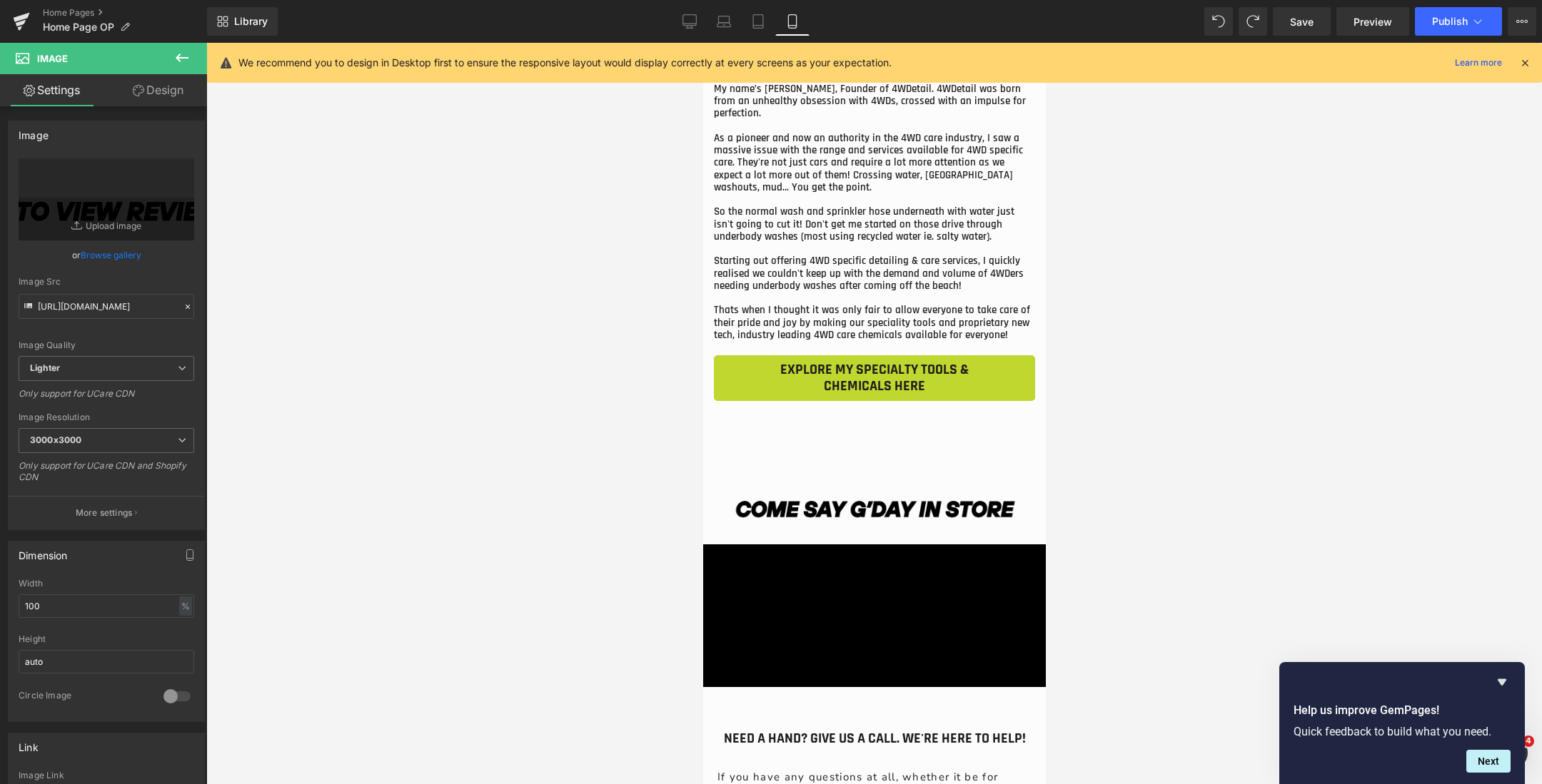
scroll to position [5090, 0]
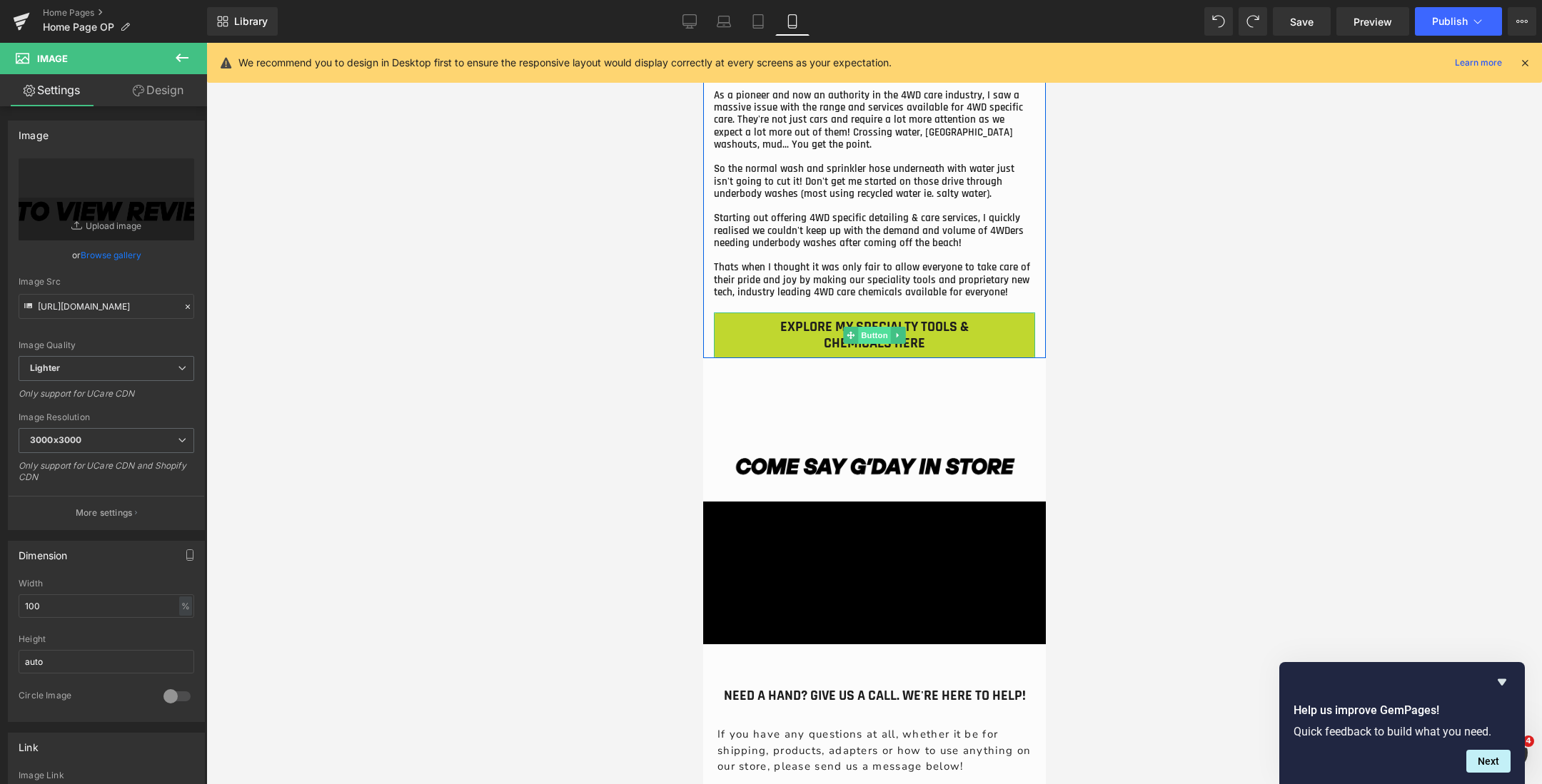
click at [868, 327] on span "Button" at bounding box center [874, 335] width 33 height 17
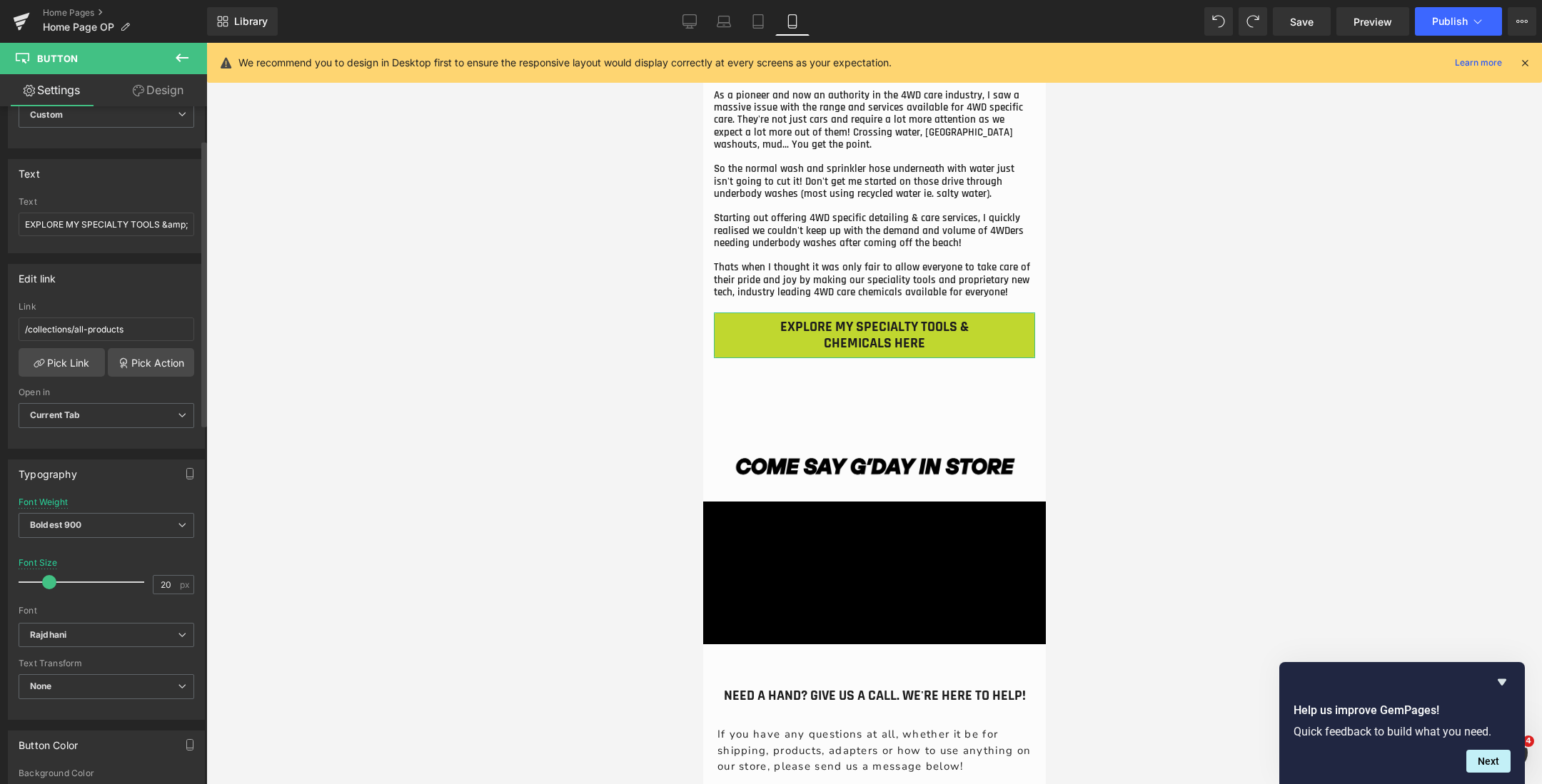
scroll to position [126, 0]
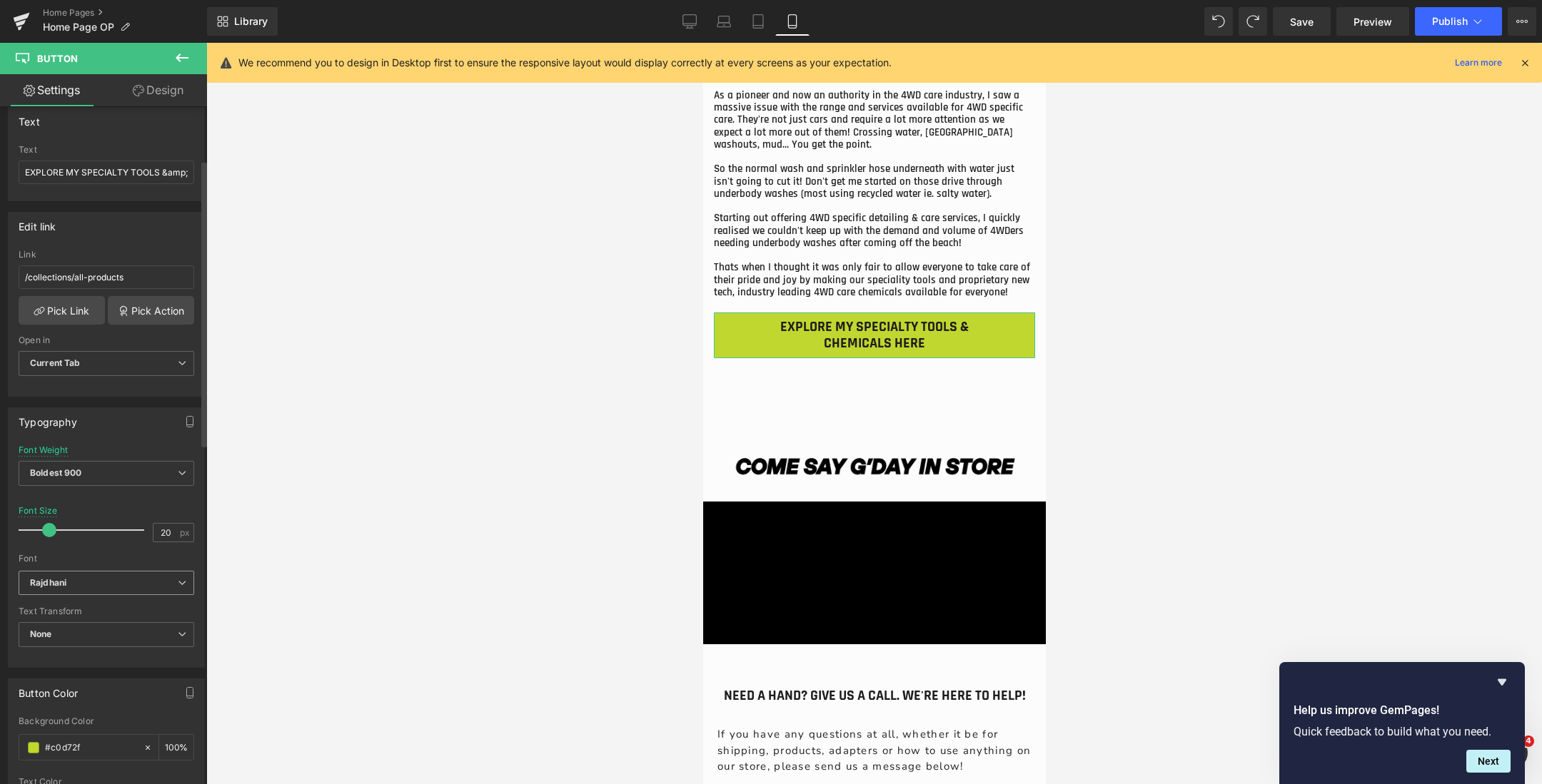
click at [100, 580] on b "Rajdhani" at bounding box center [103, 583] width 148 height 12
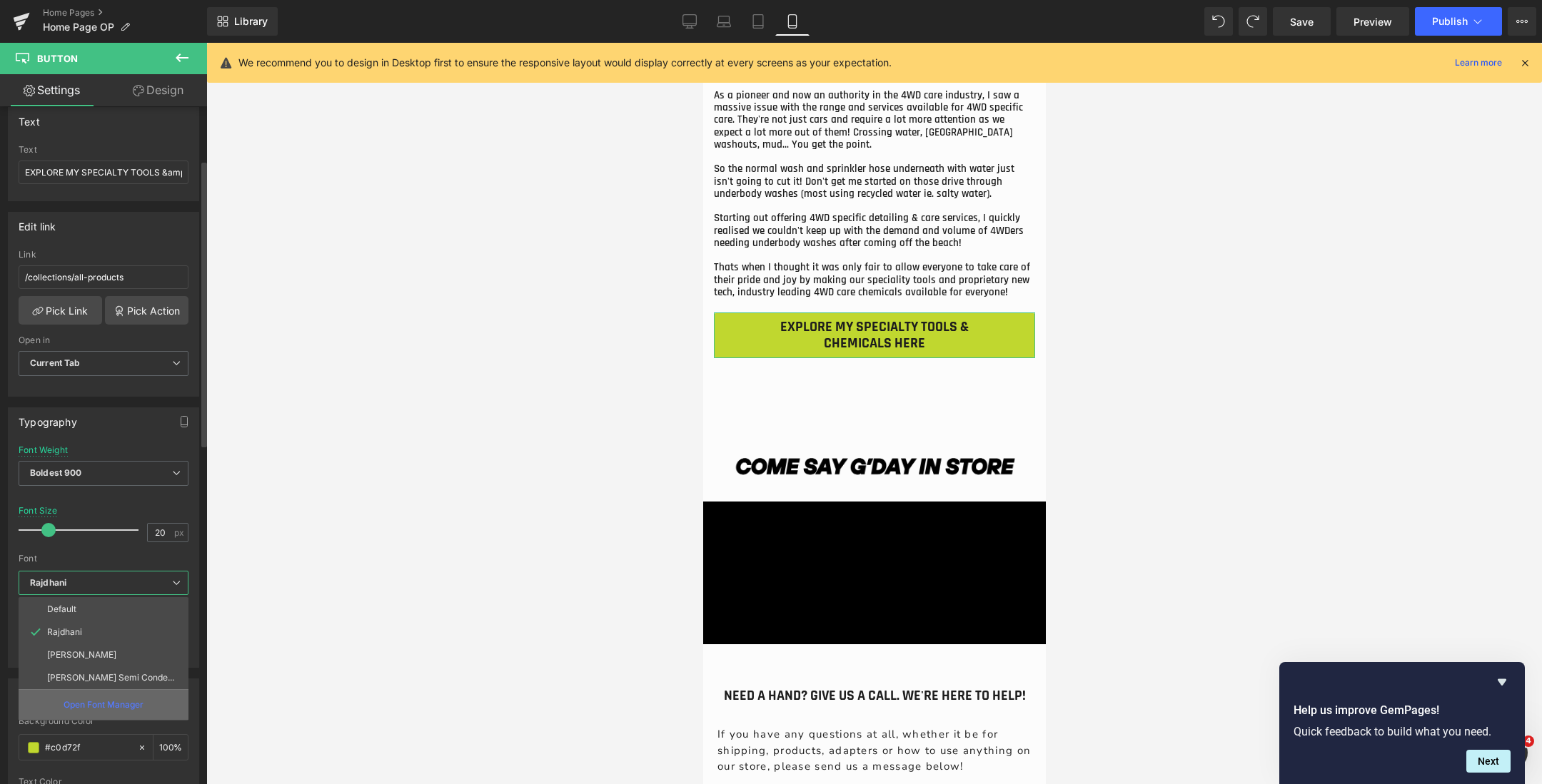
click at [88, 699] on p "Open Font Manager" at bounding box center [103, 705] width 80 height 13
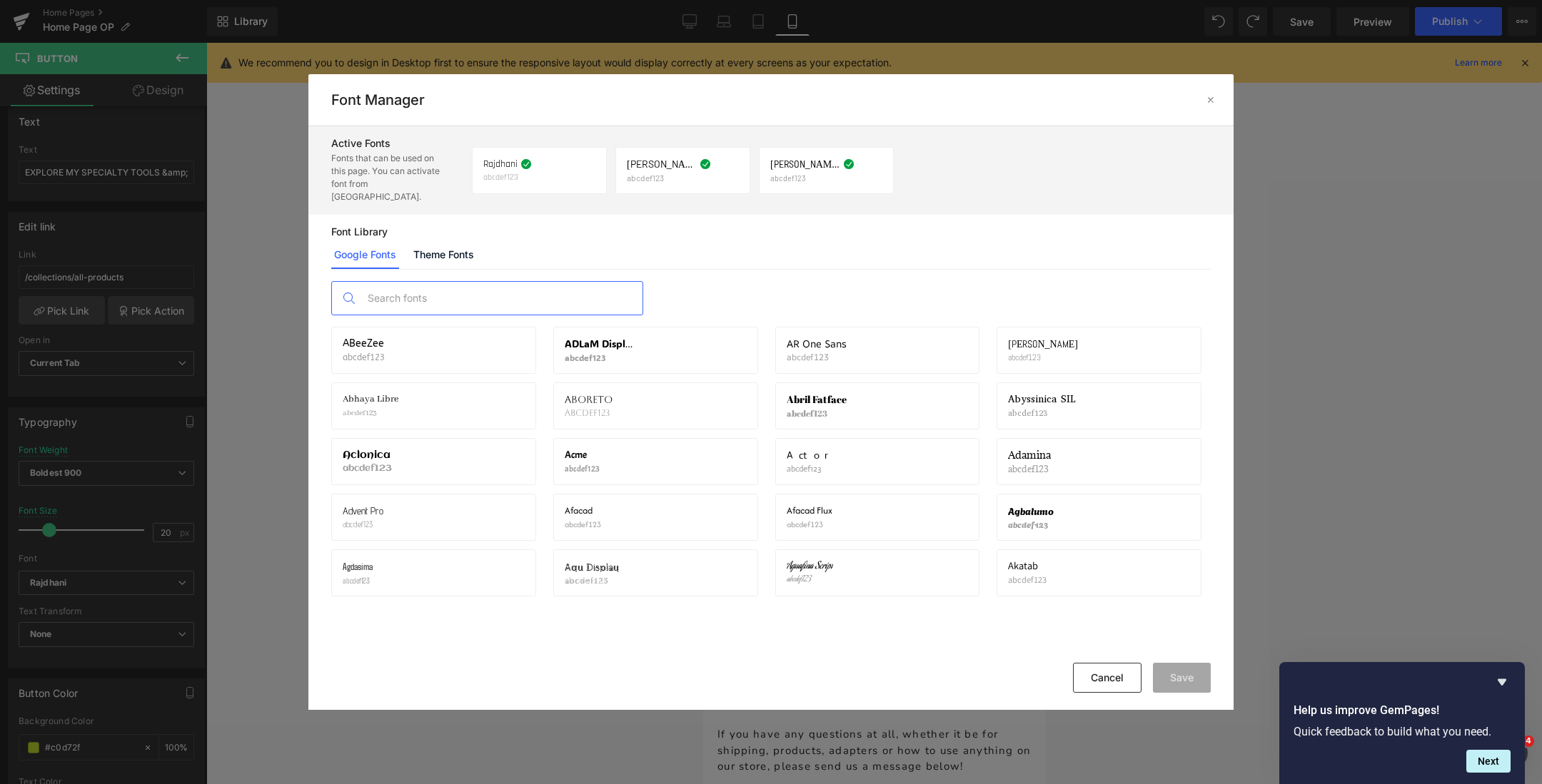
click at [443, 290] on input "text" at bounding box center [501, 298] width 282 height 33
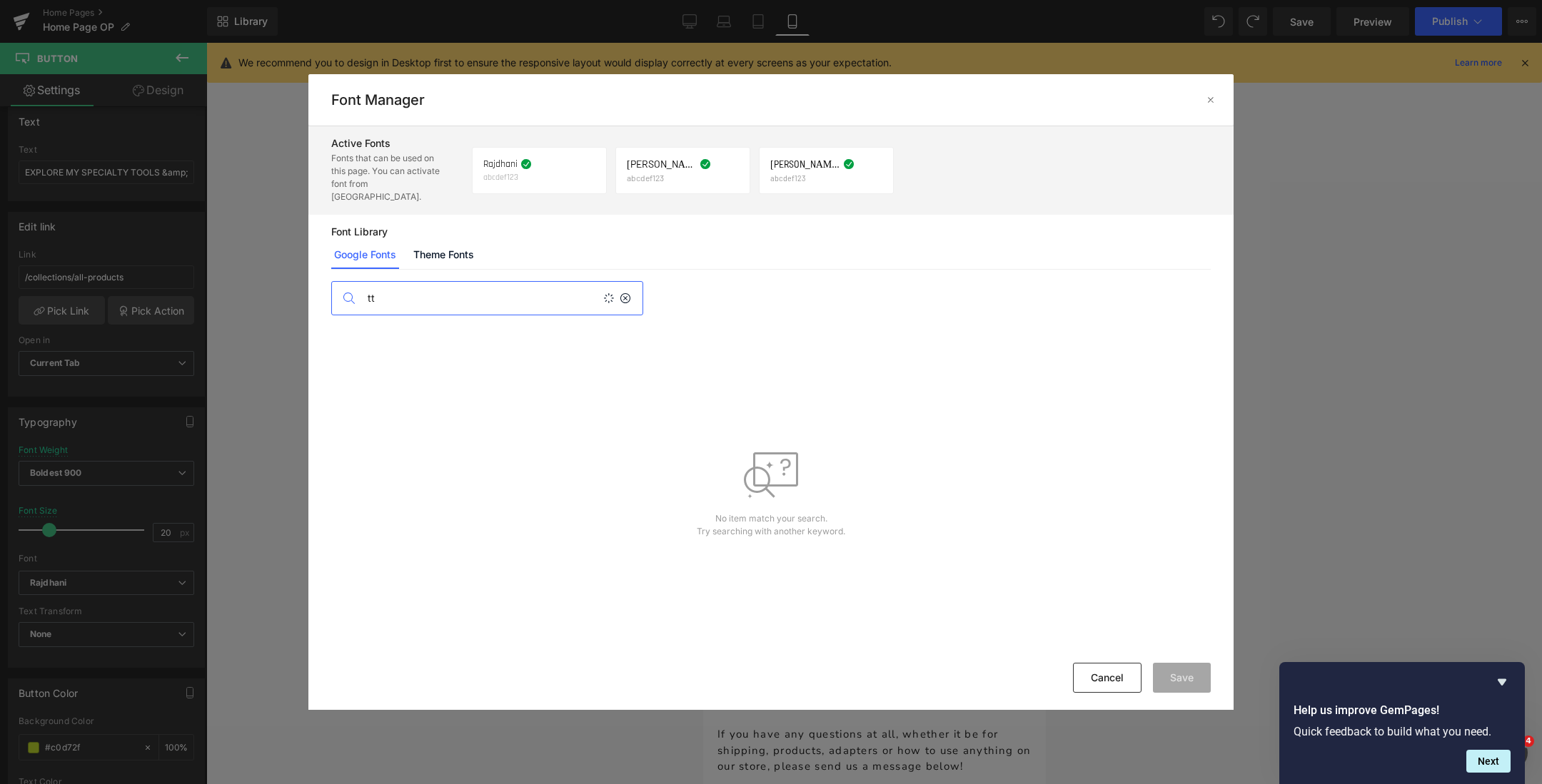
type input "t"
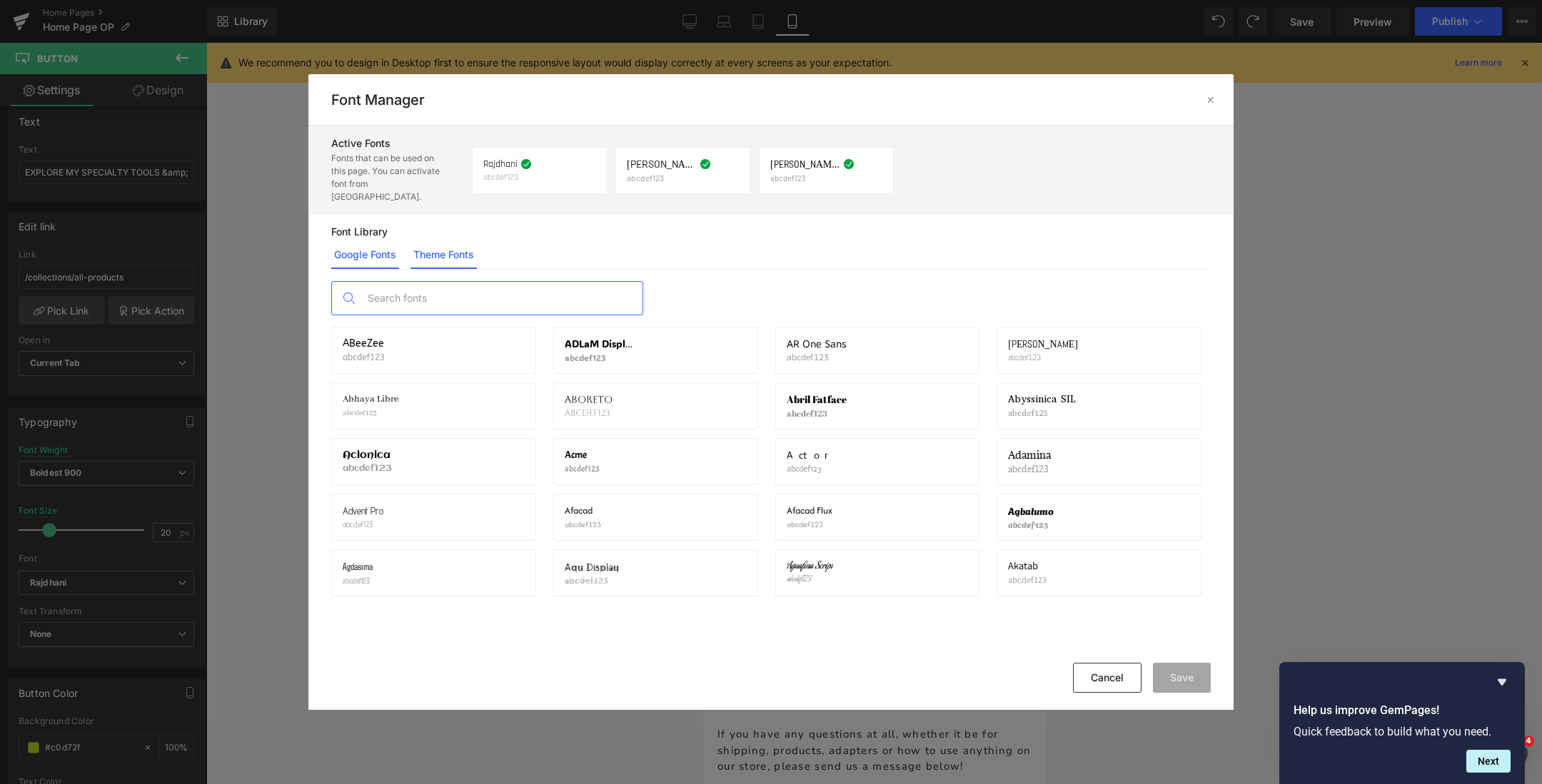
click at [435, 246] on link "Theme Fonts" at bounding box center [443, 254] width 66 height 29
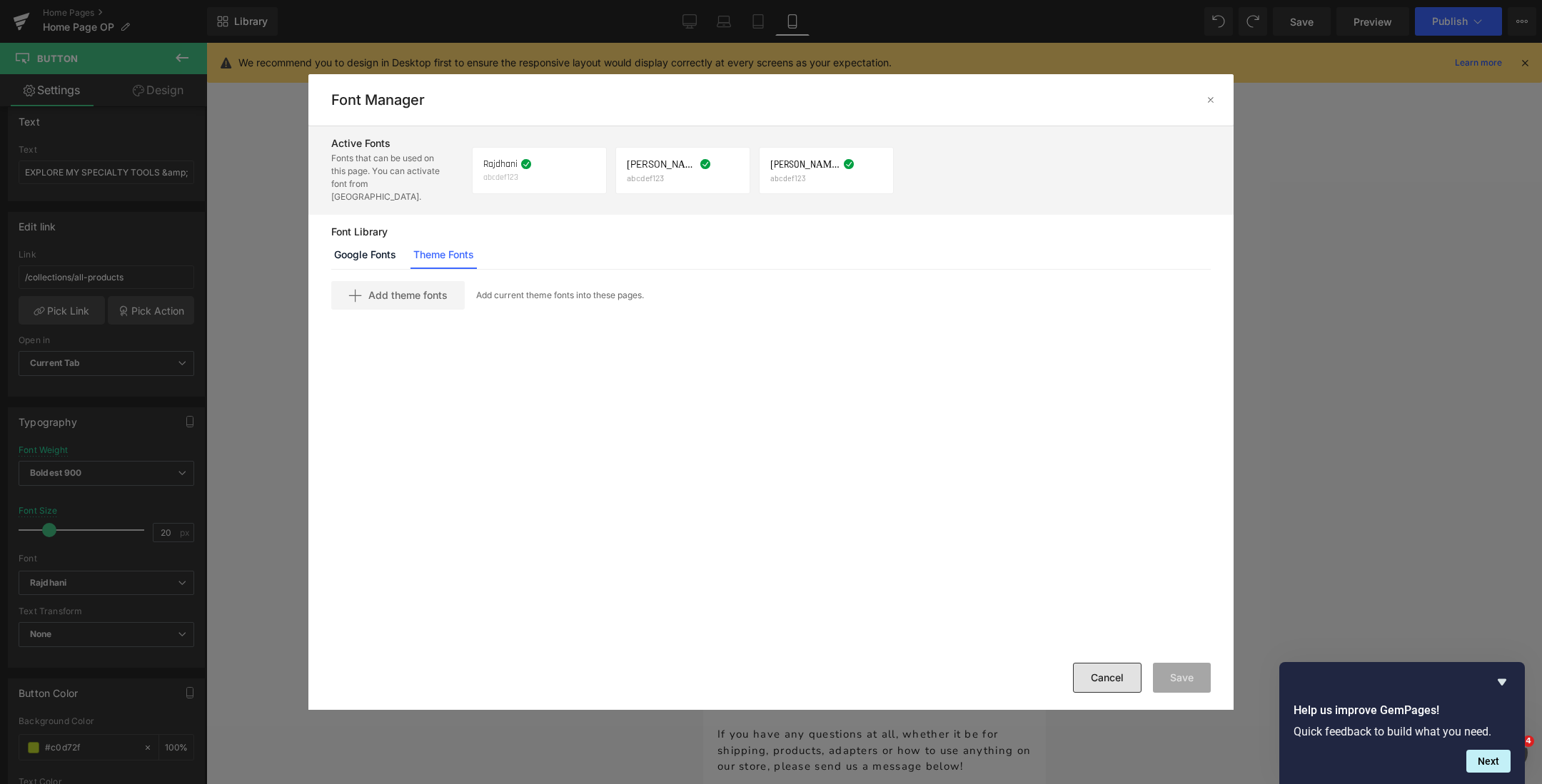
click at [1092, 670] on button "Cancel" at bounding box center [1106, 678] width 68 height 30
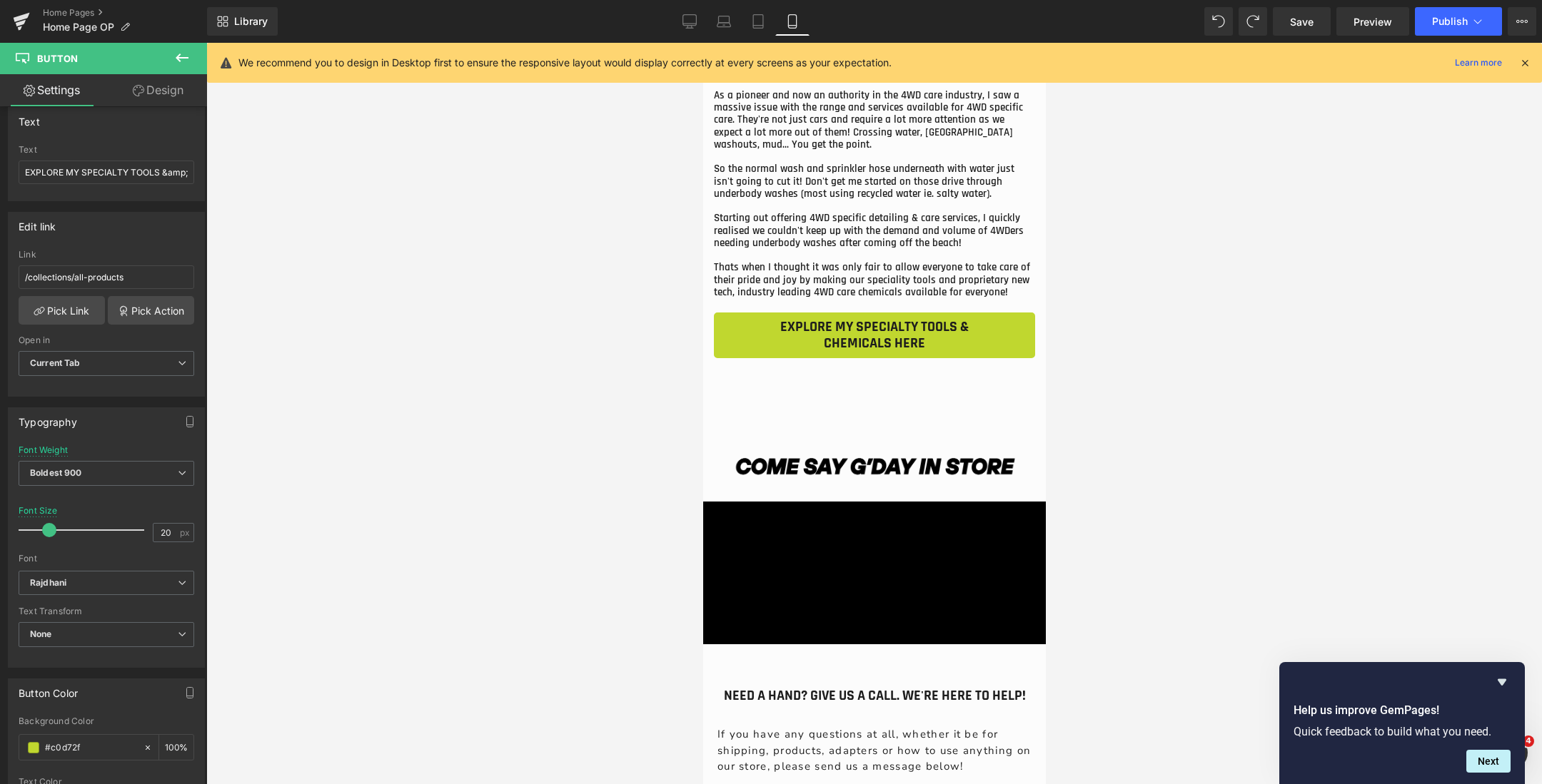
click at [1070, 371] on div at bounding box center [874, 413] width 1335 height 741
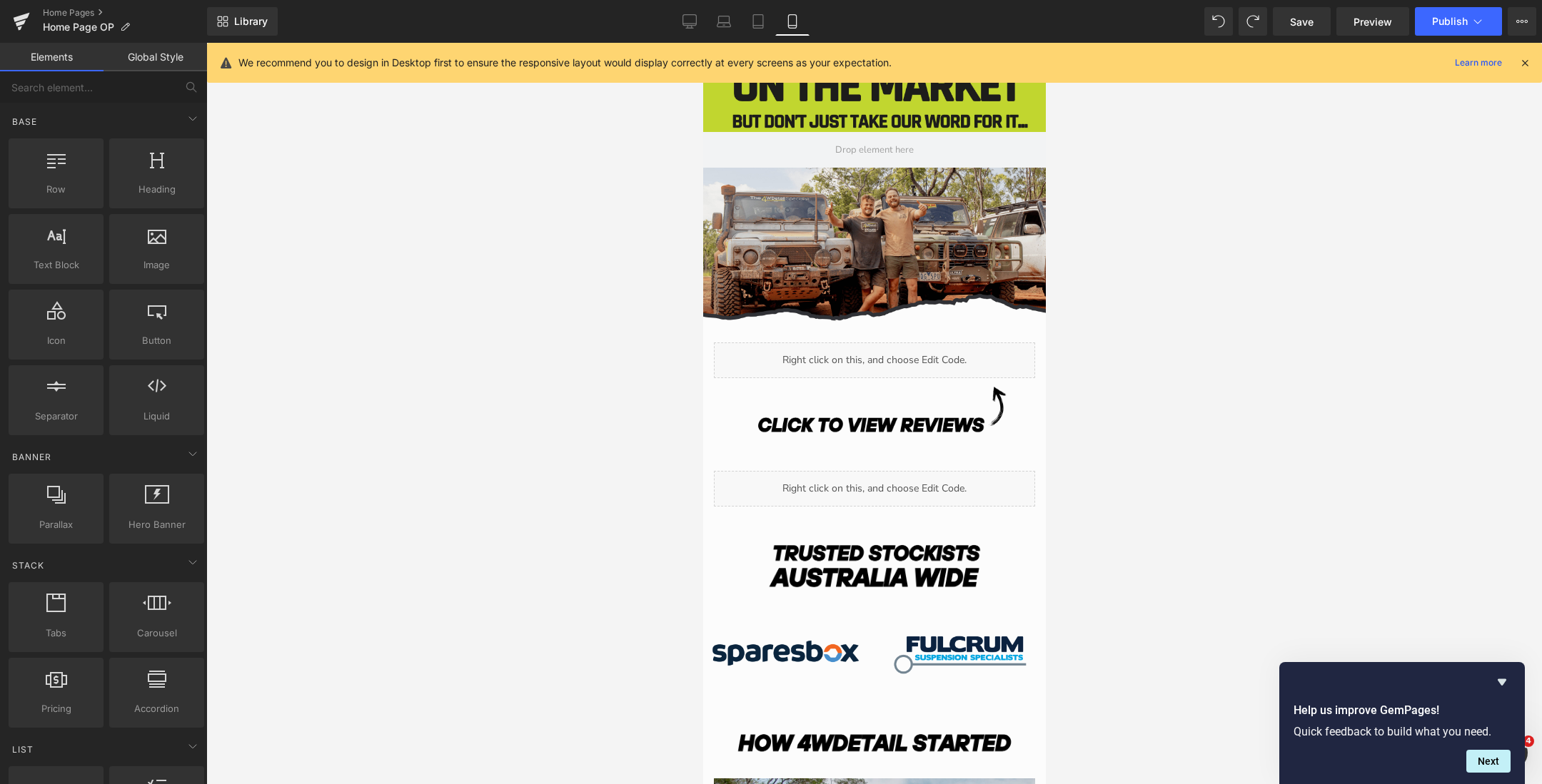
scroll to position [3984, 0]
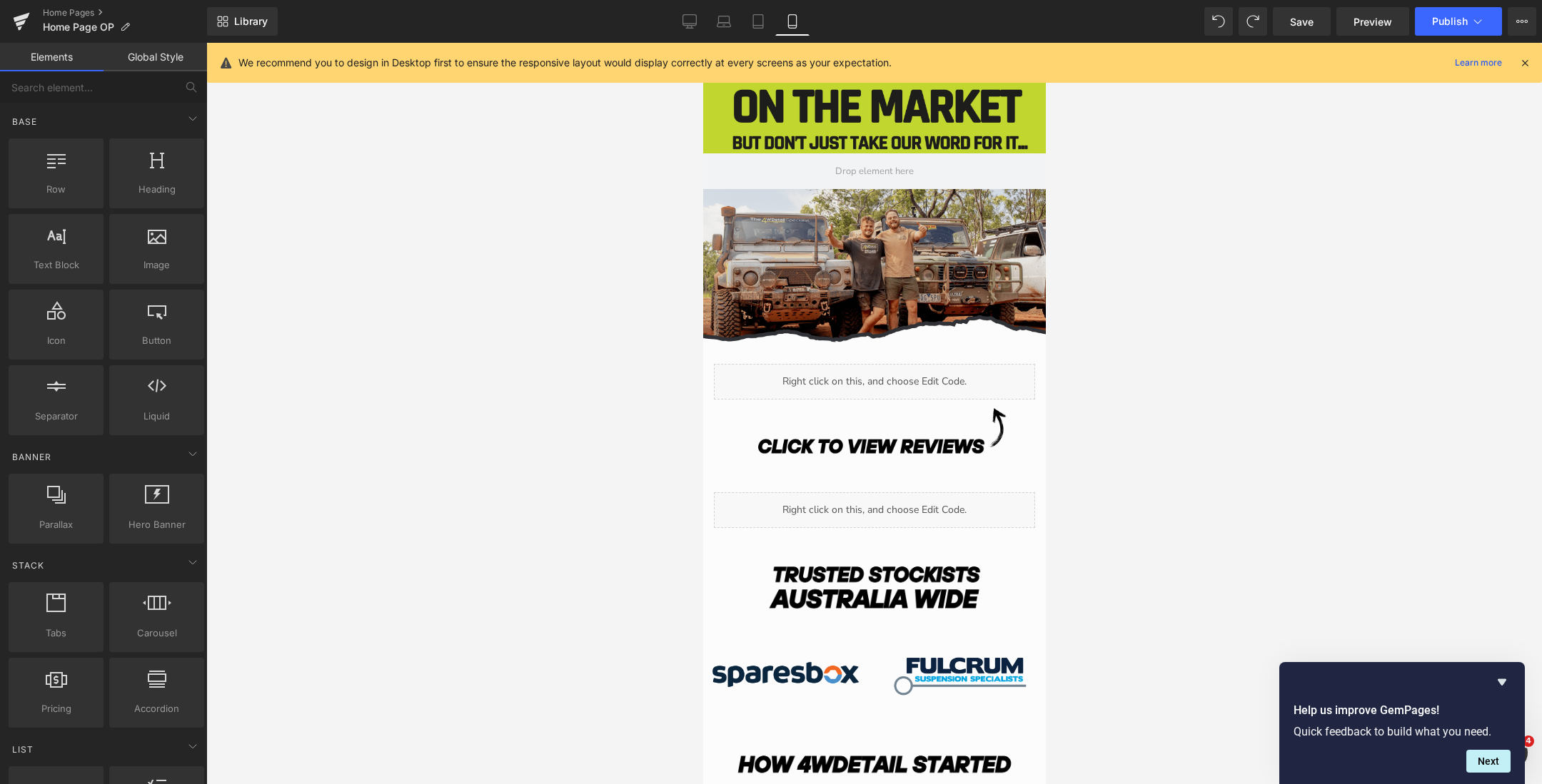
click at [756, 5] on div "Library Mobile Desktop Laptop Tablet Mobile Save Preview Publish Scheduled View…" at bounding box center [874, 21] width 1335 height 43
click at [756, 15] on icon at bounding box center [758, 22] width 10 height 14
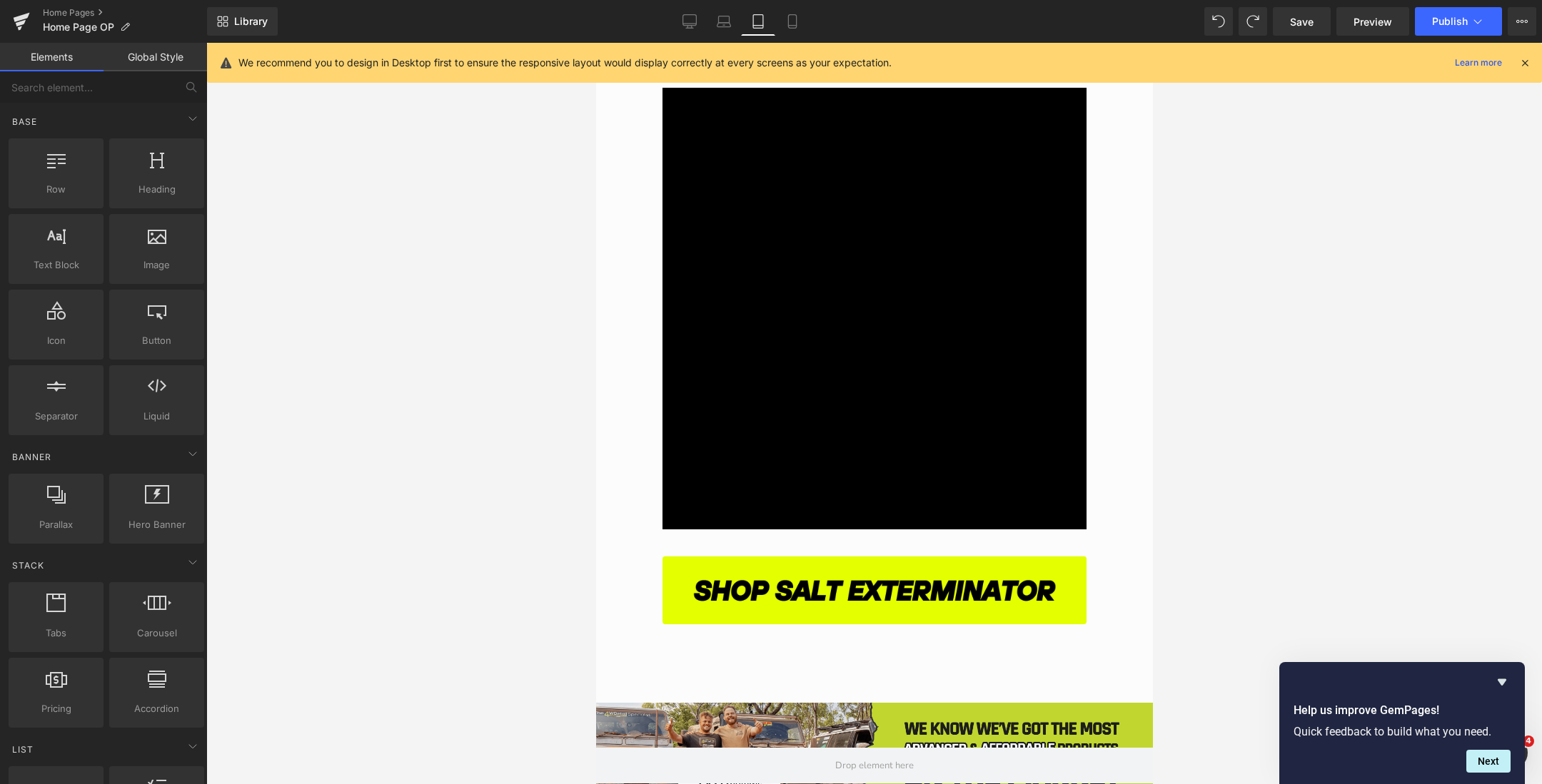
scroll to position [4438, 0]
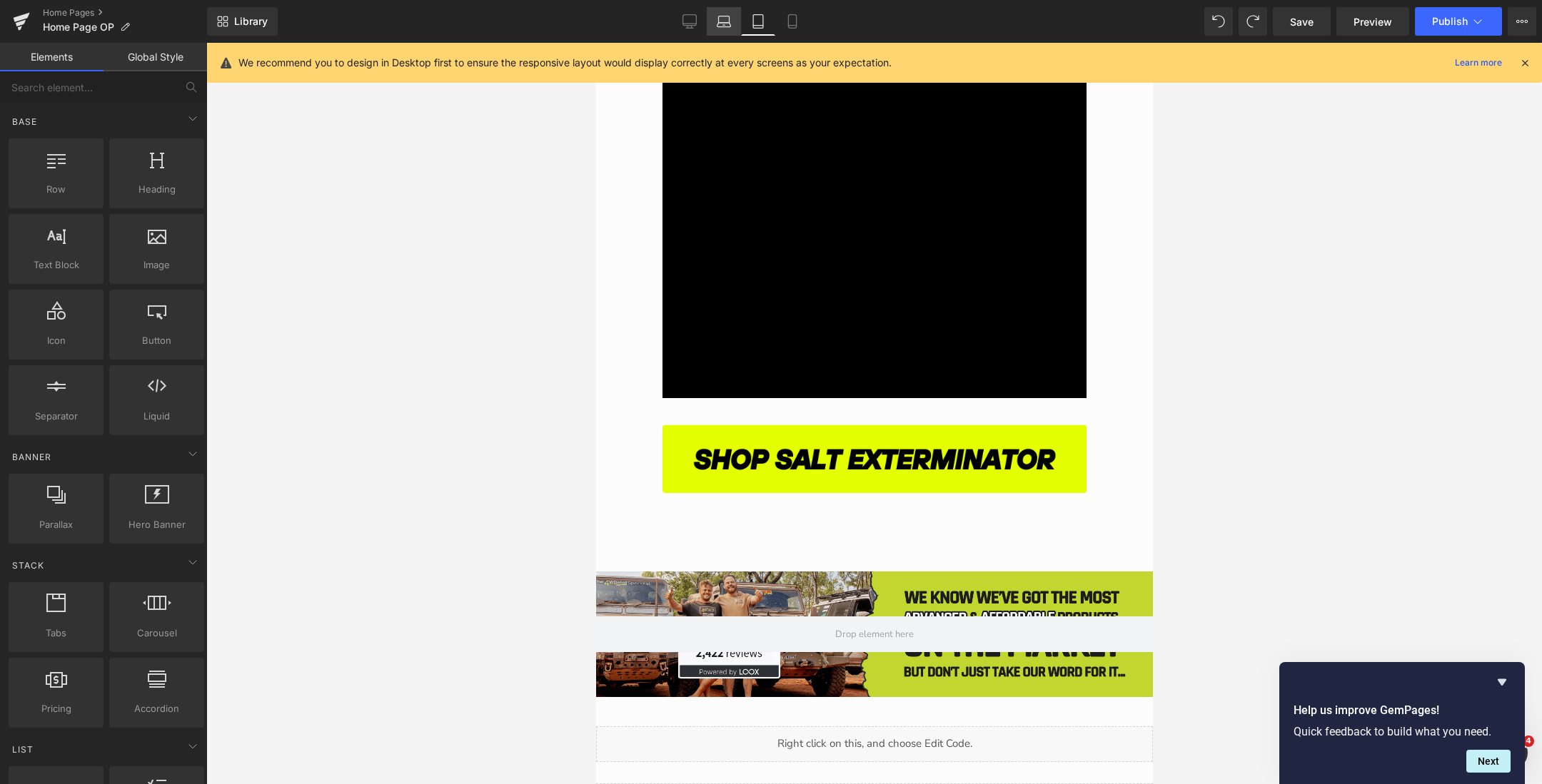
click at [723, 23] on icon at bounding box center [724, 25] width 14 height 4
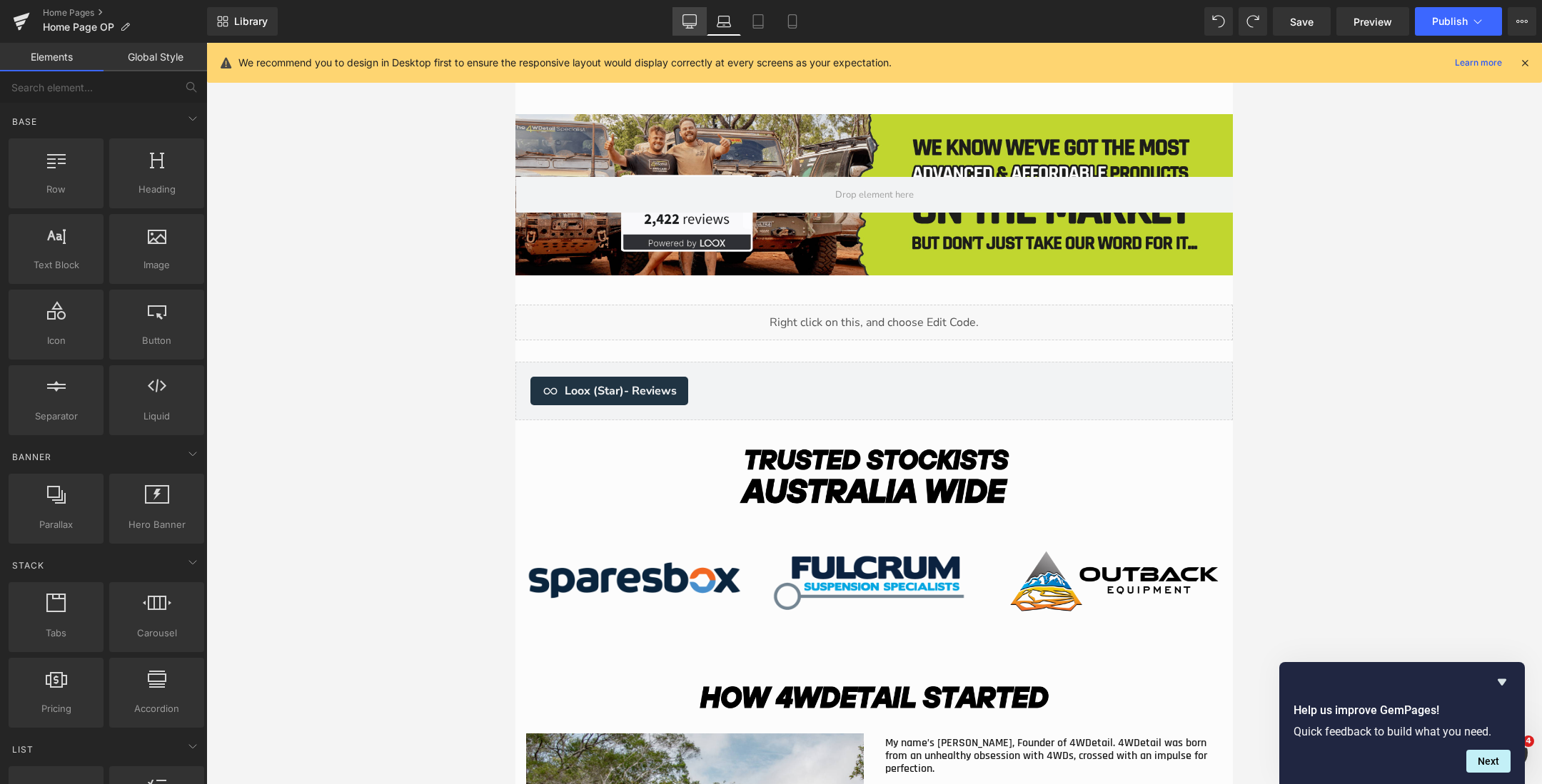
click at [682, 18] on link "Desktop" at bounding box center [689, 21] width 35 height 29
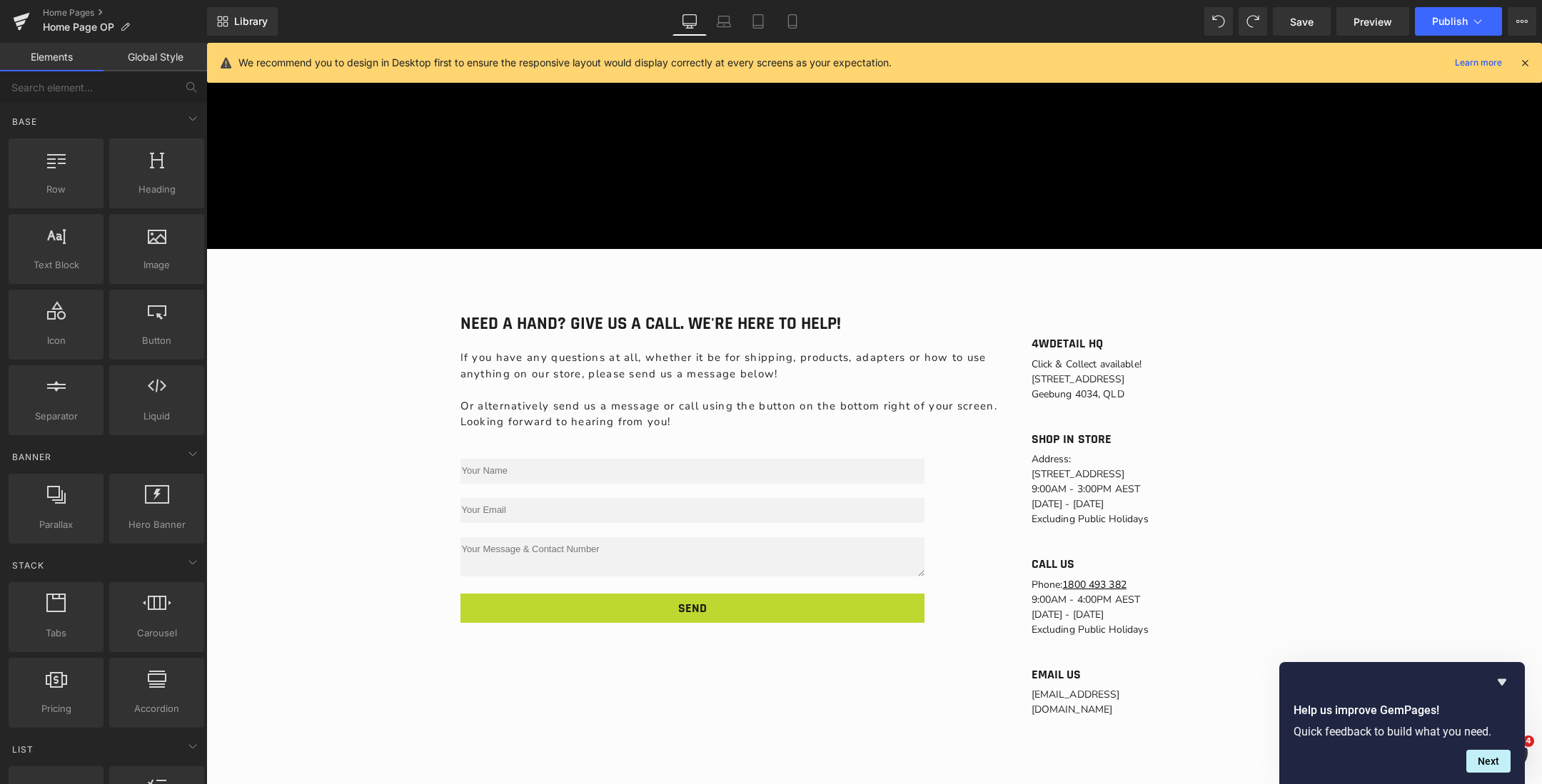
scroll to position [6366, 0]
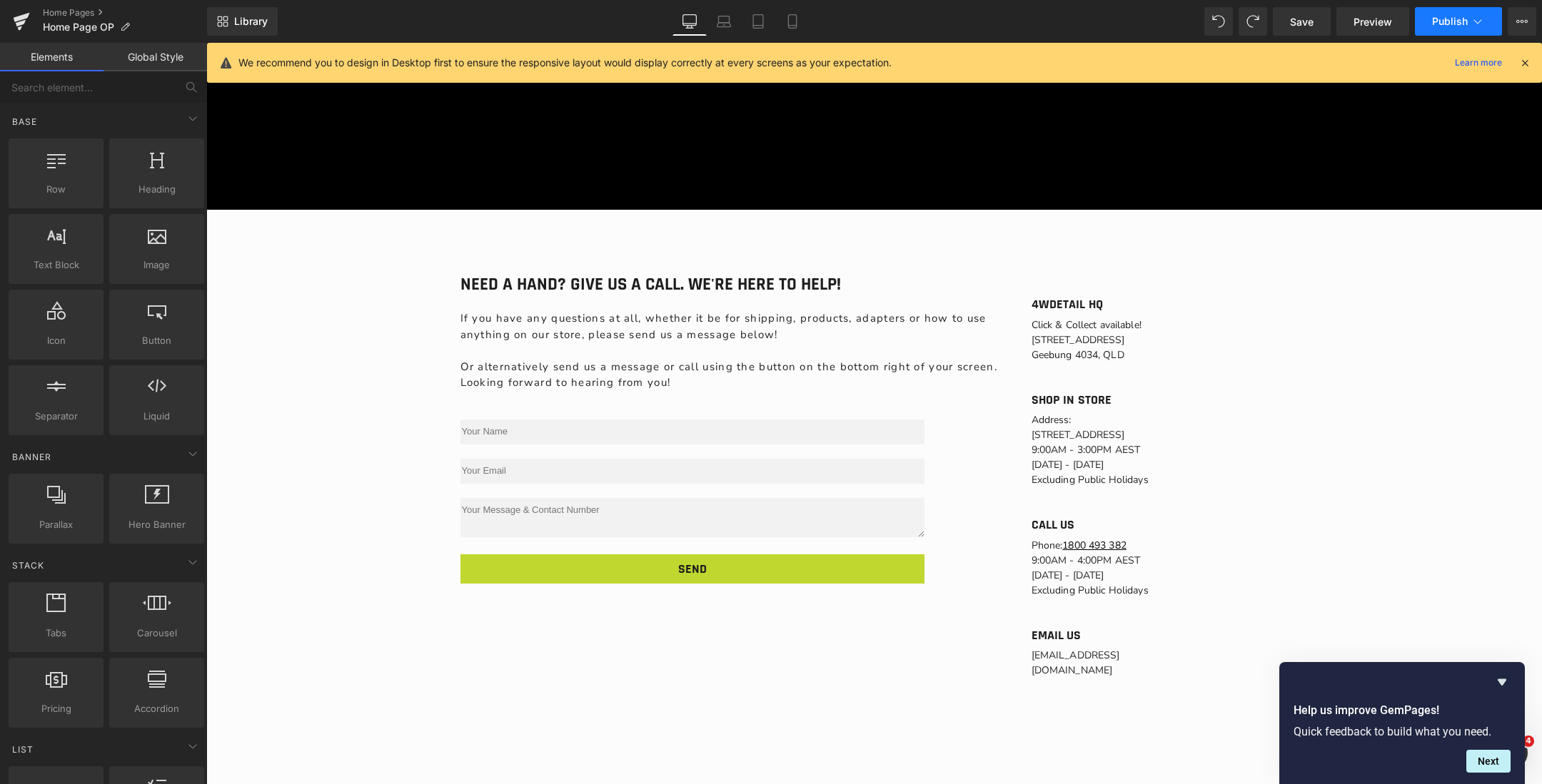
click at [1446, 25] on span "Publish" at bounding box center [1450, 22] width 36 height 12
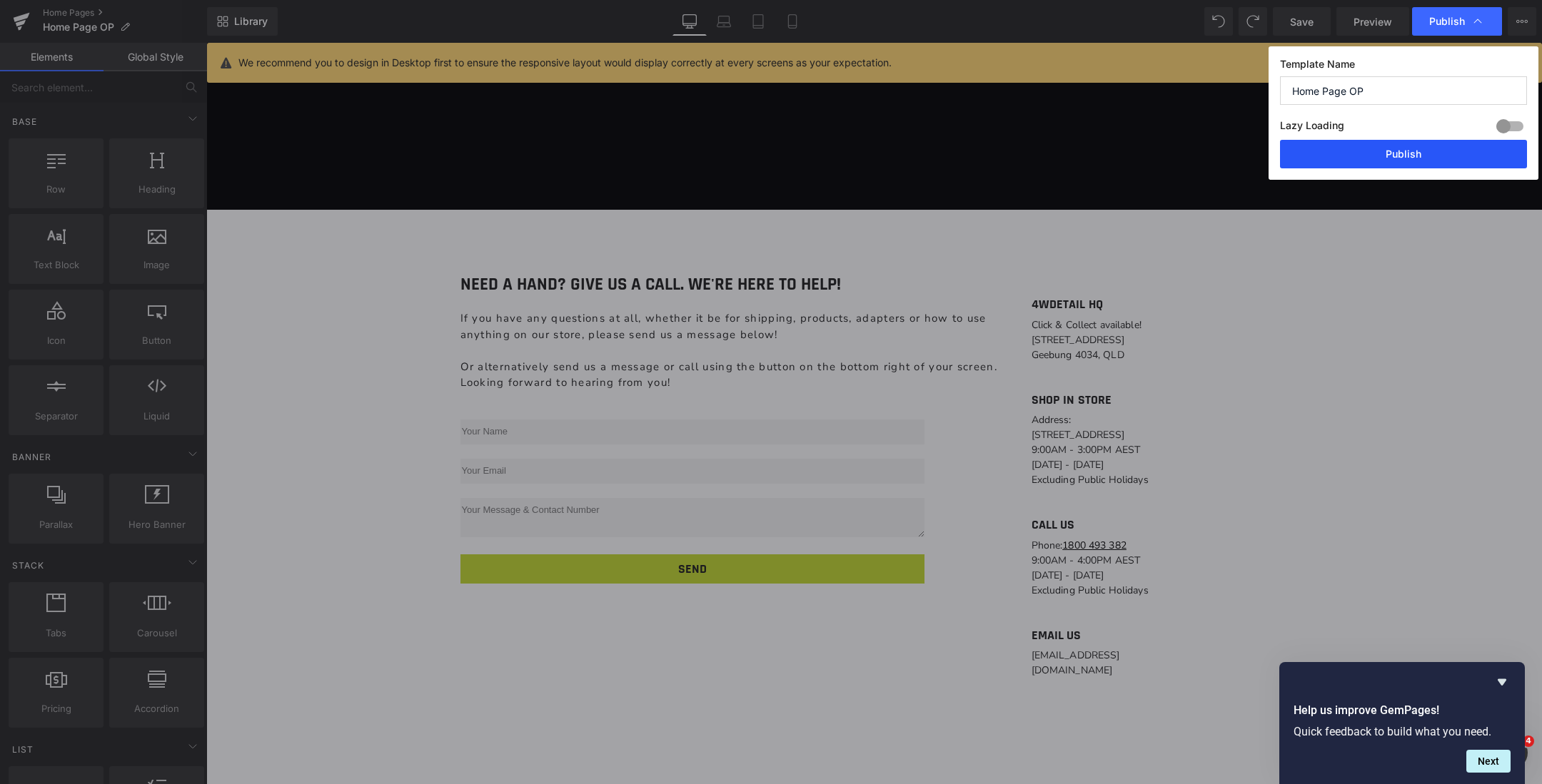
click at [1417, 146] on button "Publish" at bounding box center [1402, 153] width 247 height 29
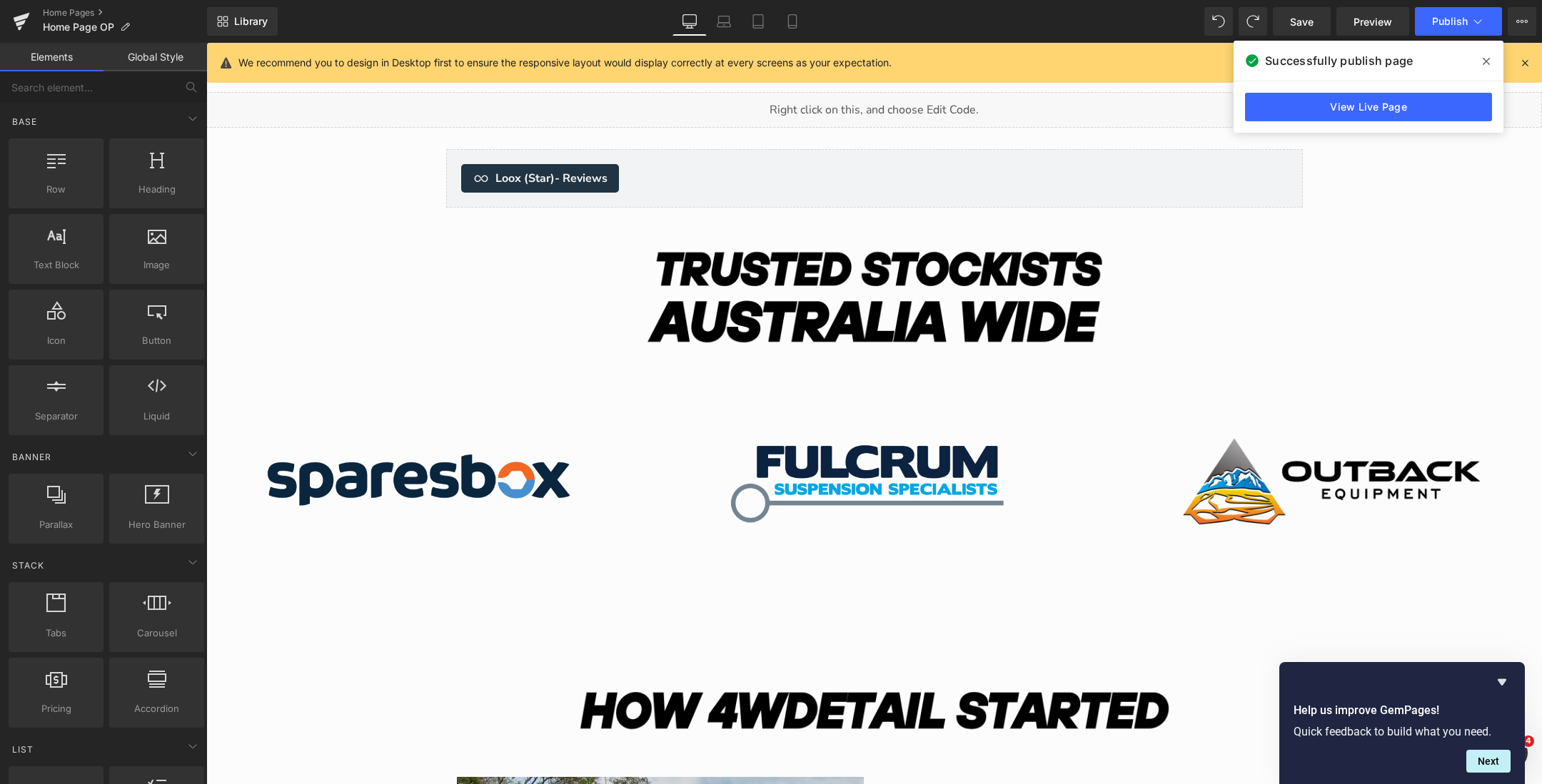
scroll to position [4866, 0]
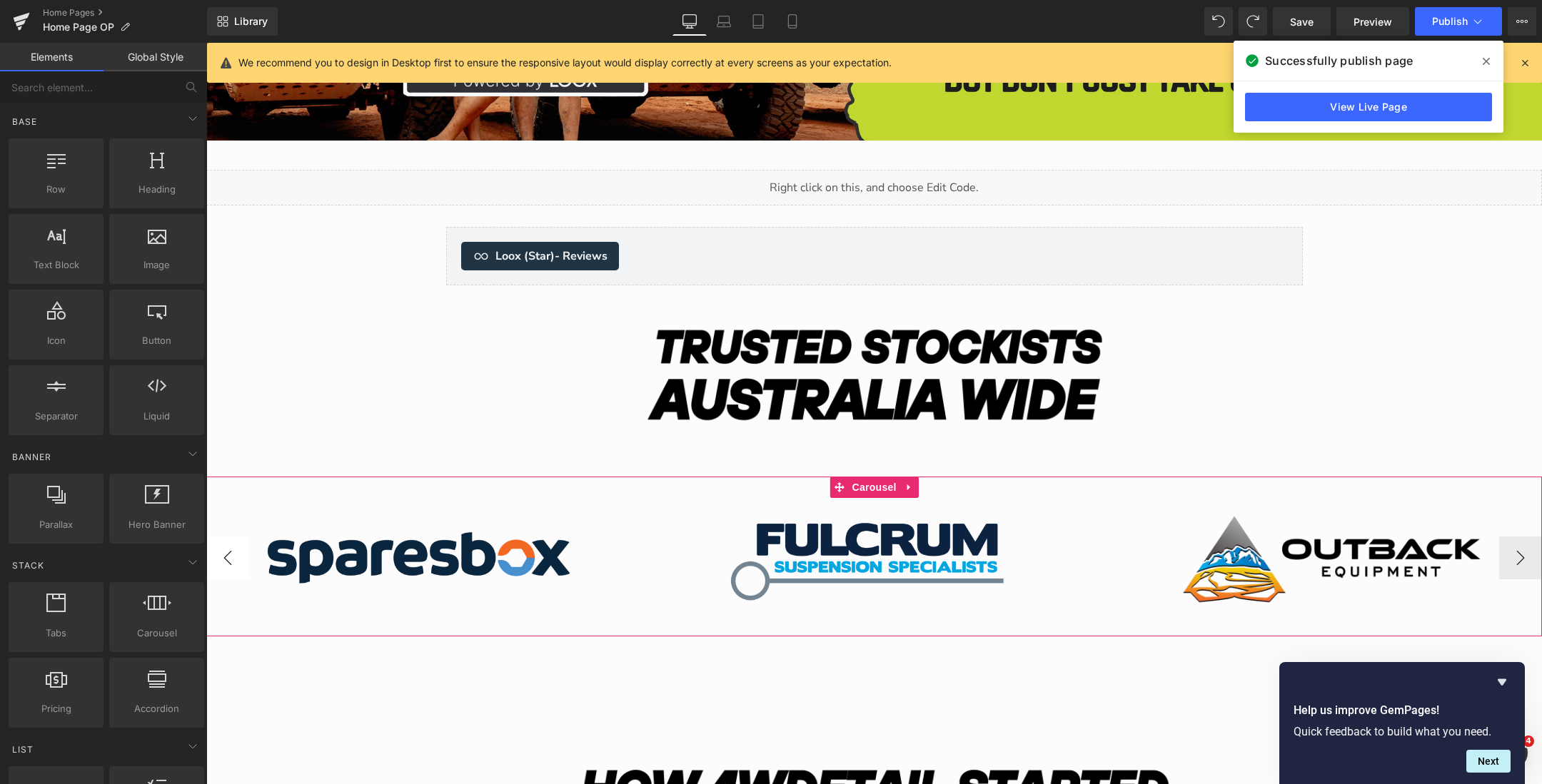
click at [231, 556] on button "‹" at bounding box center [227, 557] width 43 height 43
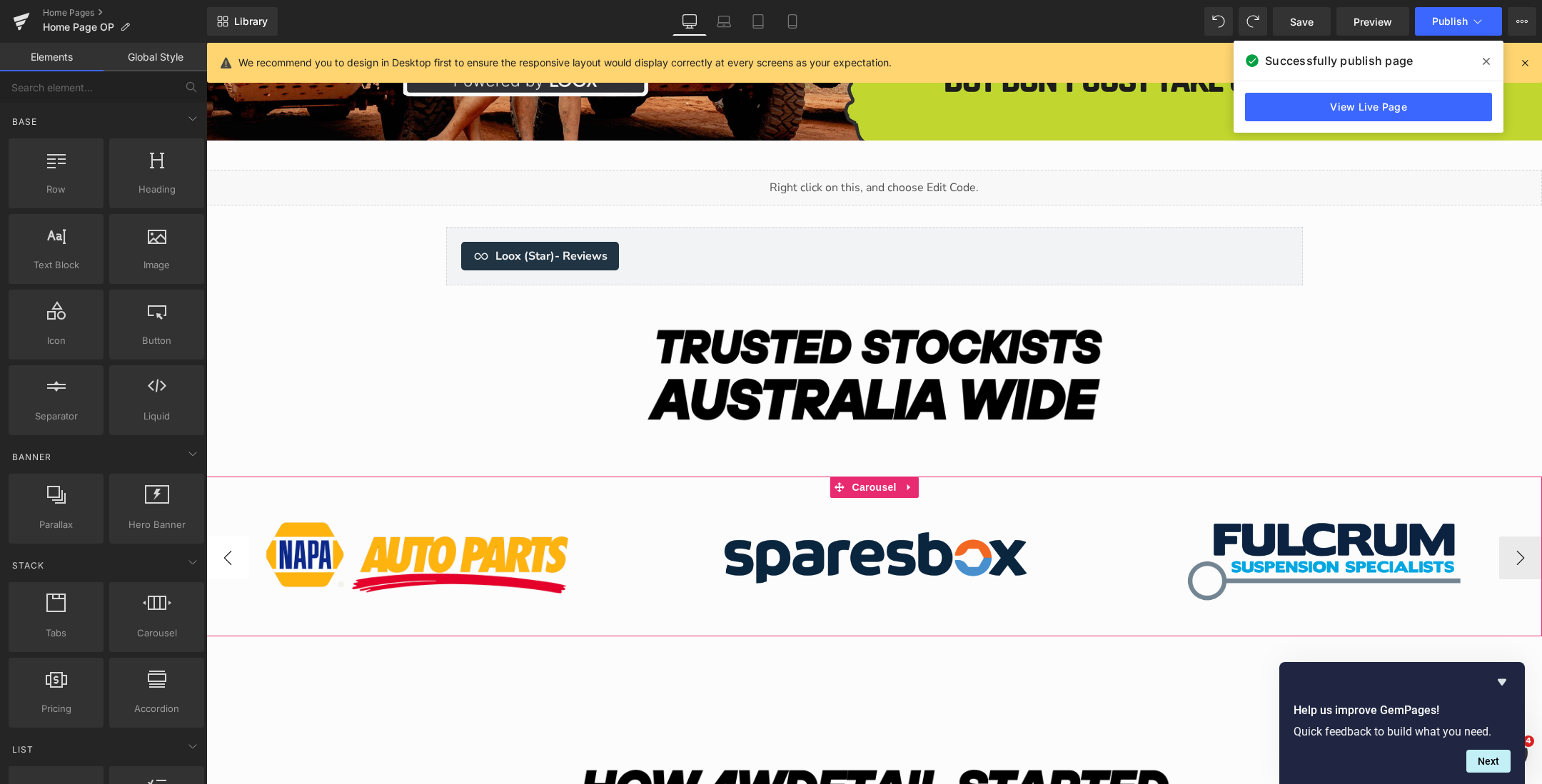
click at [231, 555] on button "‹" at bounding box center [227, 557] width 43 height 43
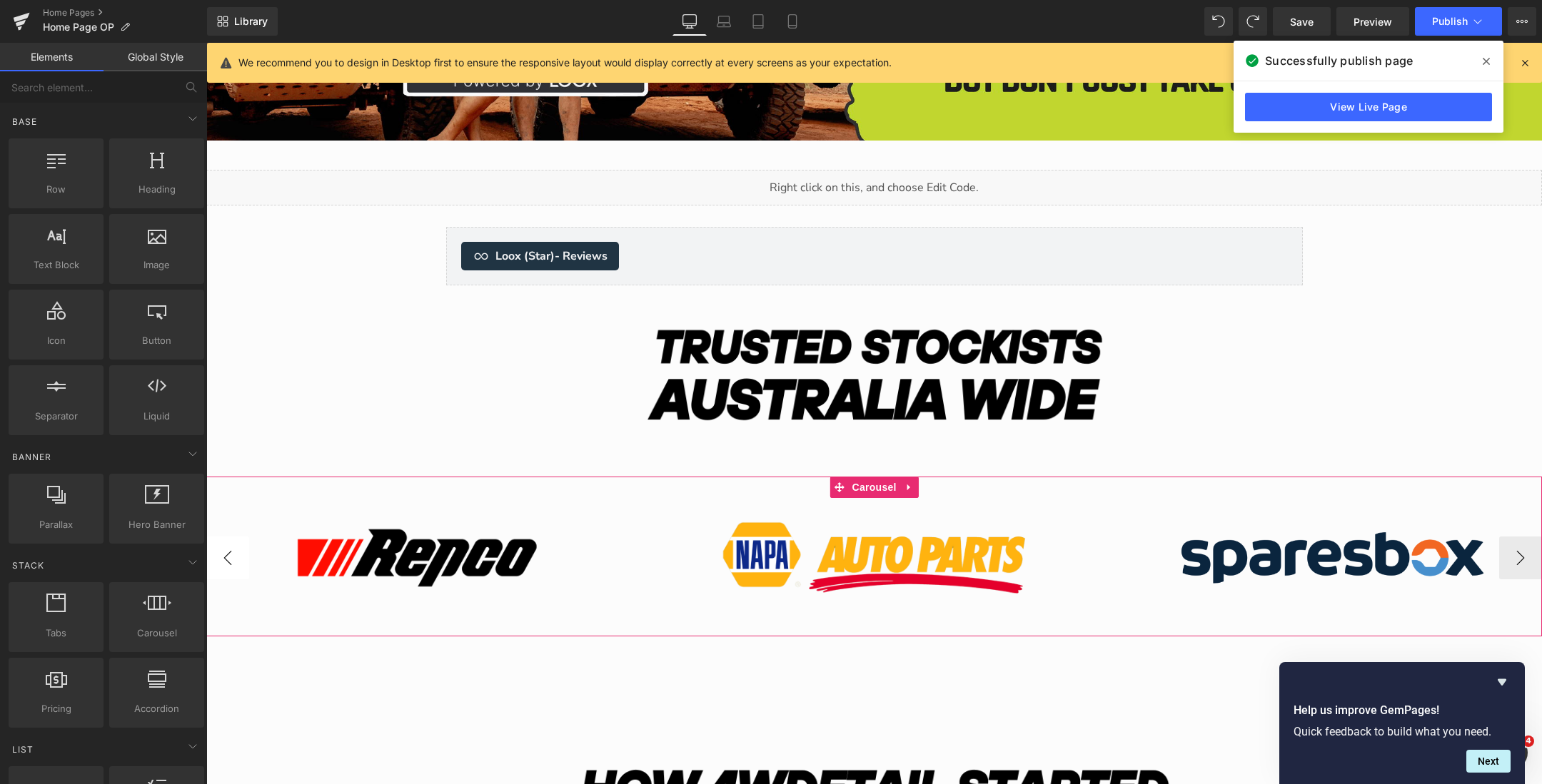
click at [231, 555] on button "‹" at bounding box center [227, 557] width 43 height 43
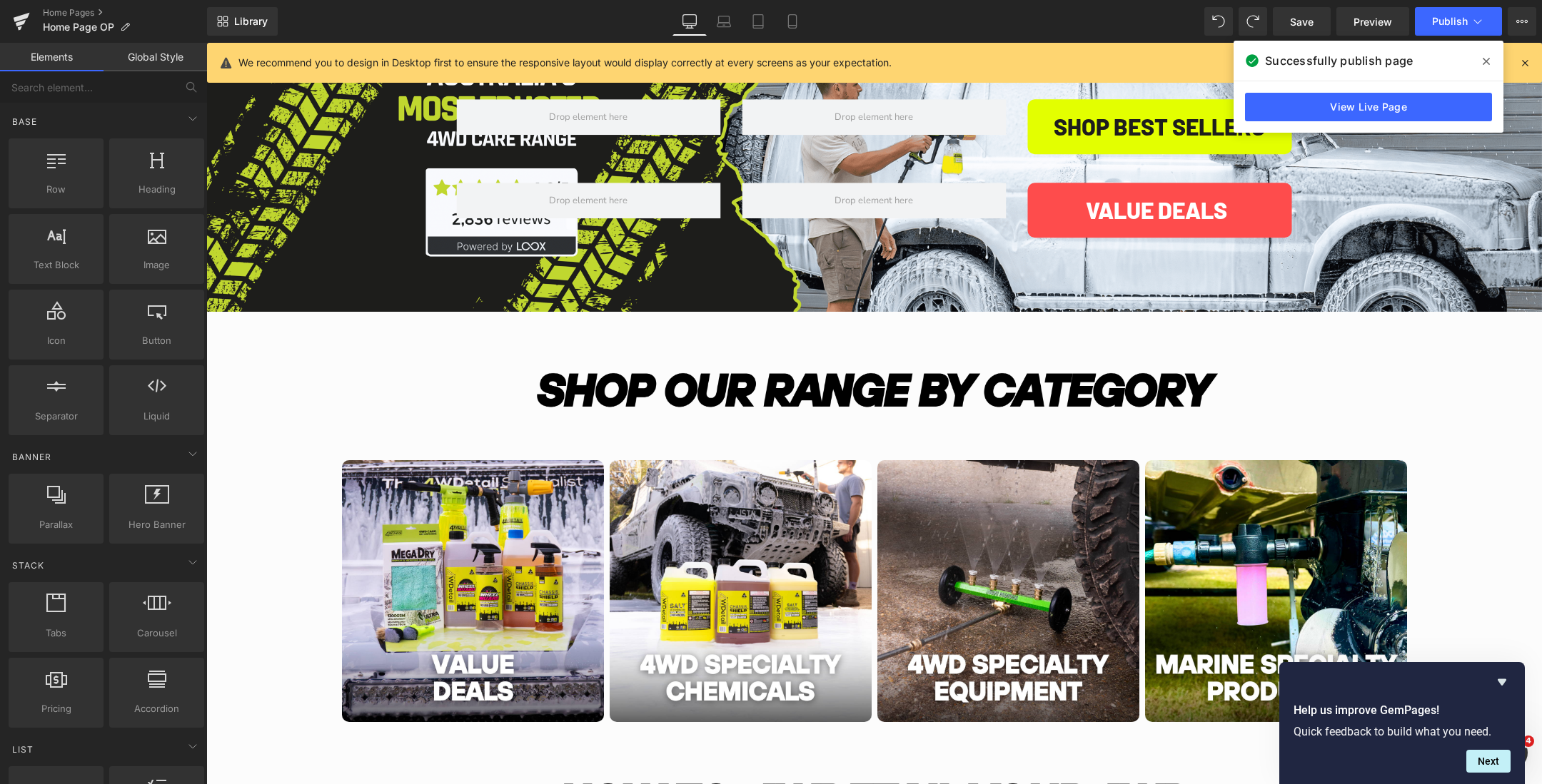
scroll to position [170, 0]
